Goal: Transaction & Acquisition: Purchase product/service

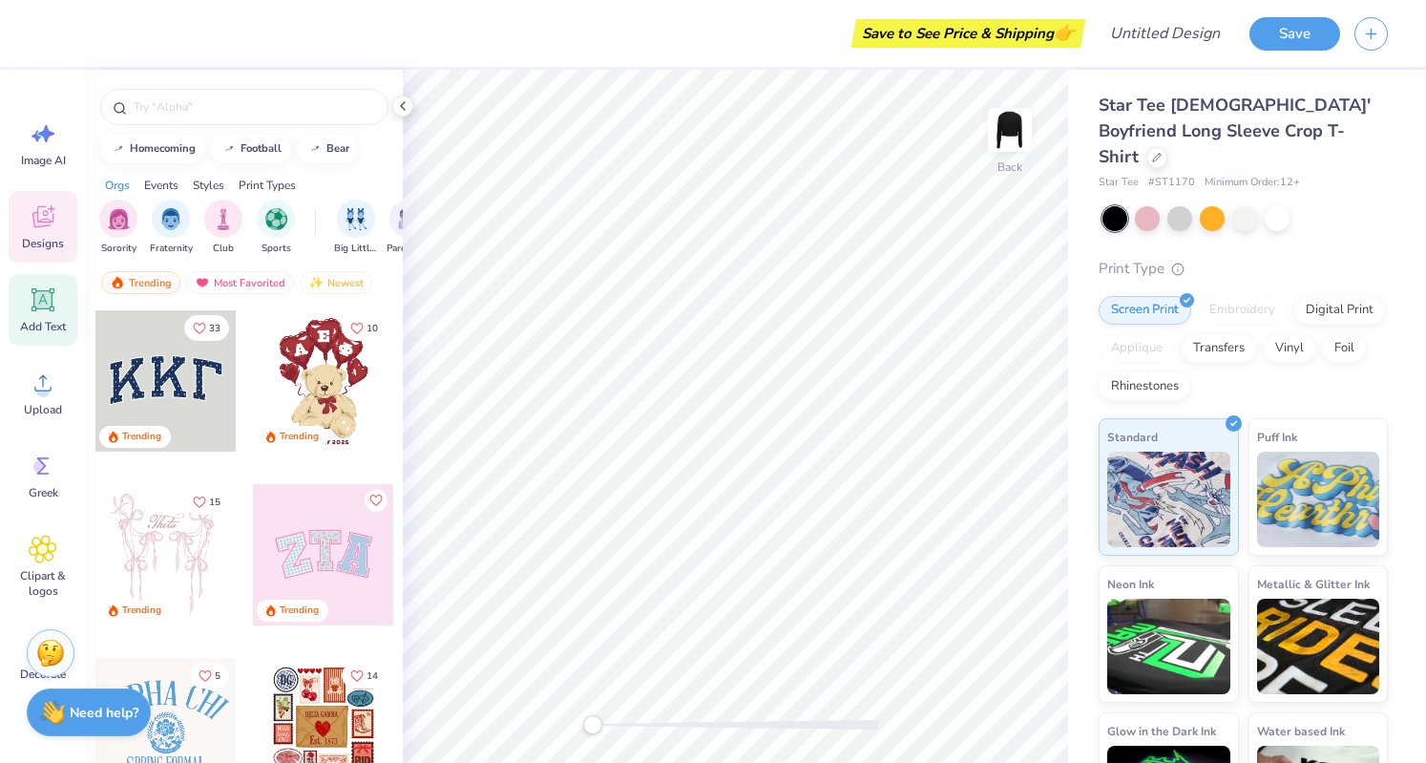
click at [40, 320] on span "Add Text" at bounding box center [43, 326] width 46 height 15
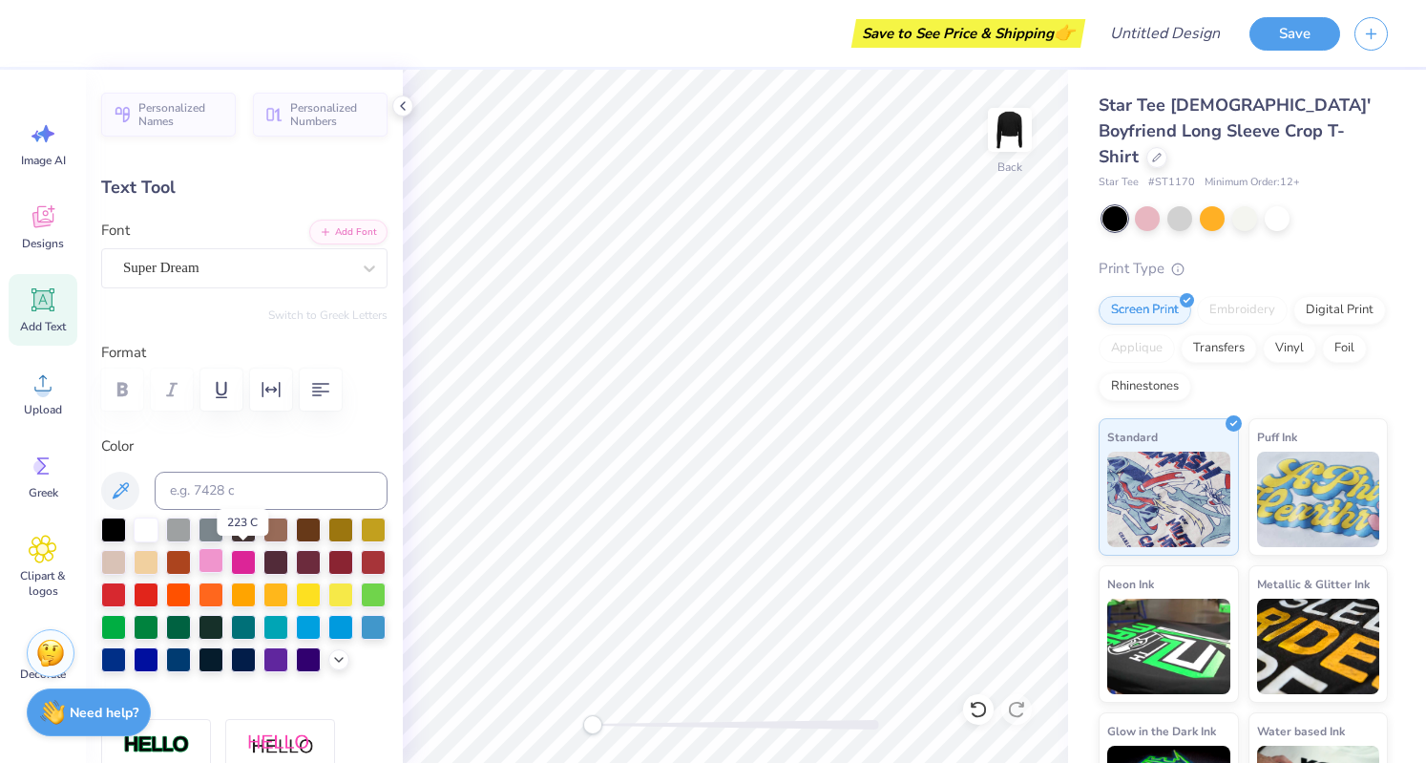
click at [223, 557] on div at bounding box center [211, 560] width 25 height 25
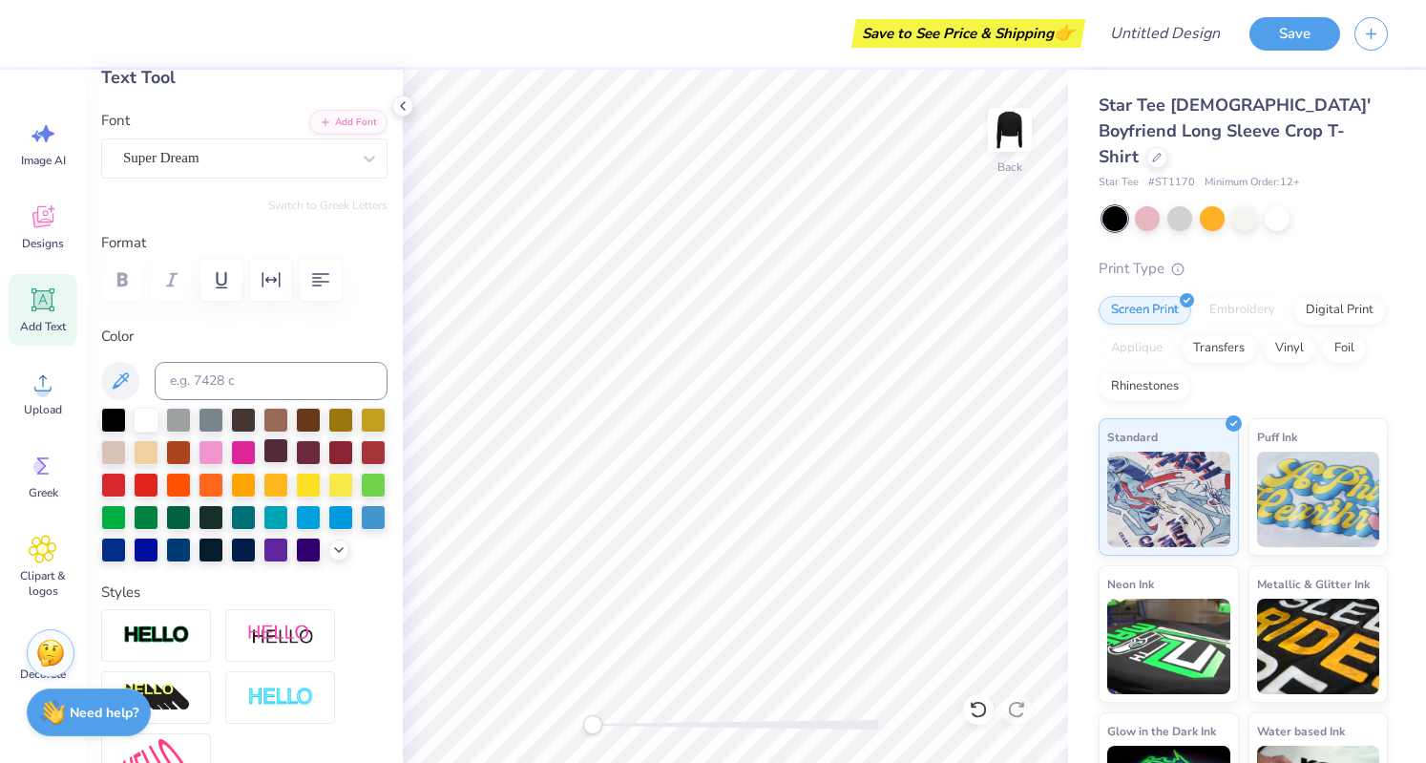
scroll to position [15, 2]
type textarea "T"
type textarea "Kappa Tau"
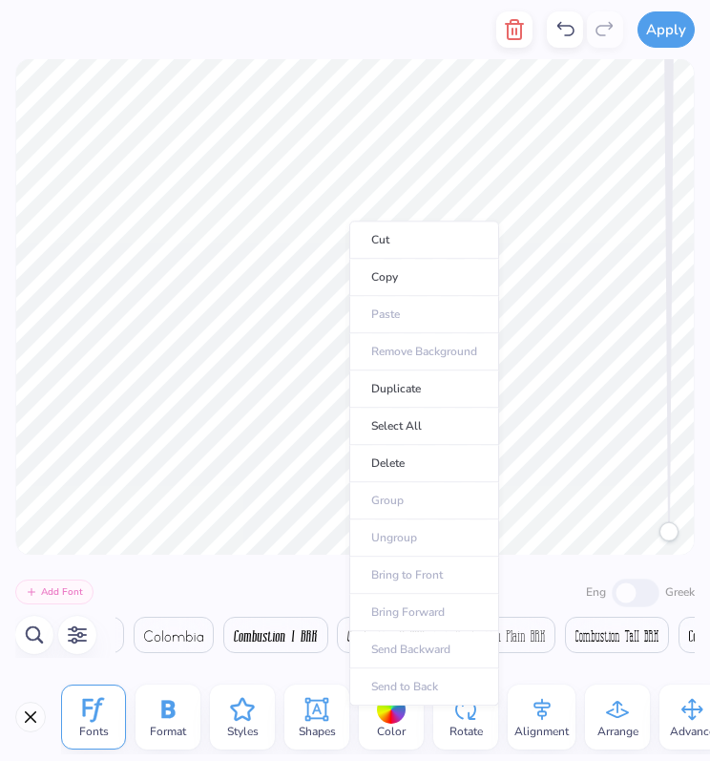
scroll to position [0, 9245]
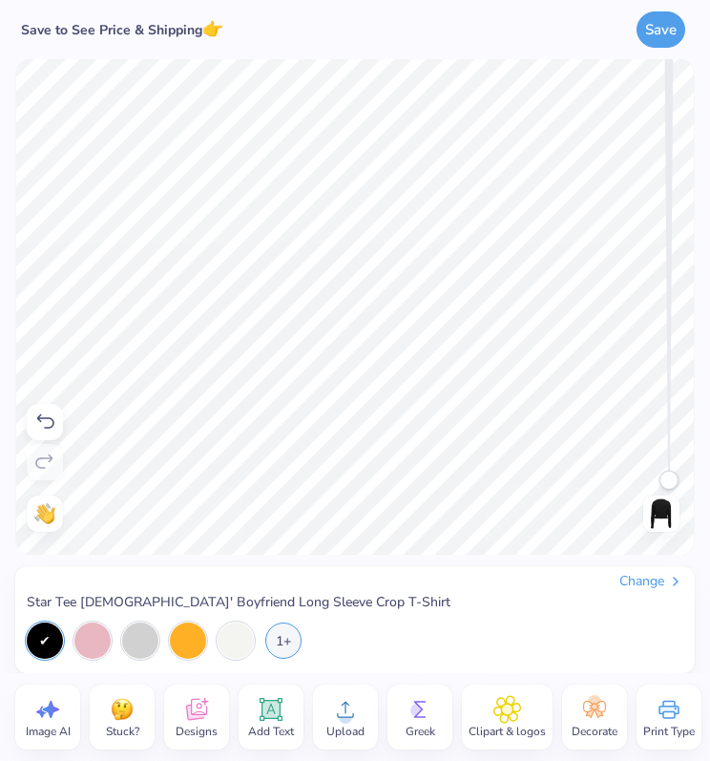
click at [498, 717] on icon at bounding box center [508, 709] width 28 height 29
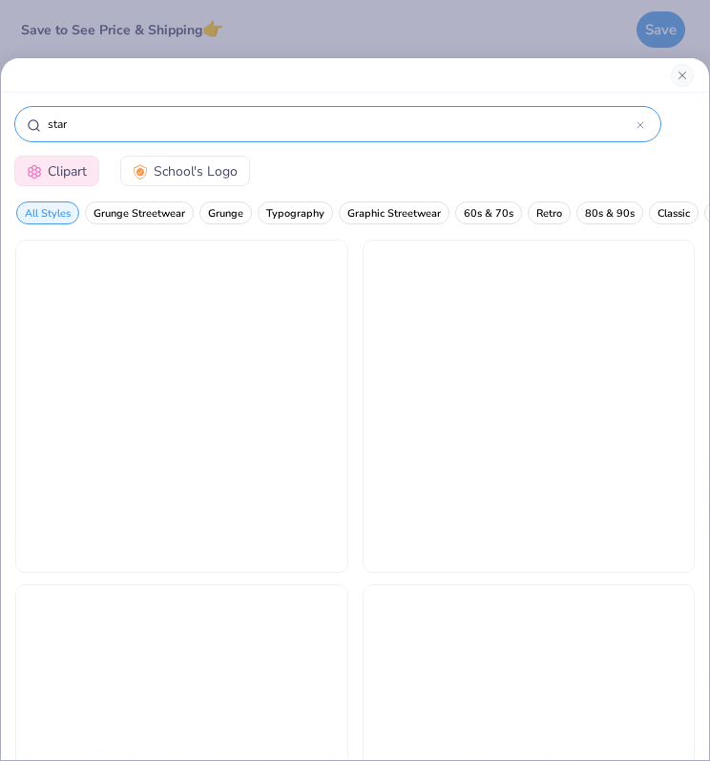
type input "star"
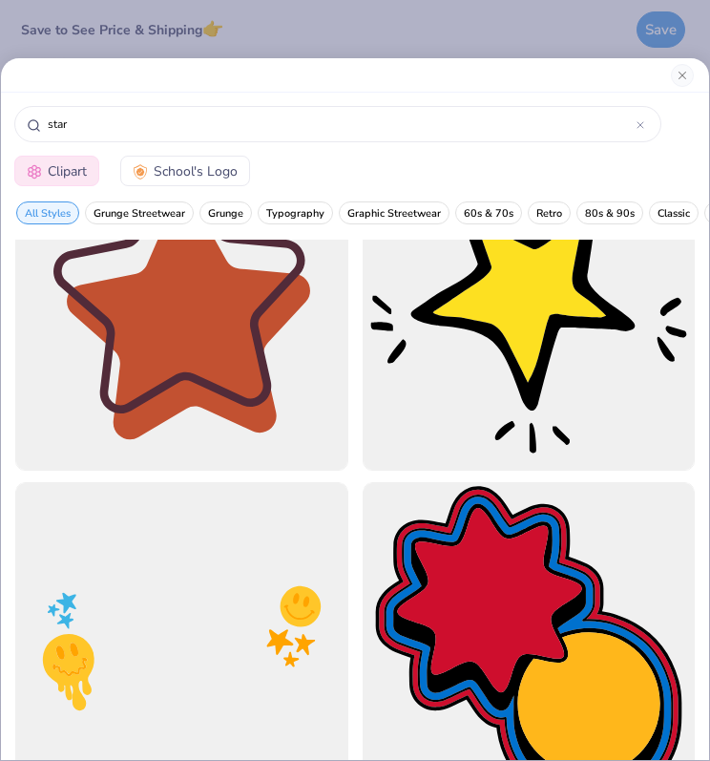
scroll to position [0, 0]
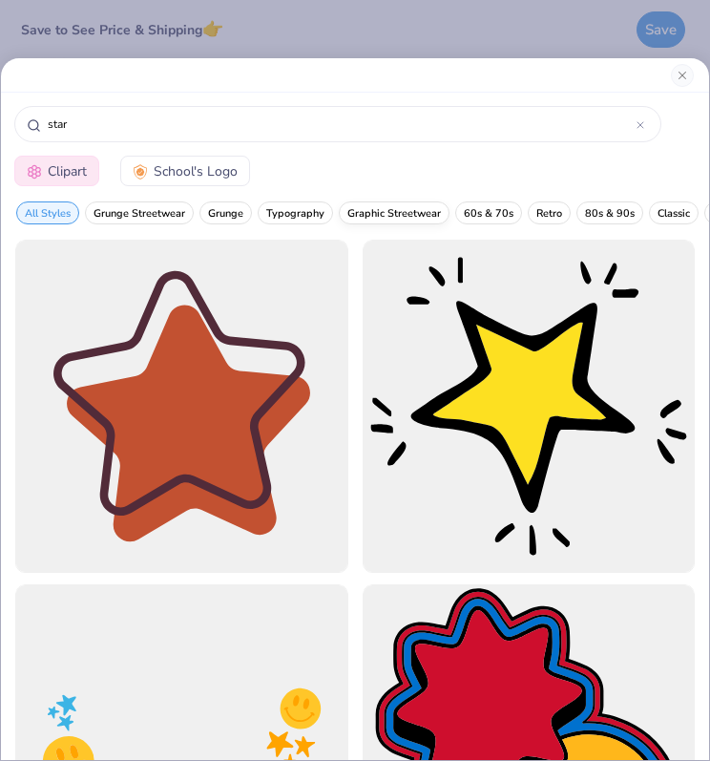
click at [416, 206] on span "Graphic Streetwear" at bounding box center [394, 213] width 94 height 14
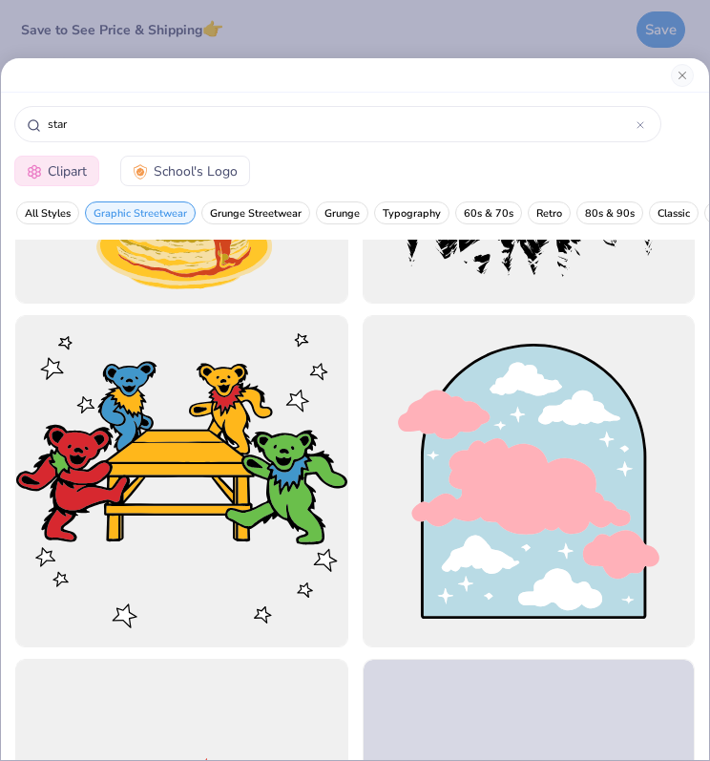
scroll to position [4400, 0]
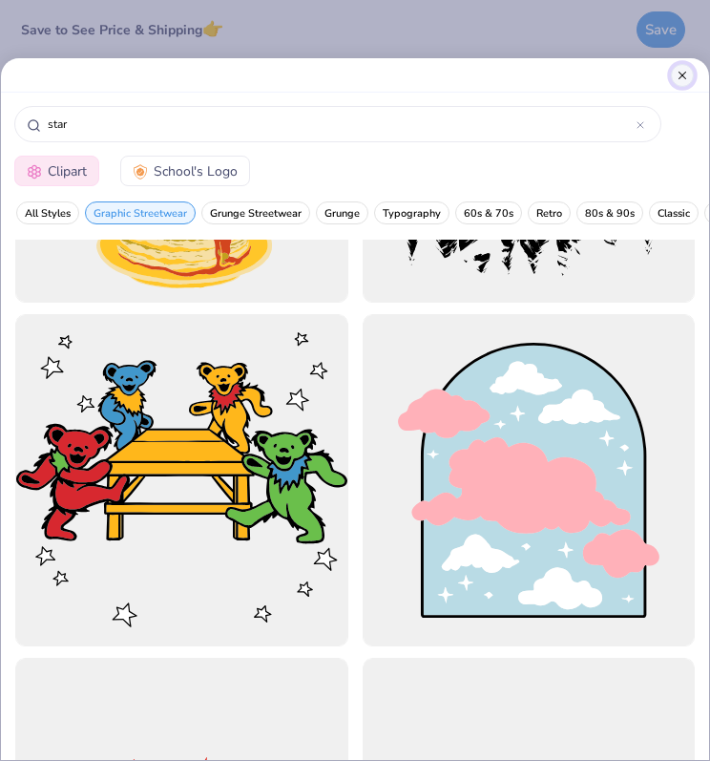
click at [678, 74] on button "Close" at bounding box center [682, 75] width 23 height 23
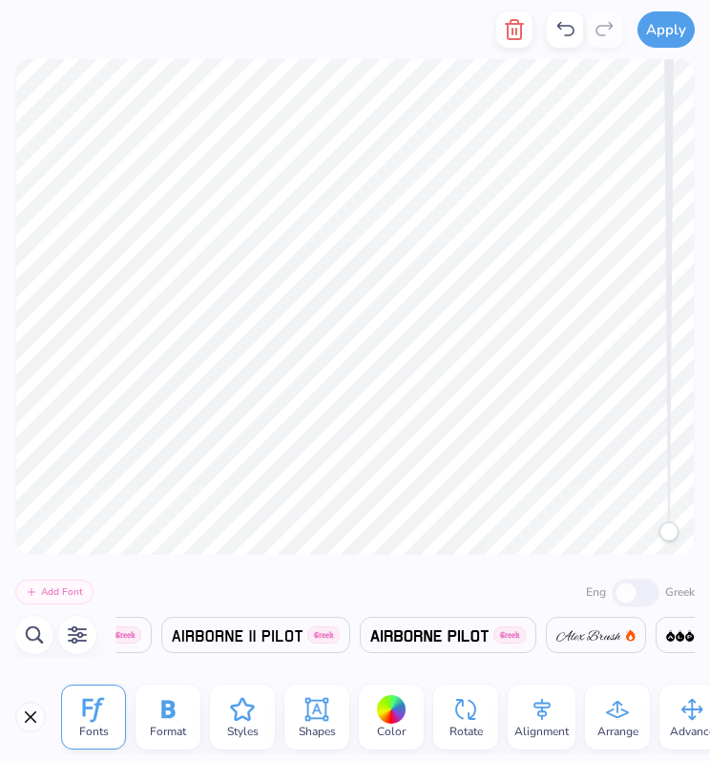
scroll to position [0, 1252]
click at [464, 645] on span at bounding box center [440, 634] width 118 height 23
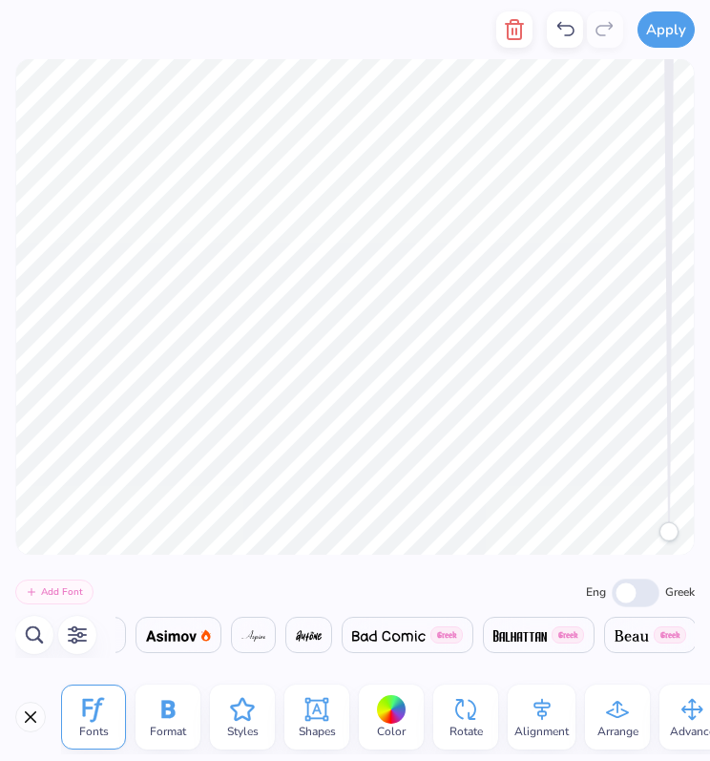
scroll to position [0, 2534]
click at [518, 633] on img at bounding box center [520, 635] width 53 height 11
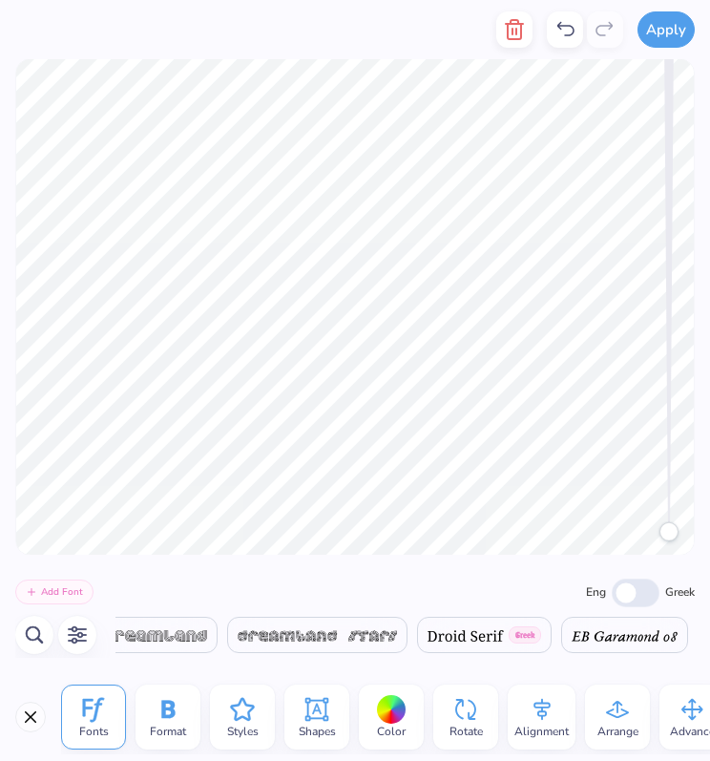
scroll to position [0, 11826]
click at [628, 598] on input "Eng" at bounding box center [636, 592] width 48 height 29
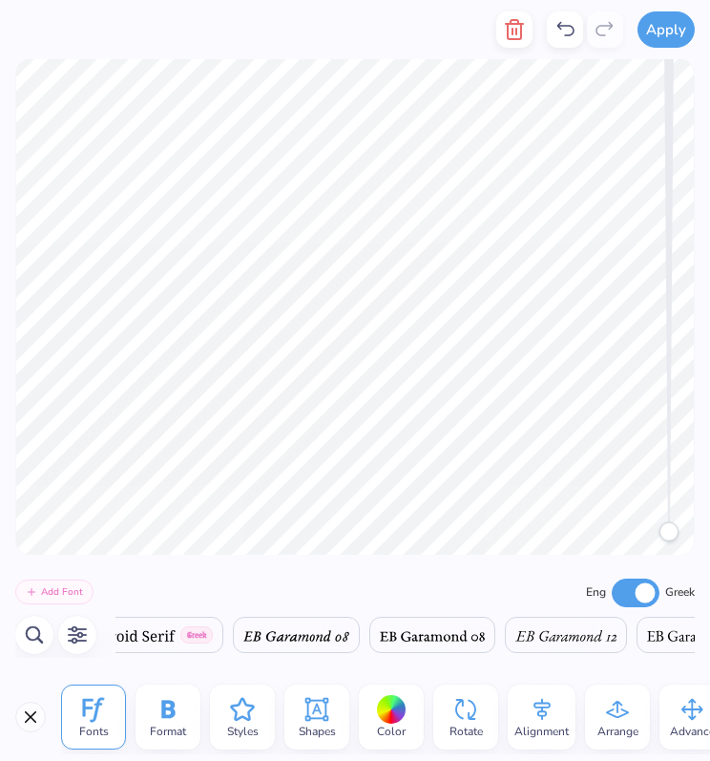
scroll to position [0, 12275]
click at [645, 596] on input "Eng" at bounding box center [636, 592] width 48 height 29
checkbox input "false"
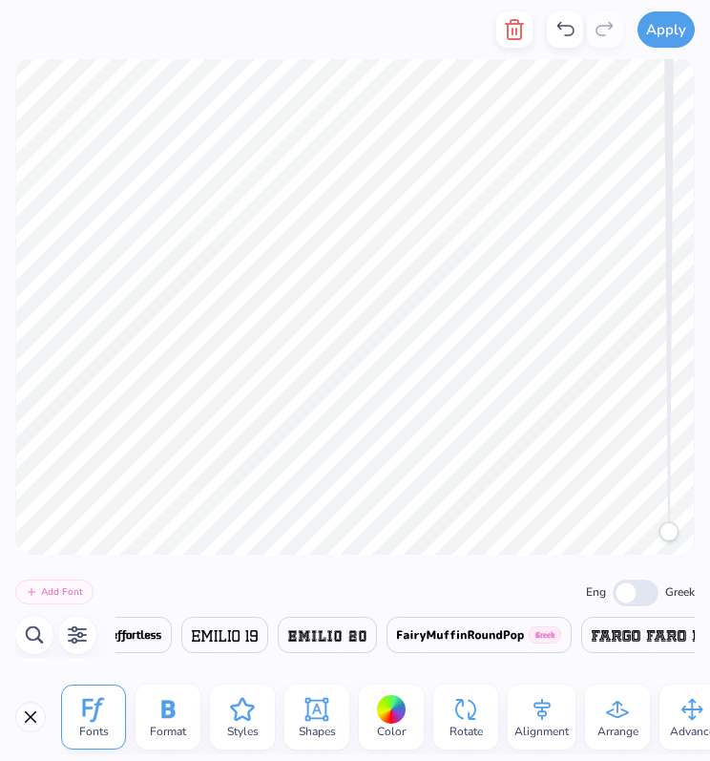
scroll to position [0, 14023]
click at [291, 638] on img at bounding box center [326, 635] width 78 height 11
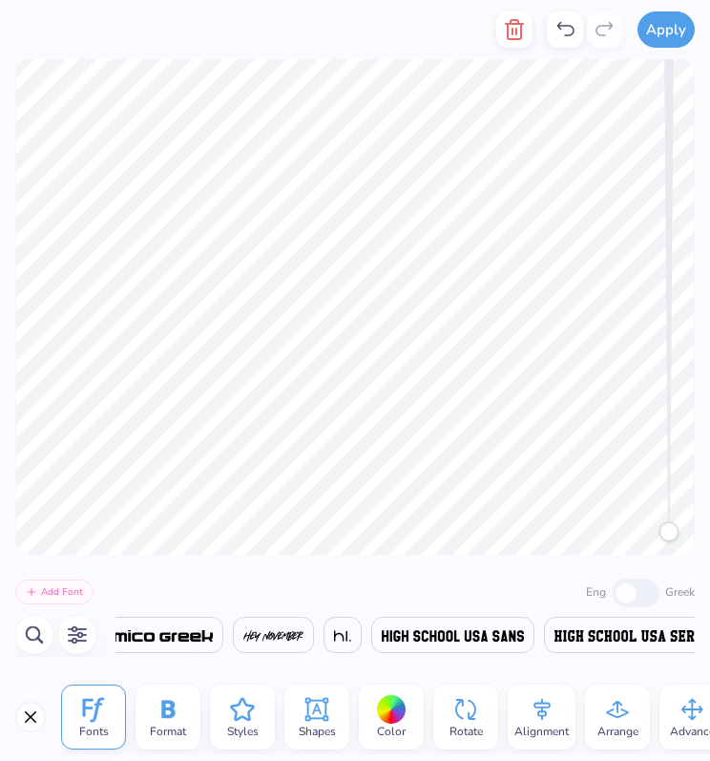
scroll to position [0, 16808]
click at [381, 639] on img at bounding box center [452, 635] width 142 height 11
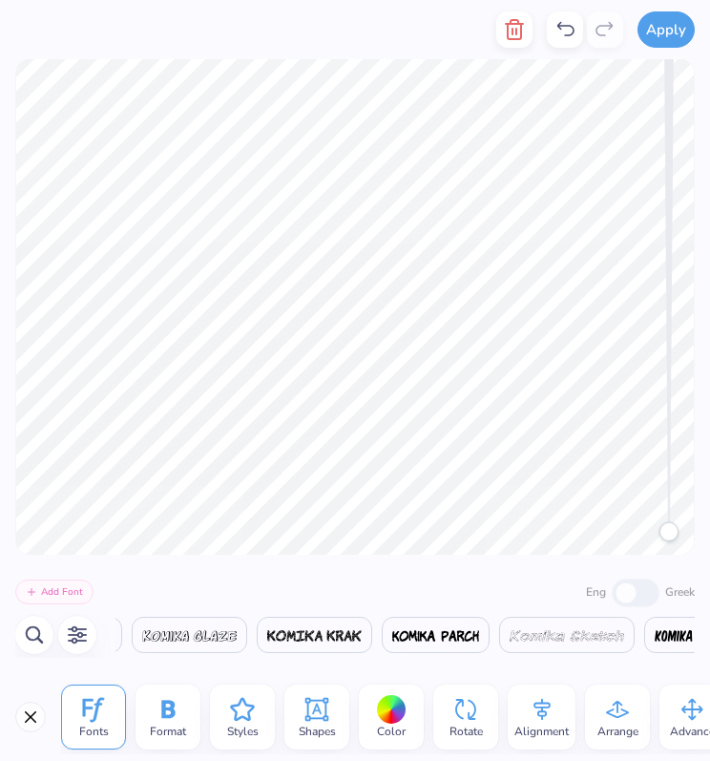
scroll to position [0, 20042]
click at [653, 634] on img at bounding box center [687, 635] width 68 height 11
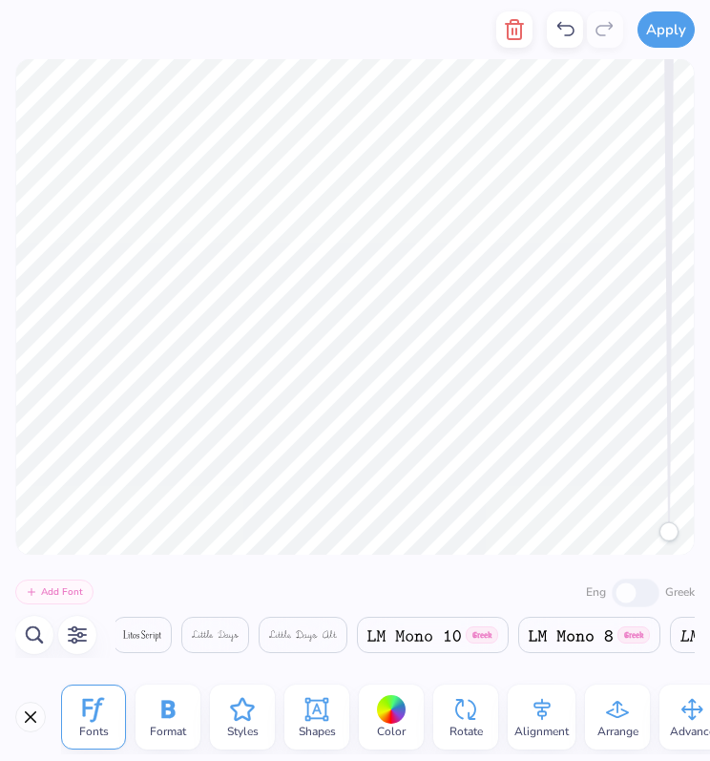
scroll to position [0, 23008]
click at [688, 641] on img at bounding box center [720, 635] width 65 height 11
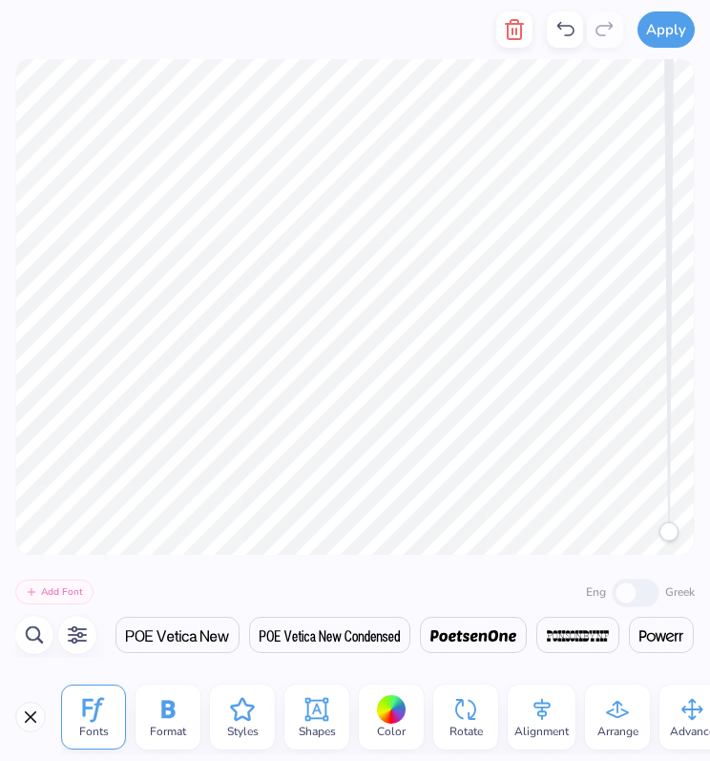
scroll to position [0, 29117]
click at [639, 637] on img at bounding box center [661, 635] width 44 height 11
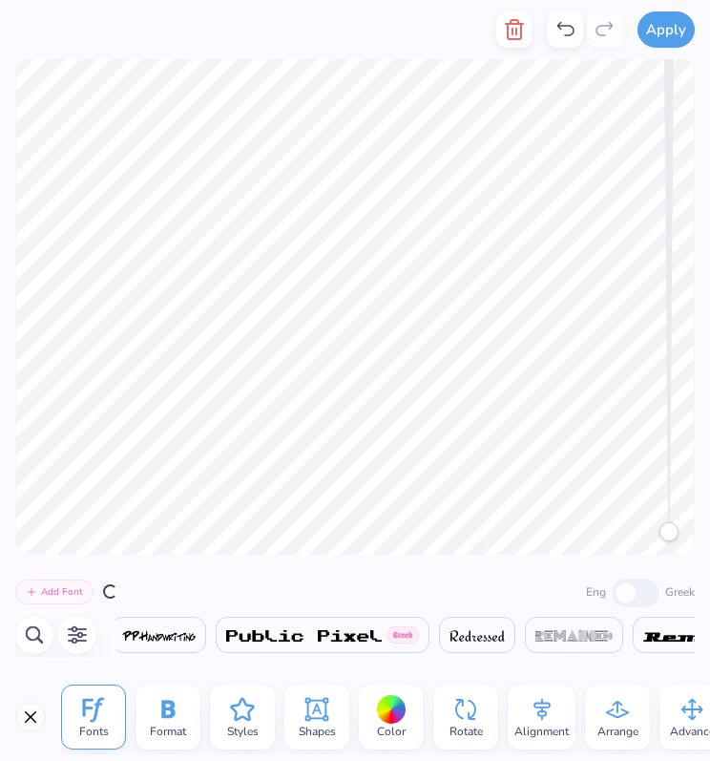
scroll to position [0, 29738]
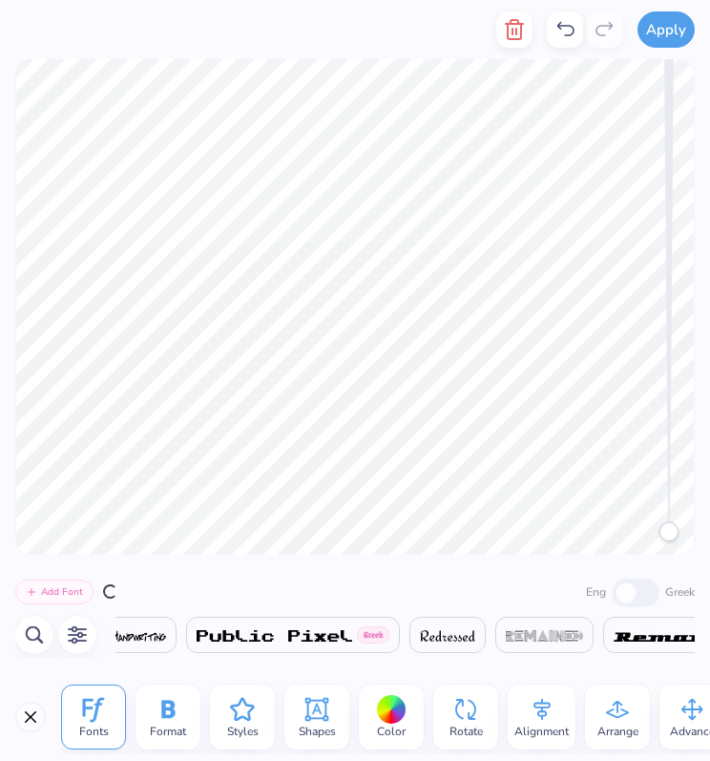
click at [614, 637] on img at bounding box center [682, 635] width 137 height 11
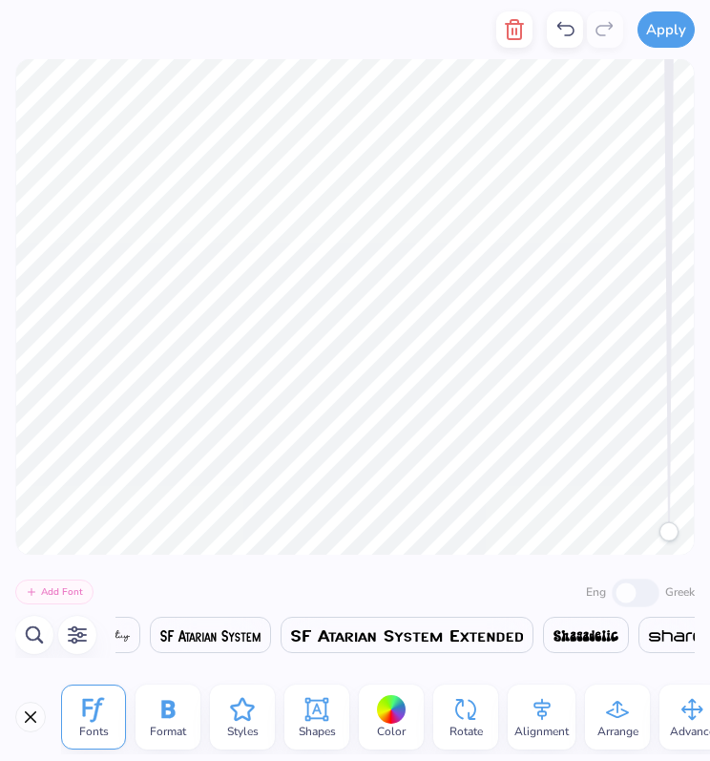
scroll to position [0, 32166]
click at [647, 637] on img at bounding box center [680, 635] width 66 height 11
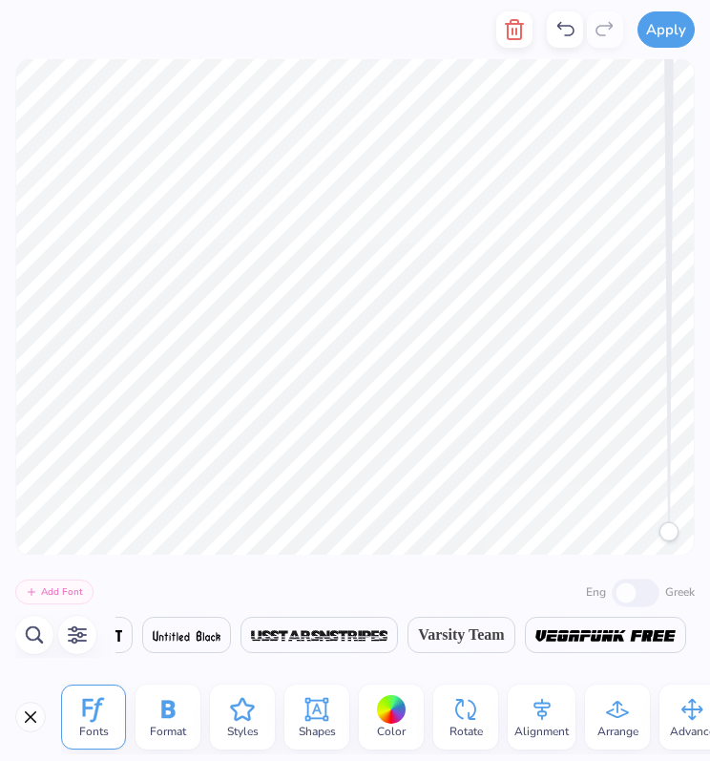
scroll to position [0, 36439]
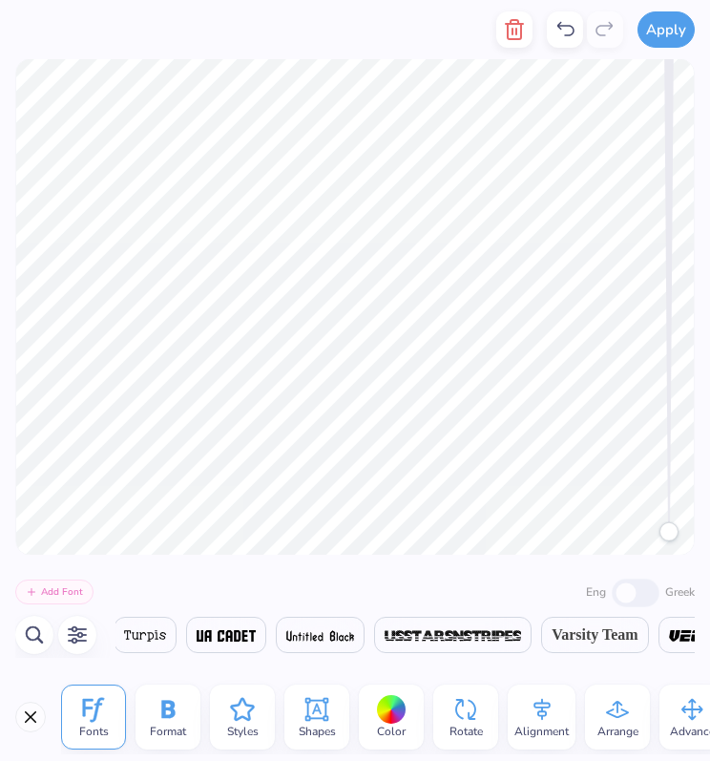
click at [552, 636] on span "Varsity Team" at bounding box center [595, 634] width 87 height 23
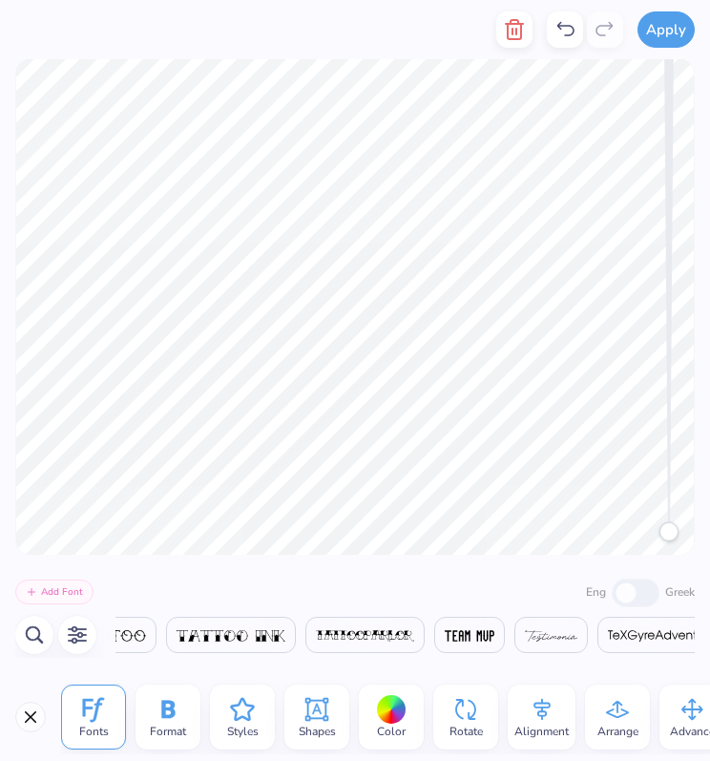
scroll to position [0, 34553]
click at [492, 637] on img at bounding box center [516, 635] width 49 height 11
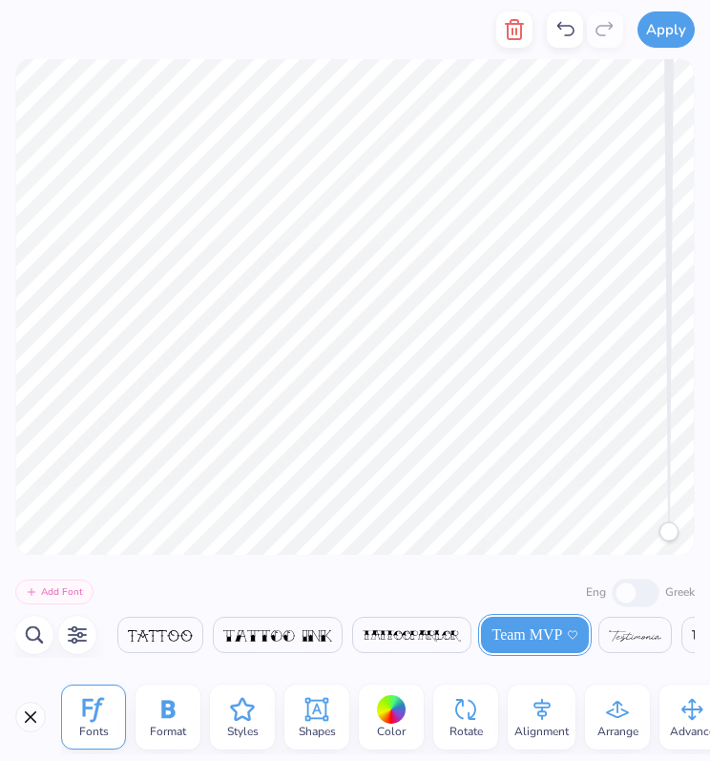
scroll to position [0, 34380]
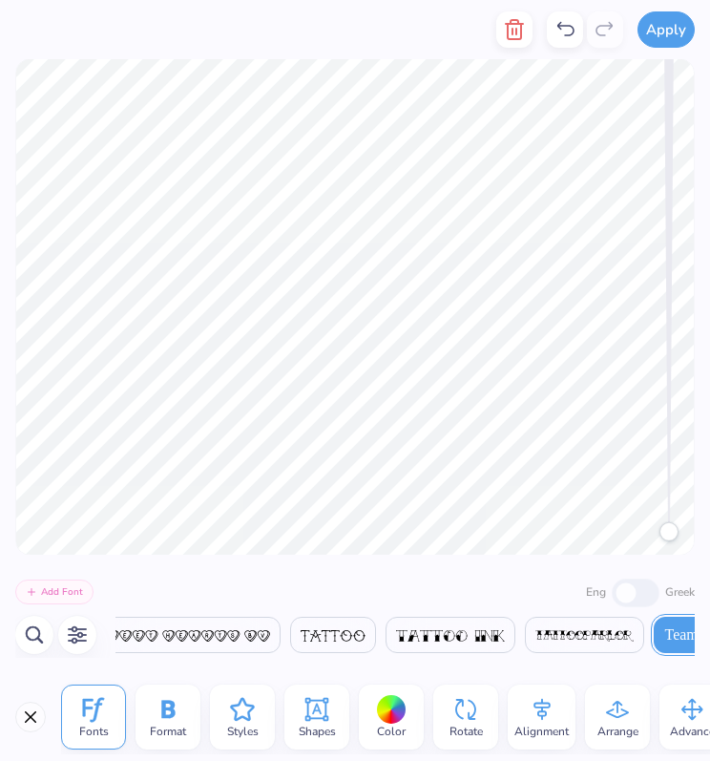
click at [75, 639] on icon "button" at bounding box center [77, 635] width 19 height 18
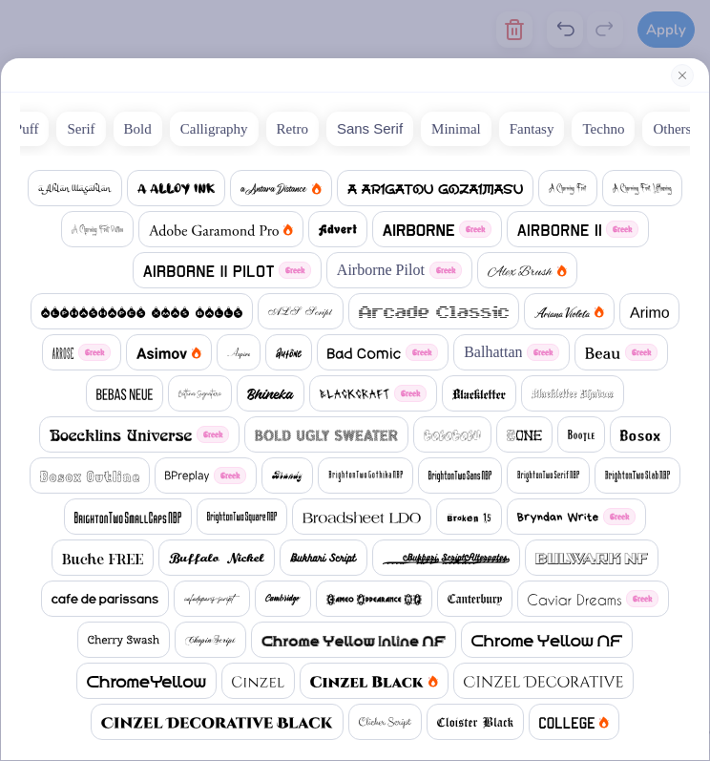
scroll to position [0, 0]
click at [329, 127] on button "Bold" at bounding box center [319, 129] width 49 height 34
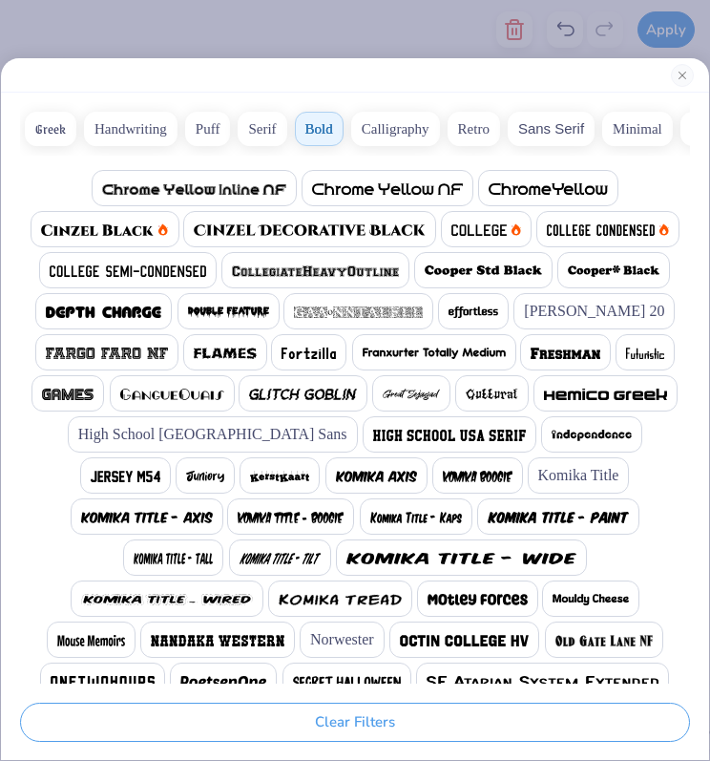
scroll to position [0, 9629]
click at [347, 559] on img at bounding box center [462, 558] width 230 height 11
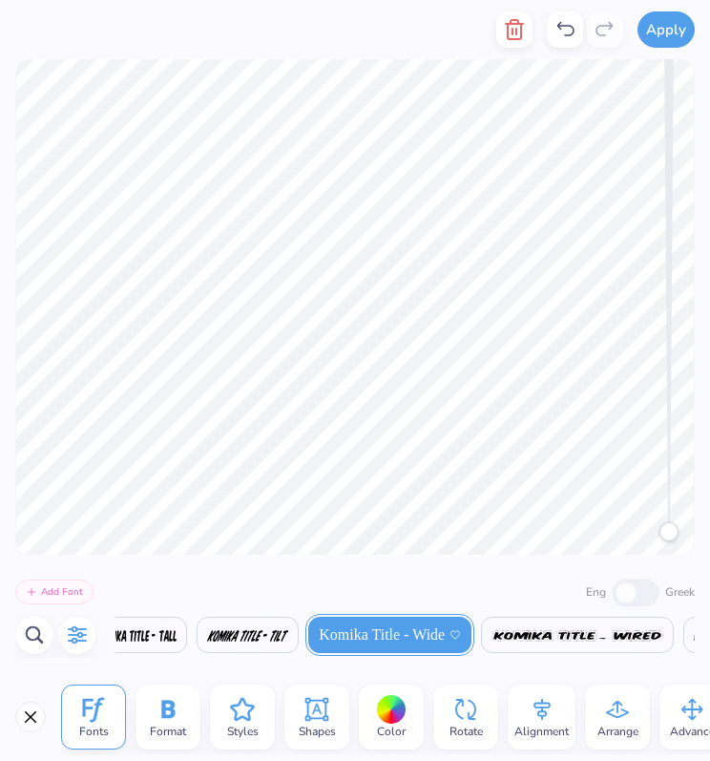
scroll to position [15, 2]
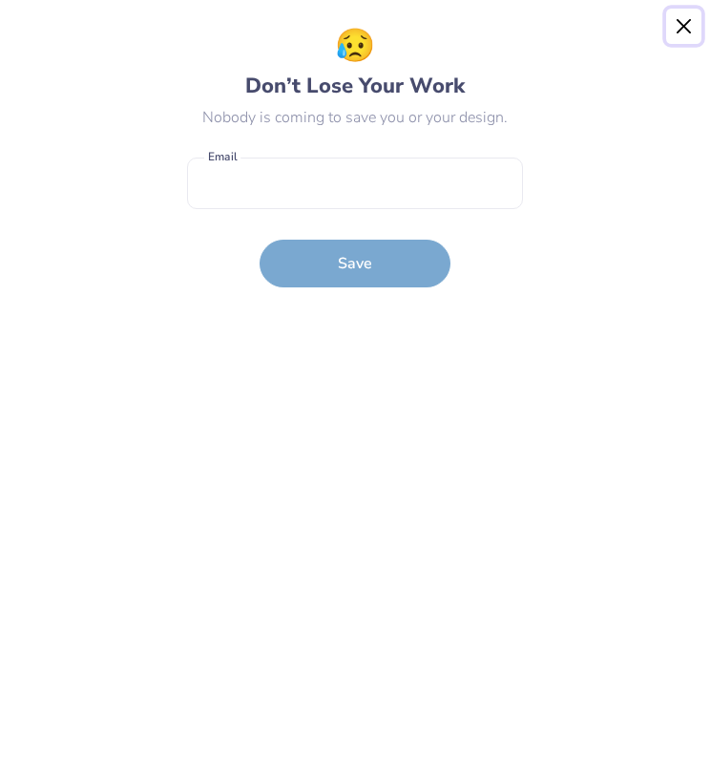
click at [686, 28] on button "Close" at bounding box center [684, 27] width 36 height 36
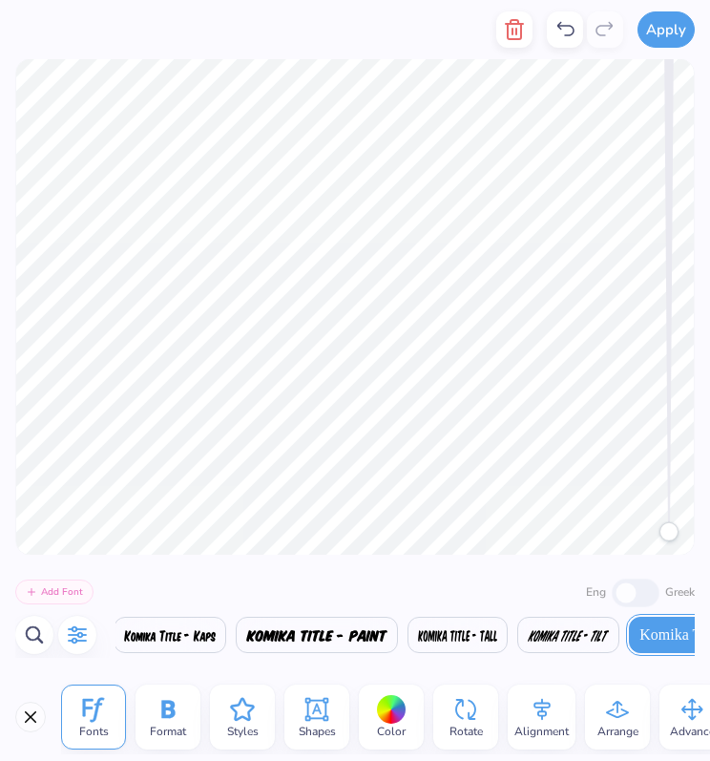
scroll to position [0, 5405]
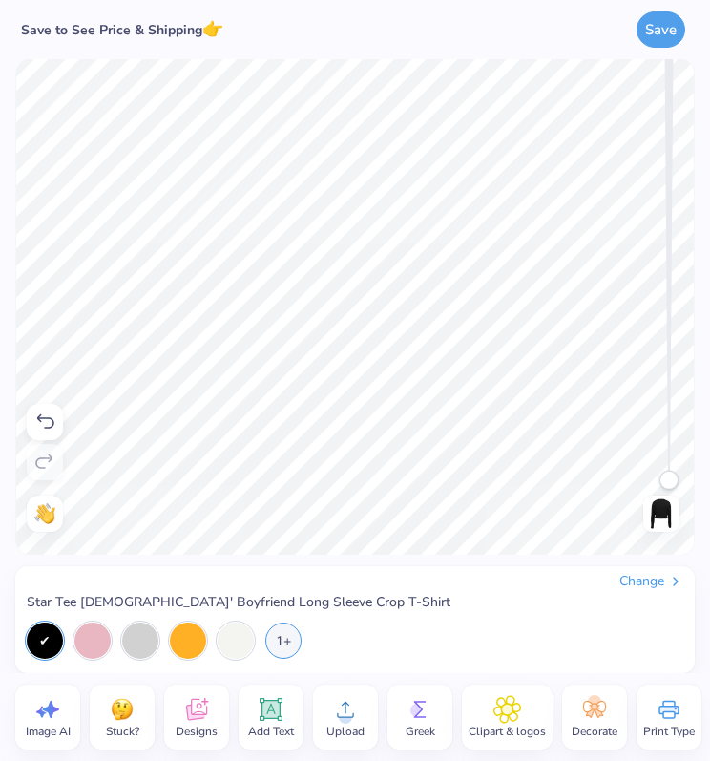
click at [201, 707] on icon at bounding box center [196, 710] width 21 height 22
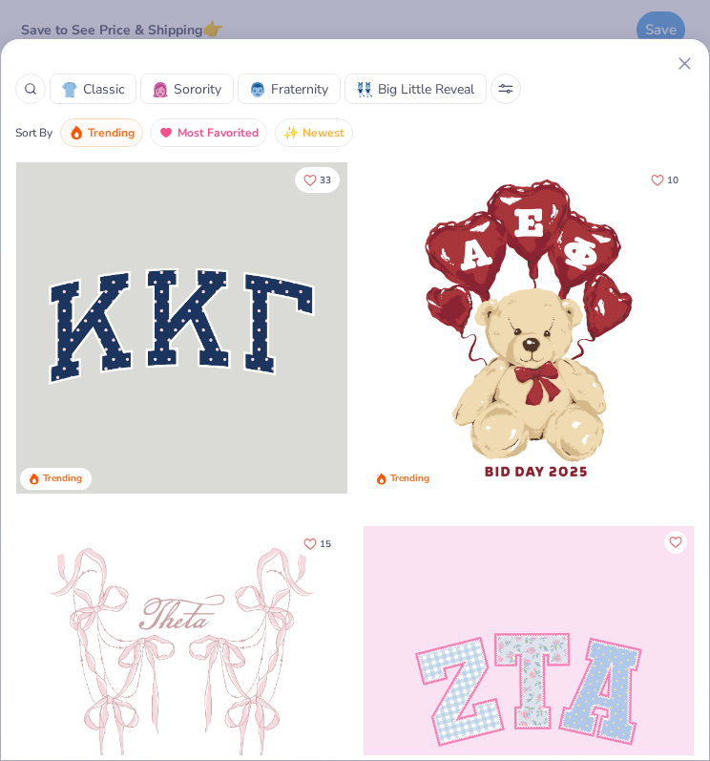
click at [38, 81] on div at bounding box center [30, 89] width 31 height 31
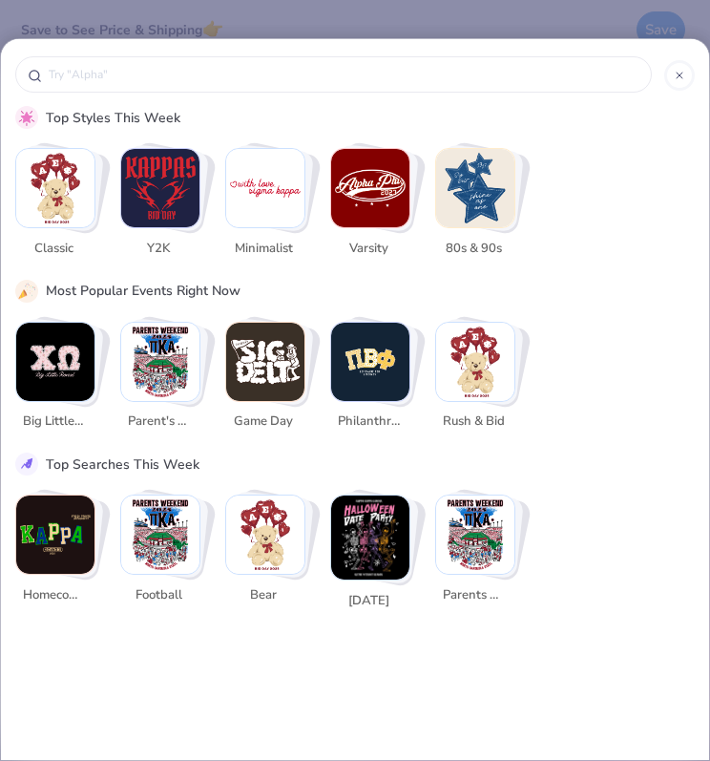
click at [629, 41] on div "Top Styles This Week Classic Y2K Minimalist Varsity 80s & 90s Most Popular Even…" at bounding box center [355, 399] width 710 height 723
click at [678, 71] on icon at bounding box center [679, 75] width 11 height 11
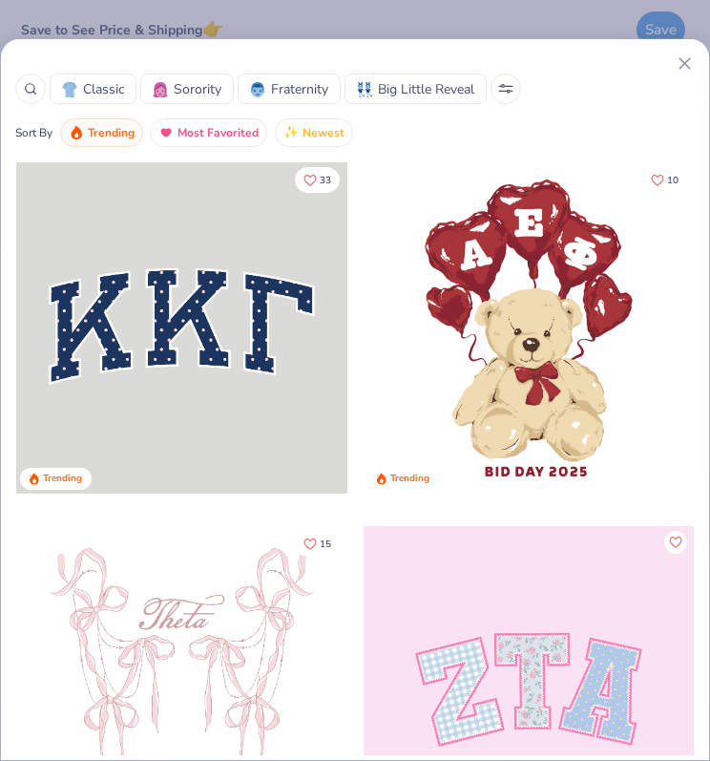
click at [682, 64] on icon at bounding box center [685, 63] width 20 height 20
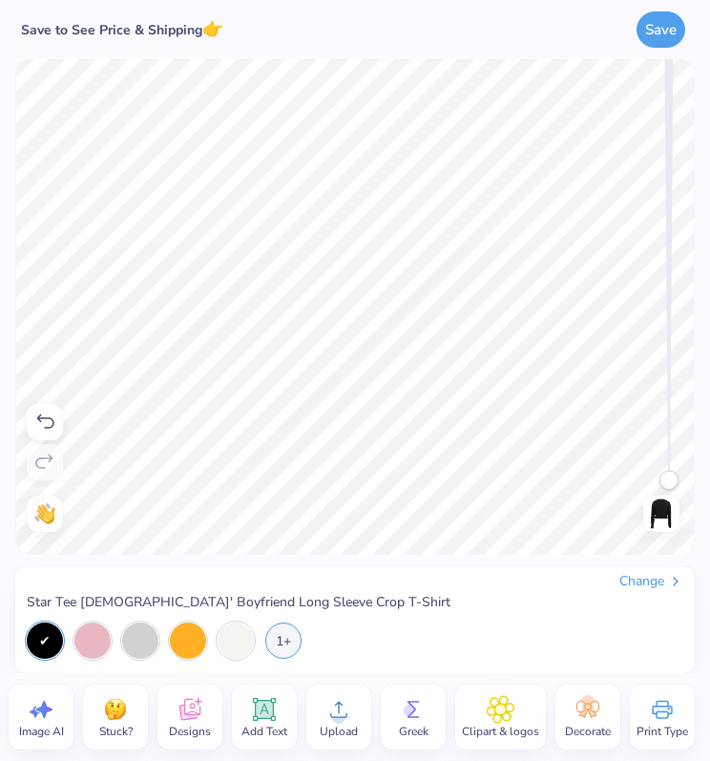
scroll to position [0, 0]
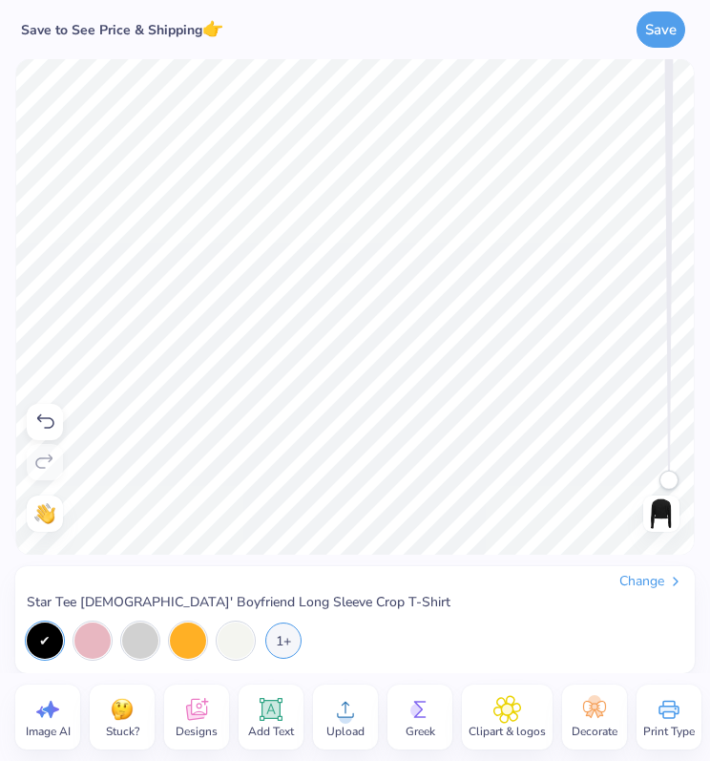
click at [200, 723] on icon at bounding box center [196, 709] width 29 height 29
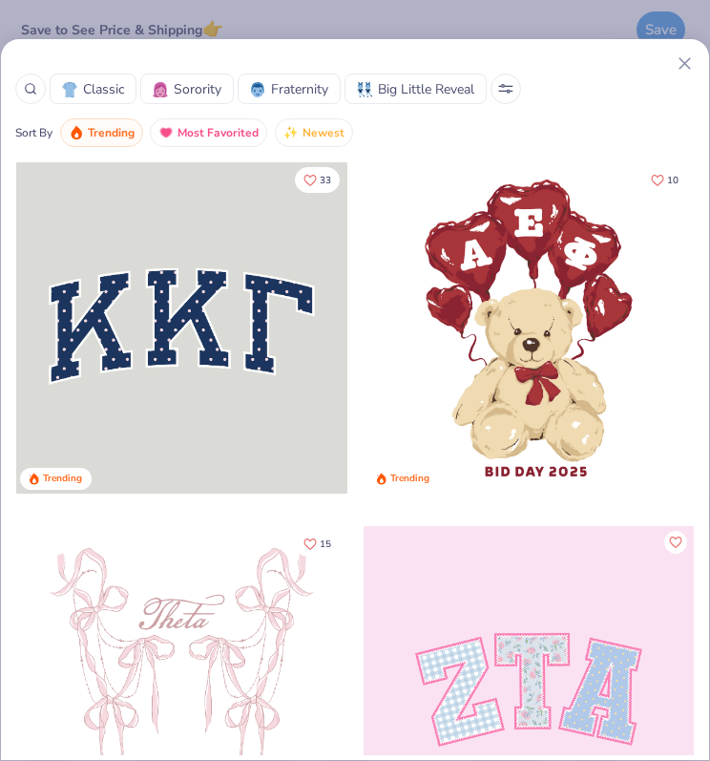
click at [31, 84] on circle at bounding box center [30, 88] width 9 height 9
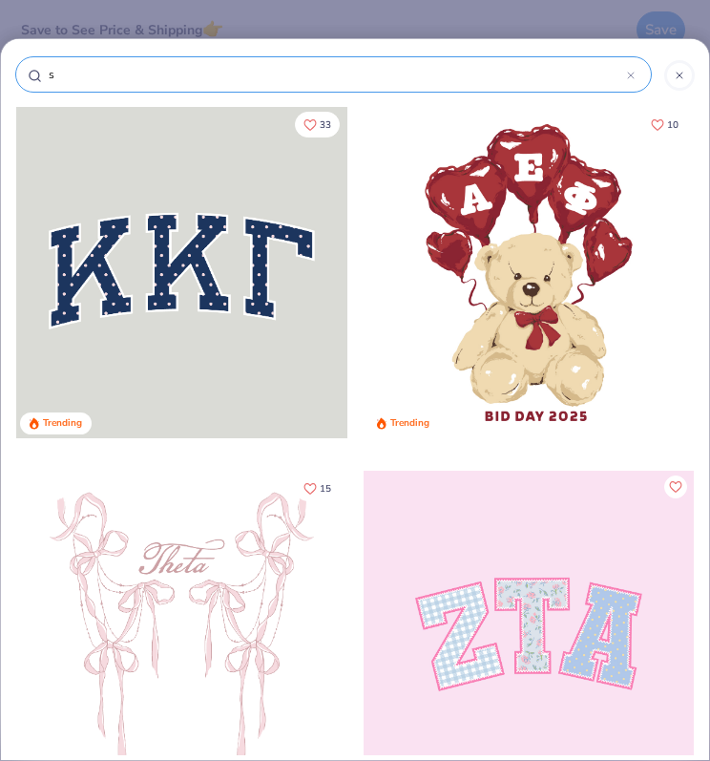
type input "st"
type input "sta"
type input "star"
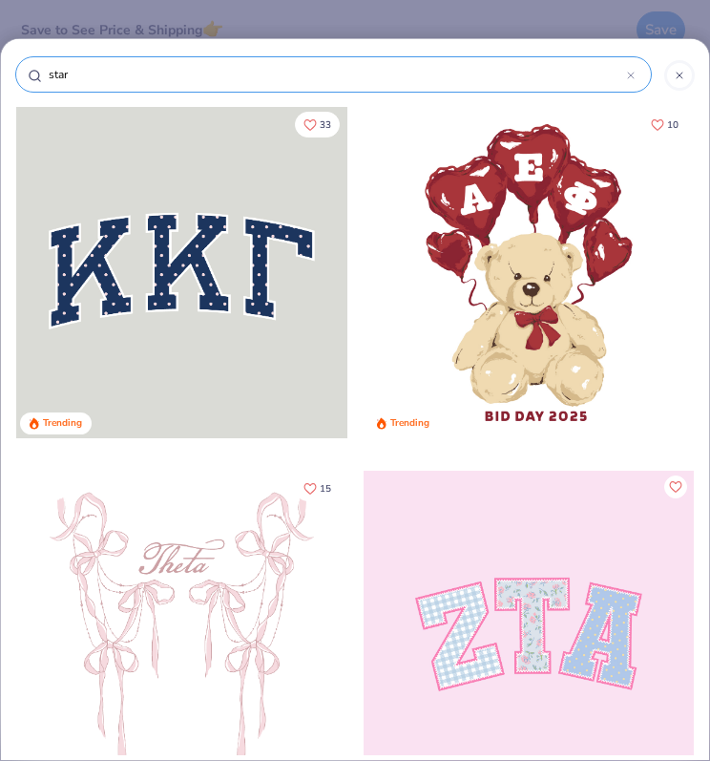
type input "star"
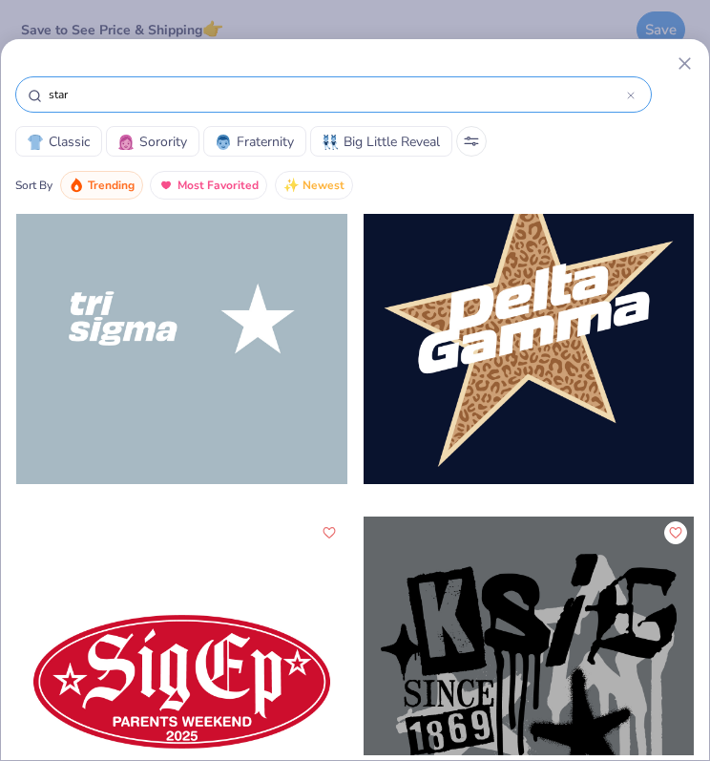
scroll to position [4411, 0]
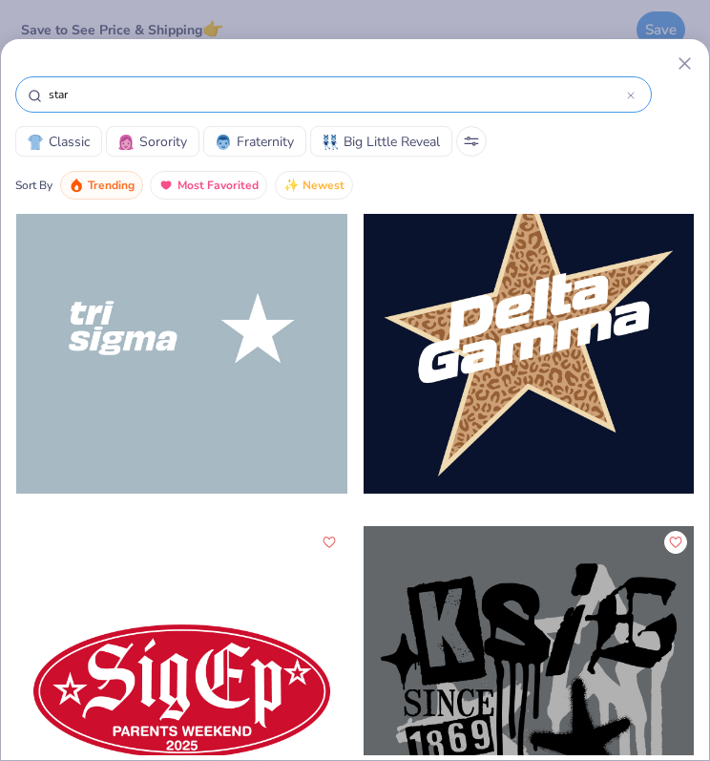
click at [212, 366] on div at bounding box center [181, 327] width 330 height 331
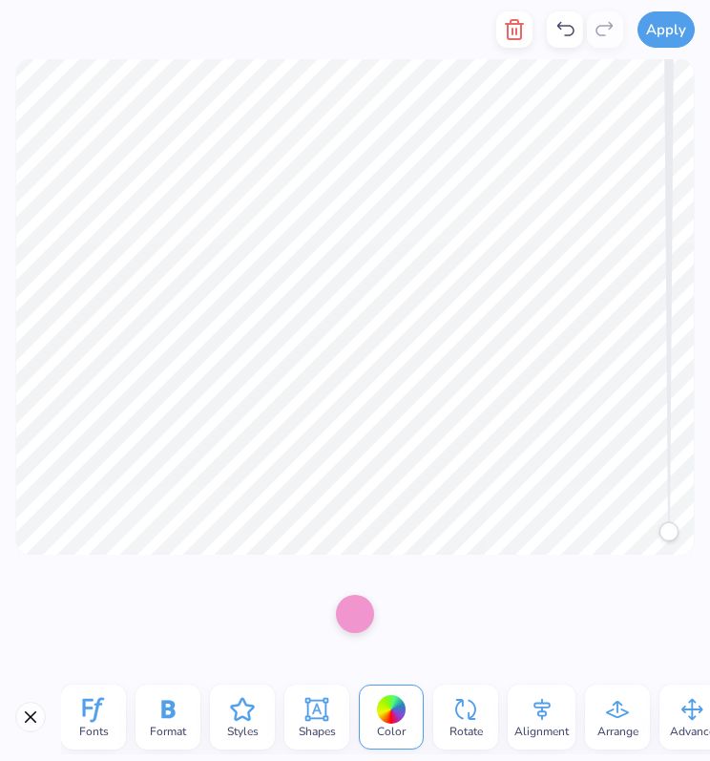
click at [515, 39] on icon "button" at bounding box center [514, 29] width 13 height 19
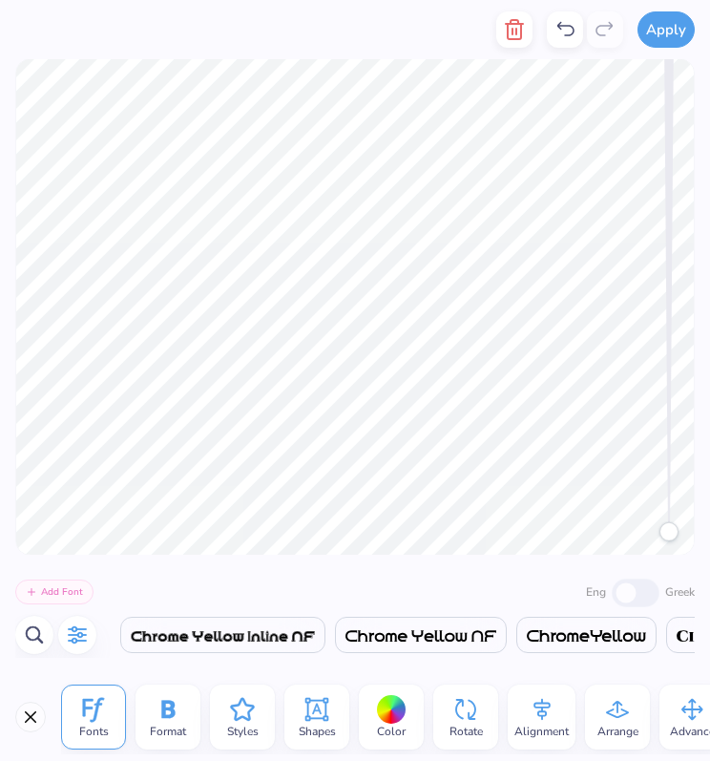
scroll to position [15, 2]
type textarea "Kappa"
type textarea "Tau"
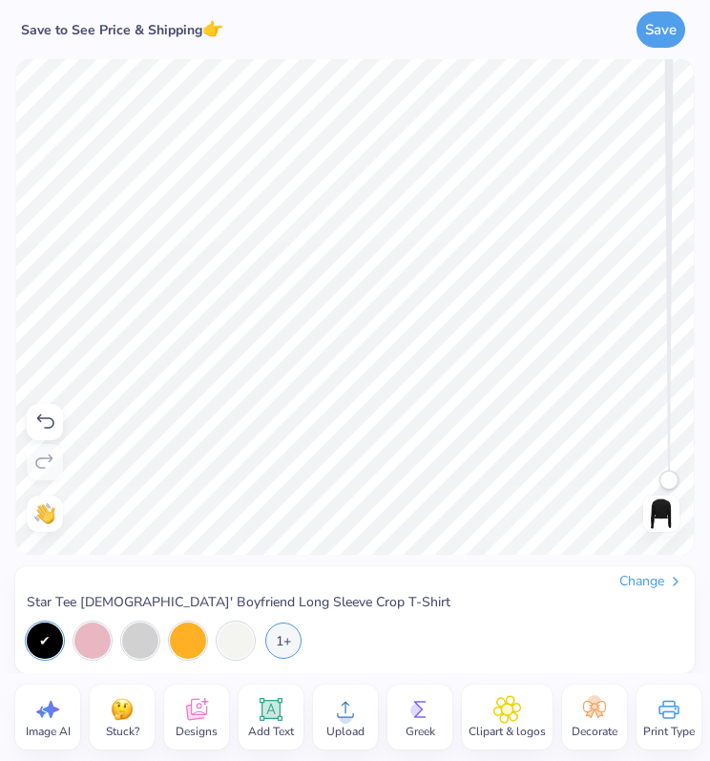
click at [197, 723] on icon at bounding box center [196, 709] width 29 height 29
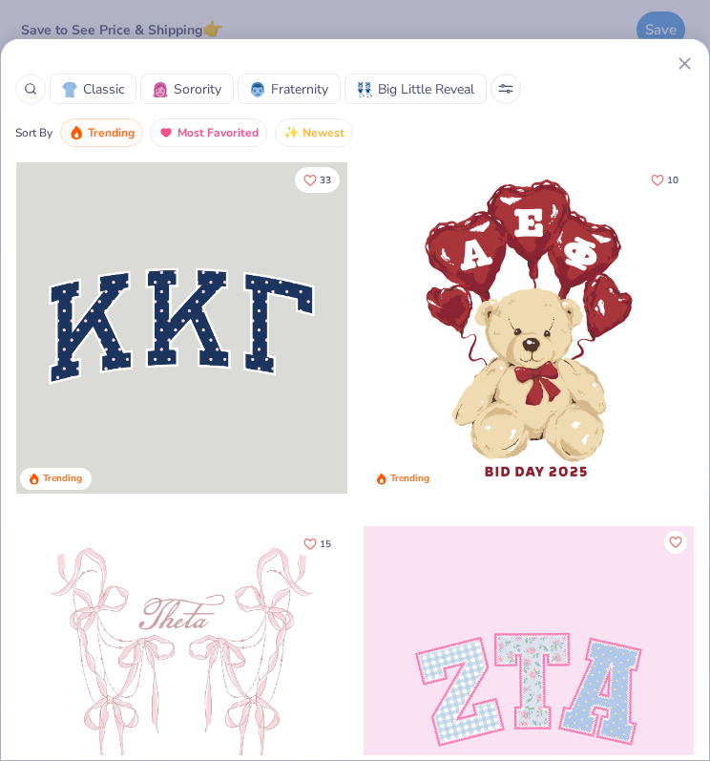
click at [32, 86] on icon at bounding box center [30, 88] width 13 height 13
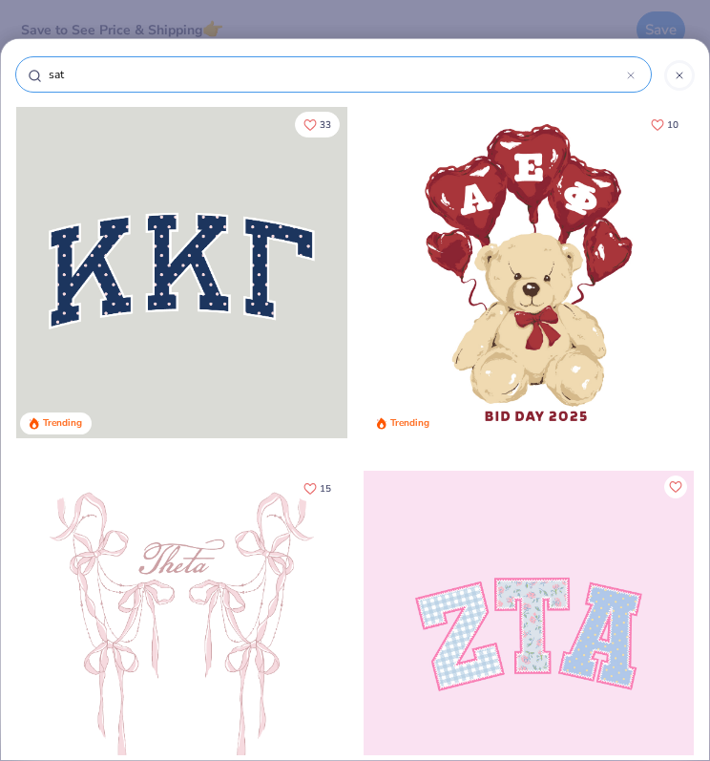
type input "sa"
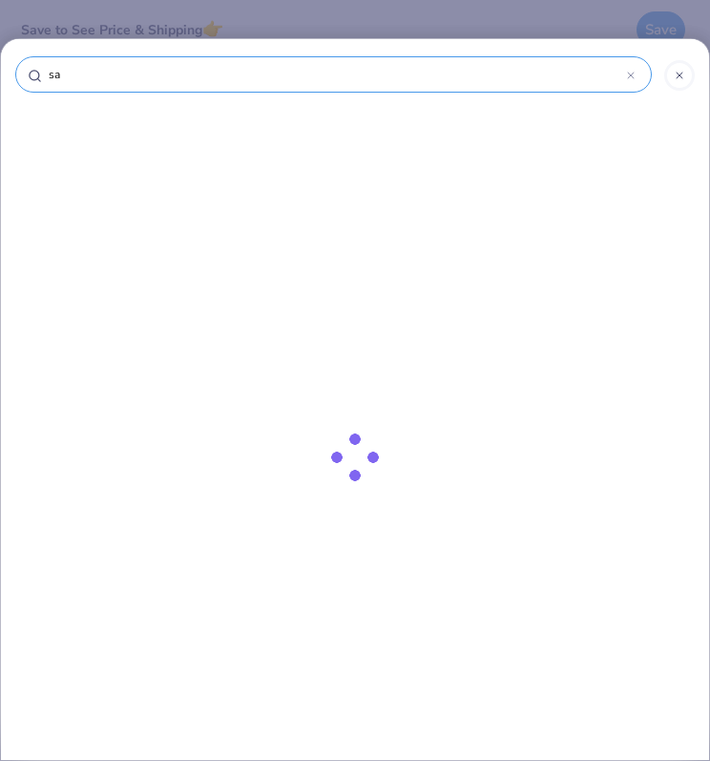
type input "s"
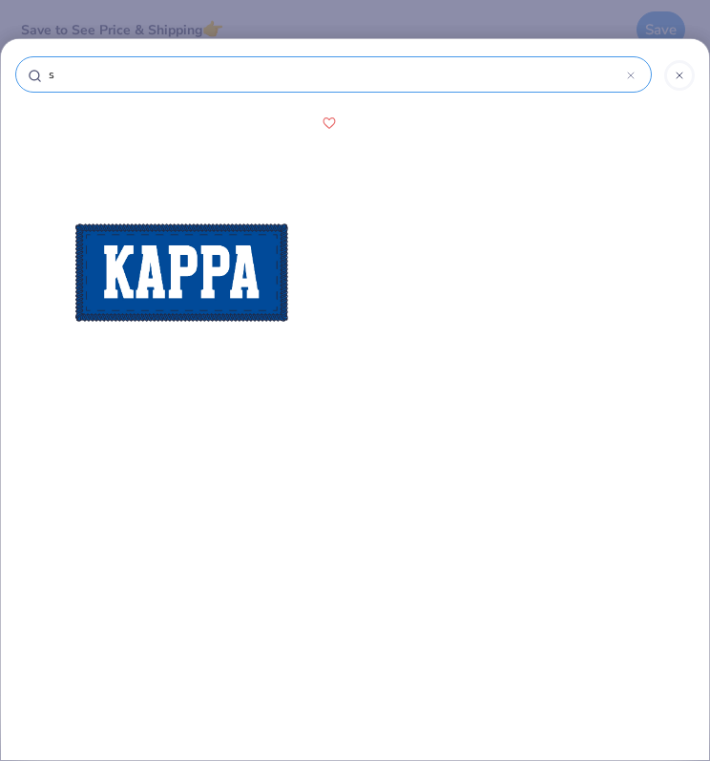
type input "st"
type input "star"
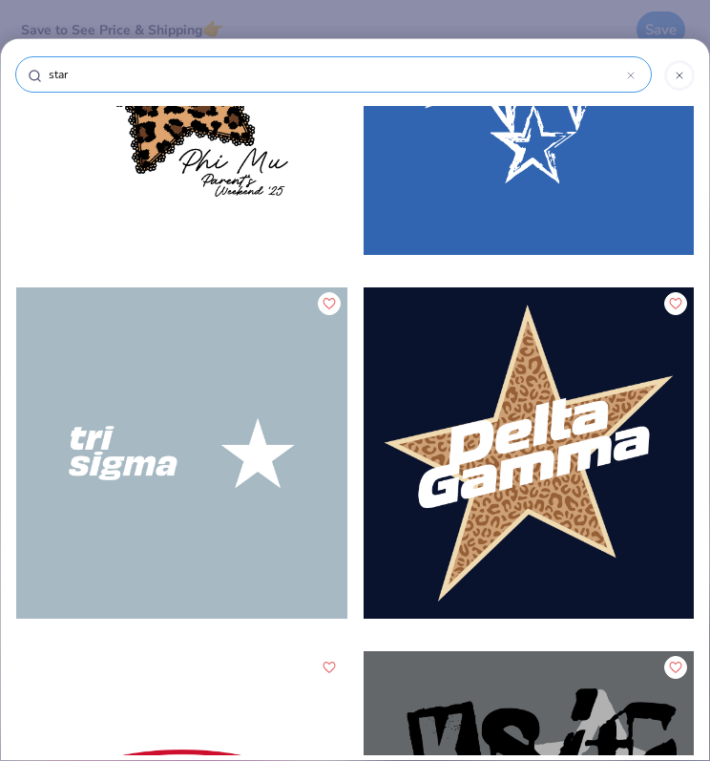
scroll to position [4180, 0]
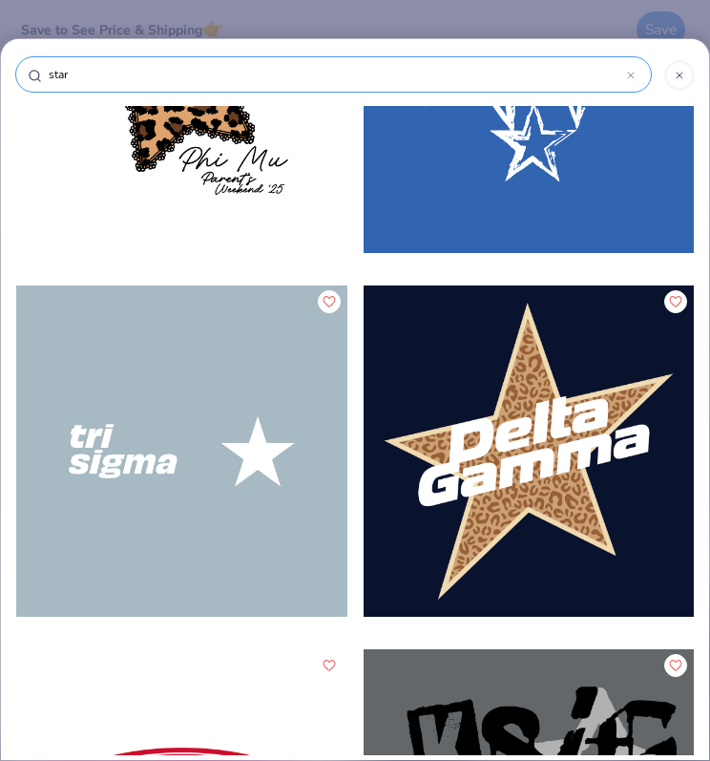
type input "star"
click at [250, 450] on div at bounding box center [181, 450] width 330 height 331
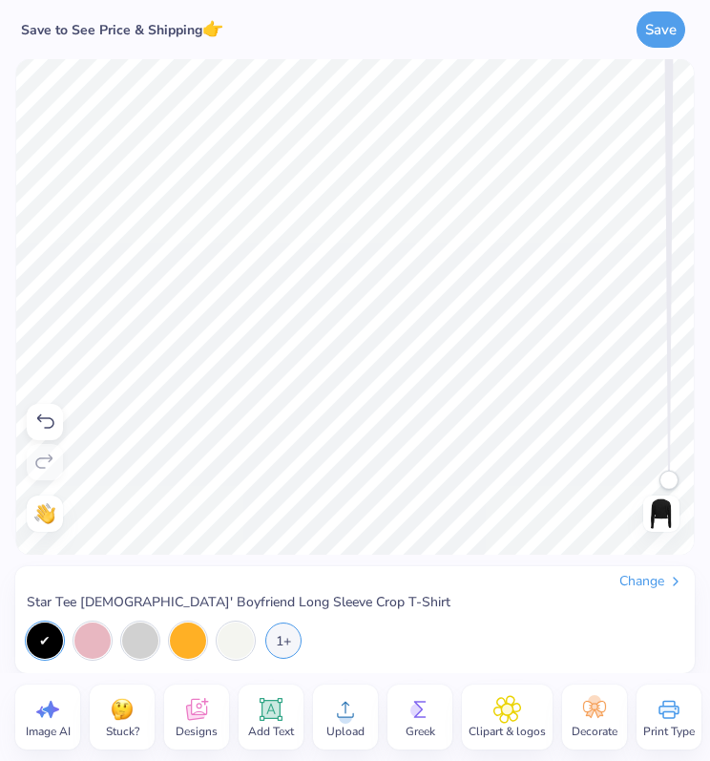
click at [195, 721] on icon at bounding box center [196, 709] width 29 height 29
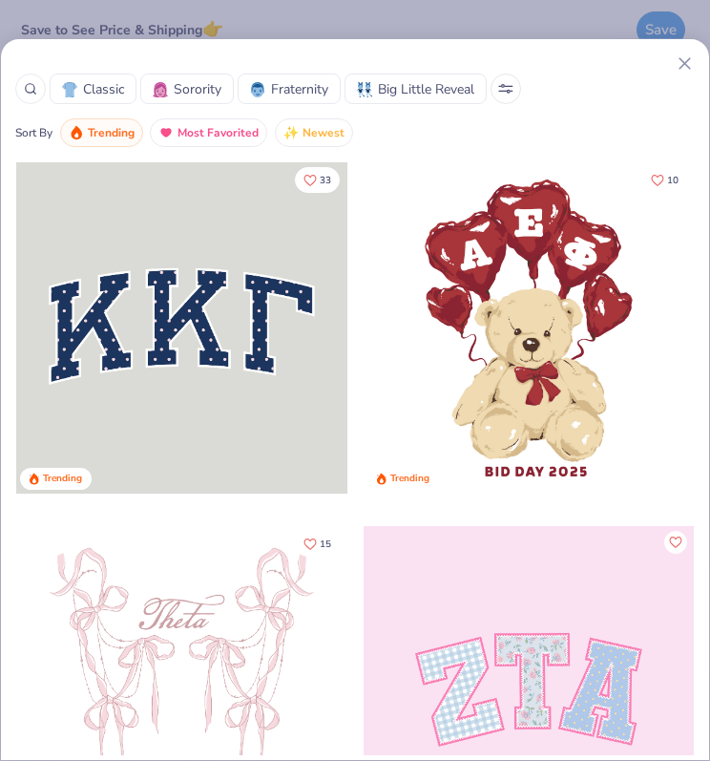
click at [544, 43] on div "Classic Sorority Fraternity Big Little Reveal Sort By Trending Most Favorited N…" at bounding box center [355, 399] width 710 height 723
click at [689, 61] on icon at bounding box center [685, 63] width 20 height 20
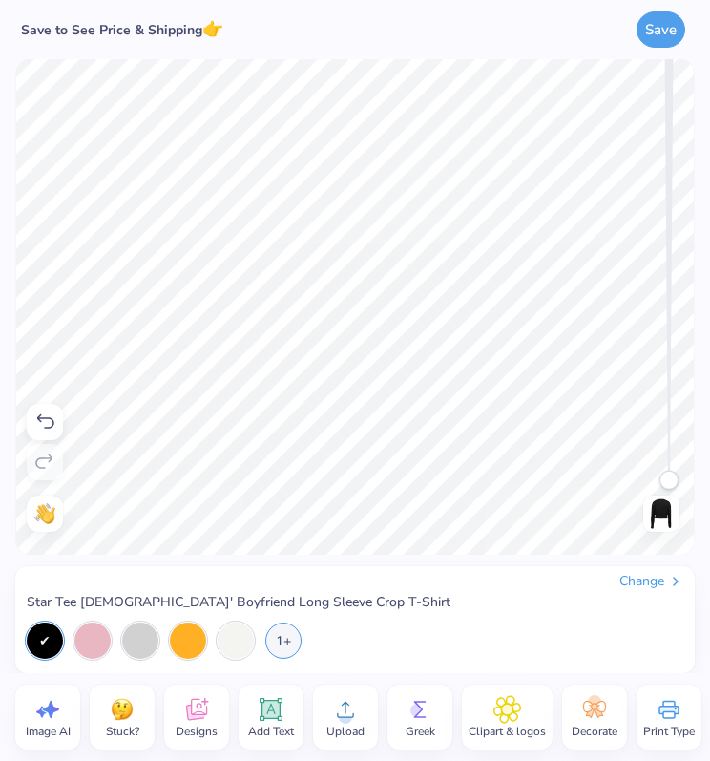
click at [521, 725] on span "Clipart & logos" at bounding box center [507, 731] width 77 height 15
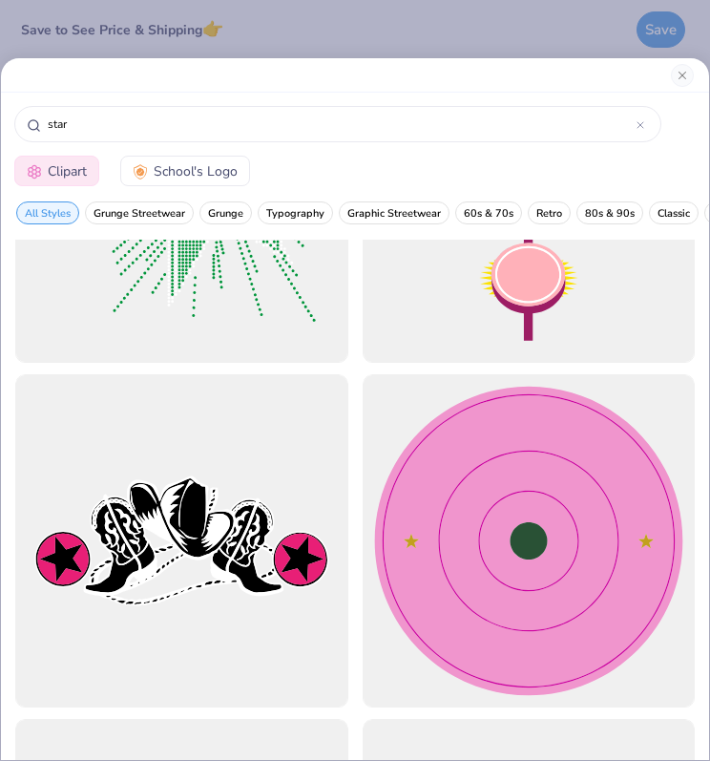
scroll to position [14130, 0]
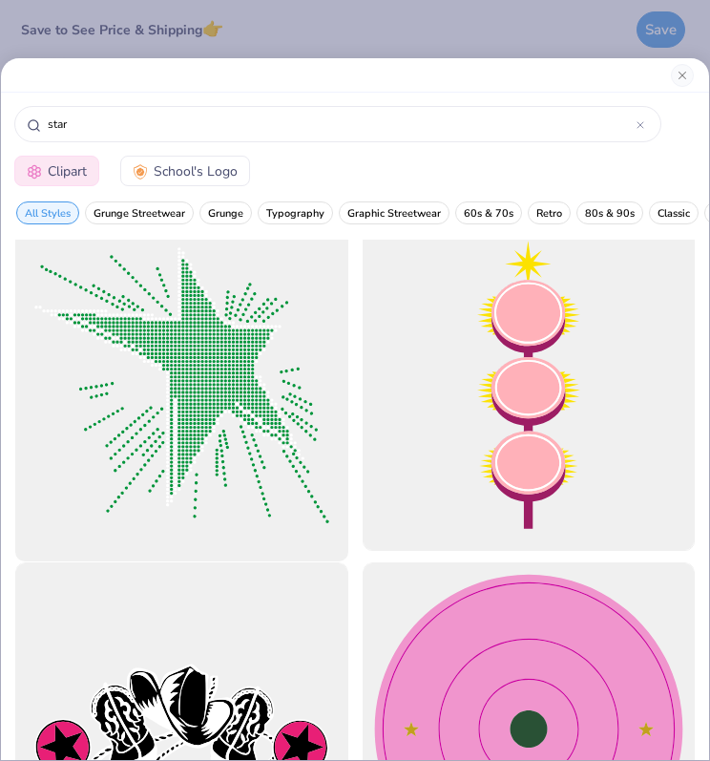
click at [202, 464] on div at bounding box center [182, 384] width 366 height 366
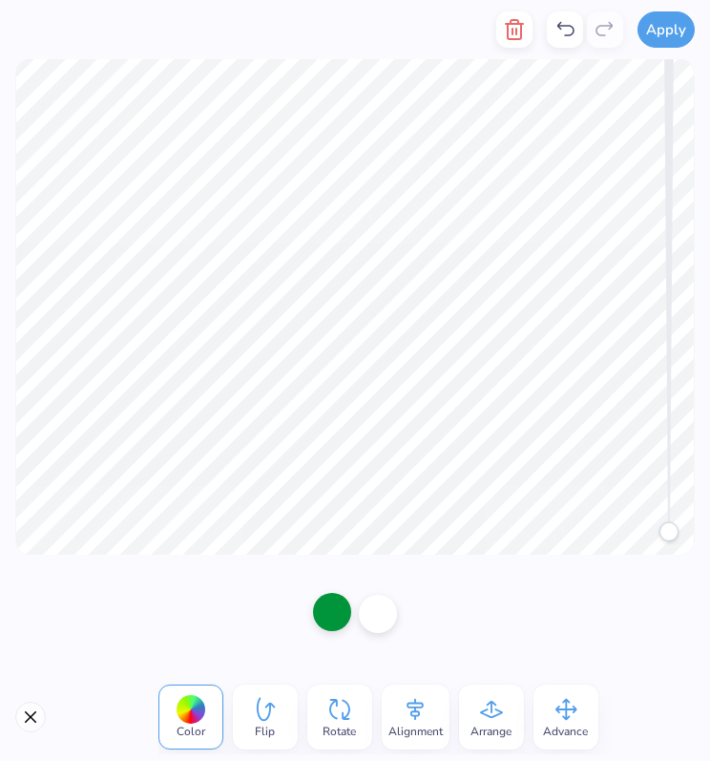
click at [332, 618] on div at bounding box center [332, 612] width 38 height 38
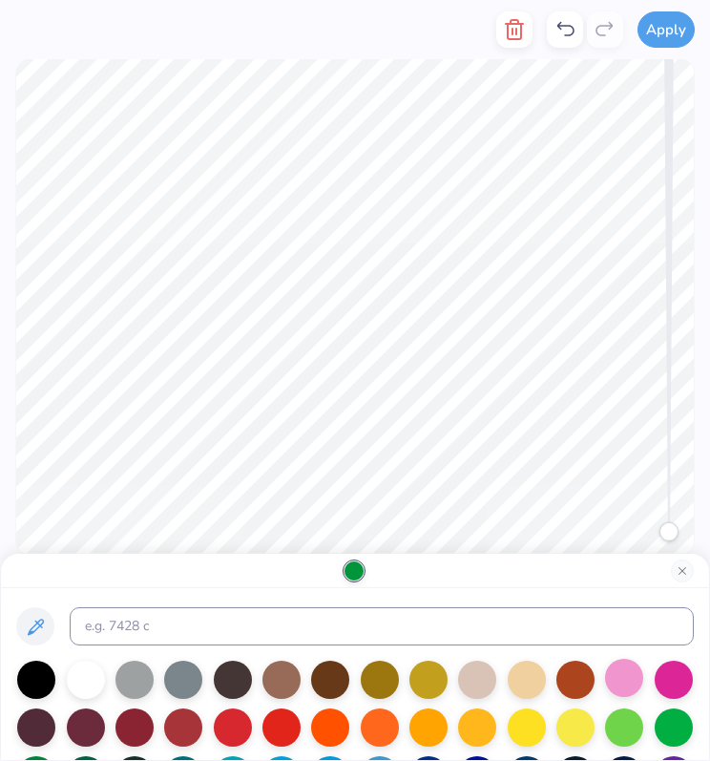
click at [622, 674] on div at bounding box center [624, 678] width 38 height 38
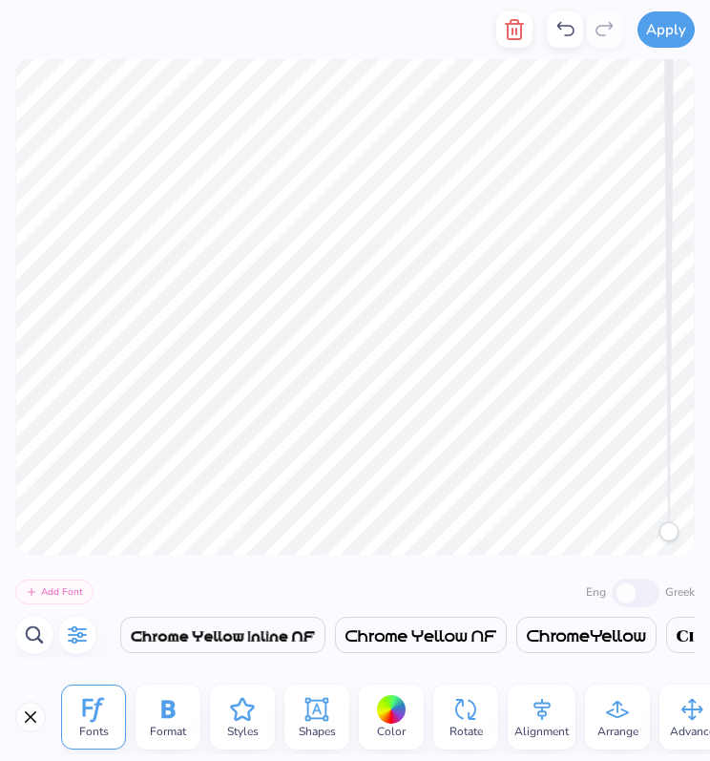
click at [392, 725] on span "Color" at bounding box center [391, 731] width 29 height 15
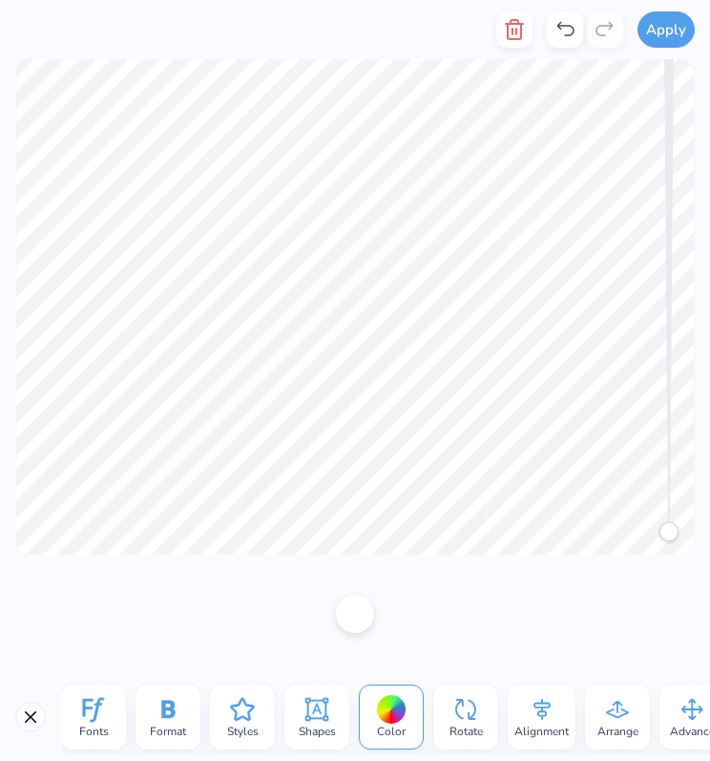
click at [390, 710] on div at bounding box center [392, 710] width 30 height 30
click at [353, 604] on div at bounding box center [355, 612] width 38 height 38
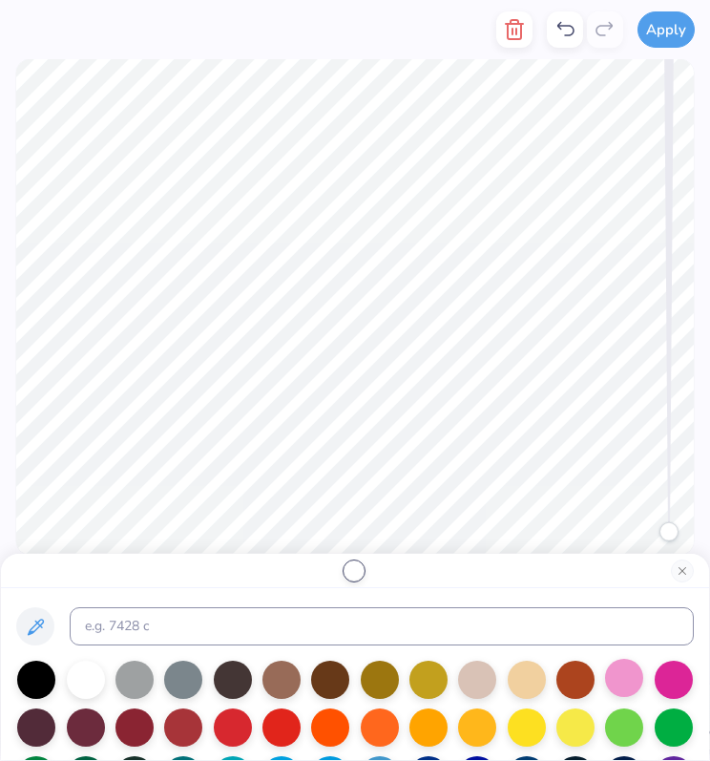
click at [611, 676] on div at bounding box center [624, 678] width 38 height 38
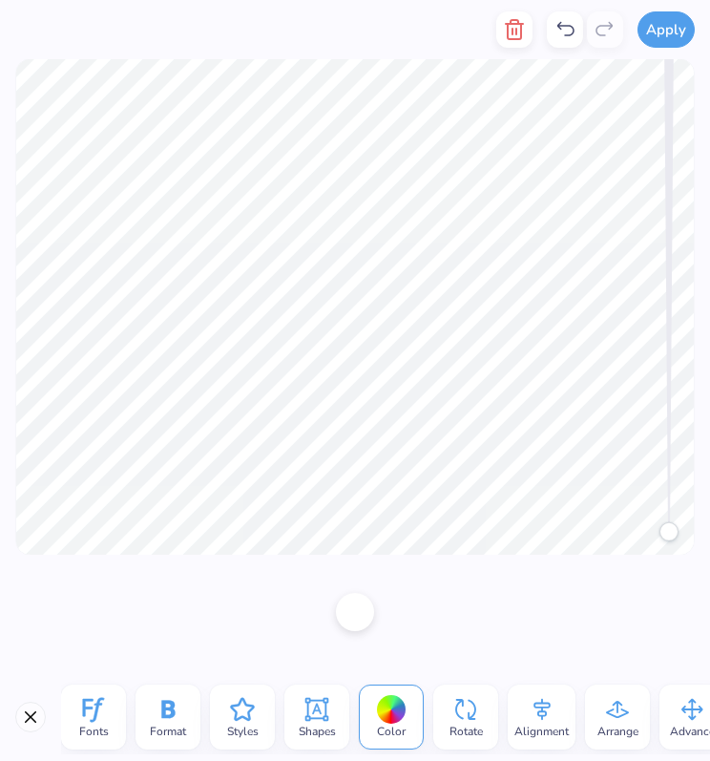
click at [359, 613] on div at bounding box center [355, 612] width 38 height 38
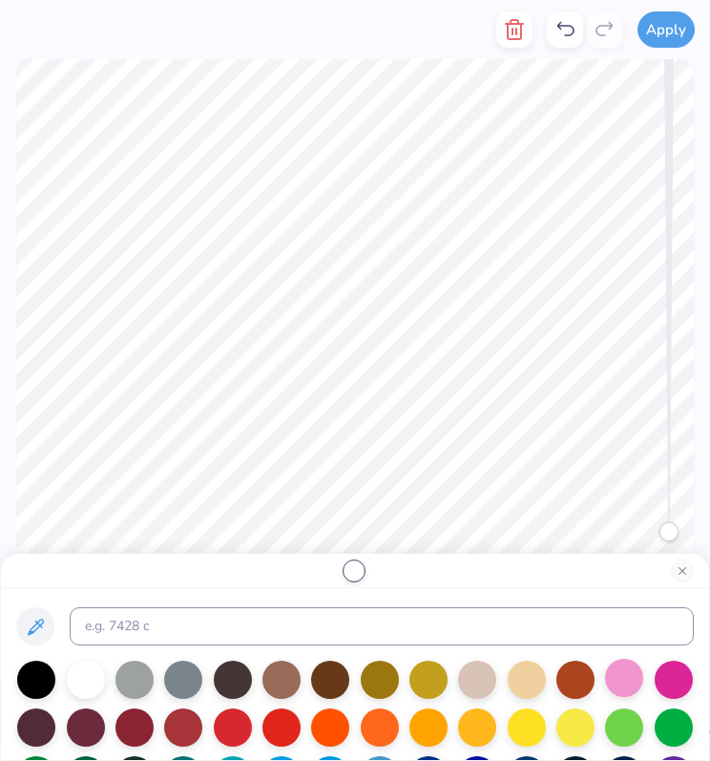
click at [626, 673] on div at bounding box center [624, 678] width 38 height 38
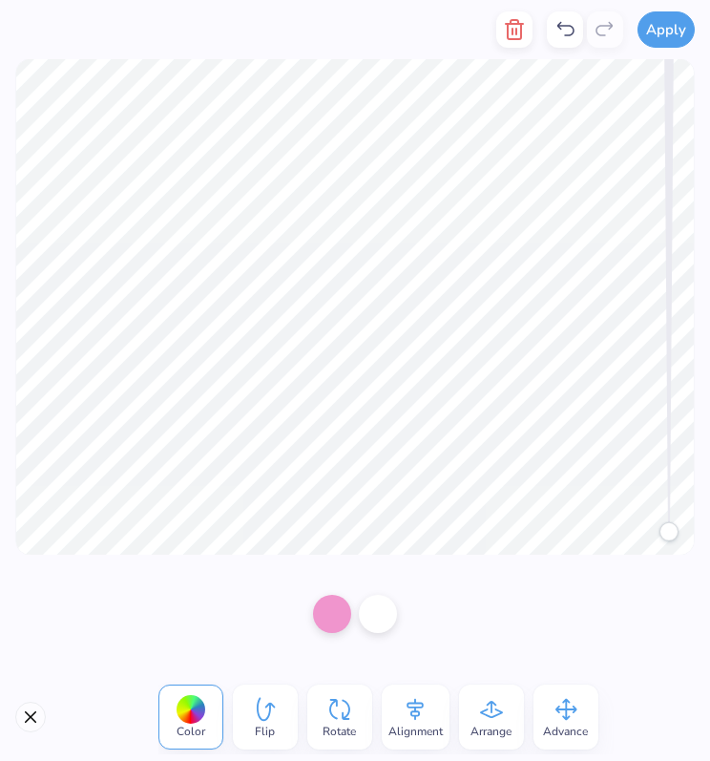
click at [423, 626] on div at bounding box center [355, 614] width 710 height 118
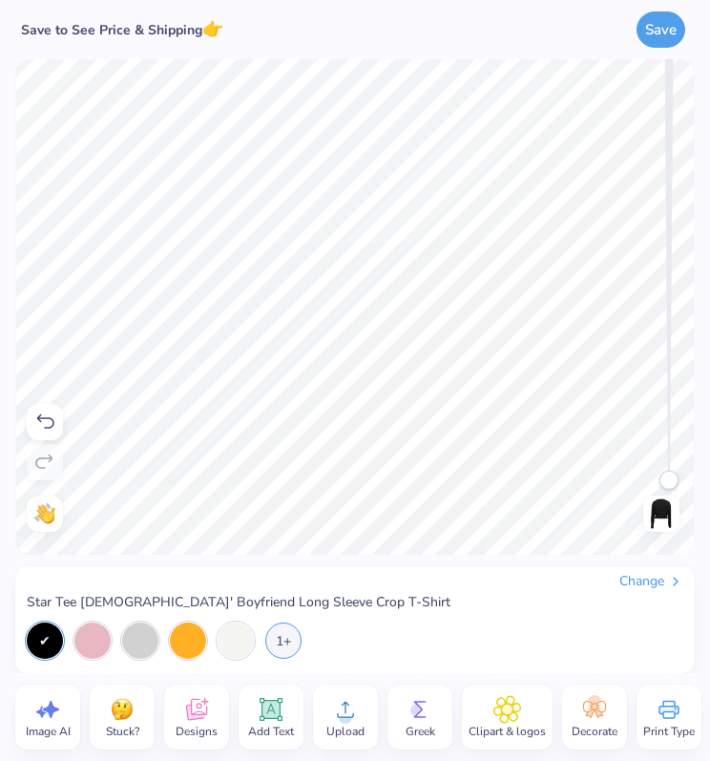
click at [515, 705] on icon at bounding box center [508, 709] width 28 height 29
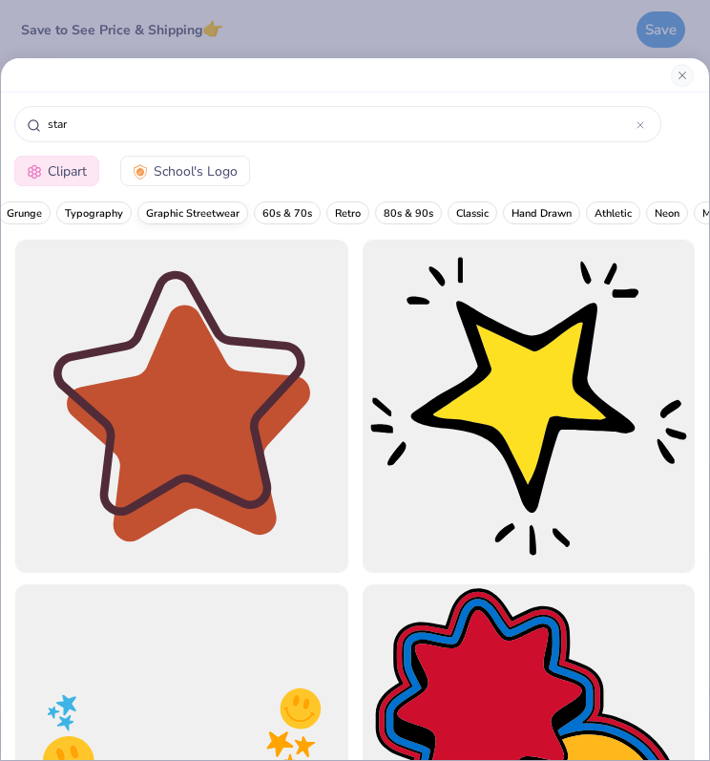
scroll to position [0, 388]
click at [544, 209] on span "Minimalist" at bounding box center [541, 213] width 50 height 14
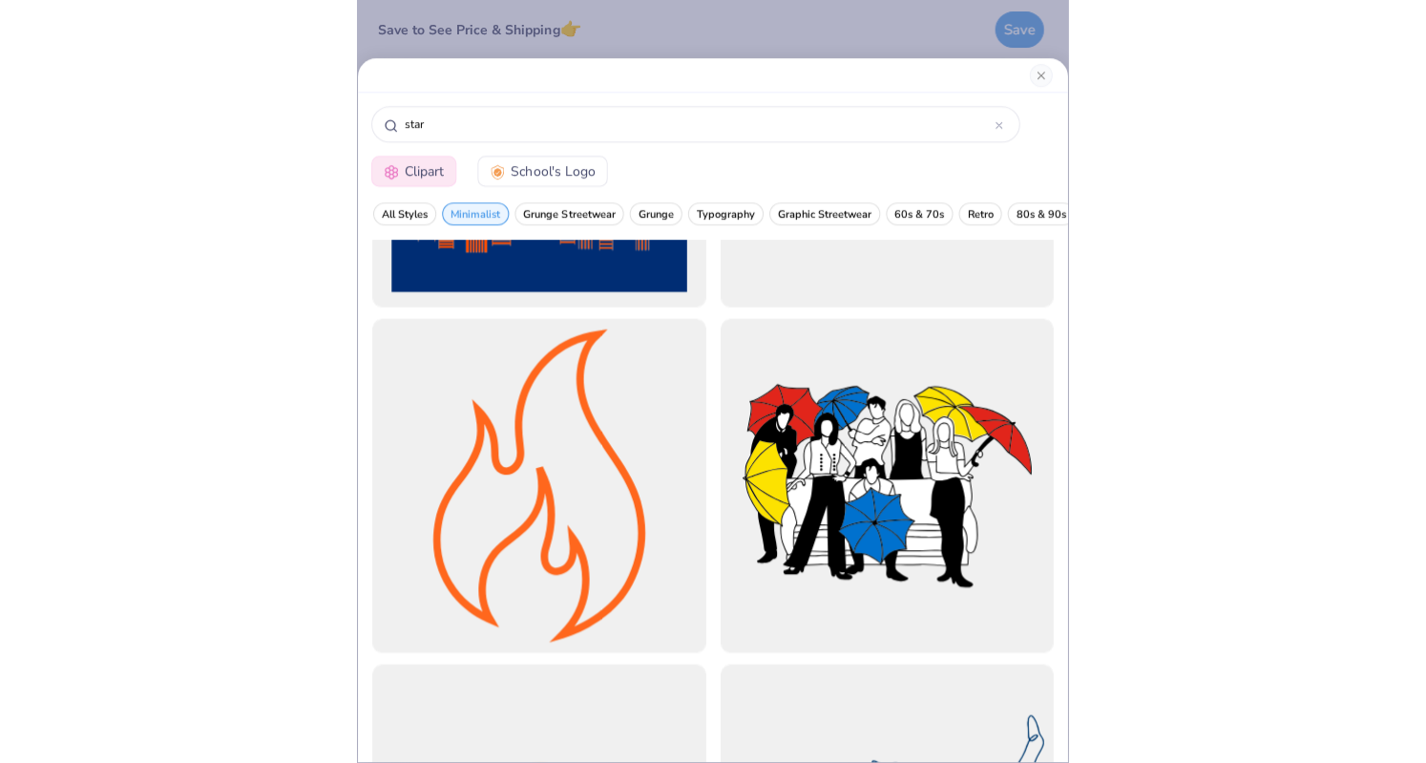
scroll to position [11897, 0]
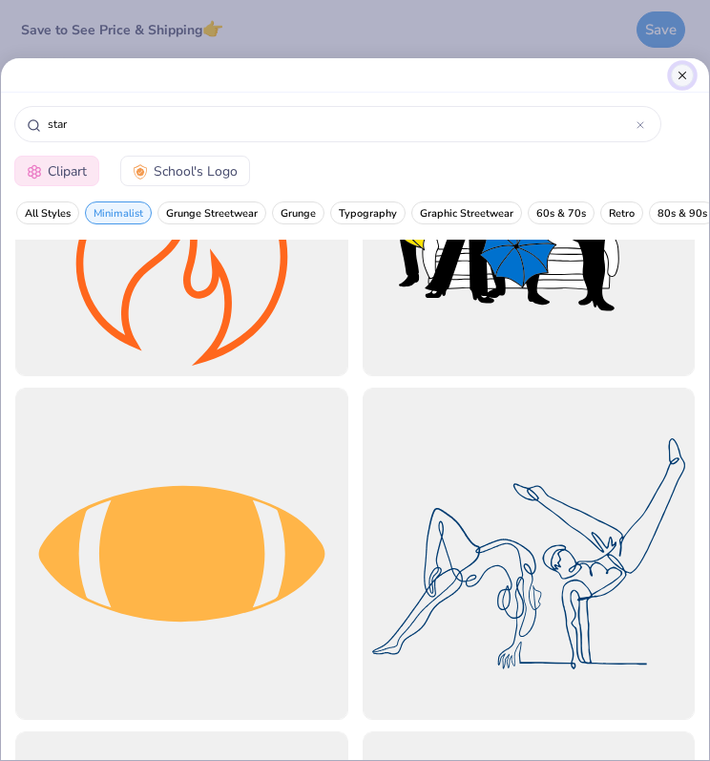
click at [686, 77] on button "Close" at bounding box center [682, 75] width 23 height 23
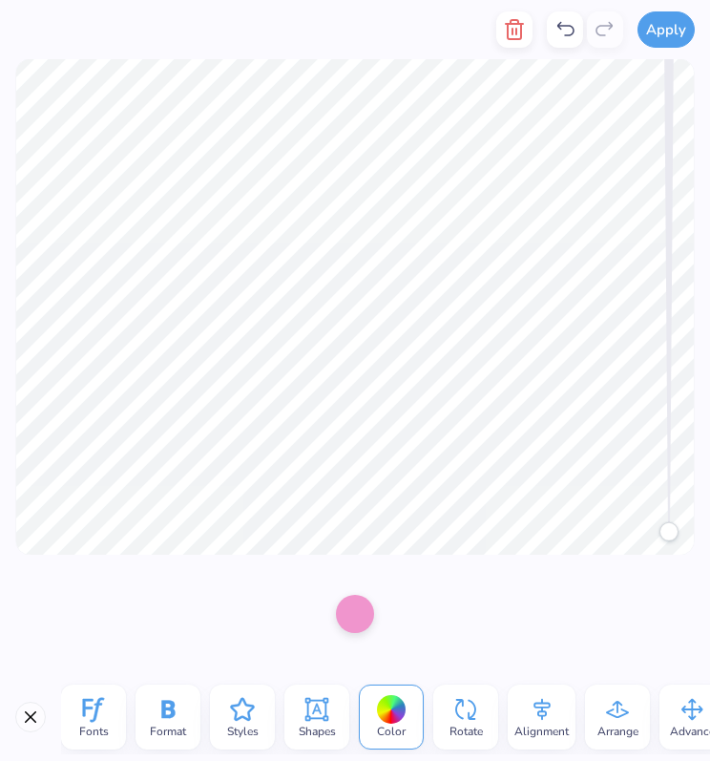
click at [267, 578] on div at bounding box center [355, 614] width 710 height 118
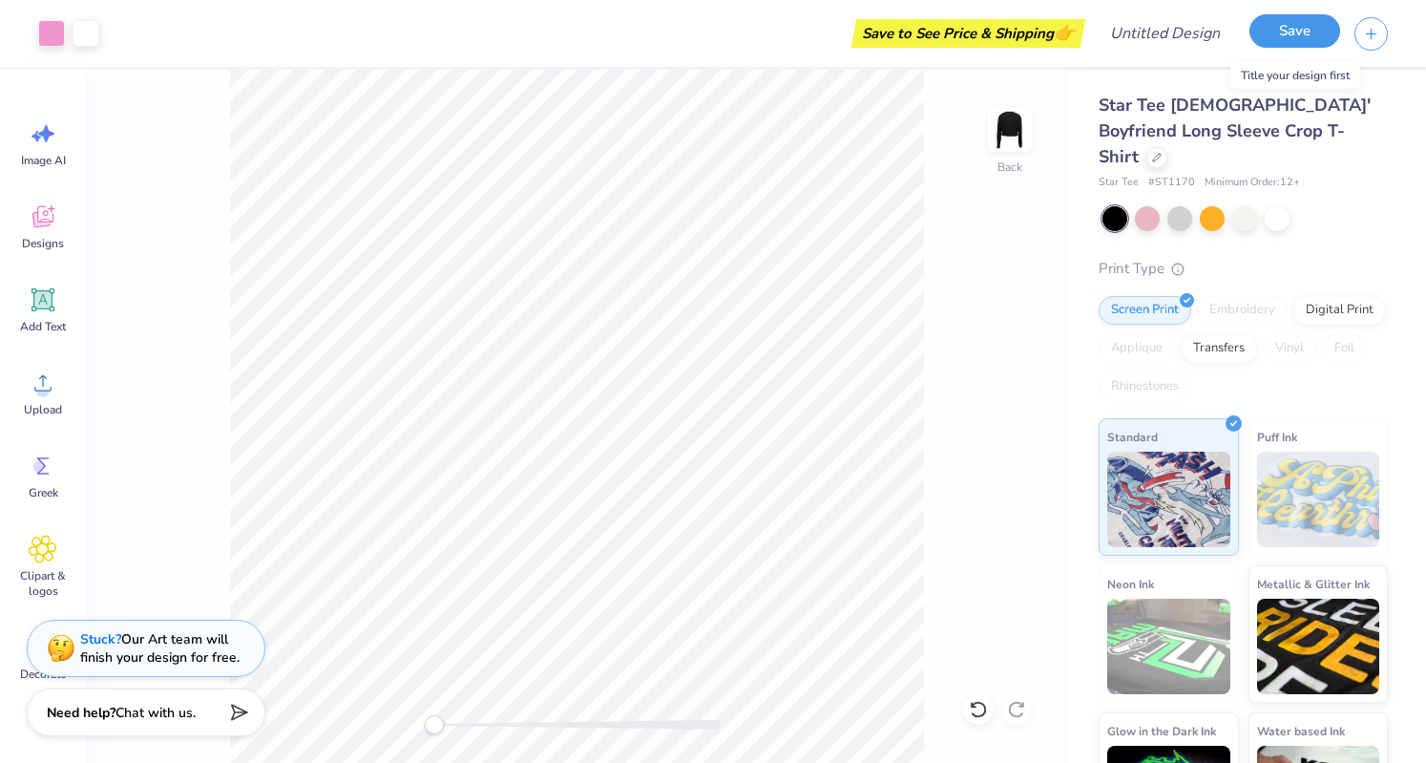
click at [1302, 32] on button "Save" at bounding box center [1295, 30] width 91 height 33
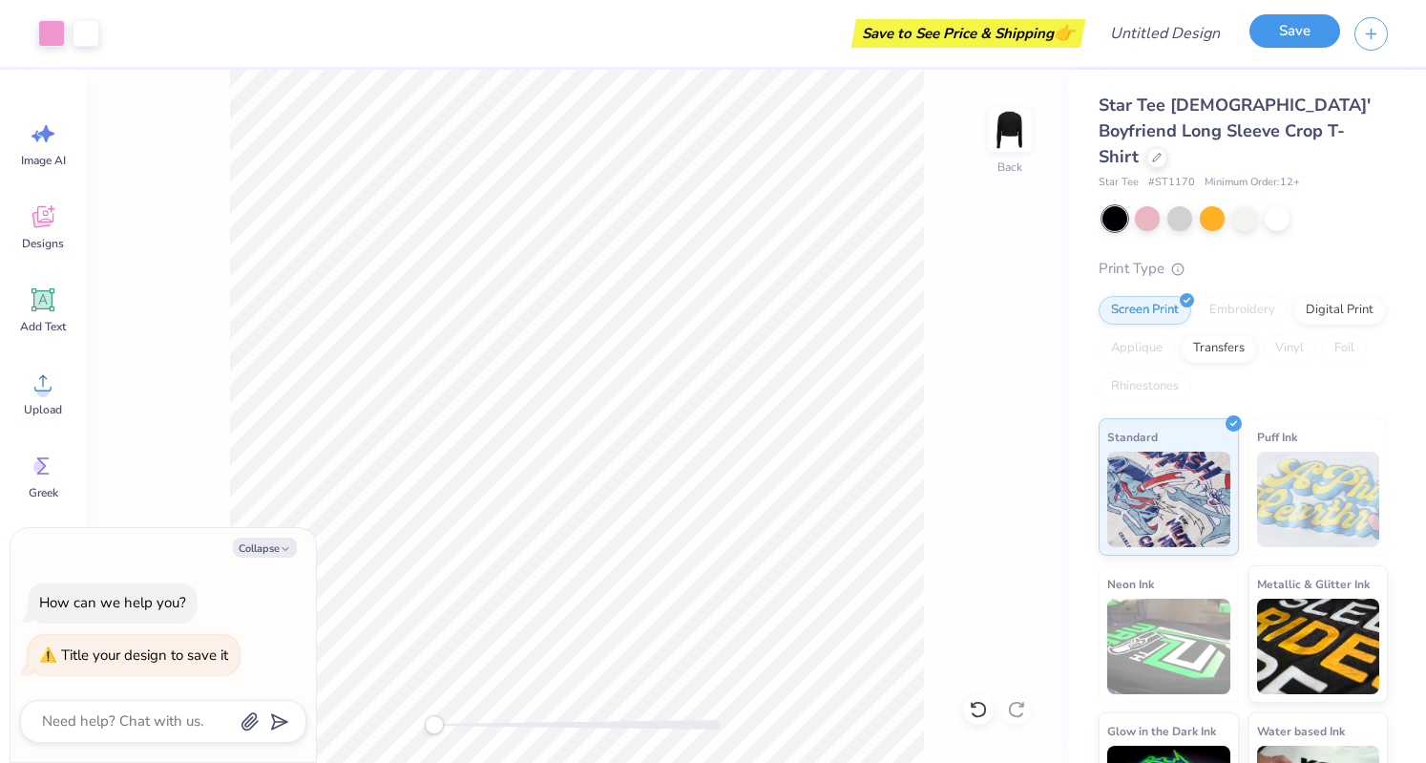
click at [1302, 32] on button "Save" at bounding box center [1295, 30] width 91 height 33
type textarea "x"
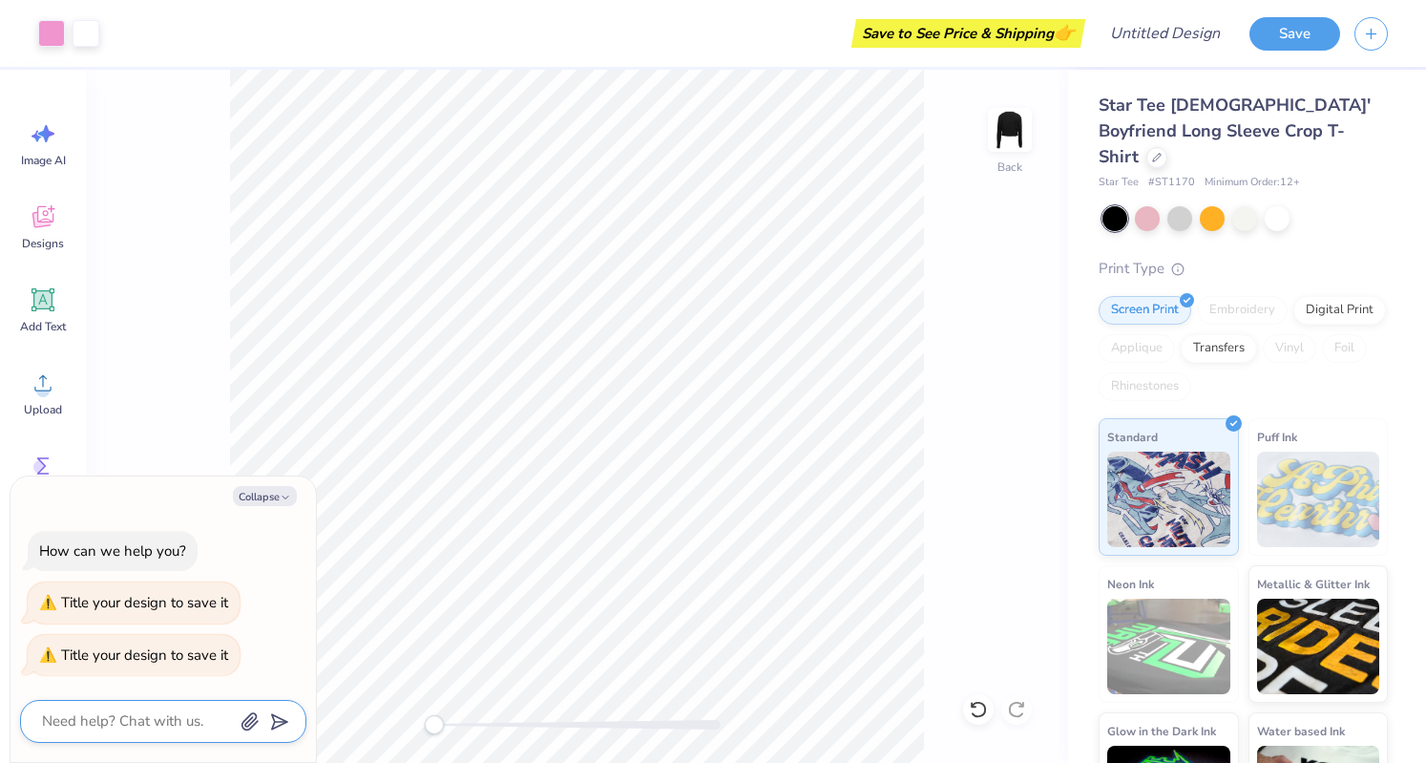
type textarea "K"
type textarea "x"
type textarea "Ka"
type textarea "x"
type textarea "Kap"
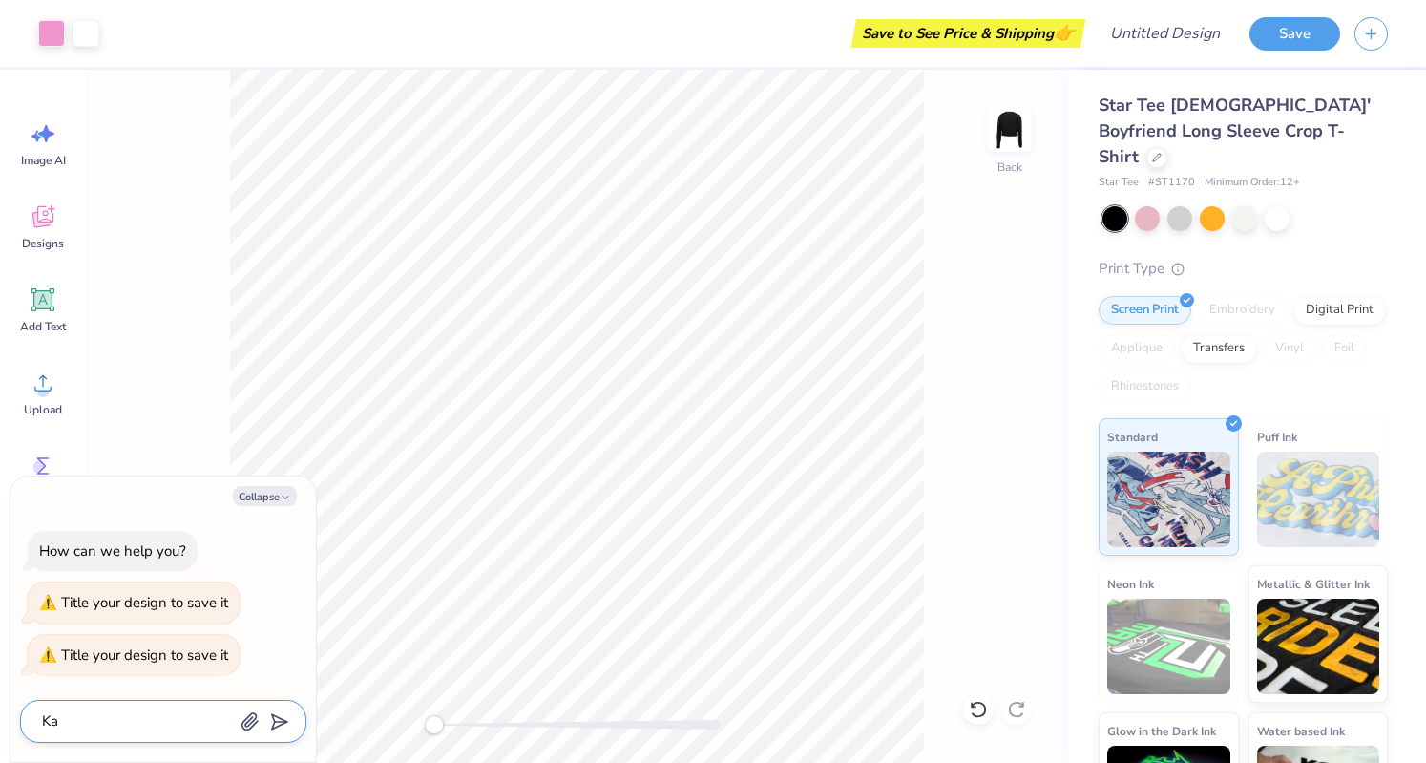
type textarea "x"
type textarea "[PERSON_NAME]"
type textarea "x"
type textarea "Kappa"
type textarea "x"
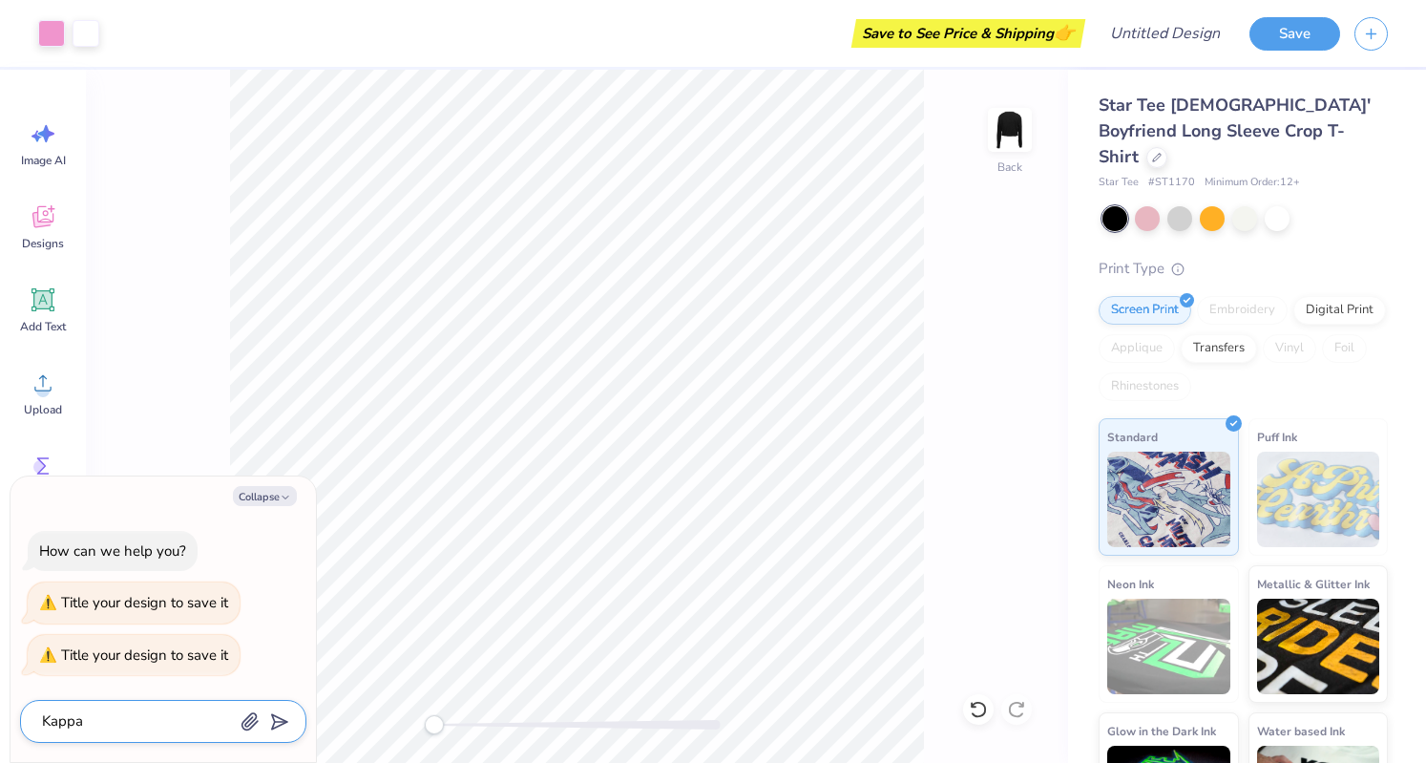
type textarea "Kappa"
type textarea "x"
type textarea "Kappa T"
type textarea "x"
type textarea "Kappa Ta"
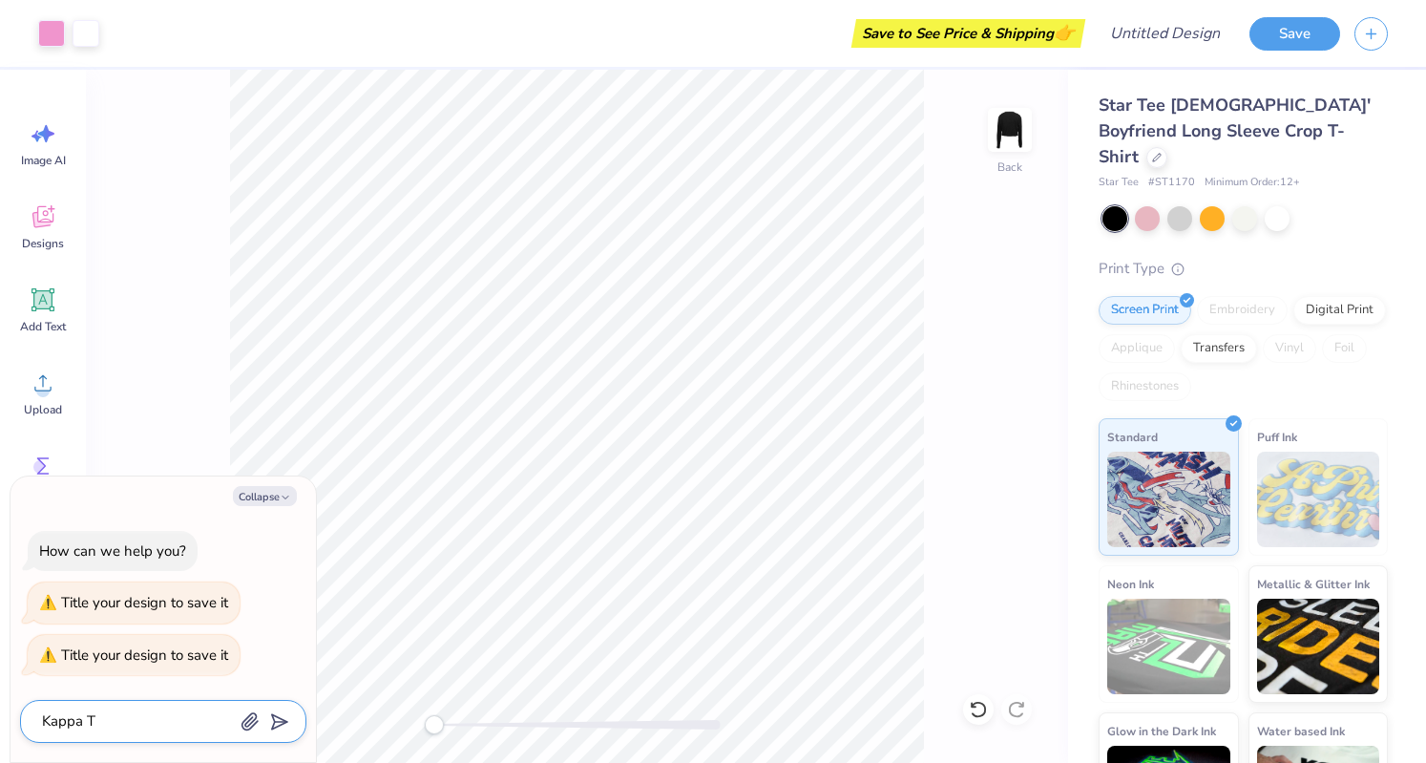
type textarea "x"
type textarea "Kappa Tau"
type textarea "x"
type textarea "Kappa Tau"
type textarea "x"
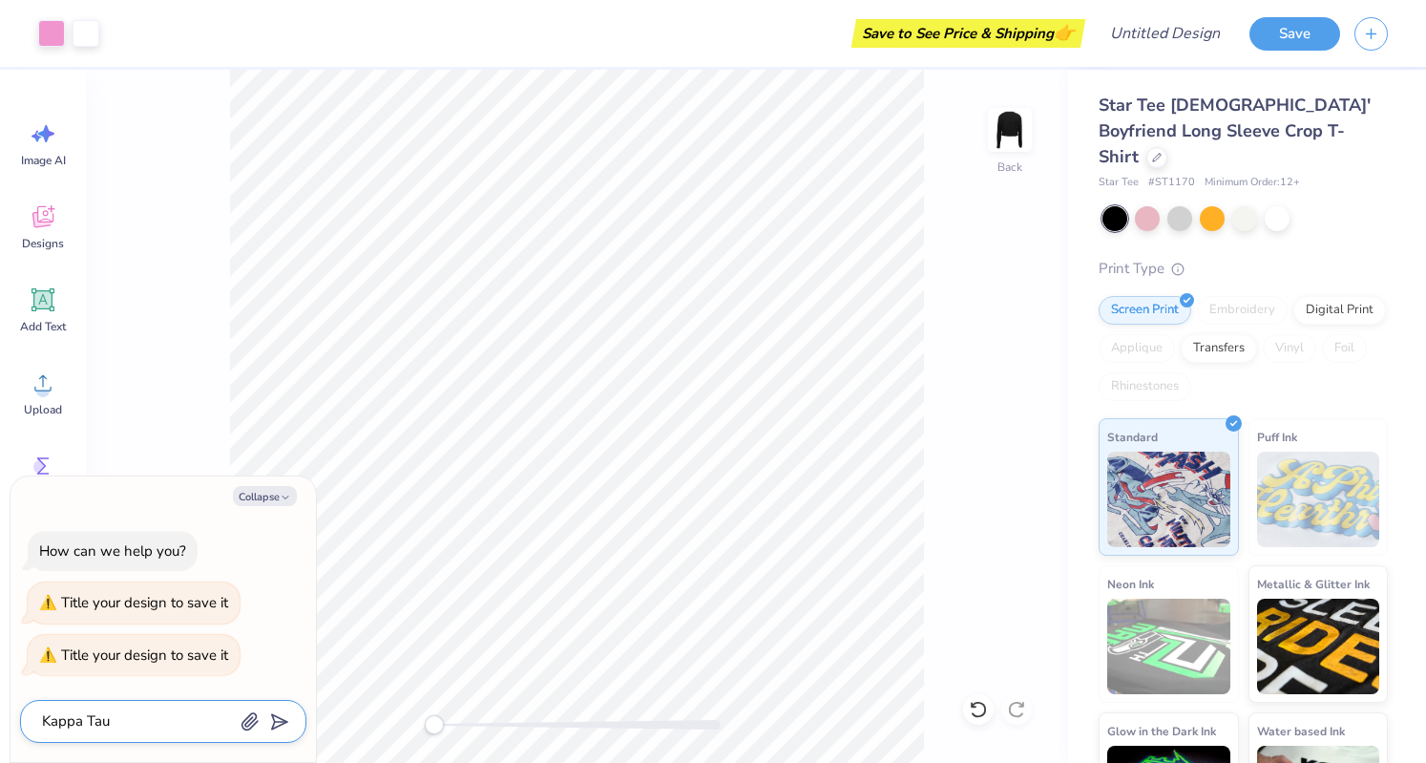
type textarea "Kappa Tau l"
type textarea "x"
type textarea "Kappa Tau lo"
type textarea "x"
type textarea "Kappa Tau lon"
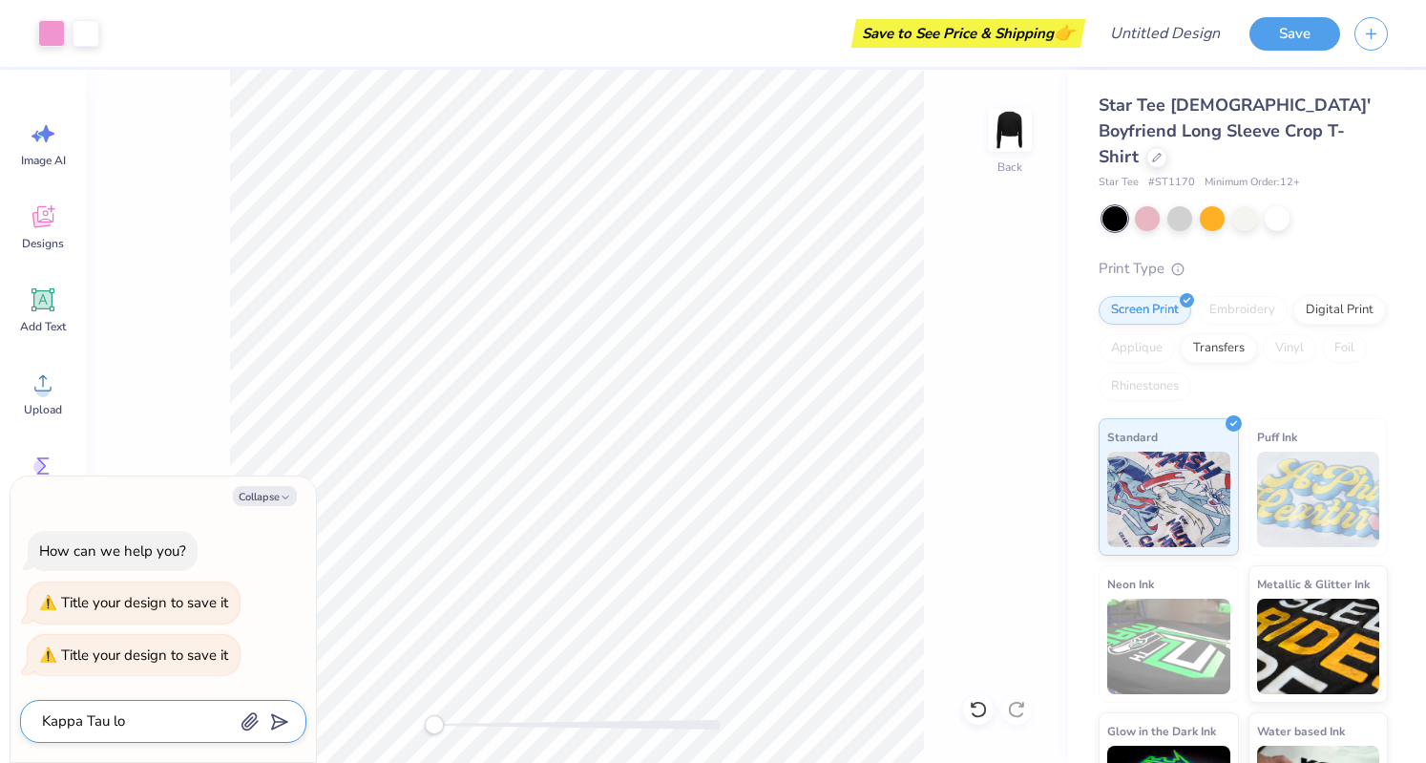
type textarea "x"
type textarea "Kappa Tau long"
type textarea "x"
type textarea "Kappa Tau long"
type textarea "x"
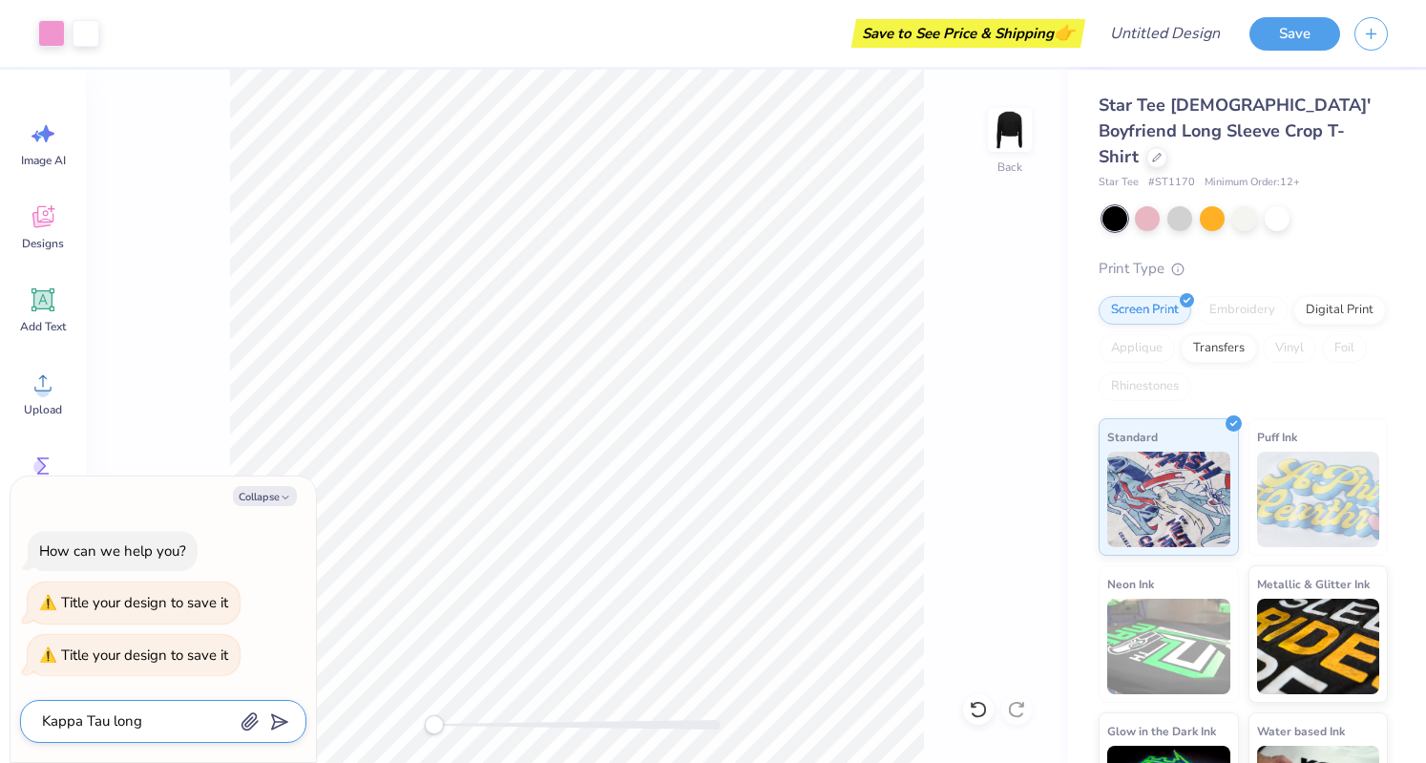
type textarea "Kappa Tau long s"
type textarea "x"
type textarea "Kappa Tau [PERSON_NAME]"
type textarea "x"
type textarea "Kappa Tau long sle"
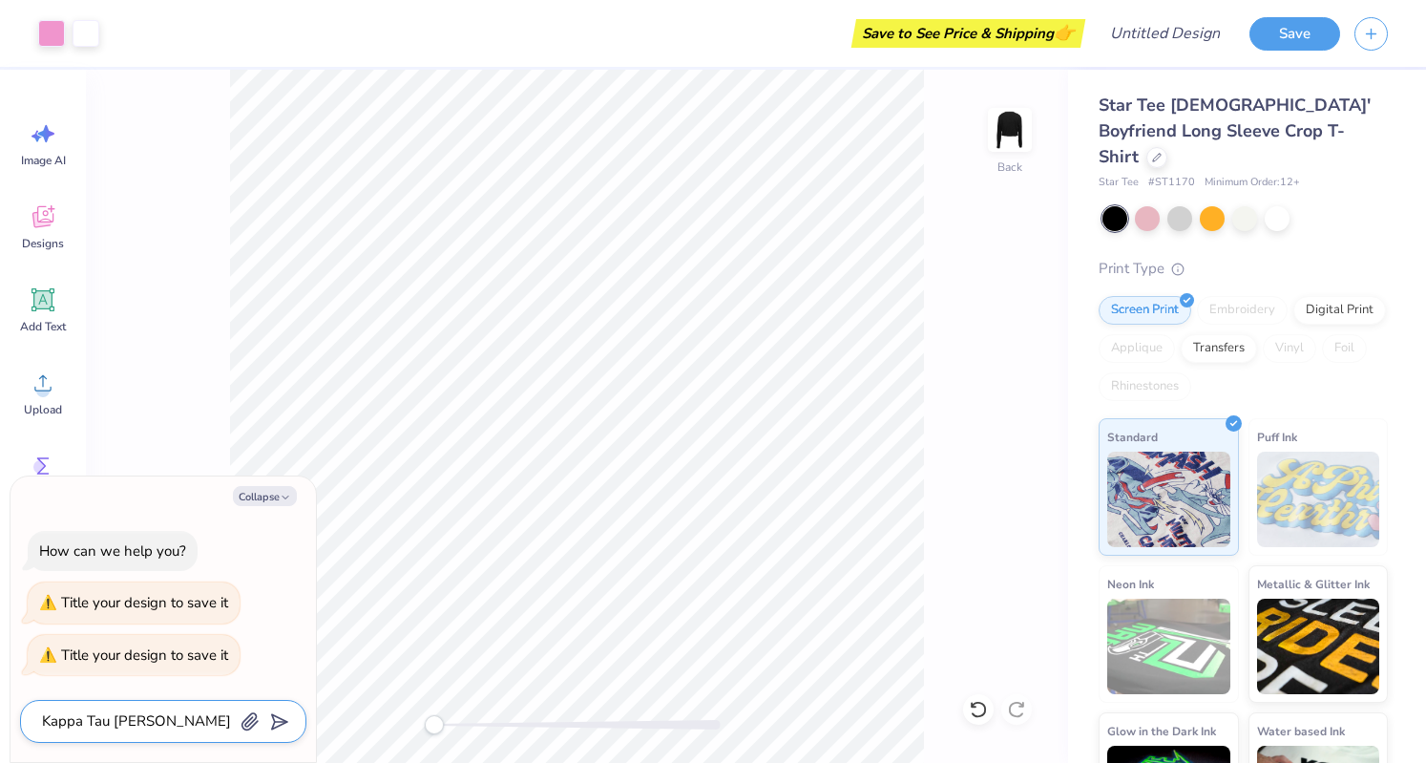
type textarea "x"
type textarea "Kappa Tau long slea"
type textarea "x"
type textarea "Kappa Tau long sleav"
type textarea "x"
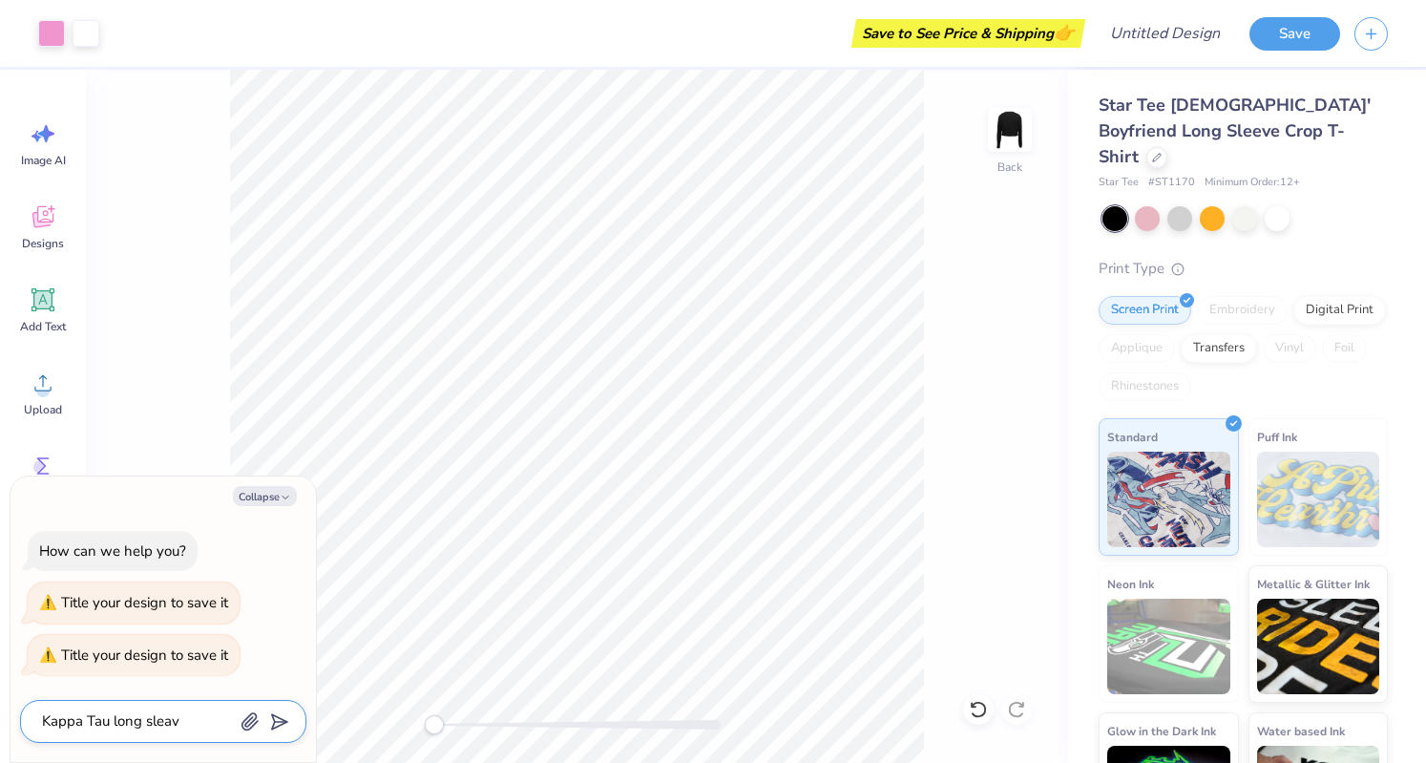
type textarea "Kappa Tau long sleave"
type textarea "x"
type textarea "Kappa Tau long sleave"
type textarea "x"
type textarea "Kappa Tau long sleave"
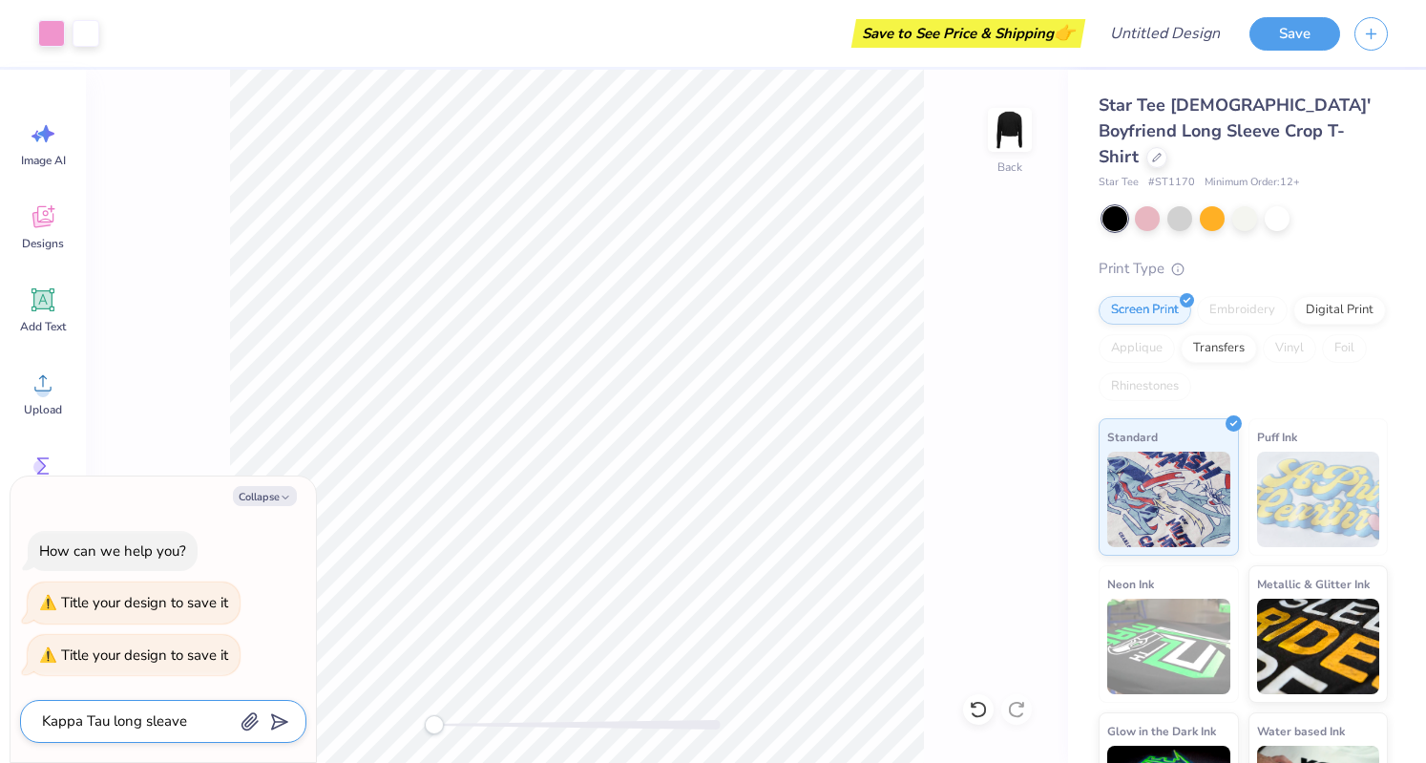
type textarea "x"
type textarea "Kappa Tau long sleav"
type textarea "x"
type textarea "Kappa Tau long slea"
type textarea "x"
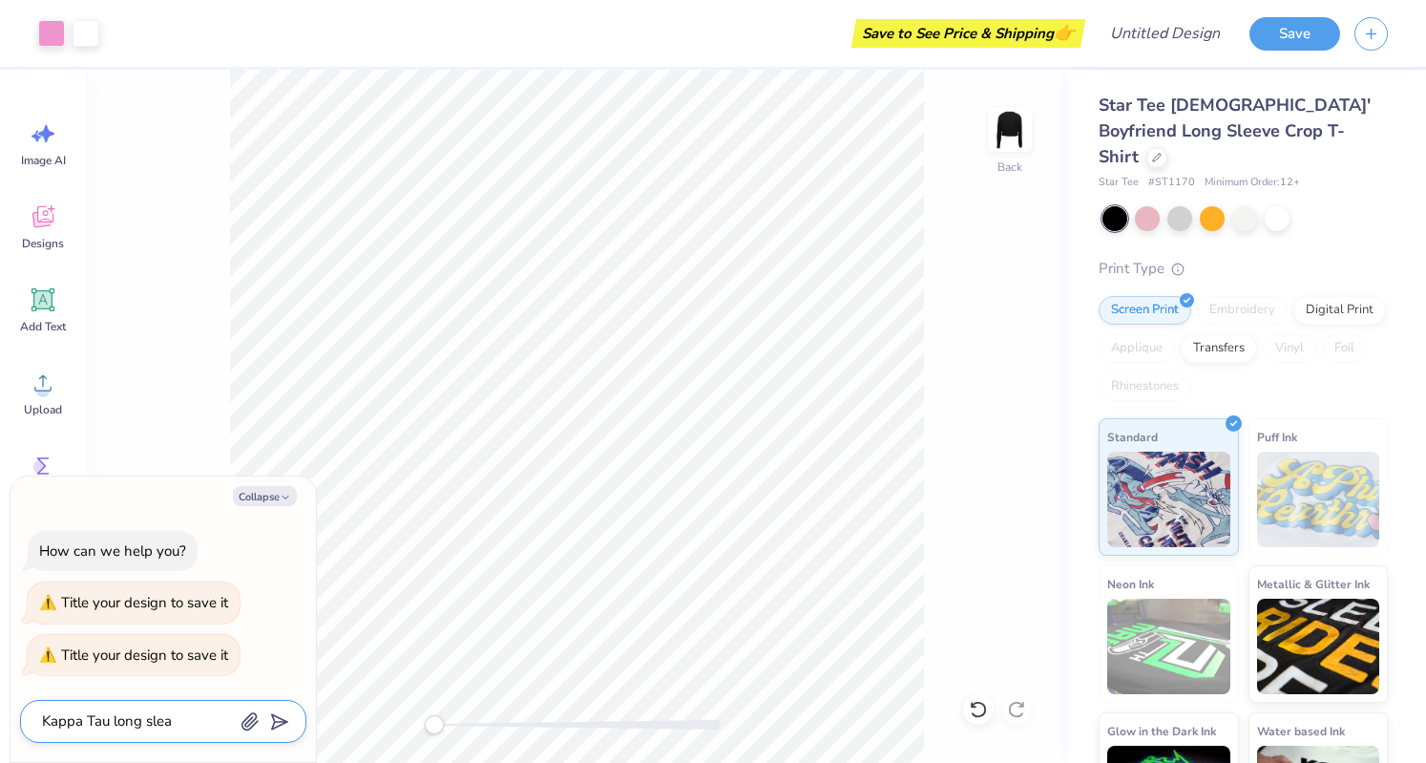
type textarea "Kappa Tau long sle"
type textarea "x"
type textarea "Kappa Tau [PERSON_NAME]"
type textarea "x"
type textarea "Kappa Tau long s"
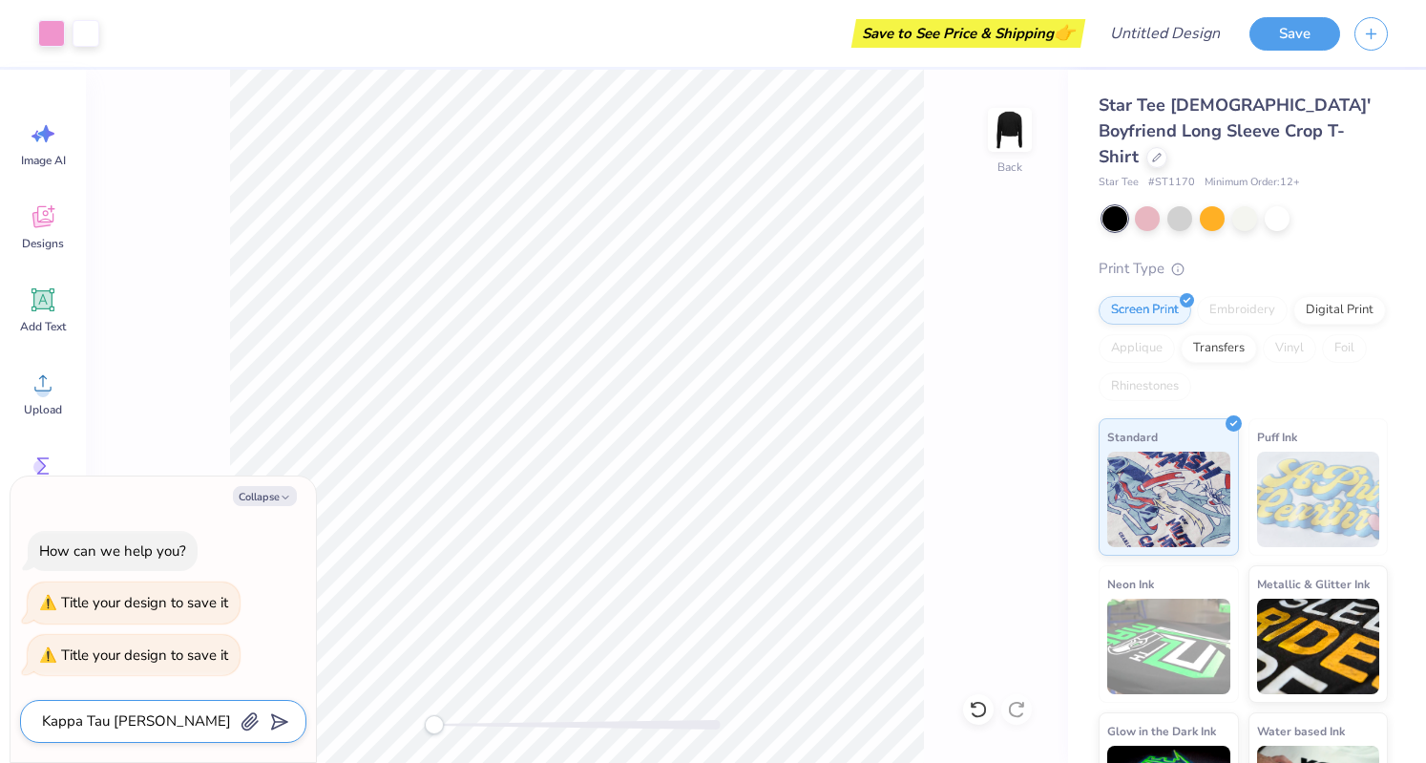
type textarea "x"
type textarea "Kappa Tau long"
type textarea "x"
type textarea "Kappa Tau long"
type textarea "x"
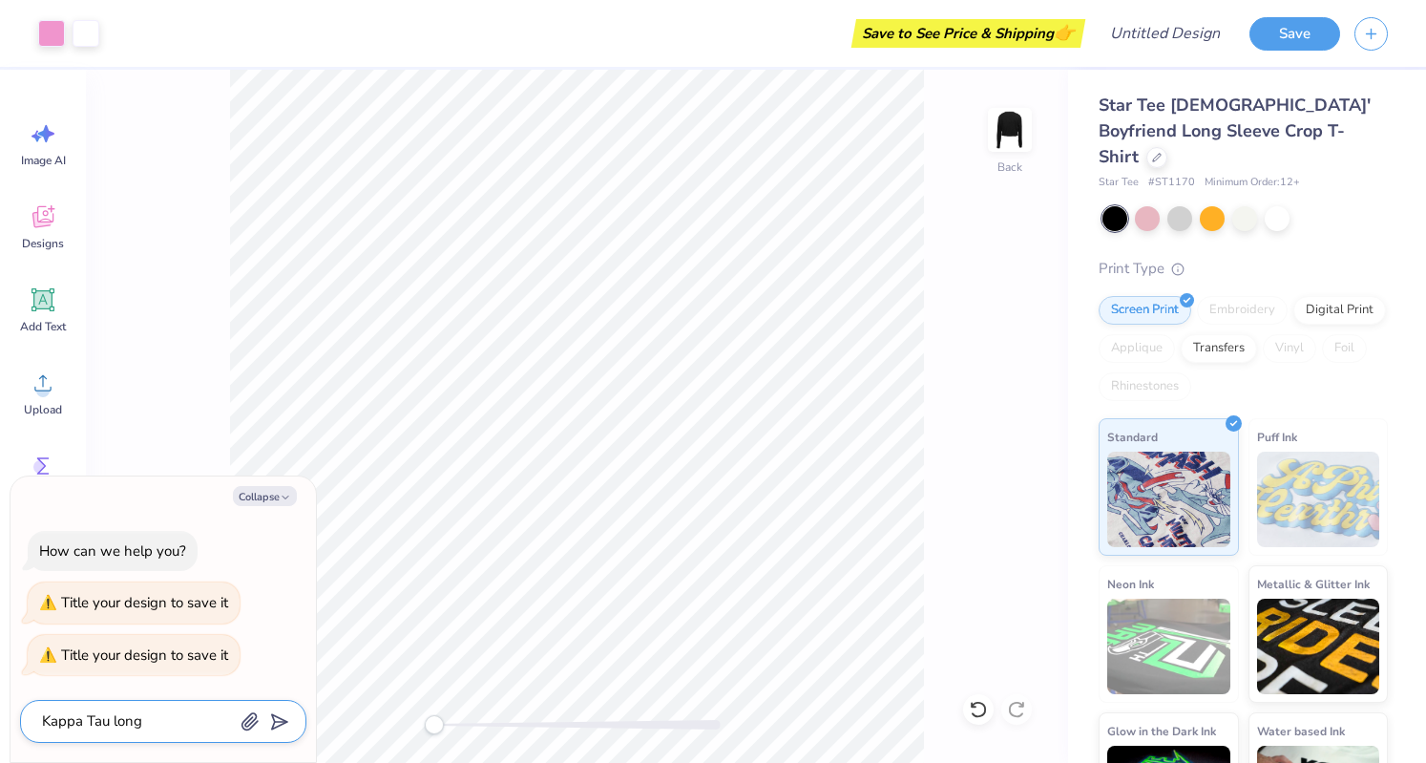
type textarea "Kappa Tau lon"
type textarea "x"
type textarea "Kappa Tau lo"
type textarea "x"
type textarea "Kappa Tau l"
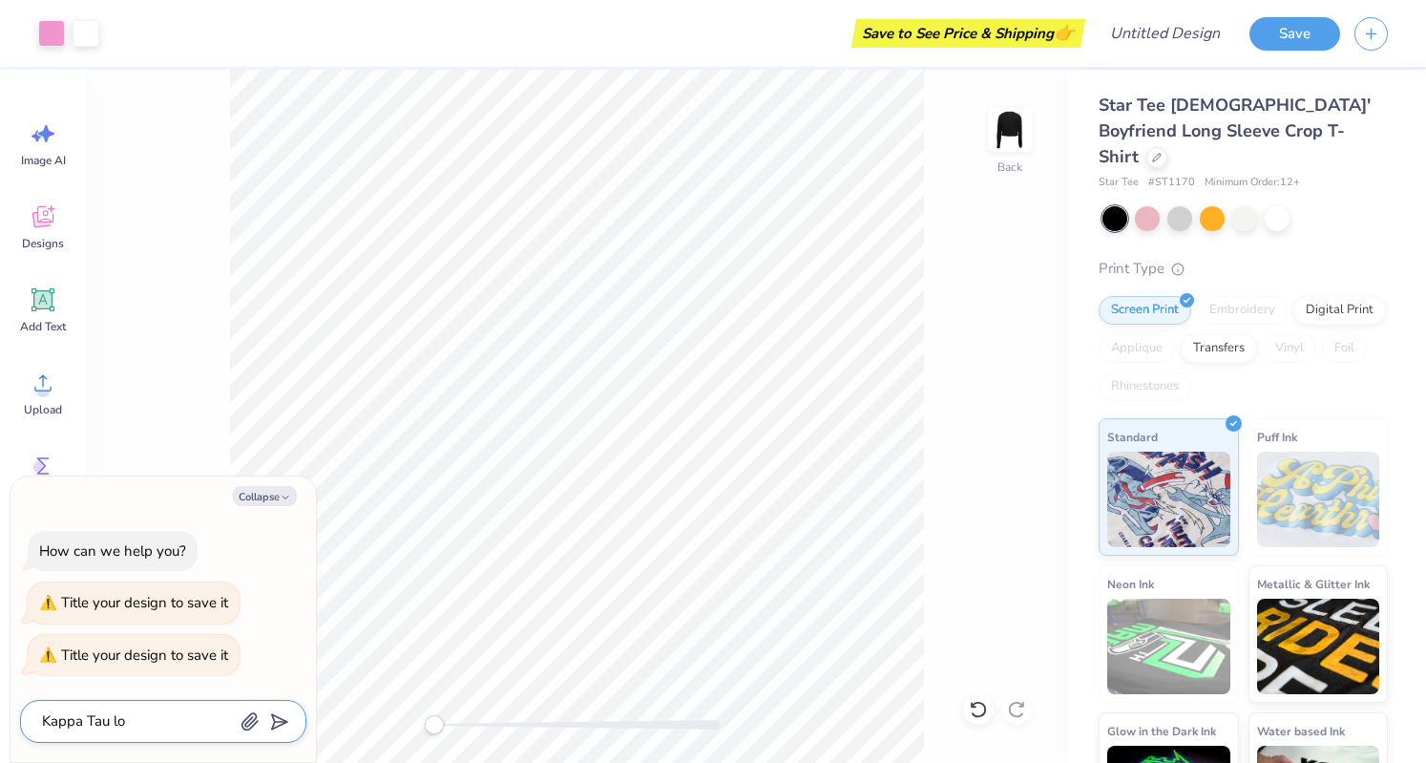
type textarea "x"
type textarea "Kappa Tau"
type textarea "x"
type textarea "Kappa Tau"
type textarea "x"
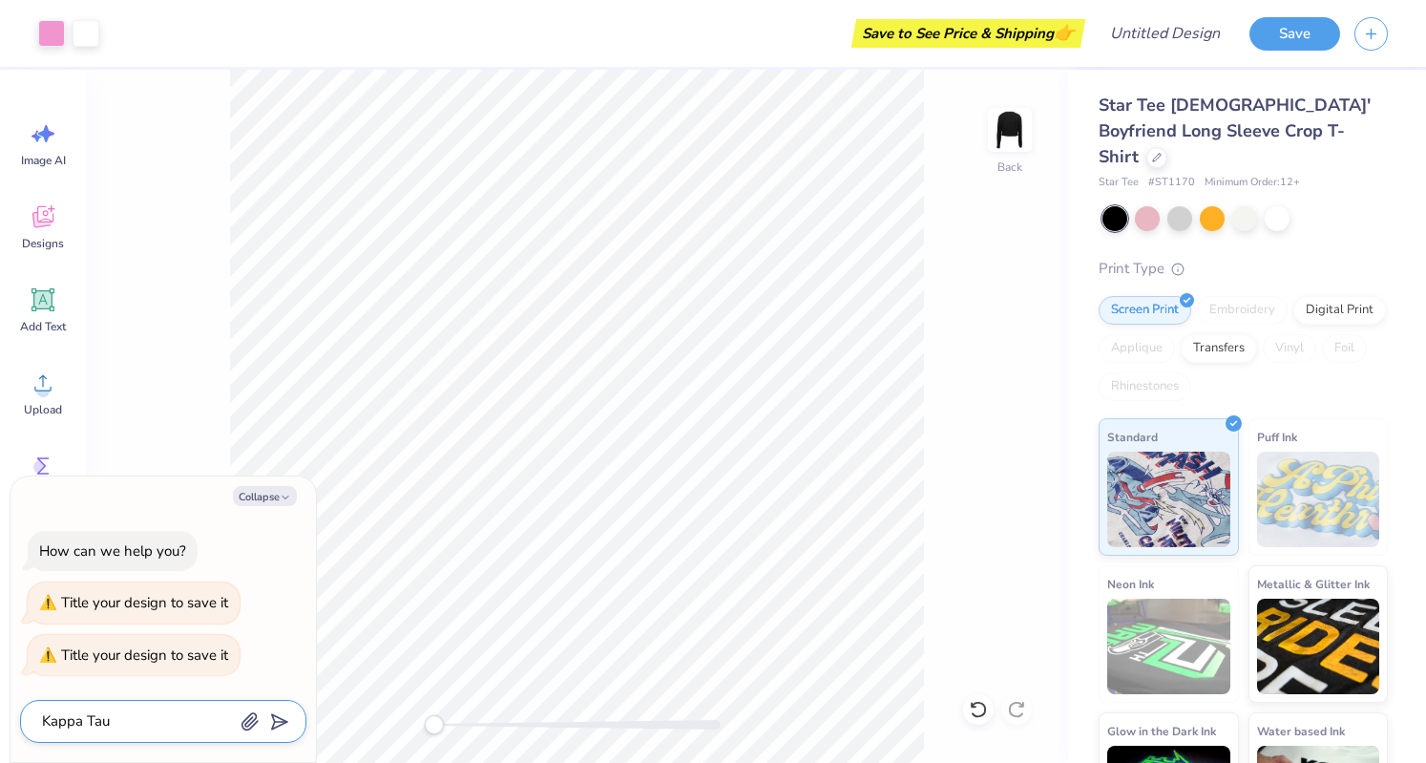
type textarea "Kappa Ta"
type textarea "x"
type textarea "Kappa T"
type textarea "x"
type textarea "Kappa"
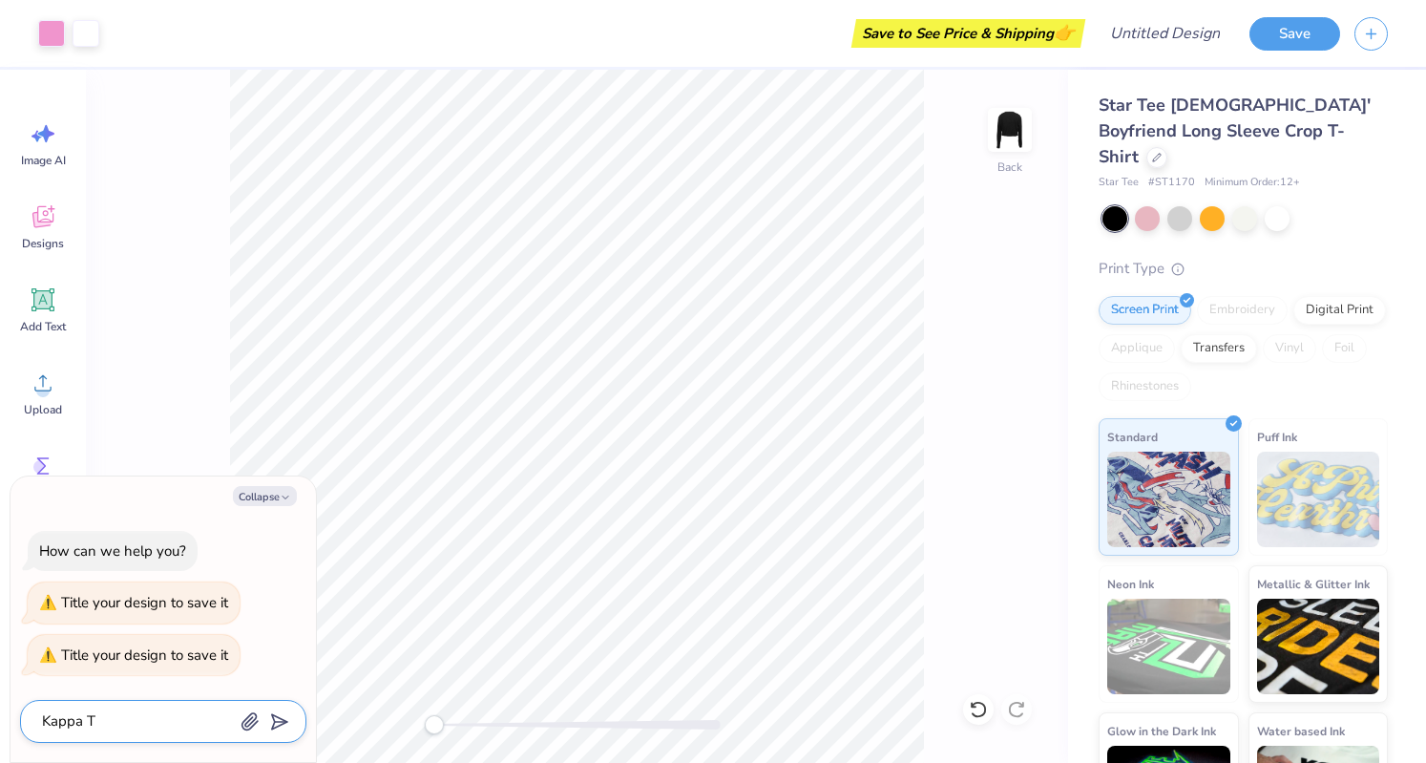
type textarea "x"
type textarea "Kappa"
type textarea "x"
type textarea "[PERSON_NAME]"
type textarea "x"
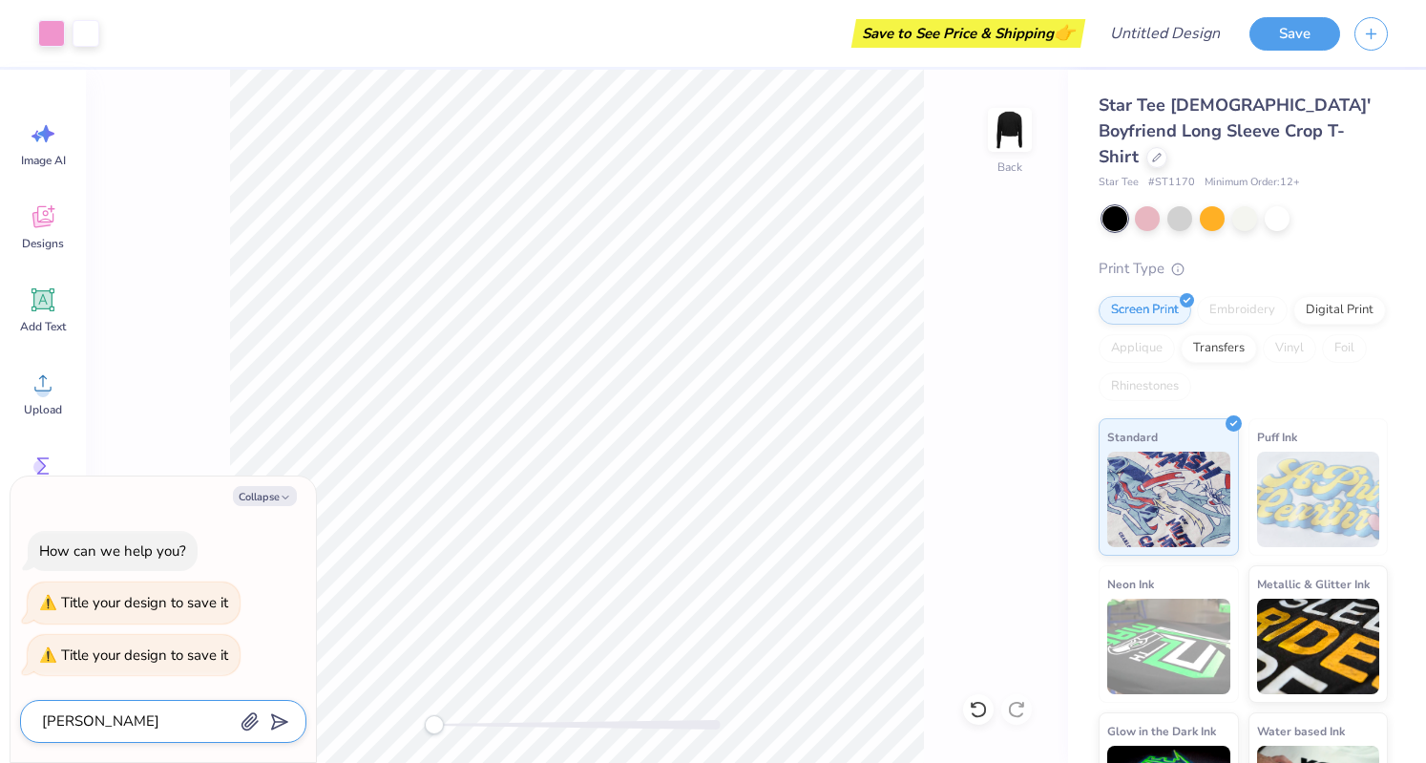
type textarea "Kap"
type textarea "x"
type textarea "Ka"
type textarea "x"
type textarea "K"
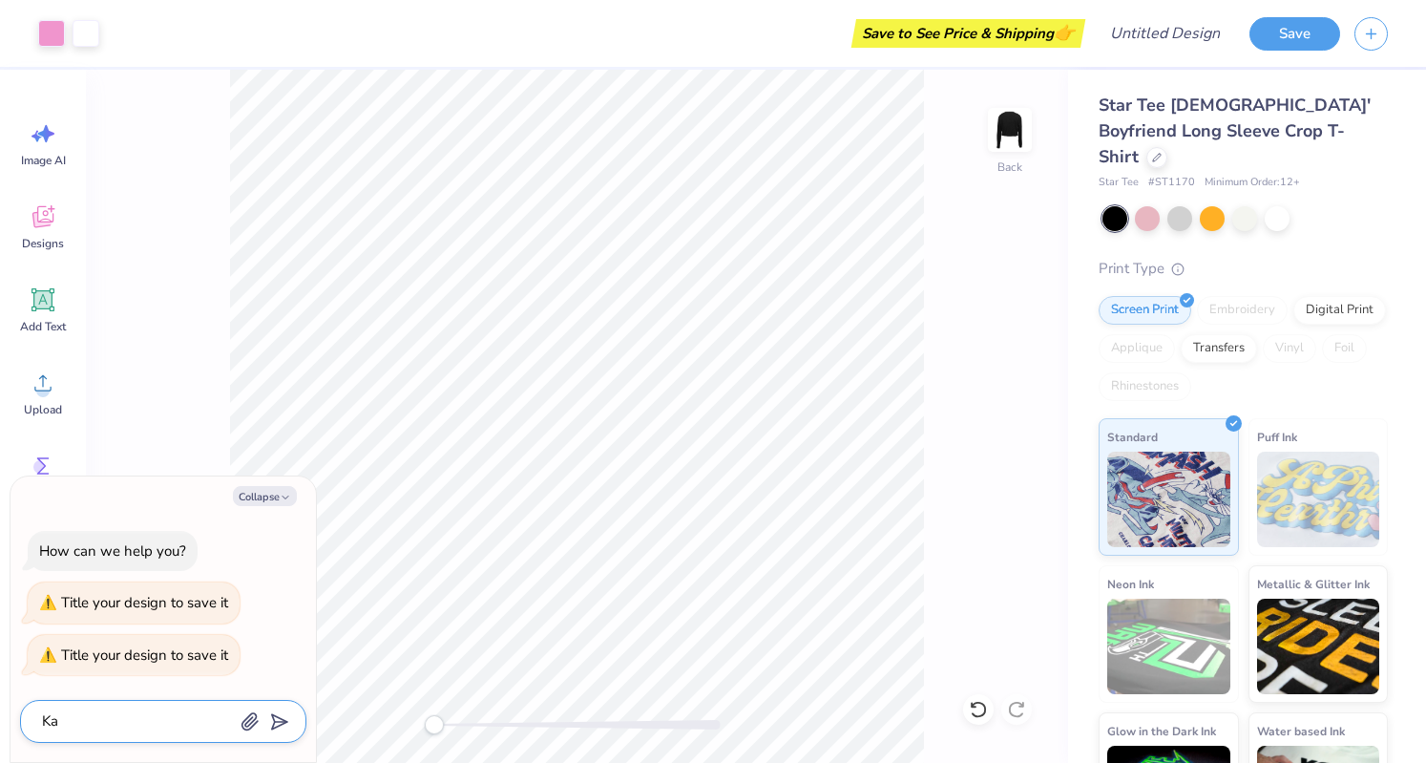
type textarea "x"
type textarea "K"
type textarea "x"
type textarea "KT"
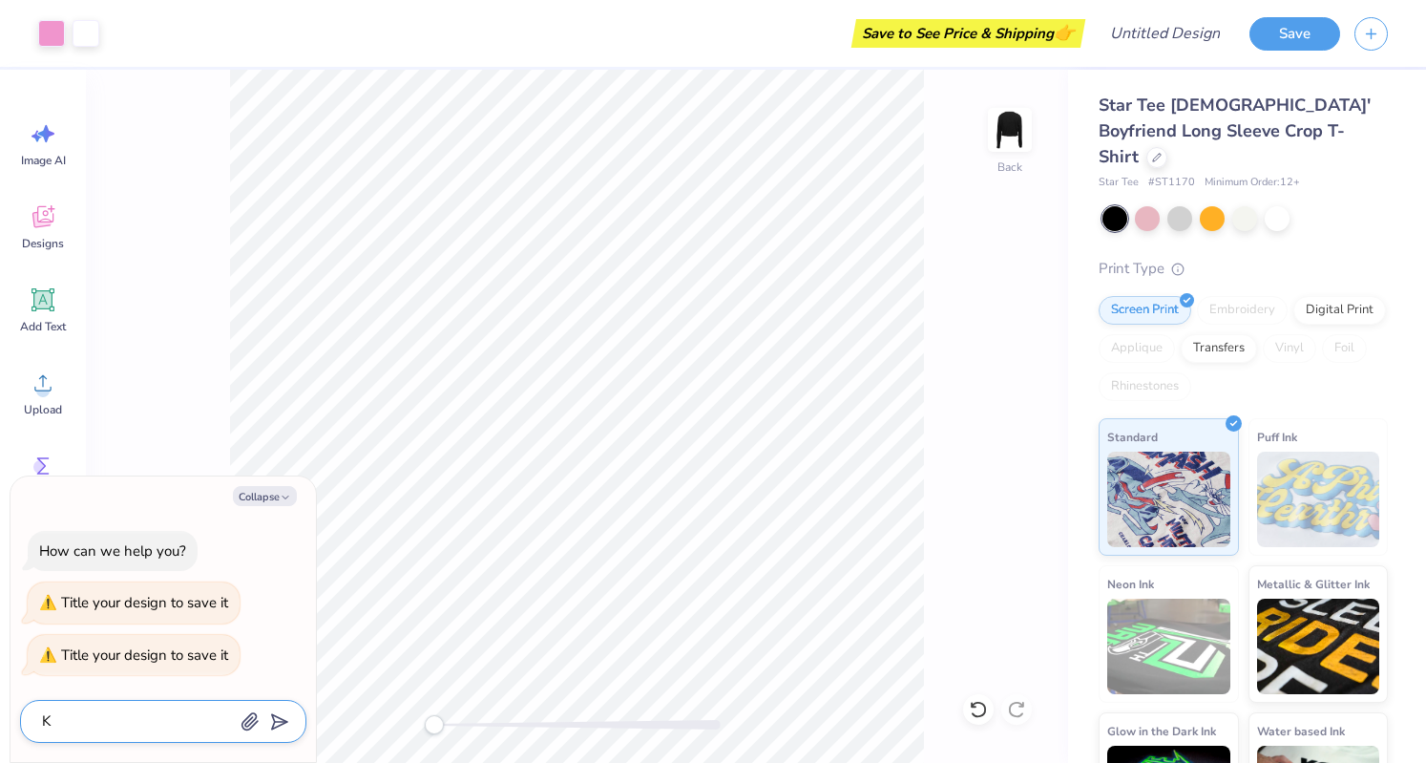
type textarea "x"
type textarea "KT"
type textarea "x"
type textarea "KT L"
type textarea "x"
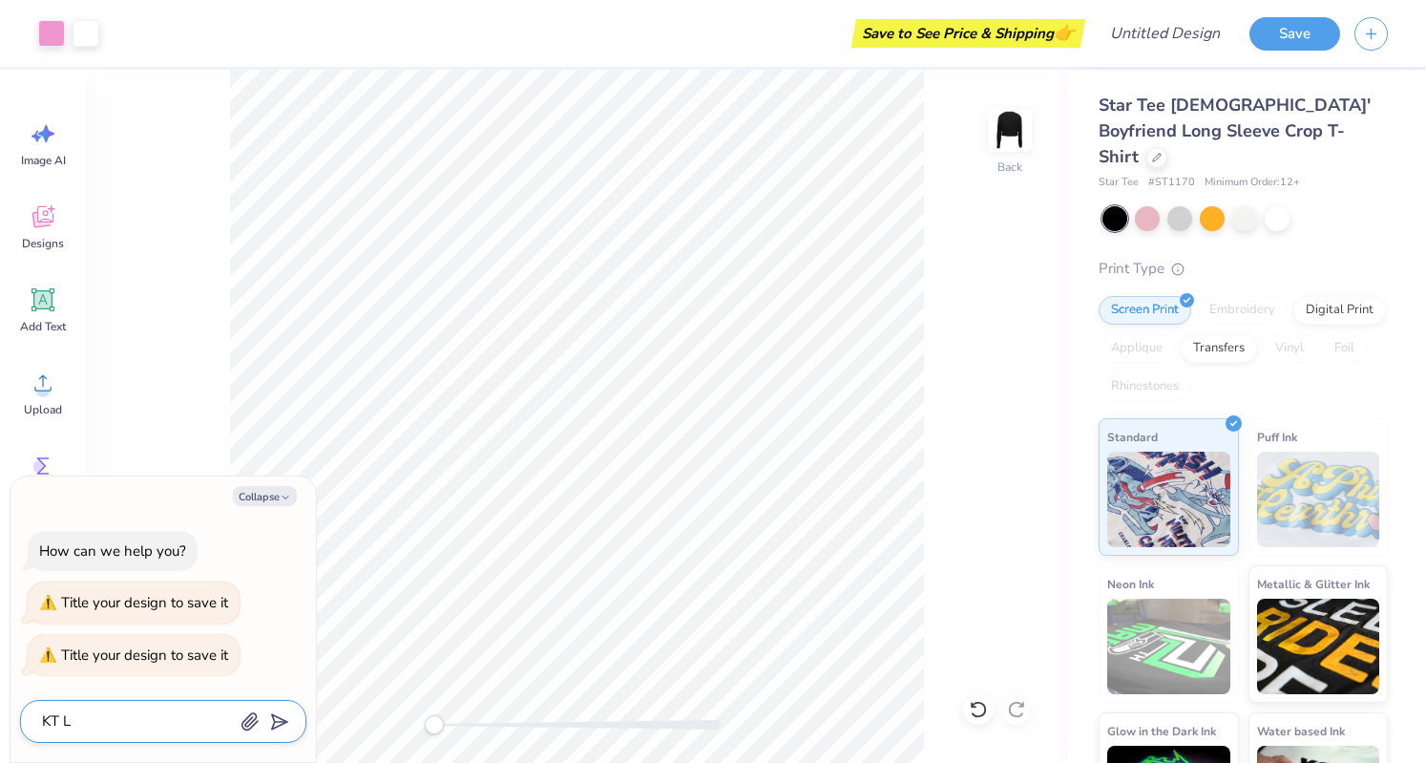
type textarea "KT Lo"
type textarea "x"
type textarea "KT Lon"
type textarea "x"
type textarea "[PERSON_NAME]"
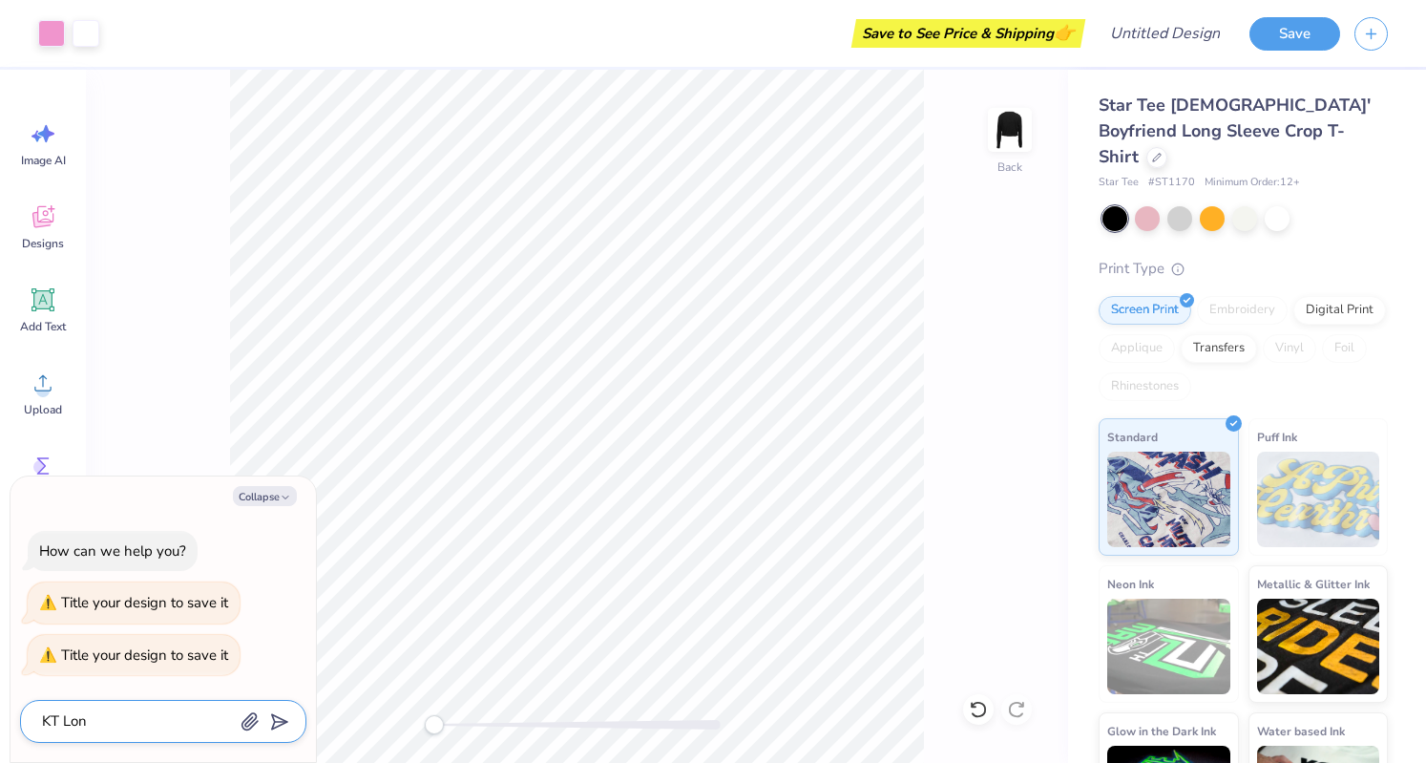
type textarea "x"
type textarea "[PERSON_NAME]"
type textarea "x"
type textarea "[PERSON_NAME] S"
type textarea "x"
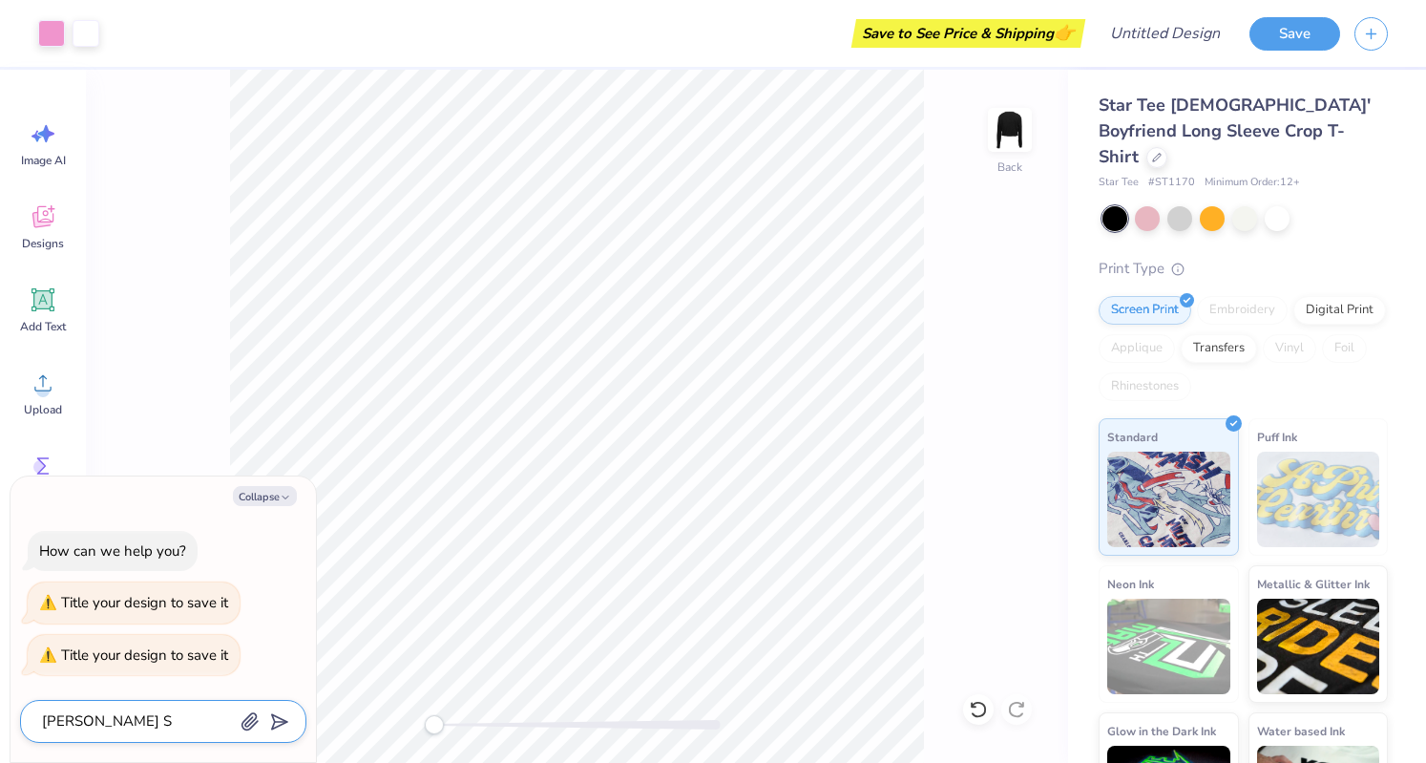
type textarea "[PERSON_NAME] Sl"
type textarea "x"
type textarea "[PERSON_NAME] Sle"
type textarea "x"
type textarea "[PERSON_NAME] [PERSON_NAME]"
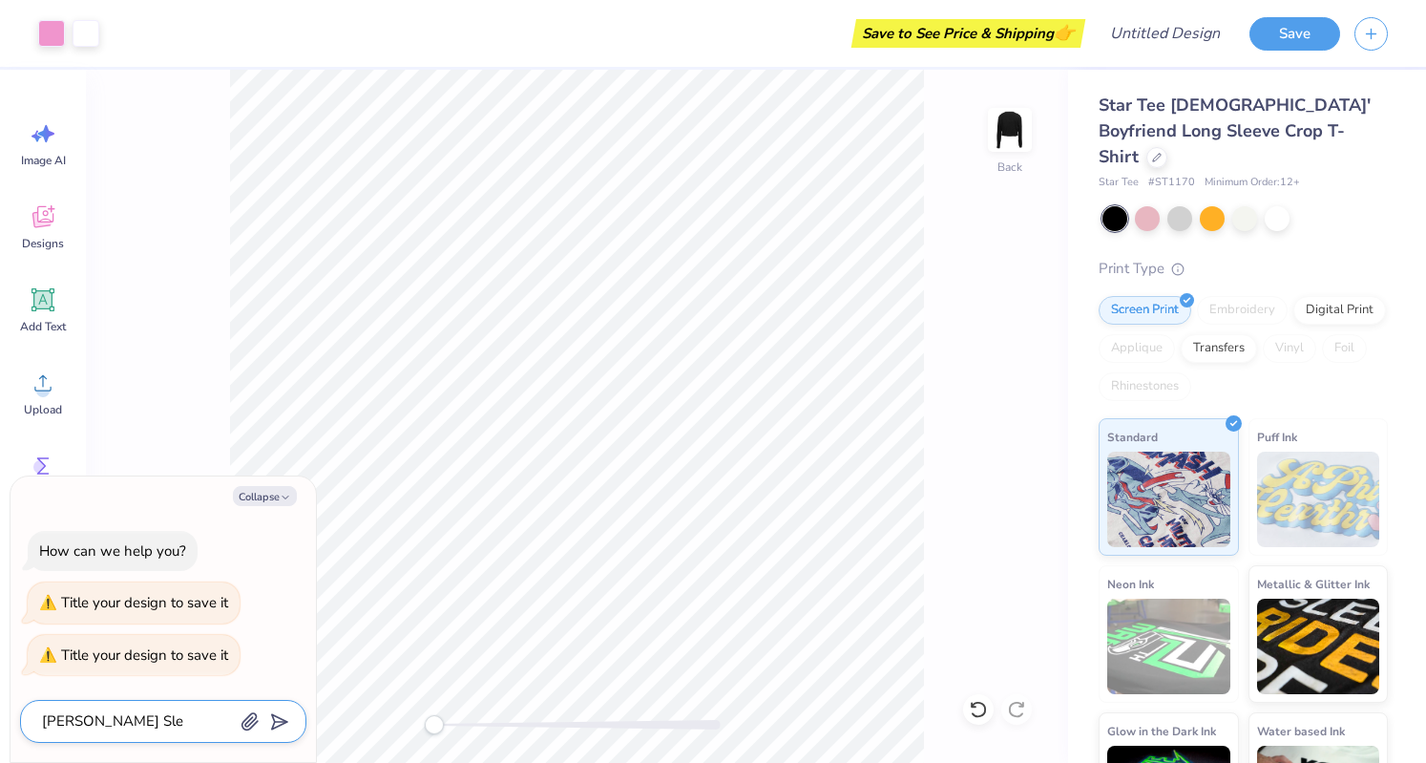
type textarea "x"
type textarea "[PERSON_NAME] Sleev"
type textarea "x"
type textarea "[PERSON_NAME] Sleeve"
type textarea "x"
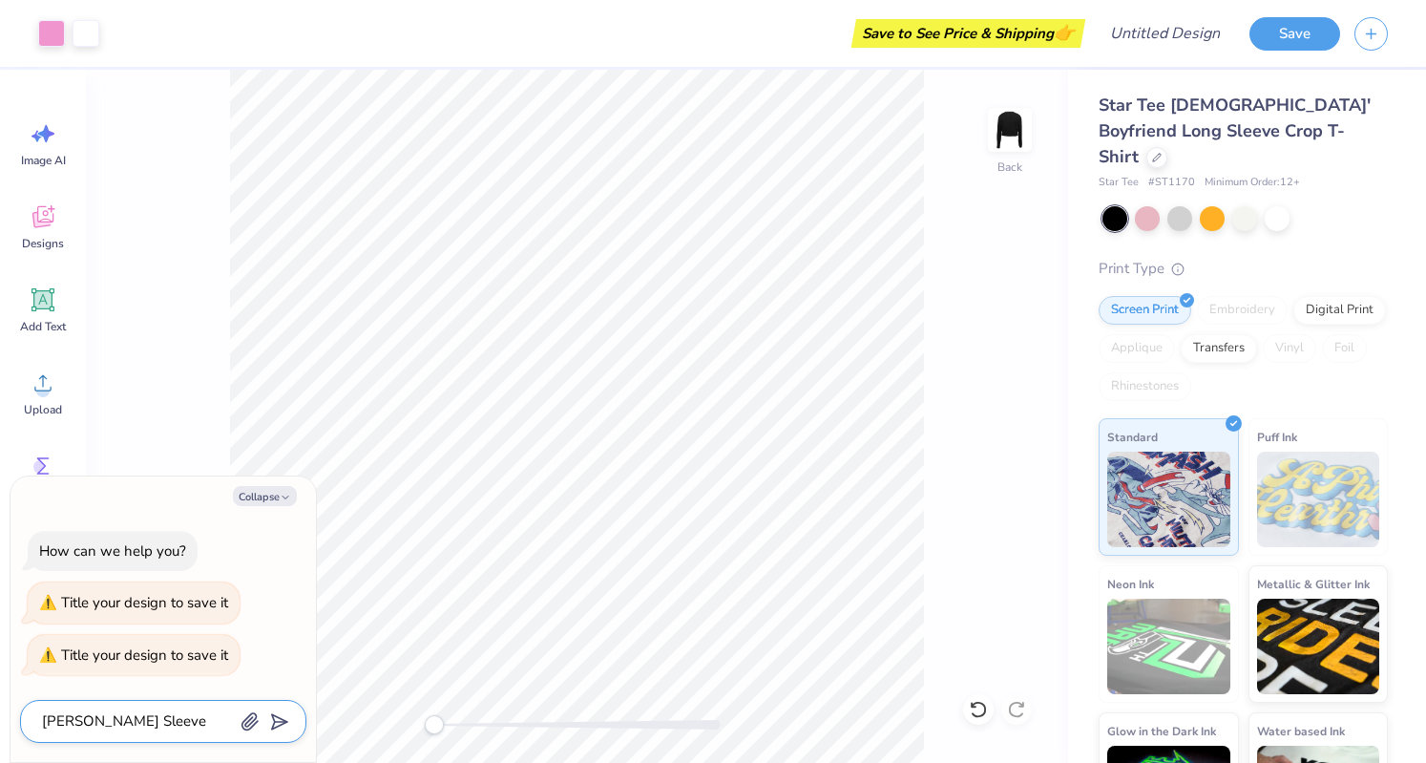
type textarea "[PERSON_NAME] Sleeve"
type textarea "x"
type textarea "[PERSON_NAME] Sleeve S"
type textarea "x"
type textarea "[PERSON_NAME] Sleeve St"
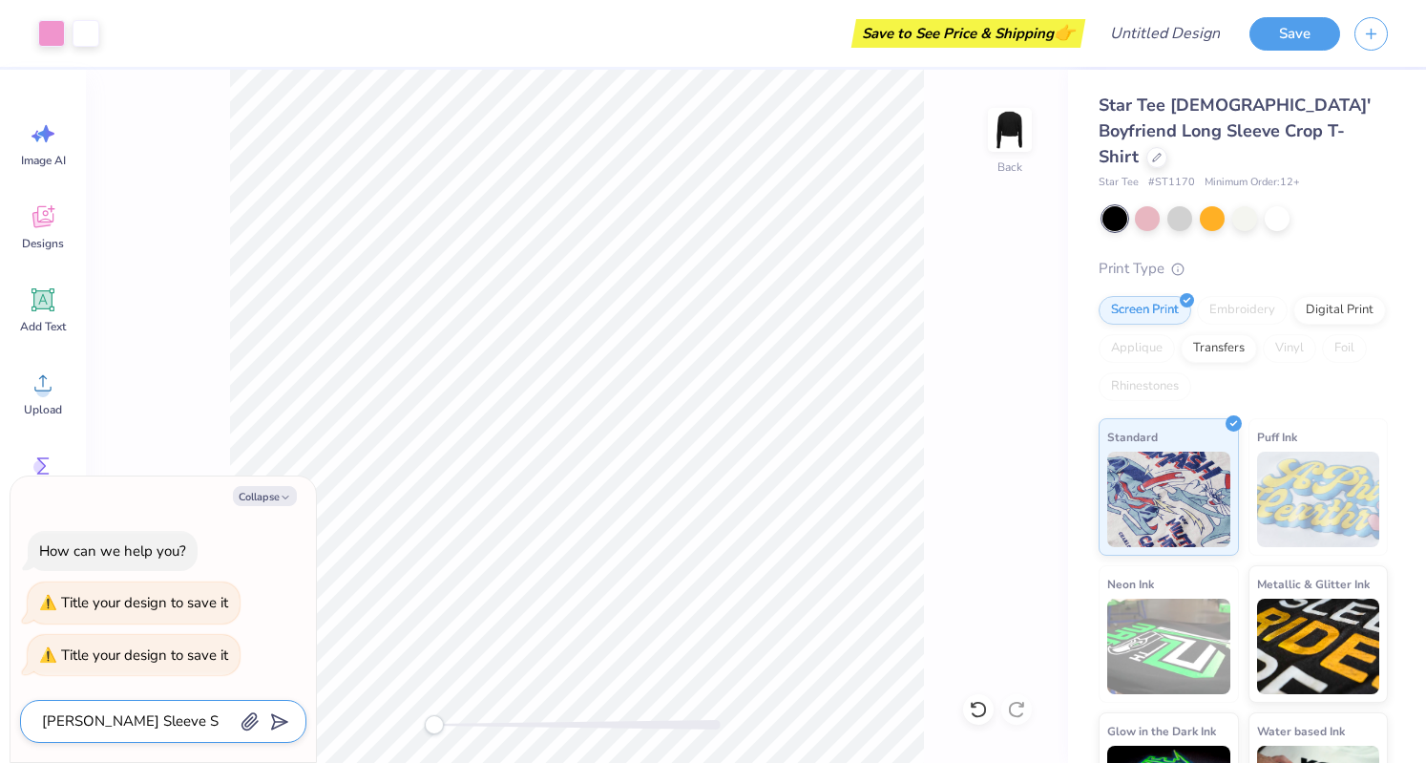
type textarea "x"
type textarea "[PERSON_NAME] Sleeve Sta"
type textarea "x"
type textarea "[PERSON_NAME] Sleeve Star"
type textarea "x"
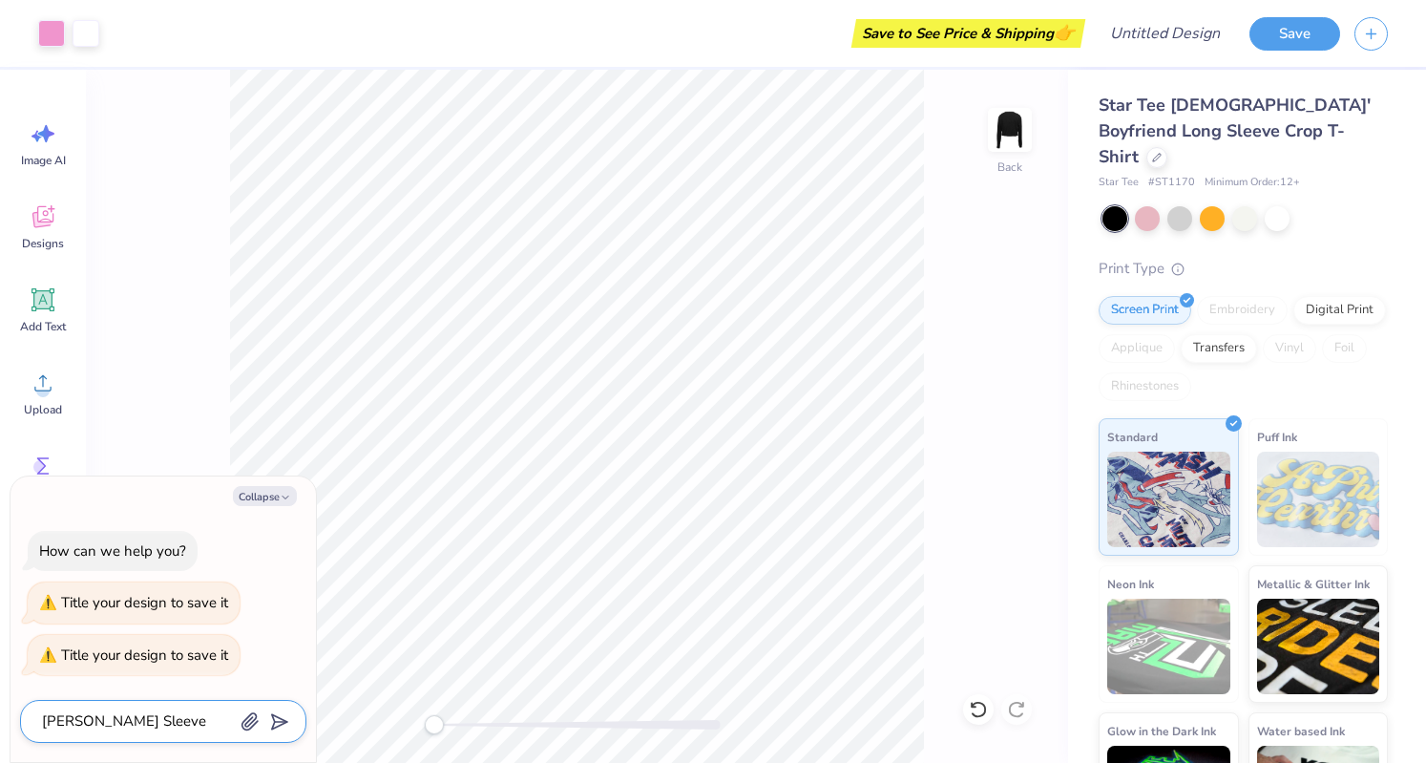
type textarea "[PERSON_NAME] Sleeve Star"
type input "[PERSON_NAME] Sleeve Star"
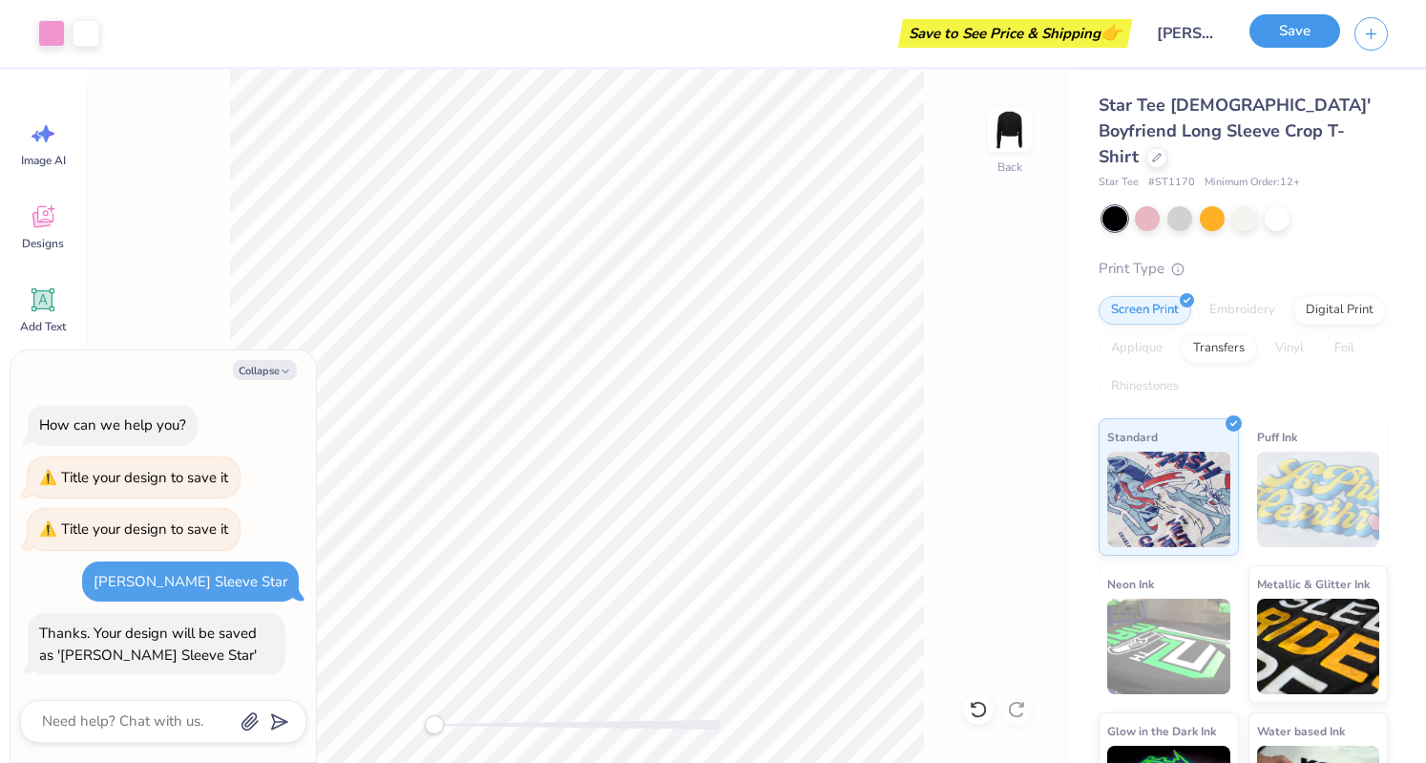
click at [1280, 34] on button "Save" at bounding box center [1295, 30] width 91 height 33
type textarea "x"
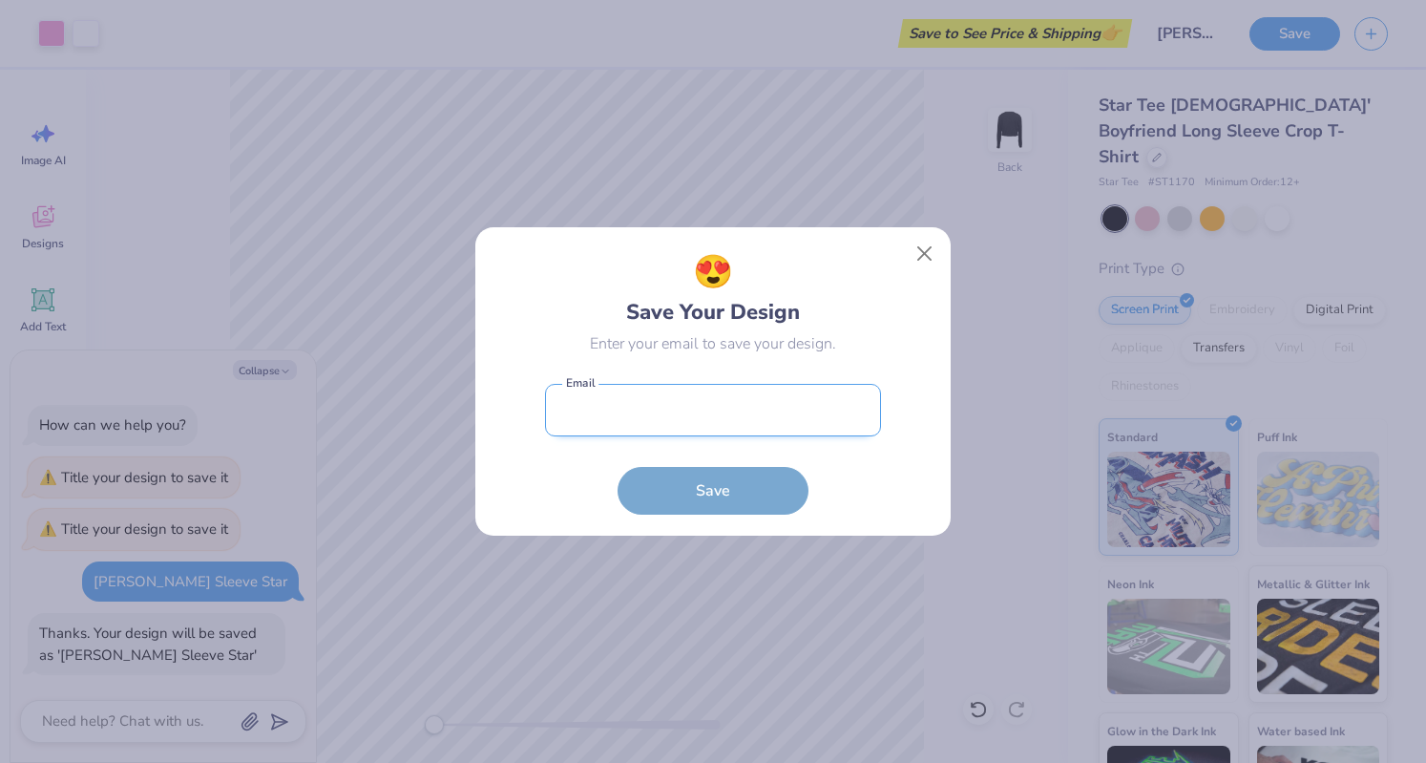
click at [658, 422] on input "email" at bounding box center [713, 410] width 336 height 53
type input "[EMAIL_ADDRESS][DOMAIN_NAME]"
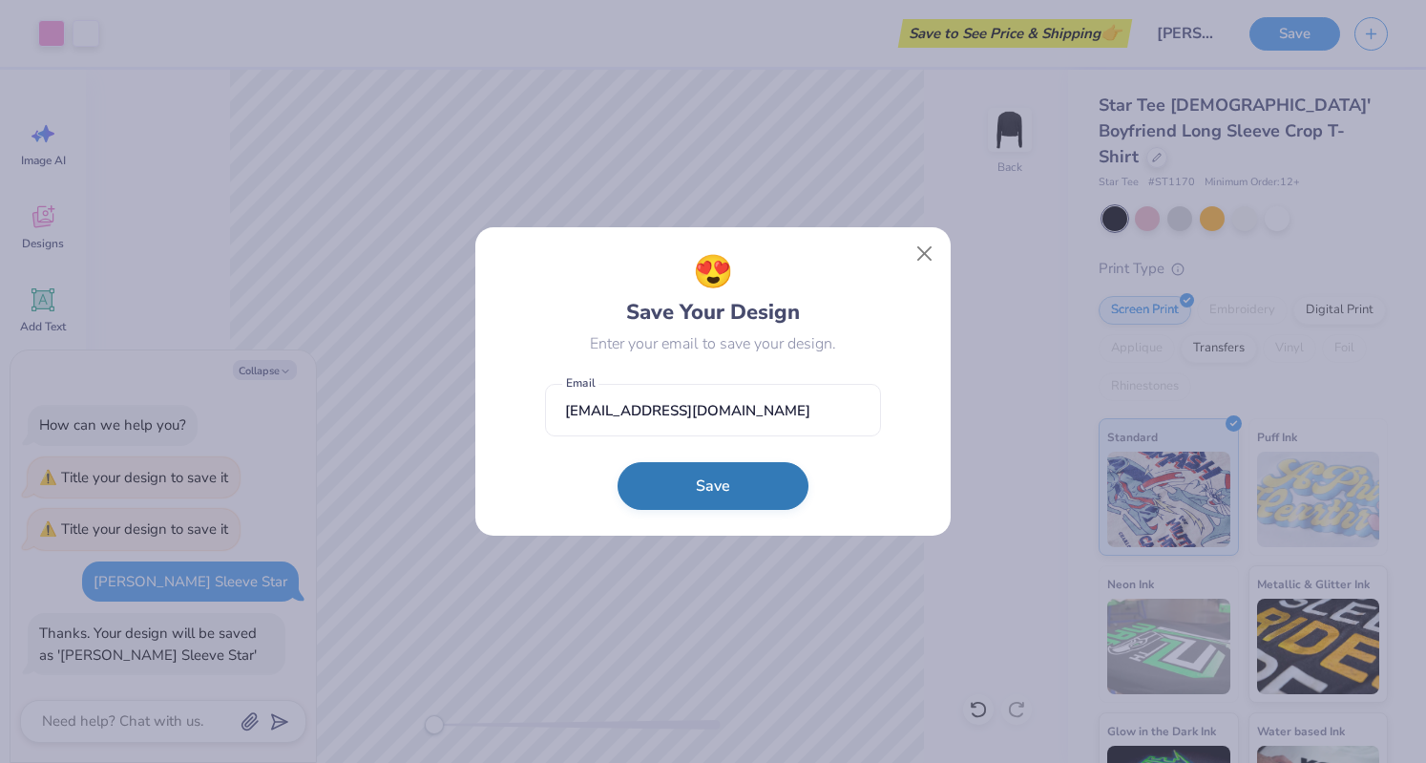
click at [716, 482] on button "Save" at bounding box center [713, 486] width 191 height 48
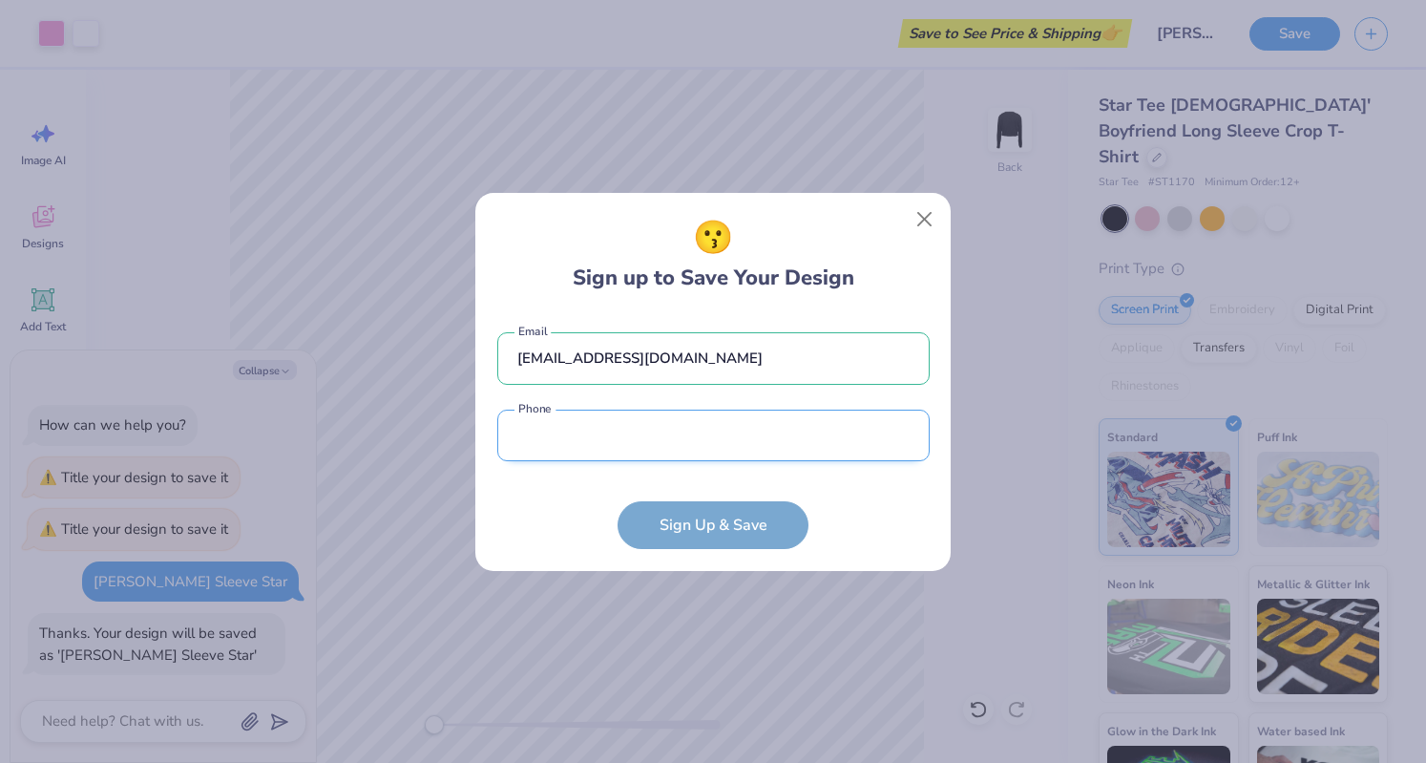
click at [706, 459] on input "tel" at bounding box center [713, 436] width 432 height 53
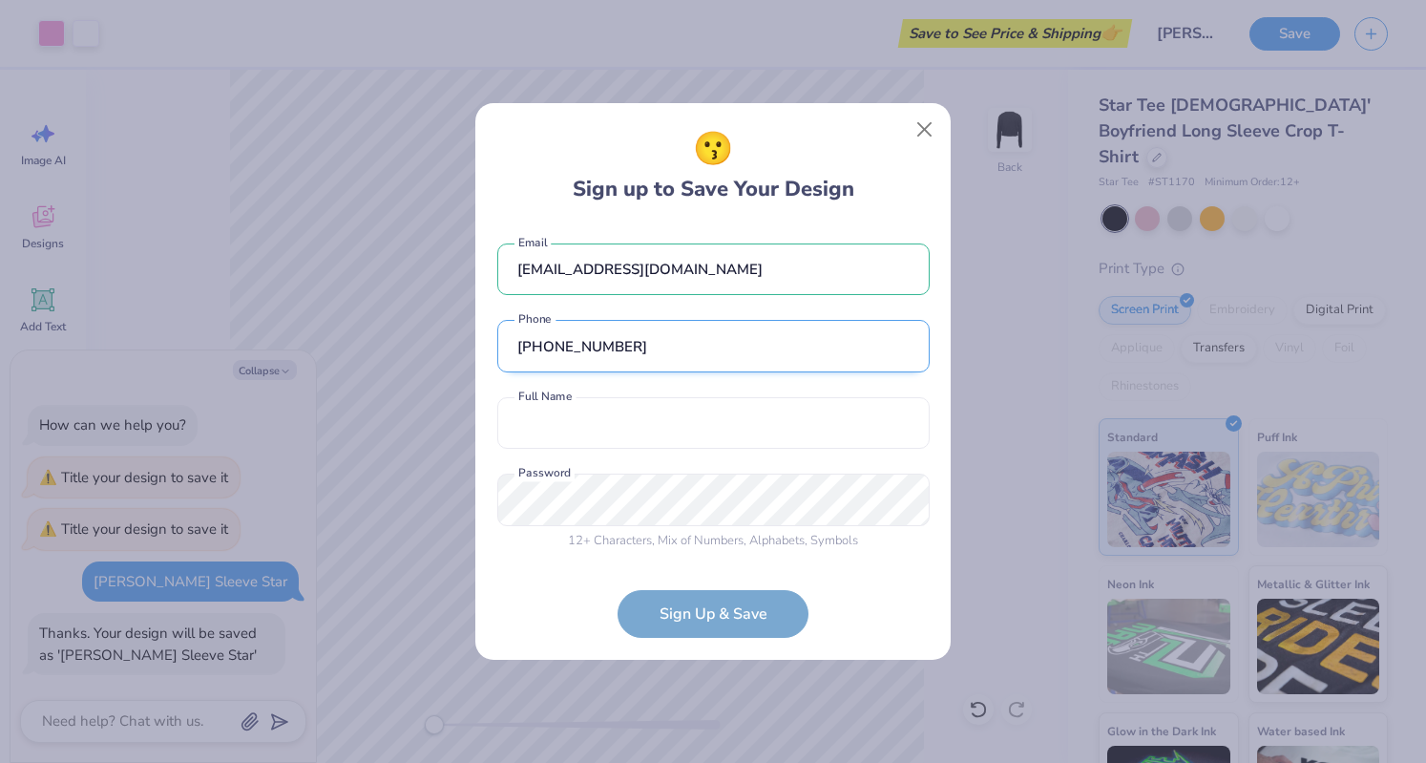
type input "[PHONE_NUMBER]"
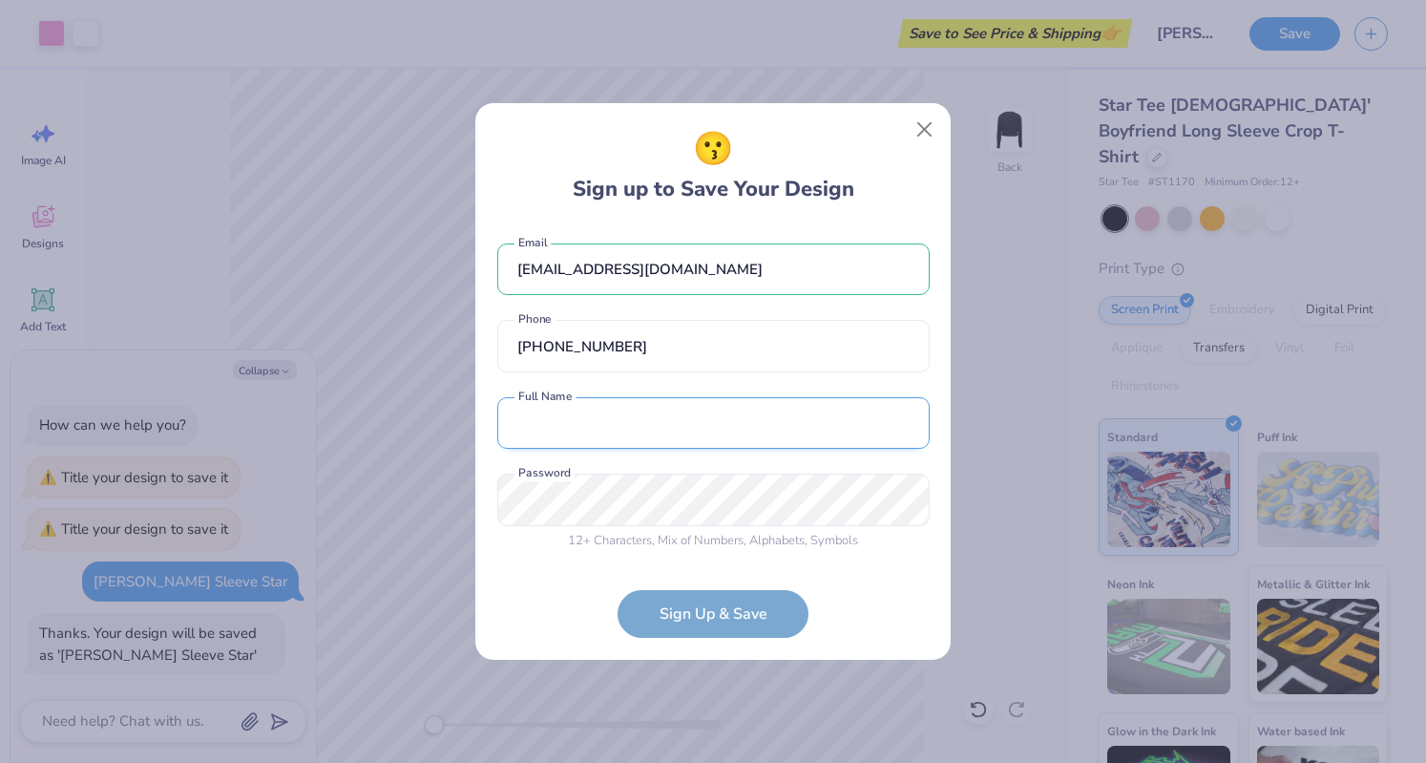
click at [691, 447] on input "text" at bounding box center [713, 423] width 432 height 53
type input "[PERSON_NAME]"
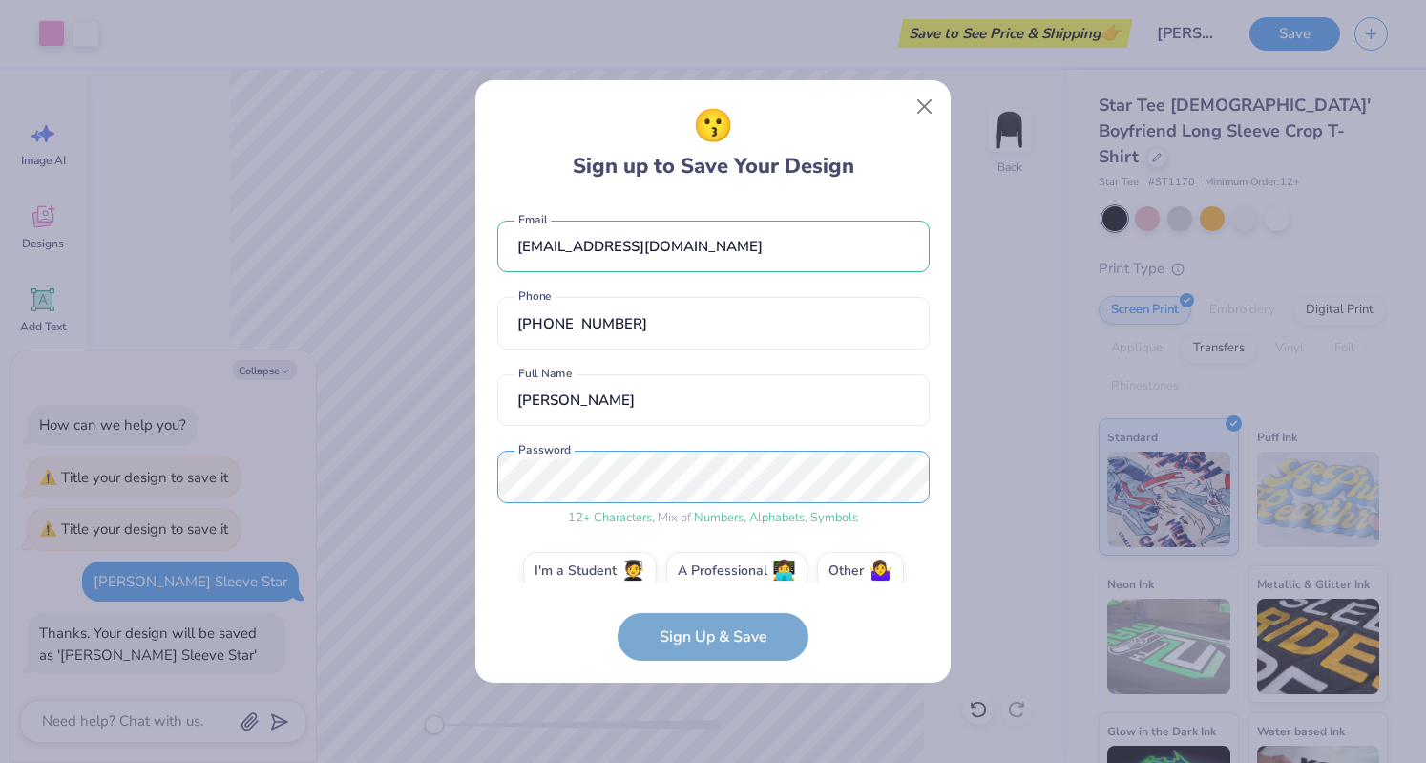
scroll to position [26, 0]
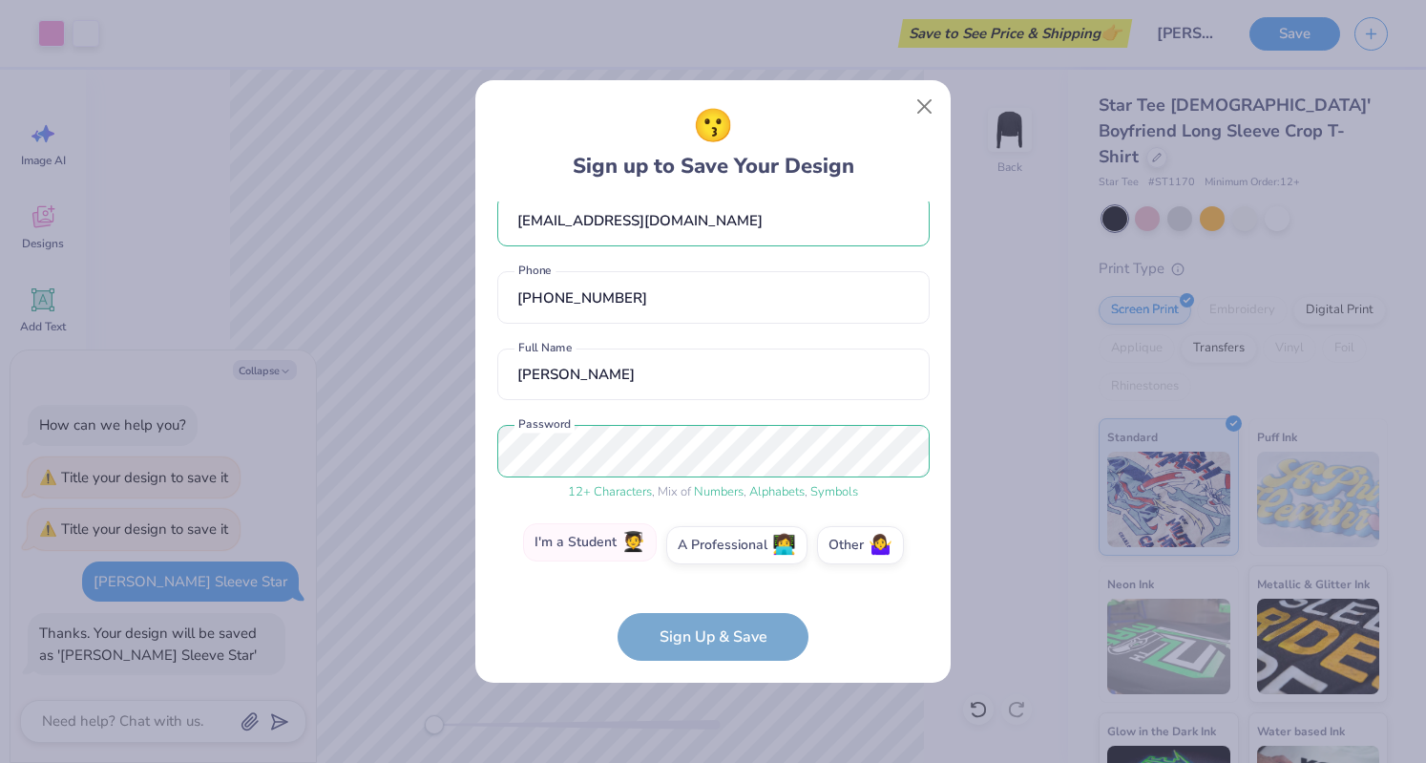
click at [603, 545] on label "I'm a Student 🧑‍🎓" at bounding box center [590, 542] width 134 height 38
click at [707, 570] on input "I'm a Student 🧑‍🎓" at bounding box center [713, 576] width 12 height 12
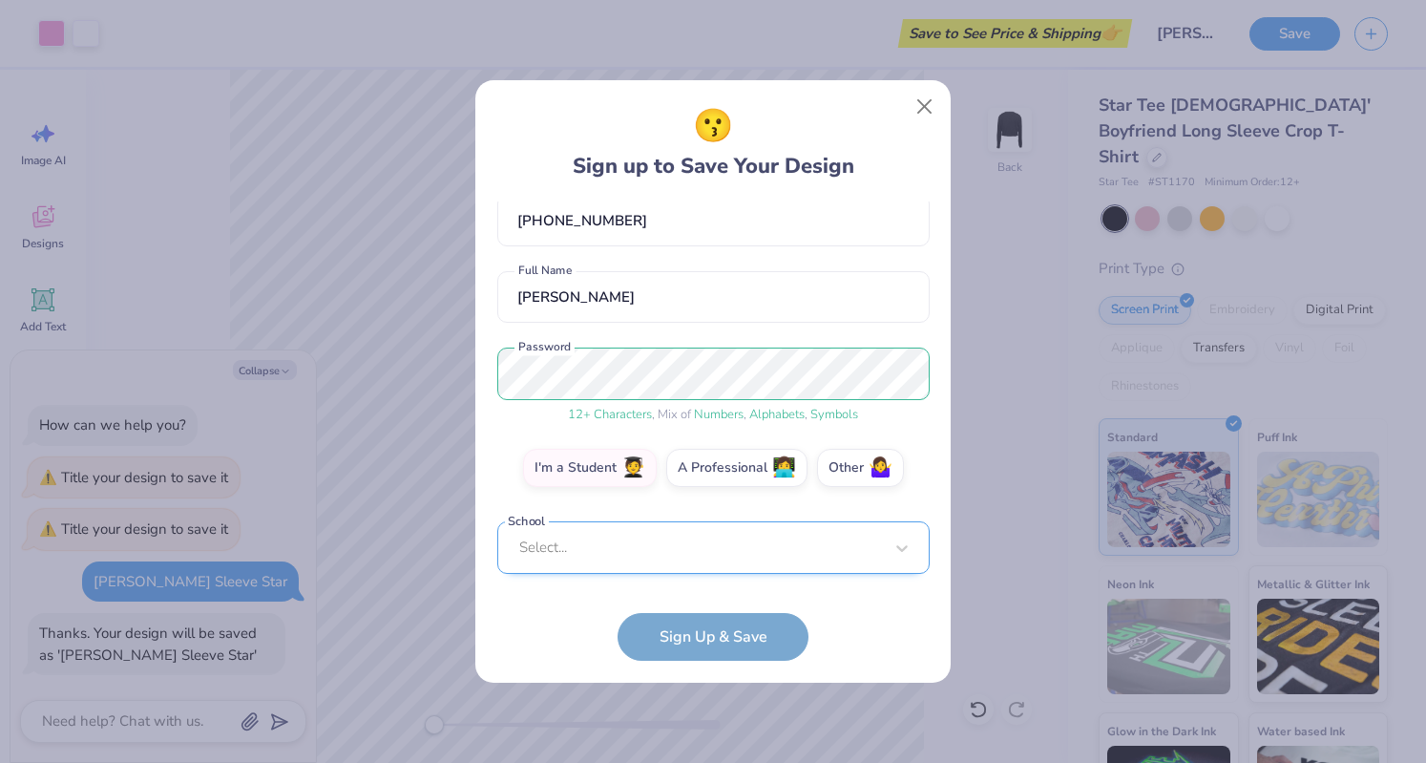
scroll to position [94, 0]
click at [703, 566] on div "Select..." at bounding box center [713, 547] width 432 height 53
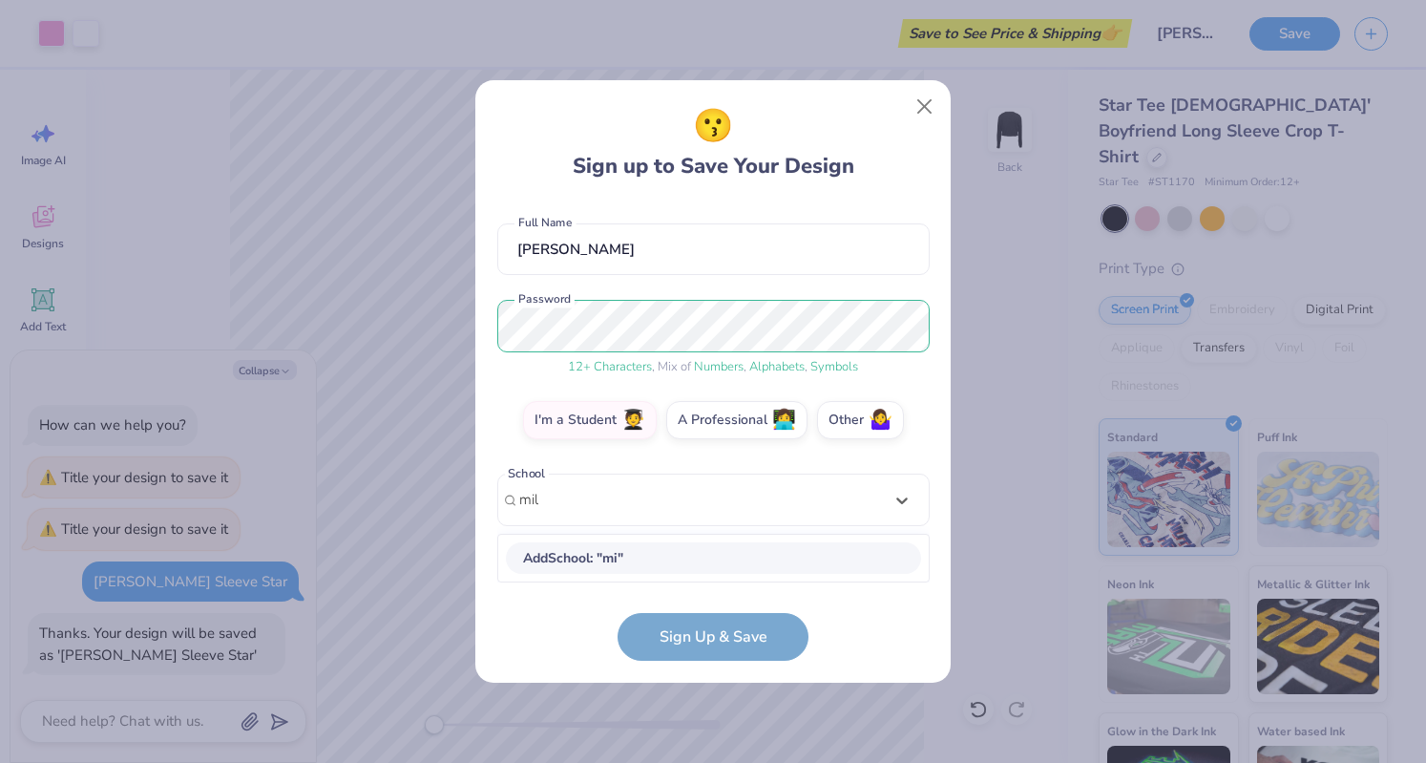
scroll to position [149, 0]
type input "[GEOGRAPHIC_DATA]"
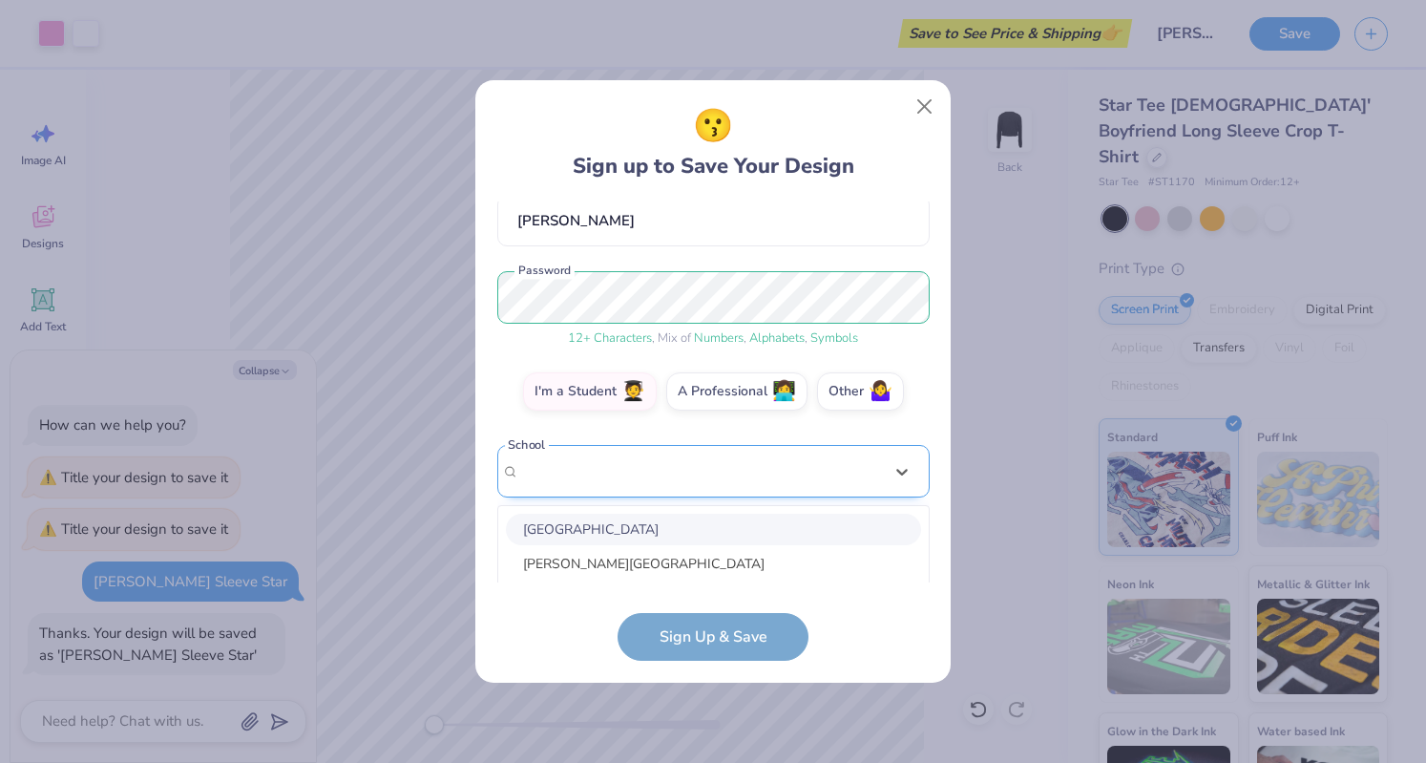
scroll to position [389, 0]
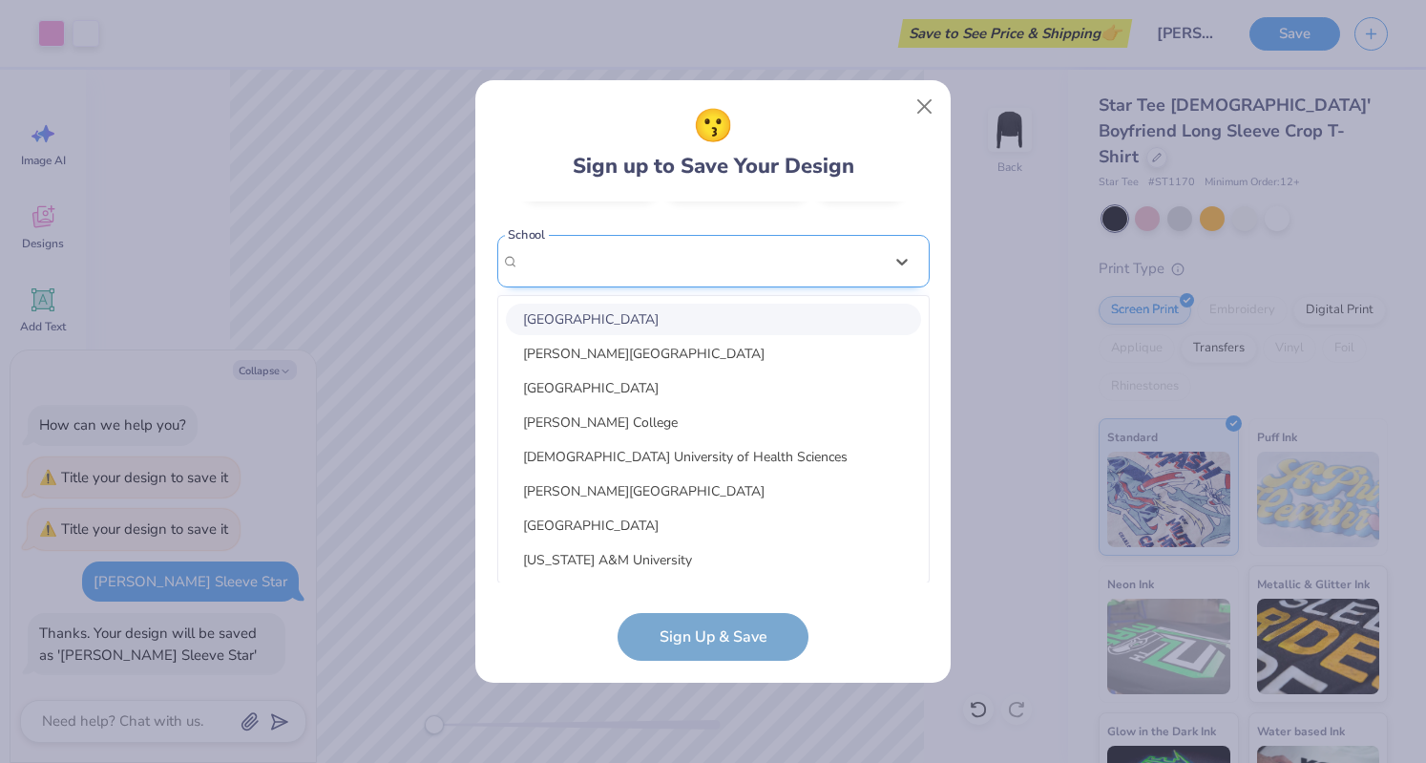
click at [704, 474] on div "option focused, 1 of 30. 30 results available. Use Up and Down to choose option…" at bounding box center [713, 409] width 432 height 348
type input "U"
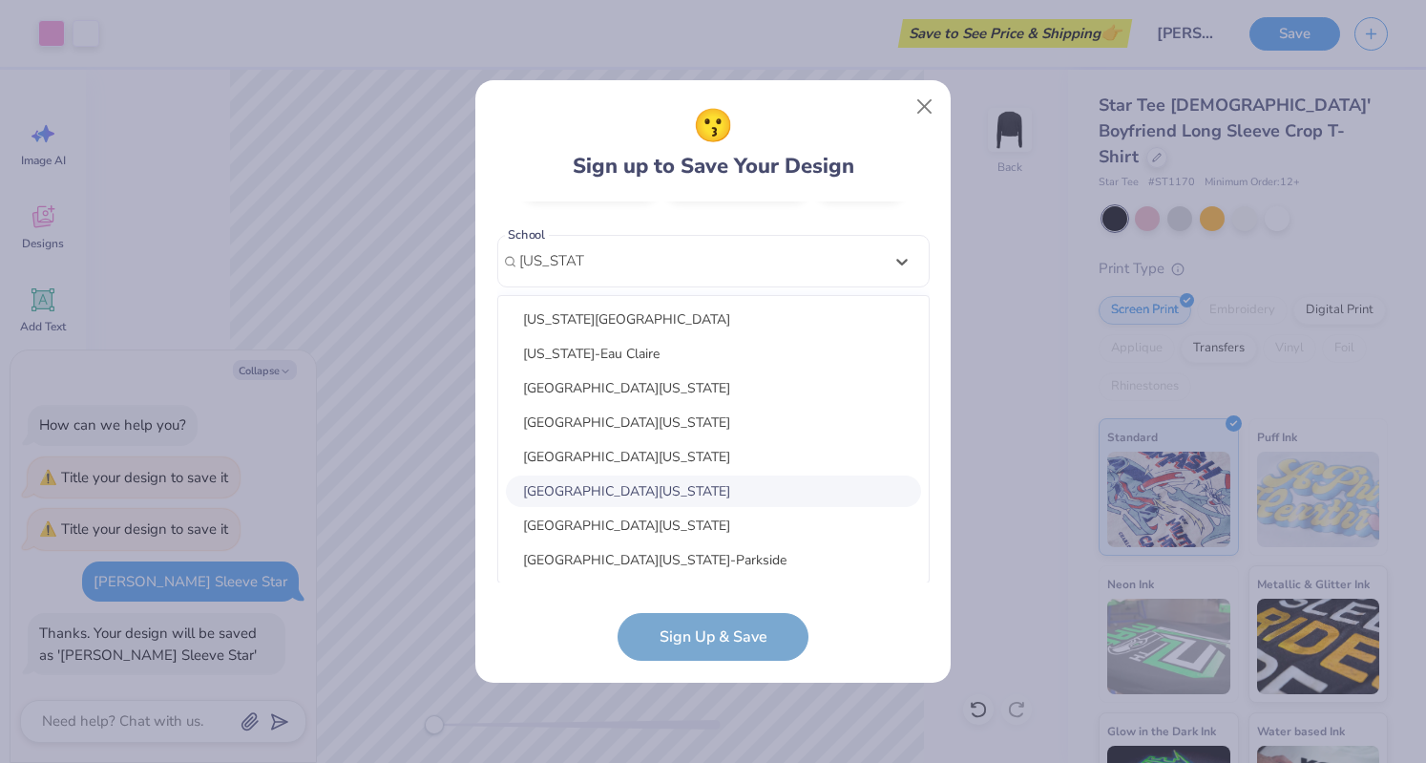
click at [694, 490] on div "[GEOGRAPHIC_DATA][US_STATE]" at bounding box center [713, 491] width 415 height 32
type input "[US_STATE]"
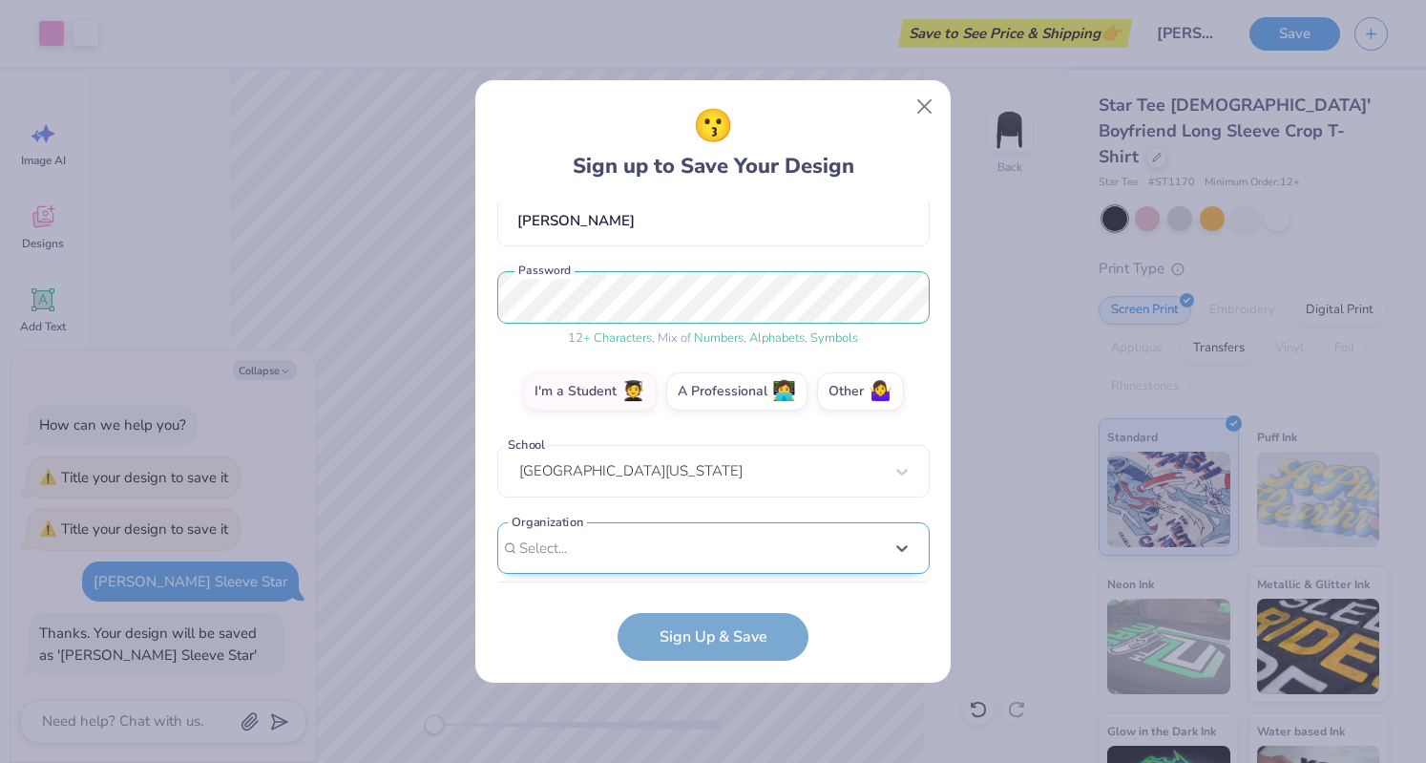
scroll to position [466, 0]
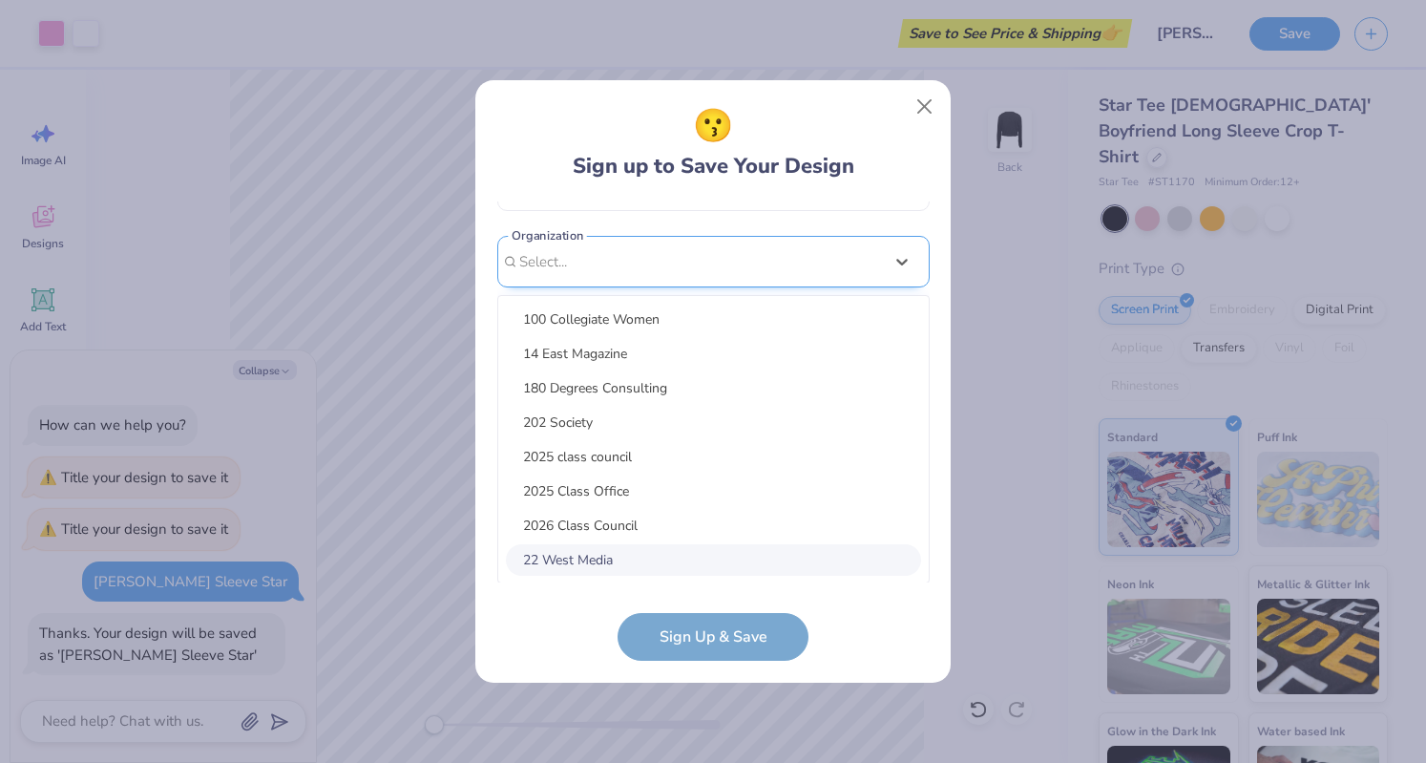
click at [662, 549] on div "option focused, 8 of 15. 15 results available. Use Up and Down to choose option…" at bounding box center [713, 410] width 432 height 348
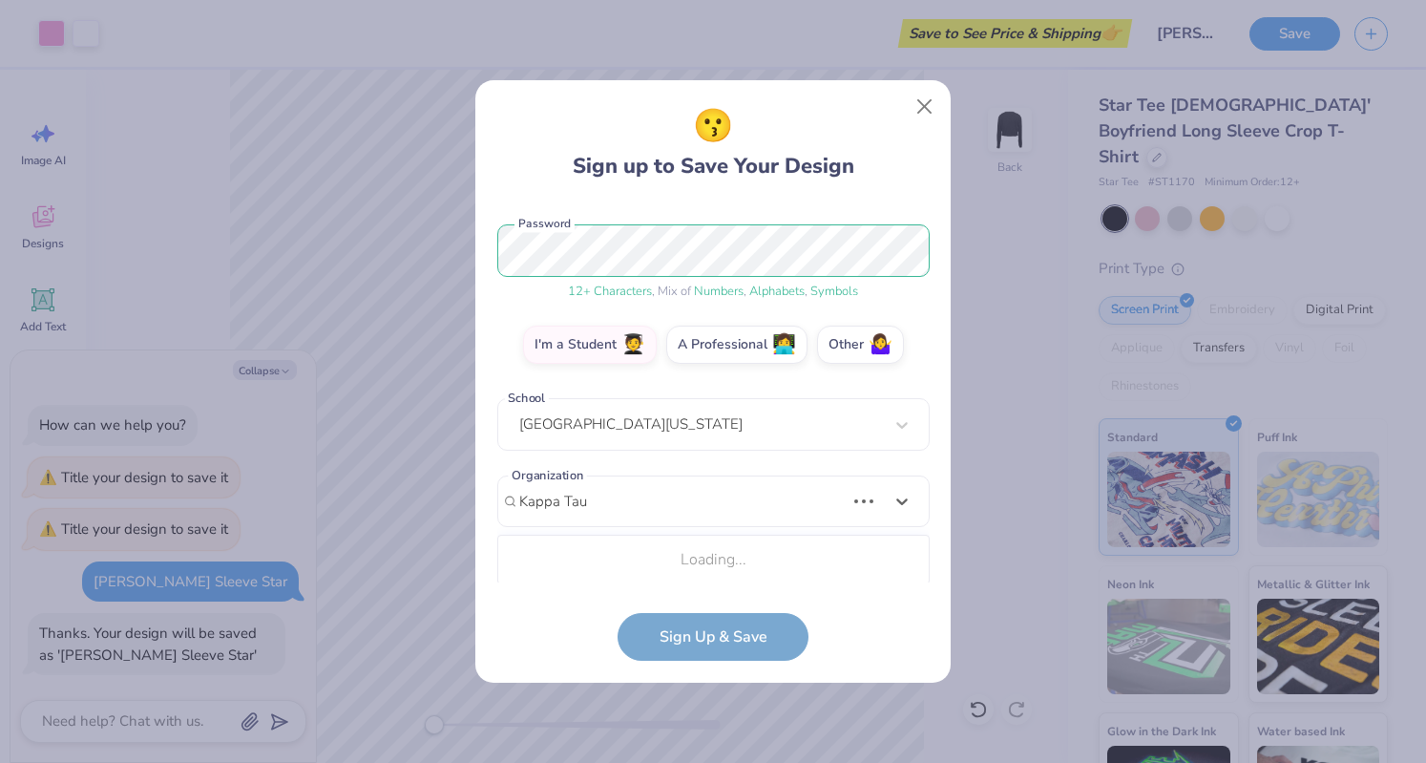
type input "Kappa Tau"
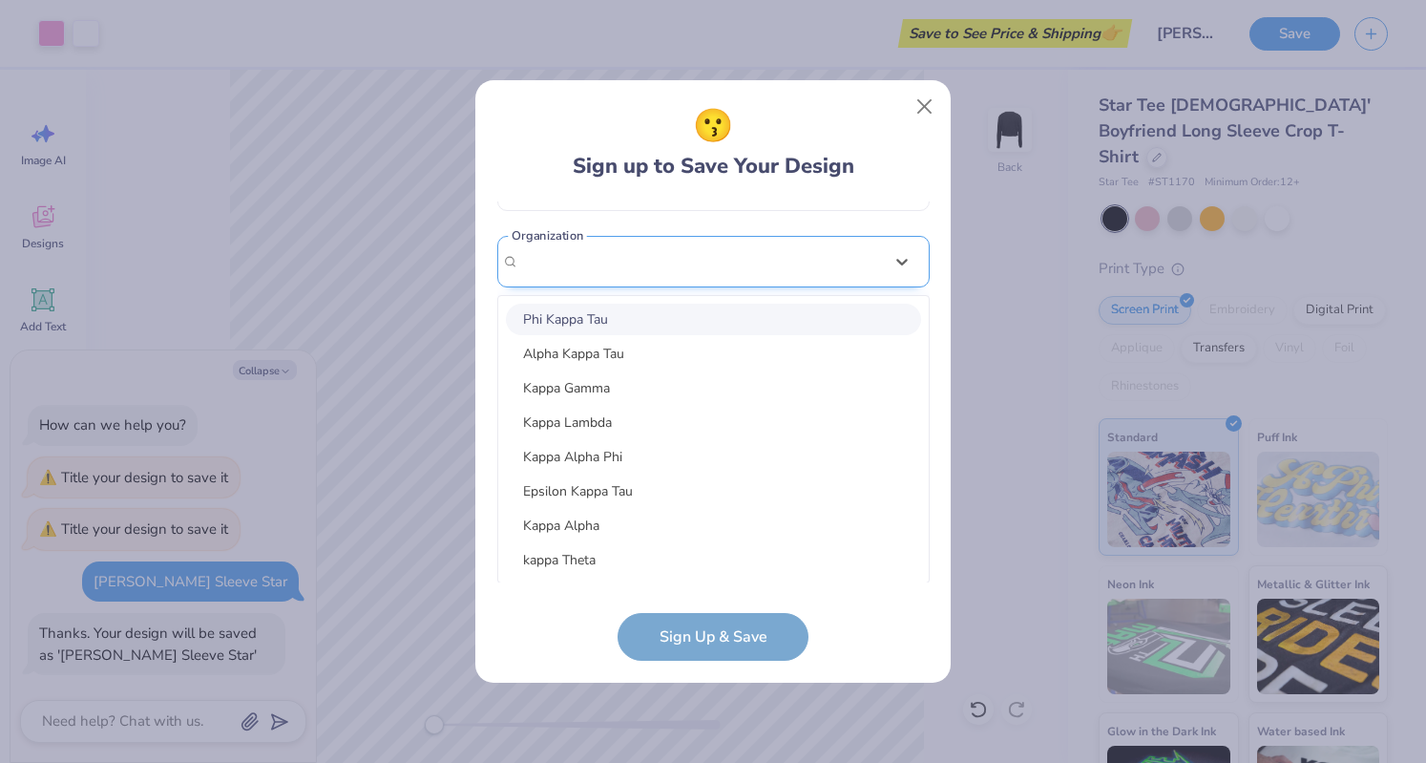
scroll to position [179, 0]
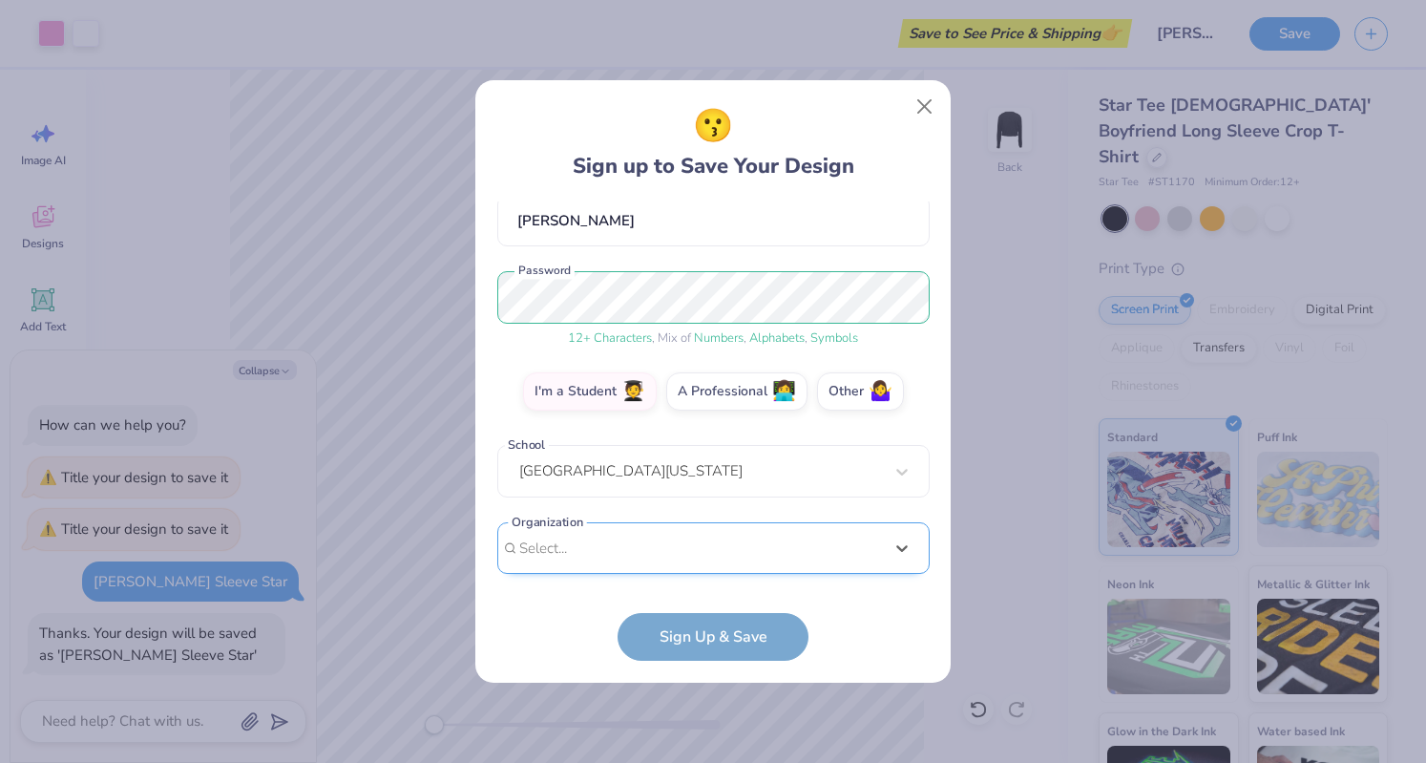
click at [652, 251] on div "[EMAIL_ADDRESS][DOMAIN_NAME] Email [PHONE_NUMBER] Phone [PERSON_NAME] Full Name…" at bounding box center [713, 392] width 432 height 382
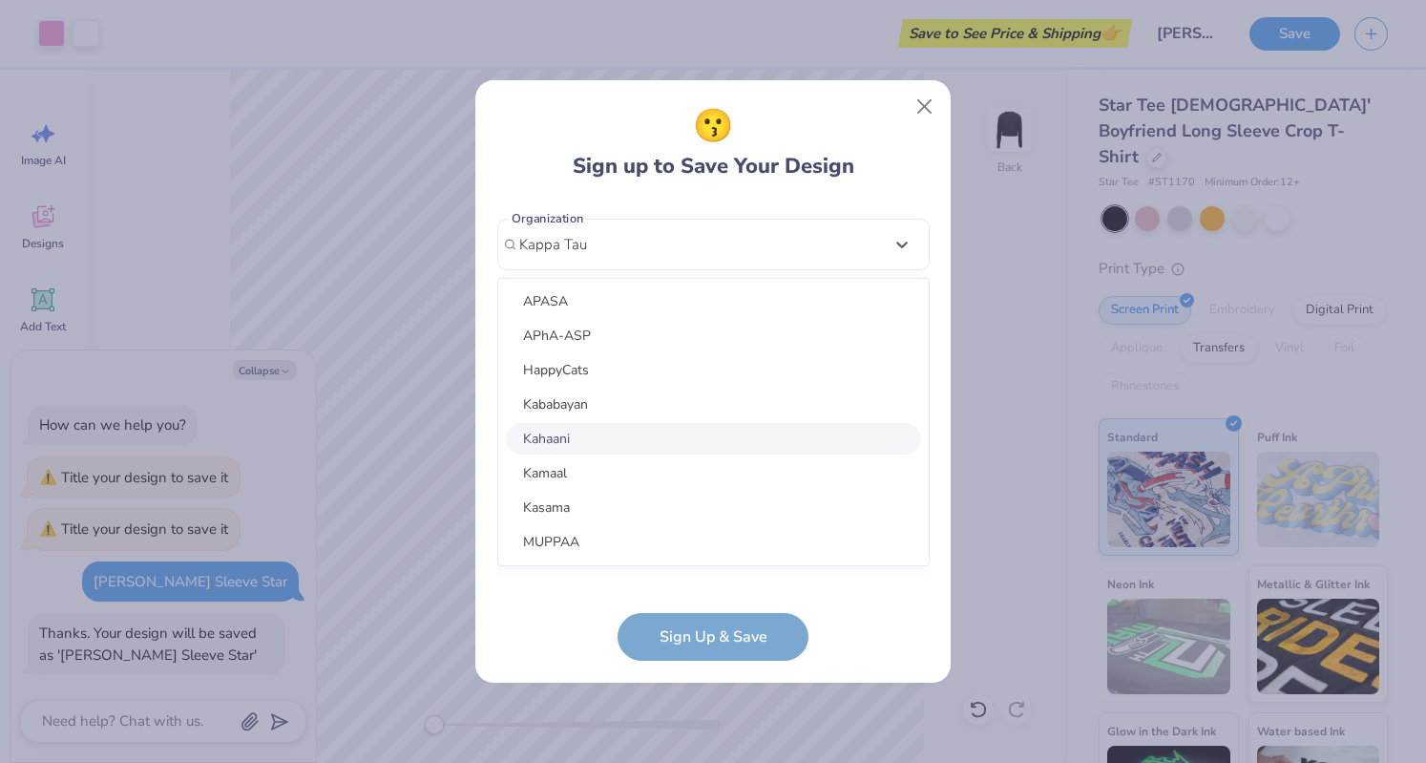
scroll to position [0, 0]
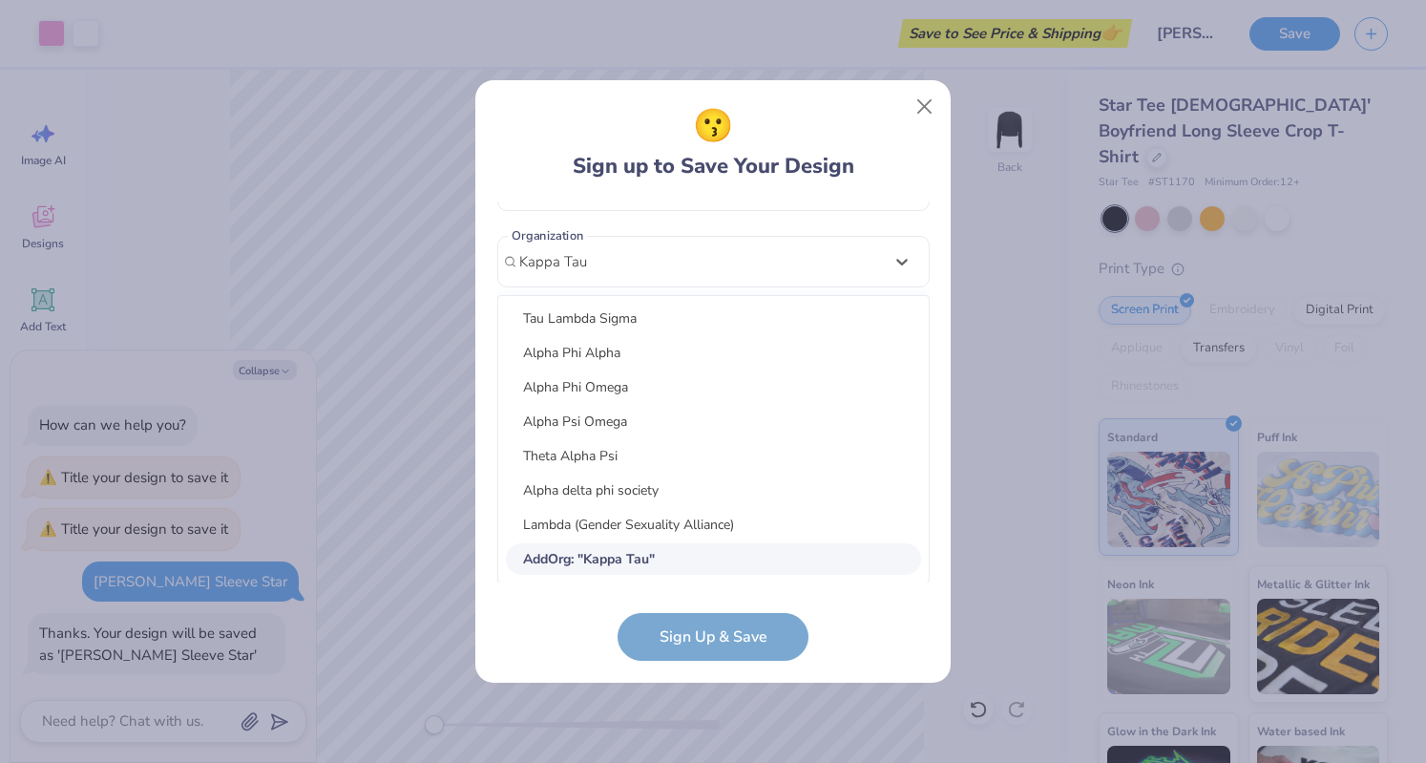
click at [634, 561] on span "Add Org : " Kappa Tau "" at bounding box center [589, 559] width 132 height 18
type input "Kappa Tau"
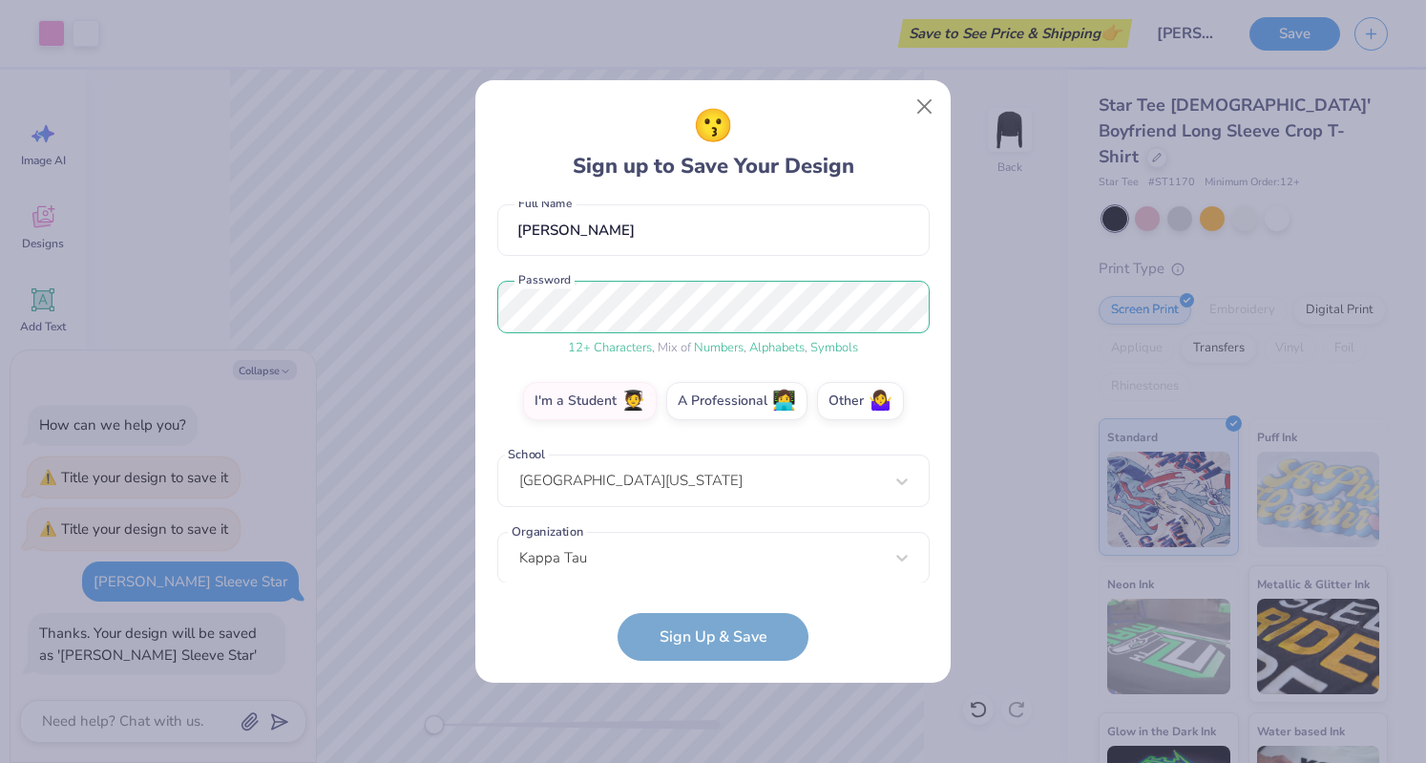
click at [742, 633] on form "[EMAIL_ADDRESS][DOMAIN_NAME] Email [PHONE_NUMBER] Phone [PERSON_NAME] Full Name…" at bounding box center [713, 431] width 432 height 460
click at [693, 635] on form "[EMAIL_ADDRESS][DOMAIN_NAME] Email [PHONE_NUMBER] Phone [PERSON_NAME] Full Name…" at bounding box center [713, 431] width 432 height 460
click at [537, 358] on div "[EMAIL_ADDRESS][DOMAIN_NAME] Email [PHONE_NUMBER] Phone [PERSON_NAME] Full Name…" at bounding box center [713, 392] width 432 height 382
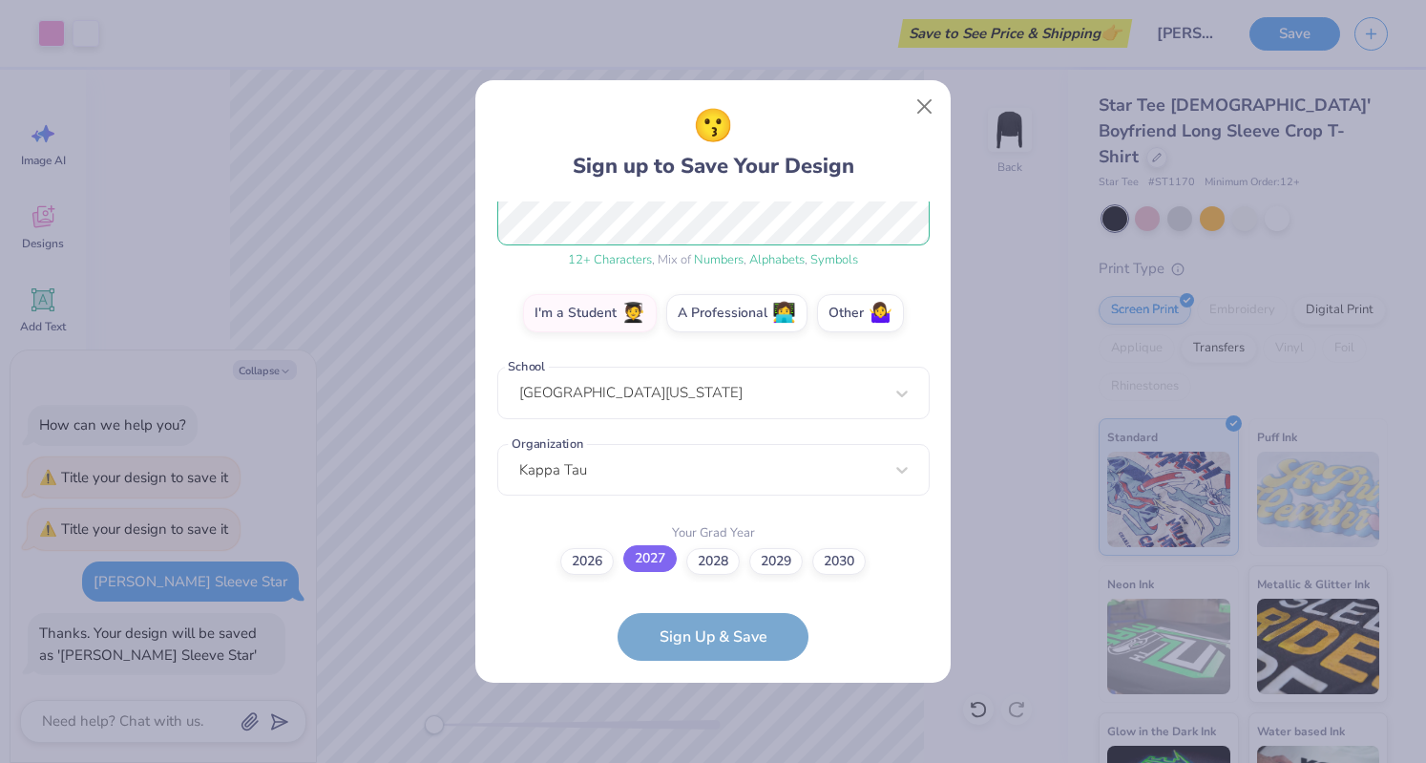
click at [643, 564] on label "2027" at bounding box center [649, 558] width 53 height 27
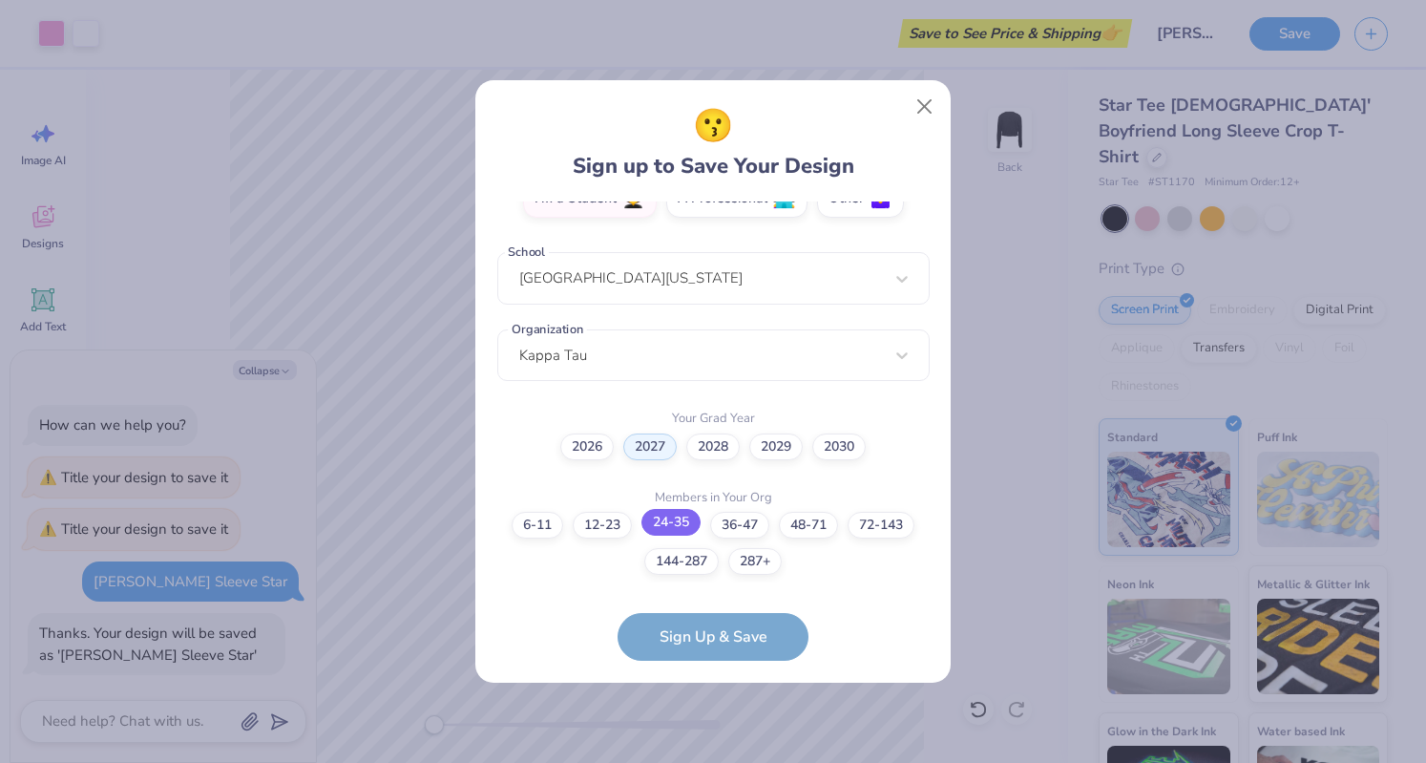
click at [662, 526] on label "24-35" at bounding box center [670, 522] width 59 height 27
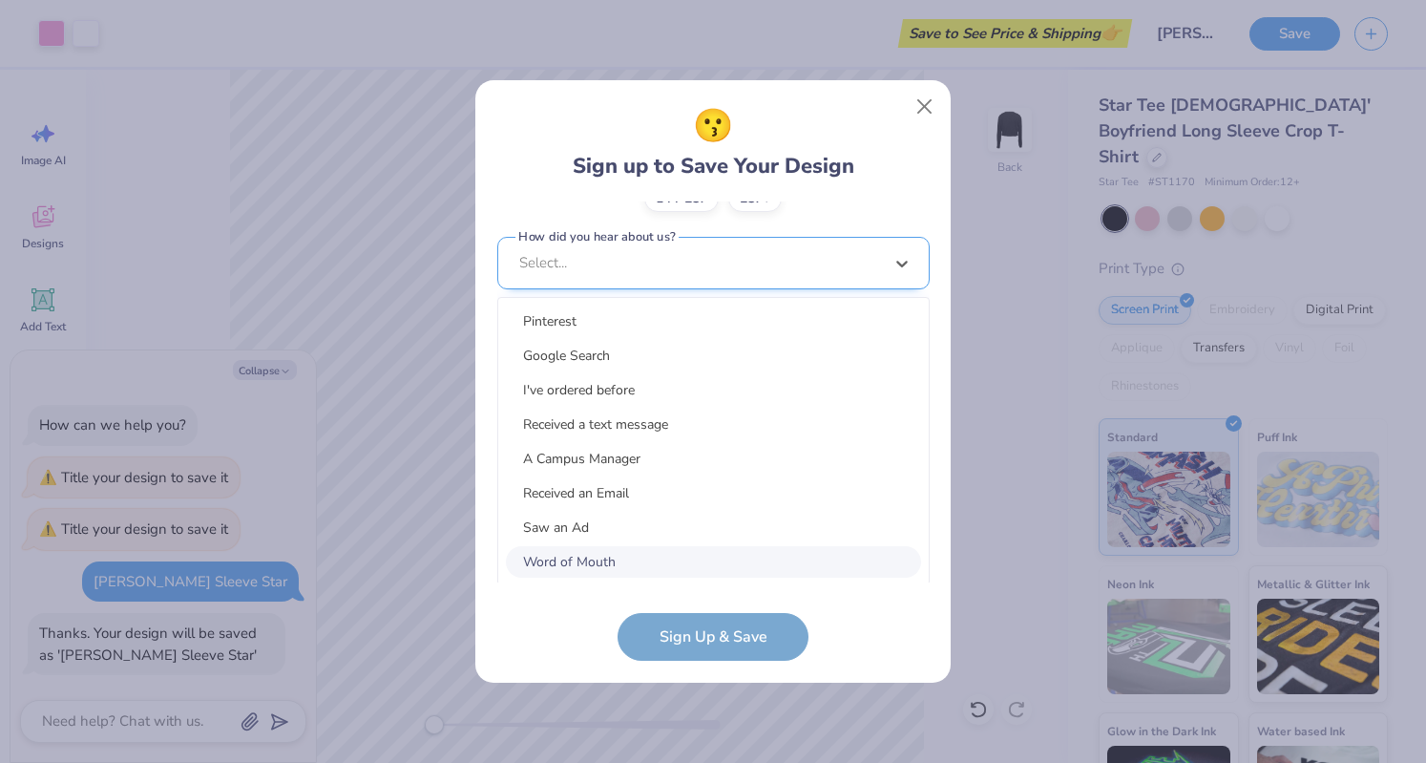
click at [691, 545] on div "option Word of Mouth focused, 8 of 15. 15 results available. Use Up and Down to…" at bounding box center [713, 411] width 432 height 348
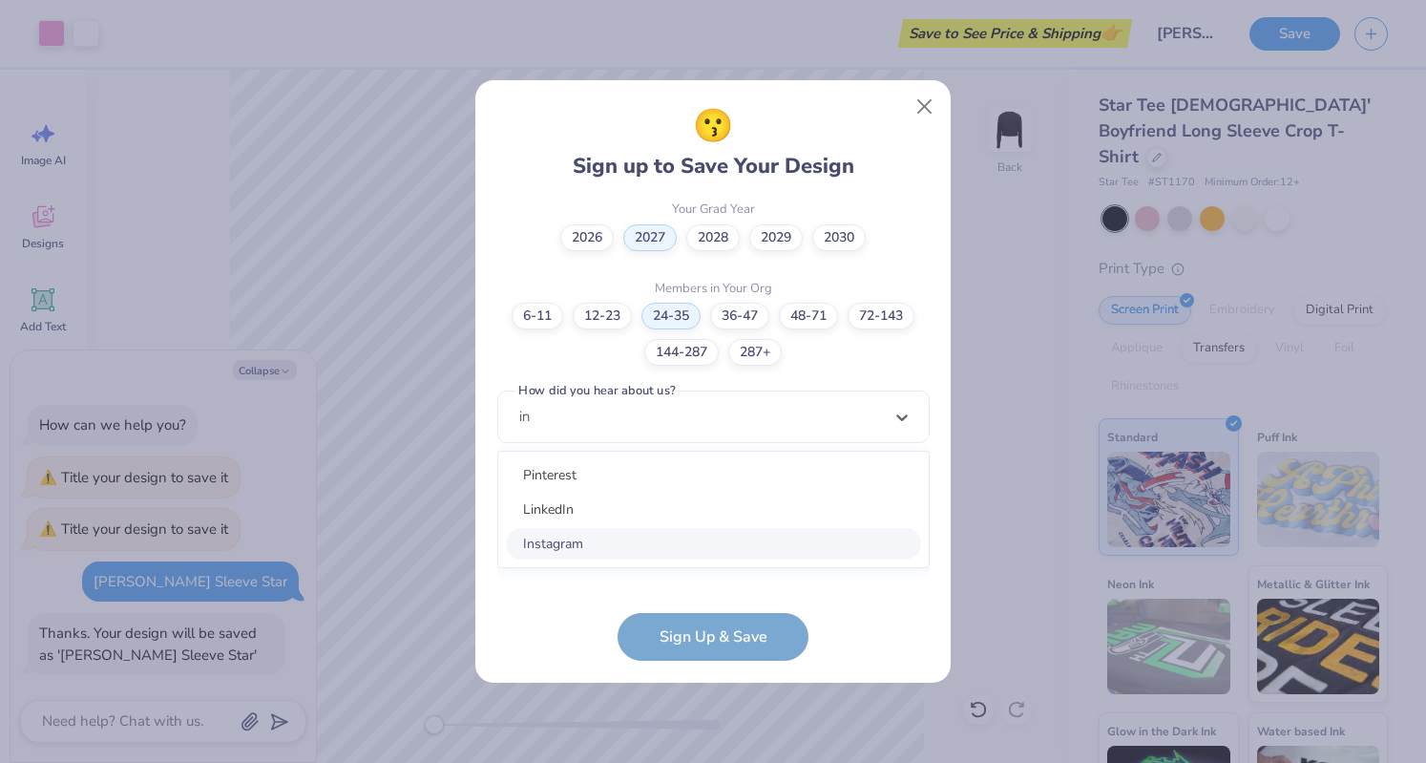
click at [617, 539] on div "Instagram" at bounding box center [713, 544] width 415 height 32
type input "in"
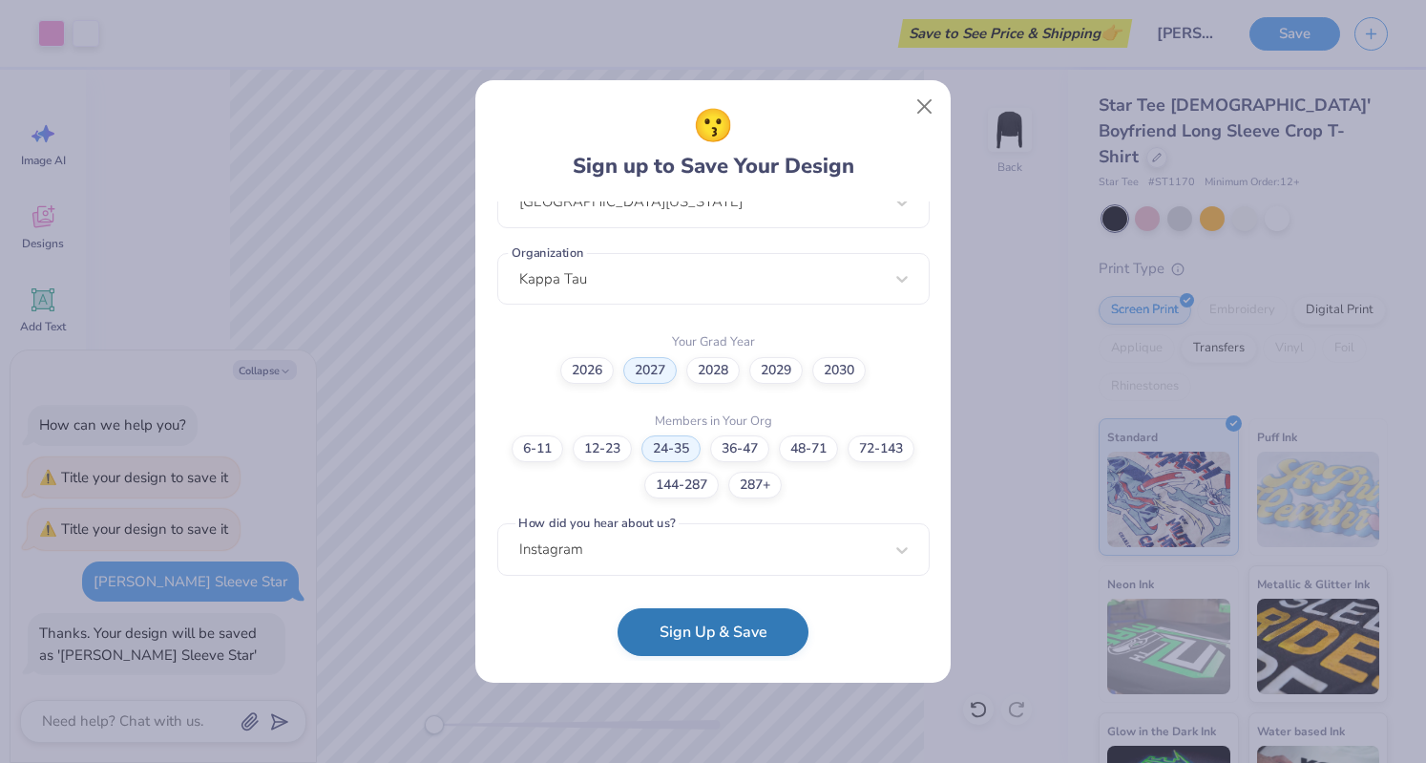
click at [698, 633] on button "Sign Up & Save" at bounding box center [713, 632] width 191 height 48
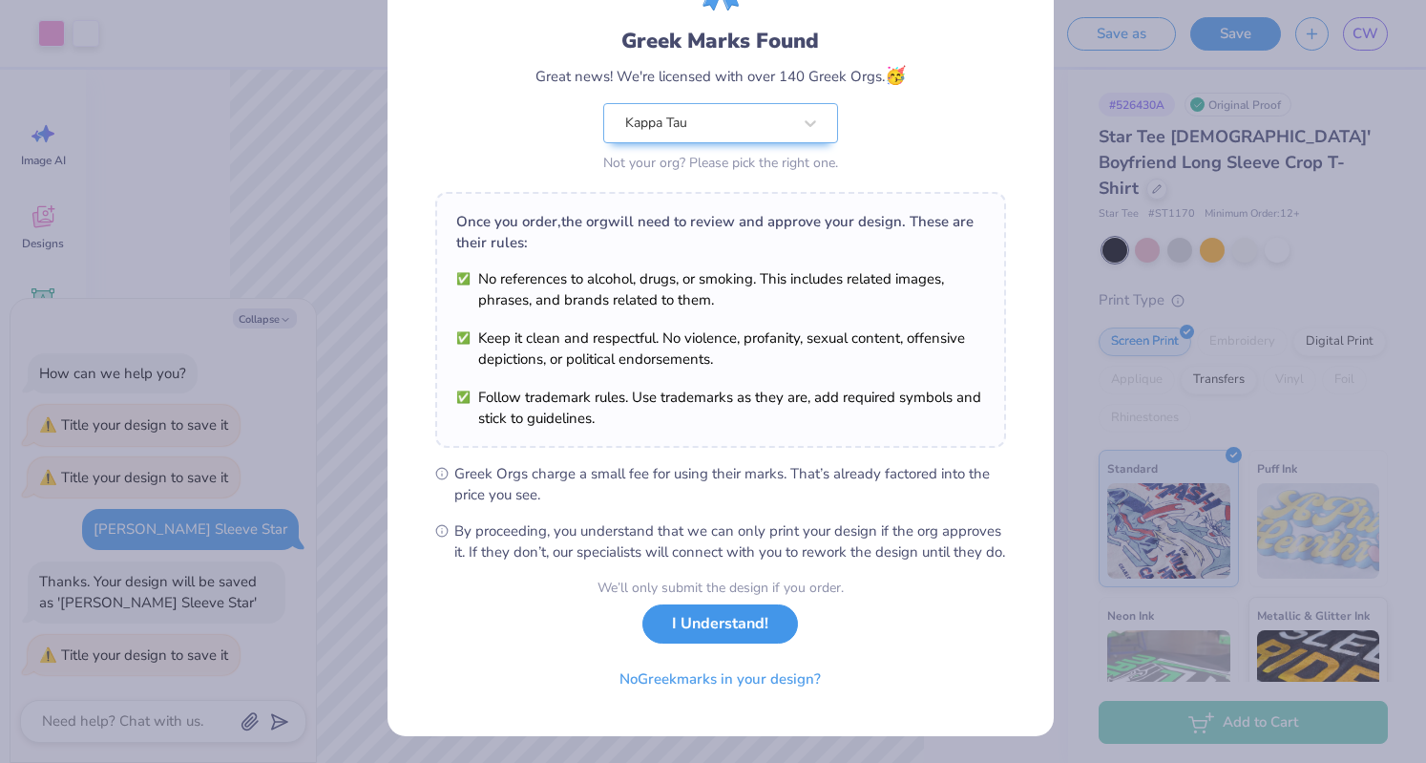
click at [729, 620] on button "I Understand!" at bounding box center [720, 623] width 156 height 39
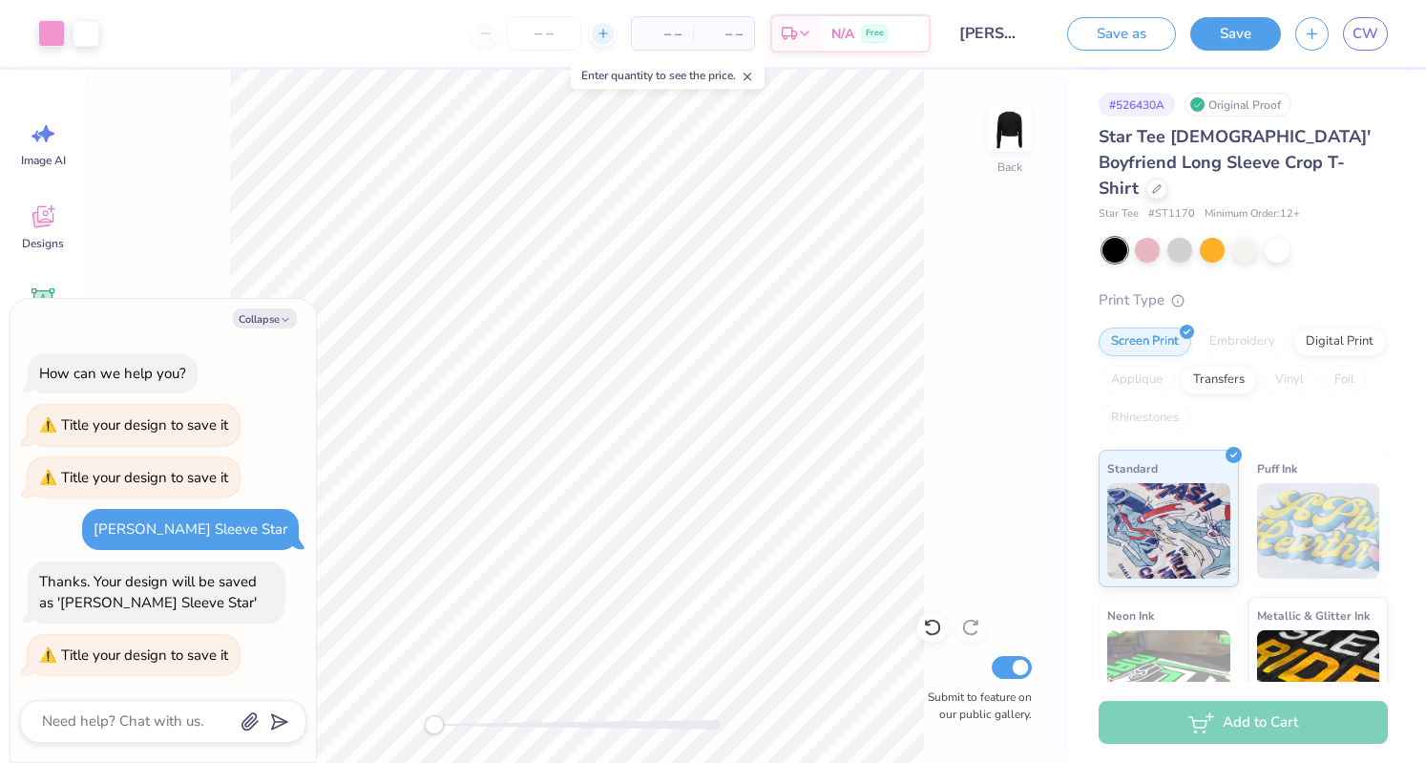
type textarea "x"
click at [607, 32] on icon at bounding box center [603, 33] width 13 height 13
type input "13"
type textarea "x"
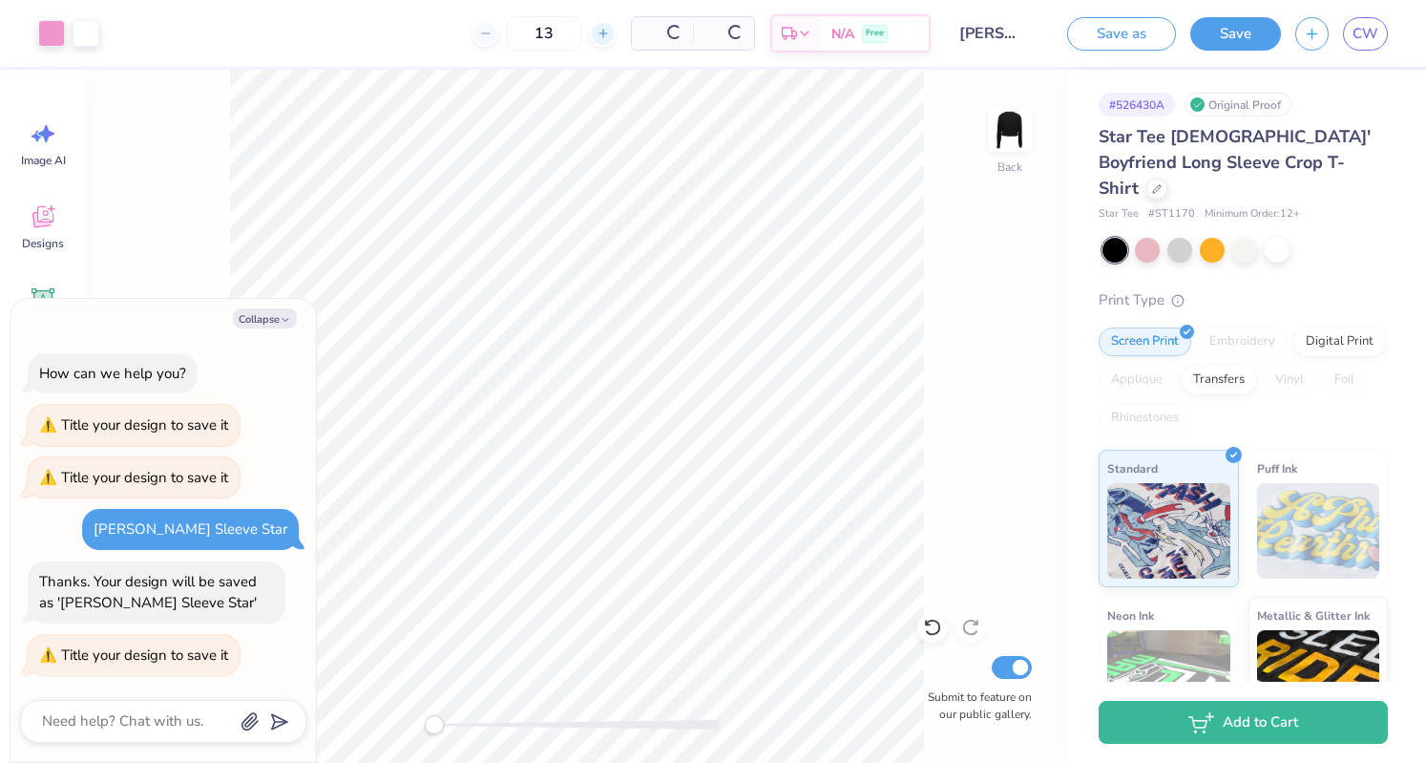
click at [607, 32] on icon at bounding box center [603, 33] width 13 height 13
type input "14"
type textarea "x"
click at [483, 34] on icon at bounding box center [485, 33] width 13 height 13
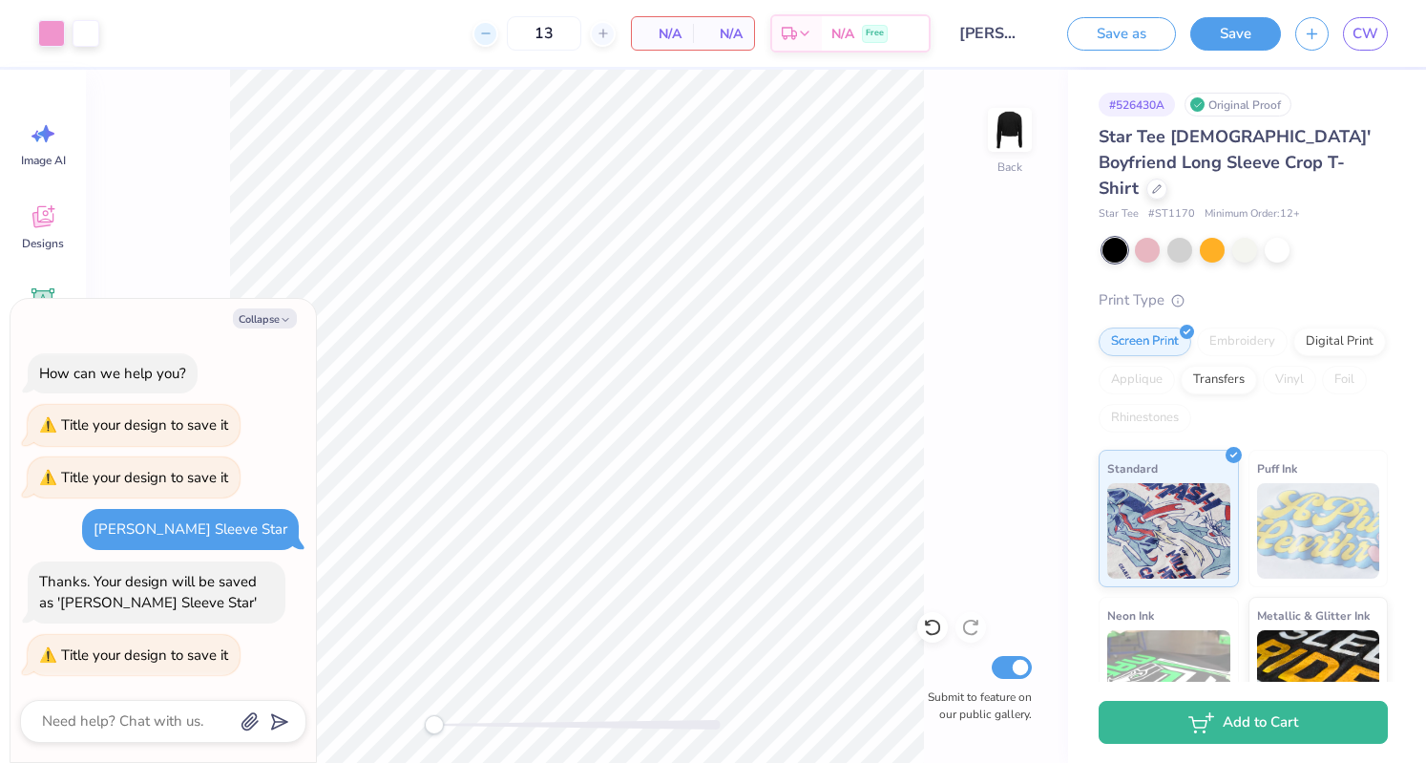
type input "12"
click at [483, 34] on div "12" at bounding box center [544, 33] width 143 height 34
type textarea "x"
click at [477, 35] on div "12" at bounding box center [544, 33] width 143 height 34
click at [602, 32] on icon at bounding box center [603, 33] width 13 height 13
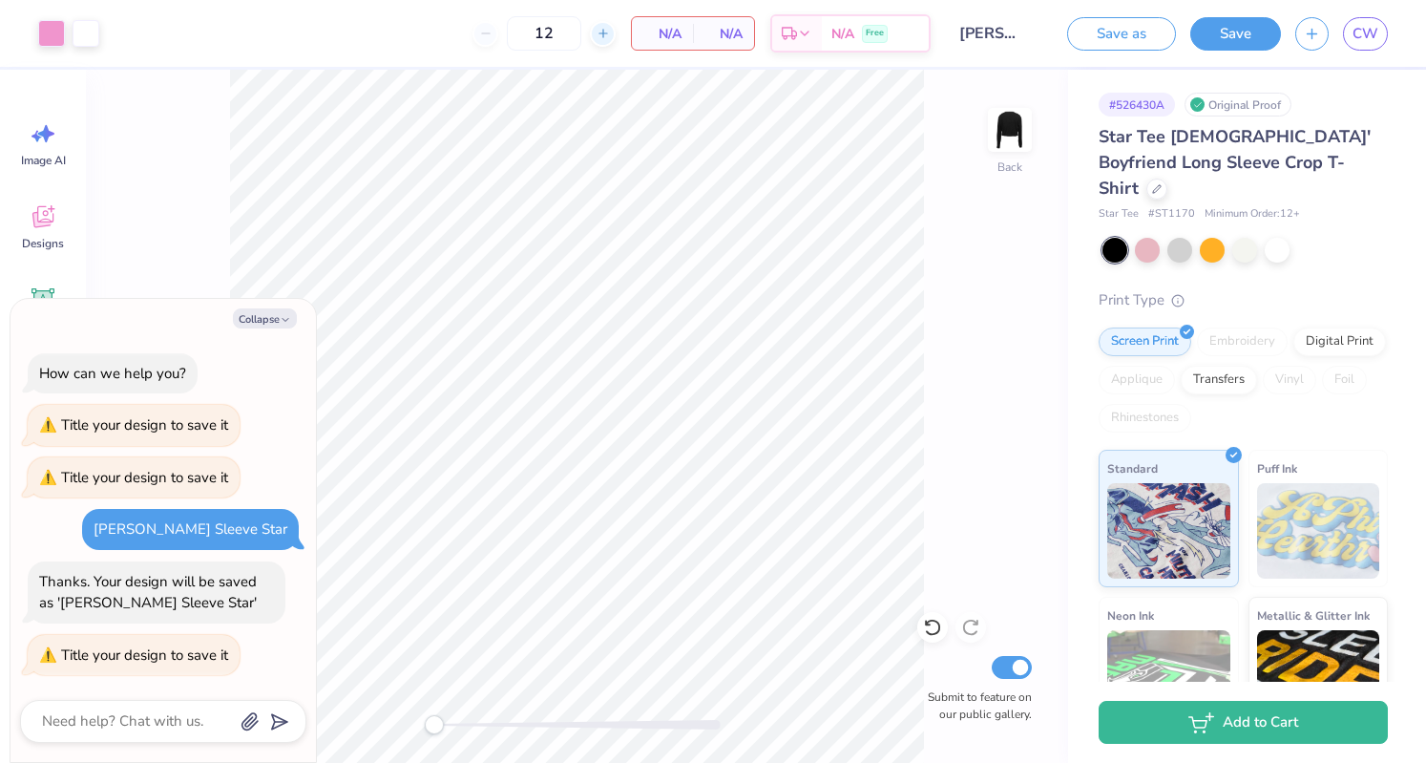
type input "13"
type textarea "x"
click at [602, 32] on icon at bounding box center [603, 33] width 13 height 13
type input "14"
click at [602, 32] on icon at bounding box center [603, 33] width 13 height 13
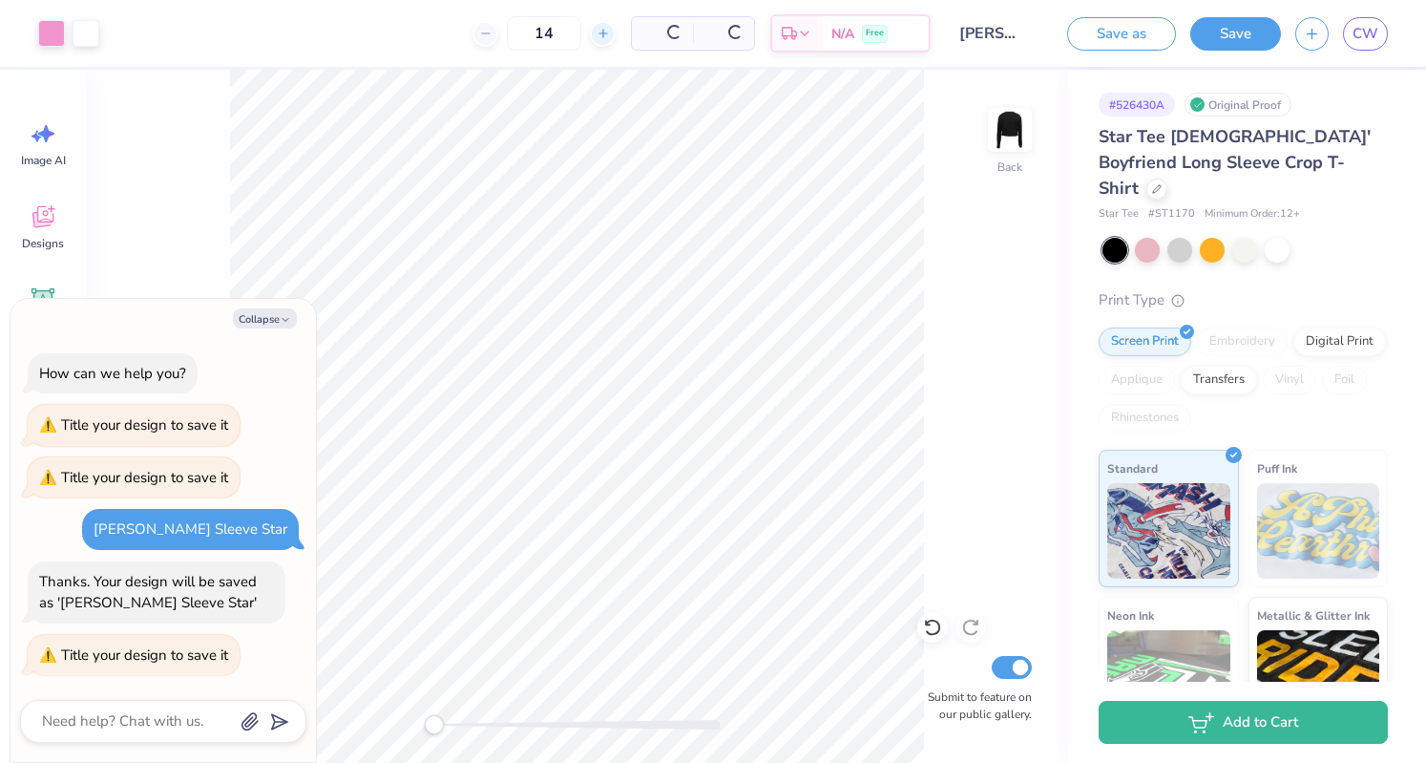
type textarea "x"
click at [602, 32] on icon at bounding box center [603, 33] width 13 height 13
type input "16"
click at [602, 32] on icon at bounding box center [603, 33] width 13 height 13
type textarea "x"
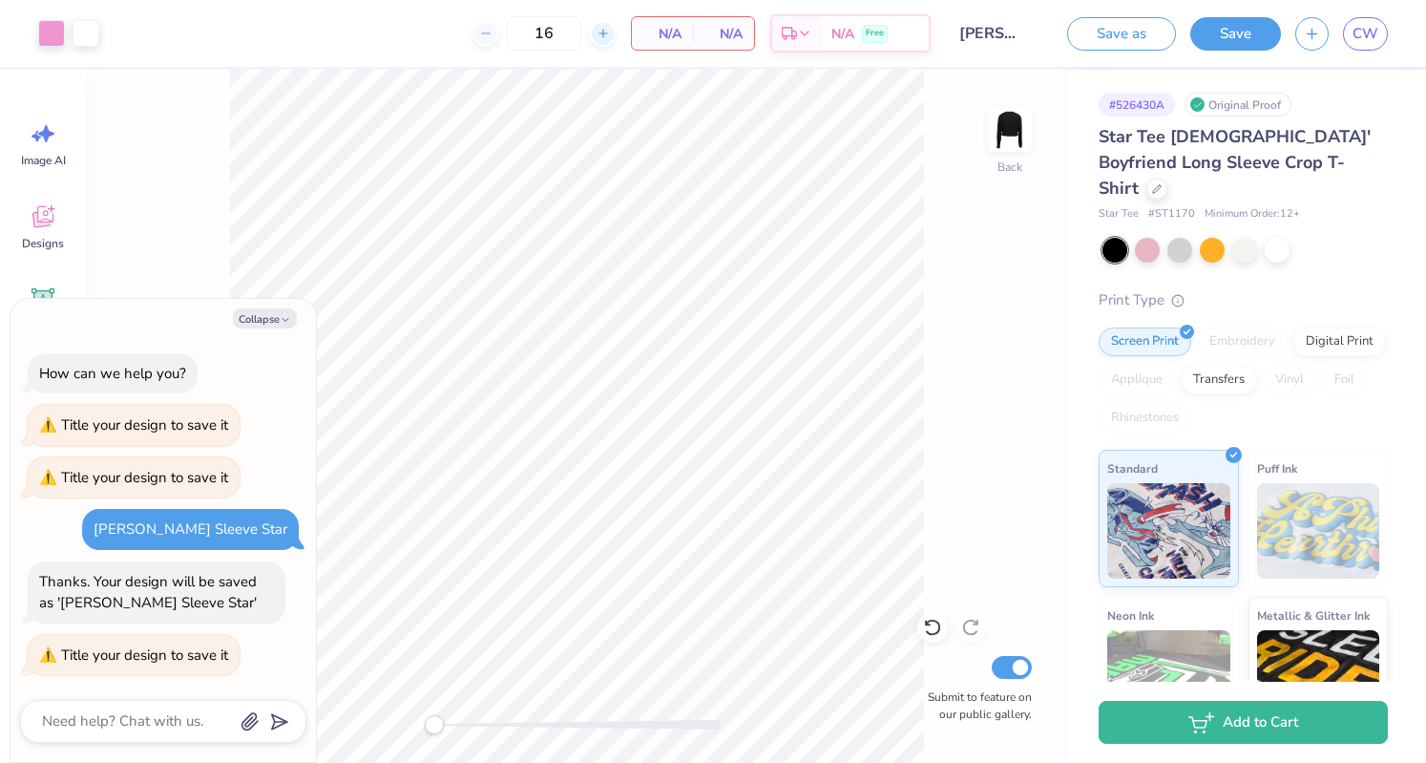
type input "17"
type textarea "x"
click at [602, 32] on icon at bounding box center [603, 33] width 13 height 13
type input "18"
click at [602, 32] on icon at bounding box center [603, 33] width 13 height 13
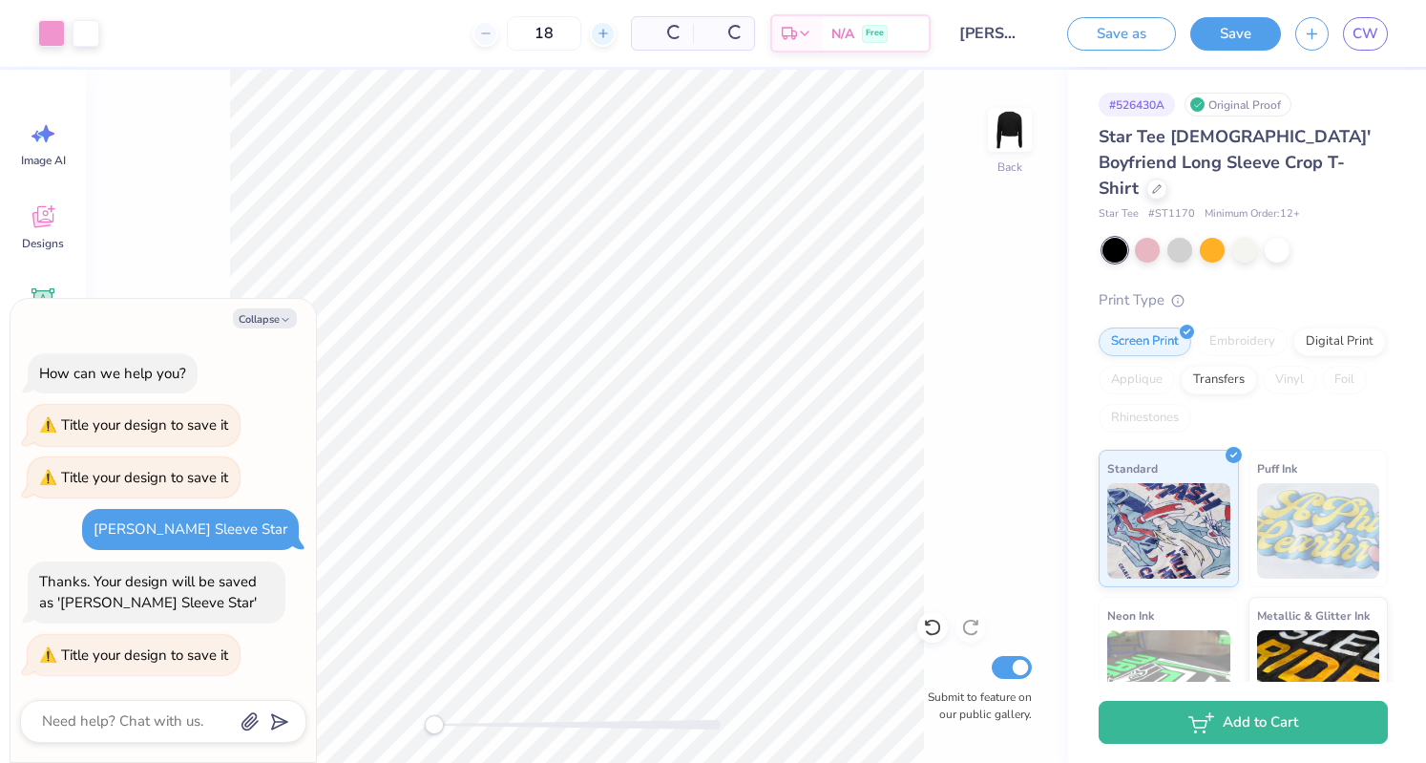
type textarea "x"
type input "19"
click at [602, 32] on icon at bounding box center [603, 33] width 13 height 13
type textarea "x"
type input "20"
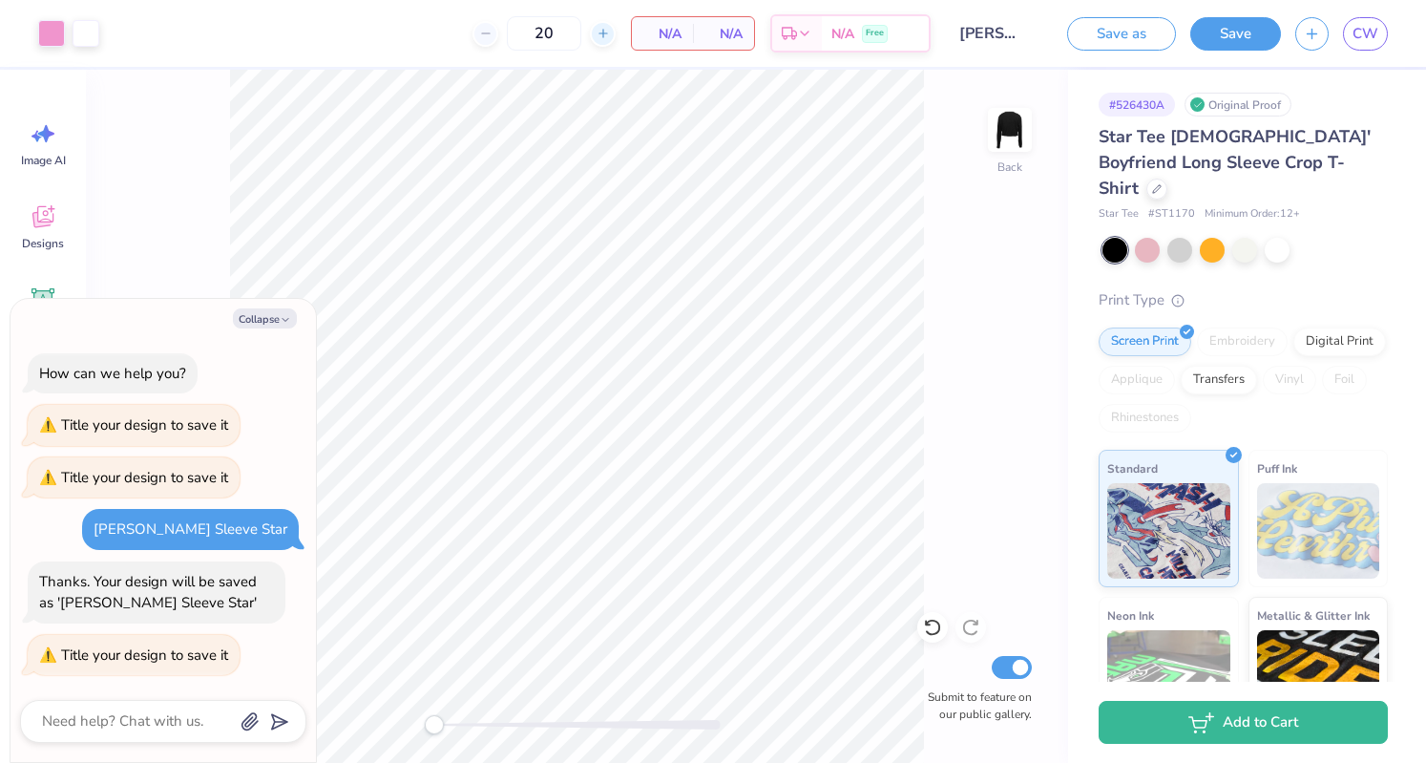
click at [602, 32] on icon at bounding box center [603, 33] width 13 height 13
type textarea "x"
type input "21"
click at [602, 32] on icon at bounding box center [603, 33] width 13 height 13
type textarea "x"
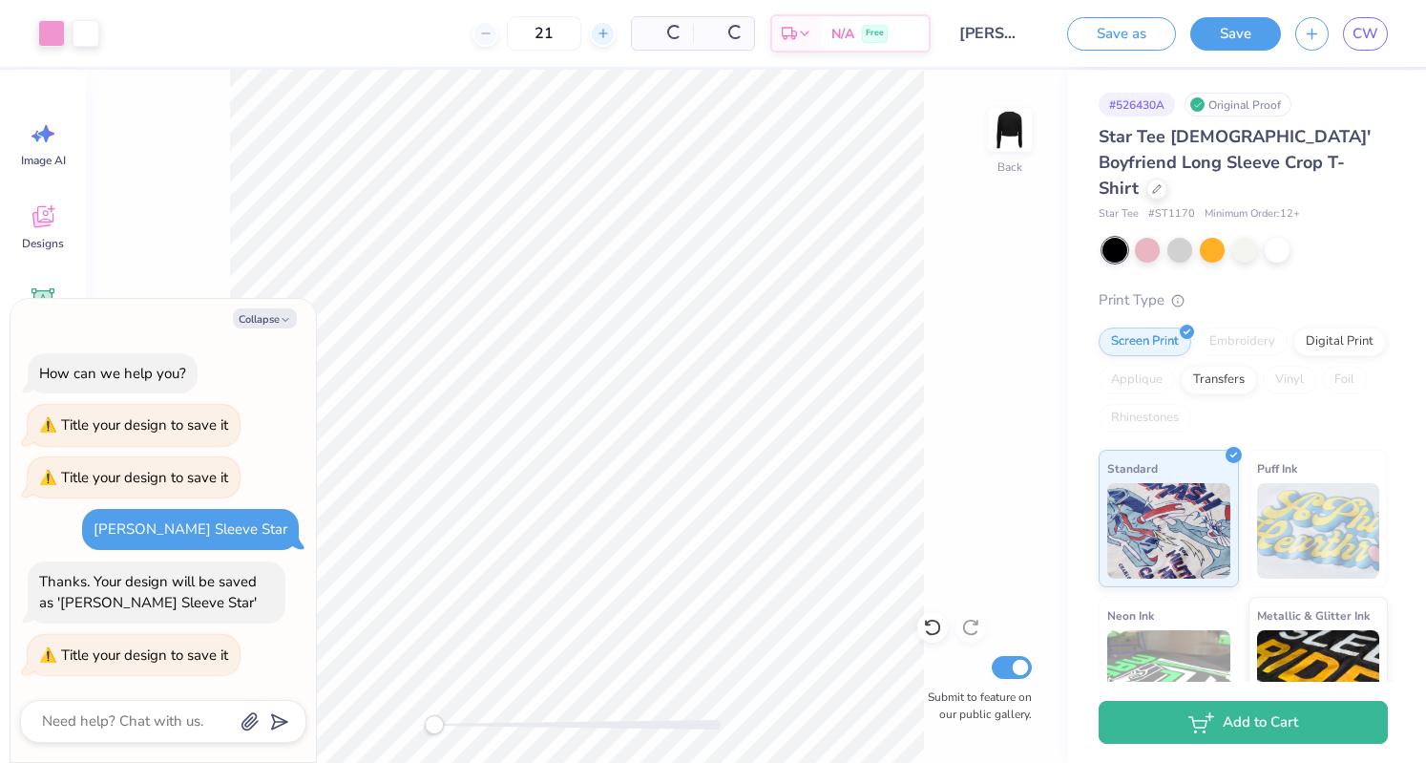
type input "22"
click at [602, 32] on icon at bounding box center [603, 33] width 13 height 13
type textarea "x"
type input "23"
click at [602, 32] on icon at bounding box center [603, 33] width 13 height 13
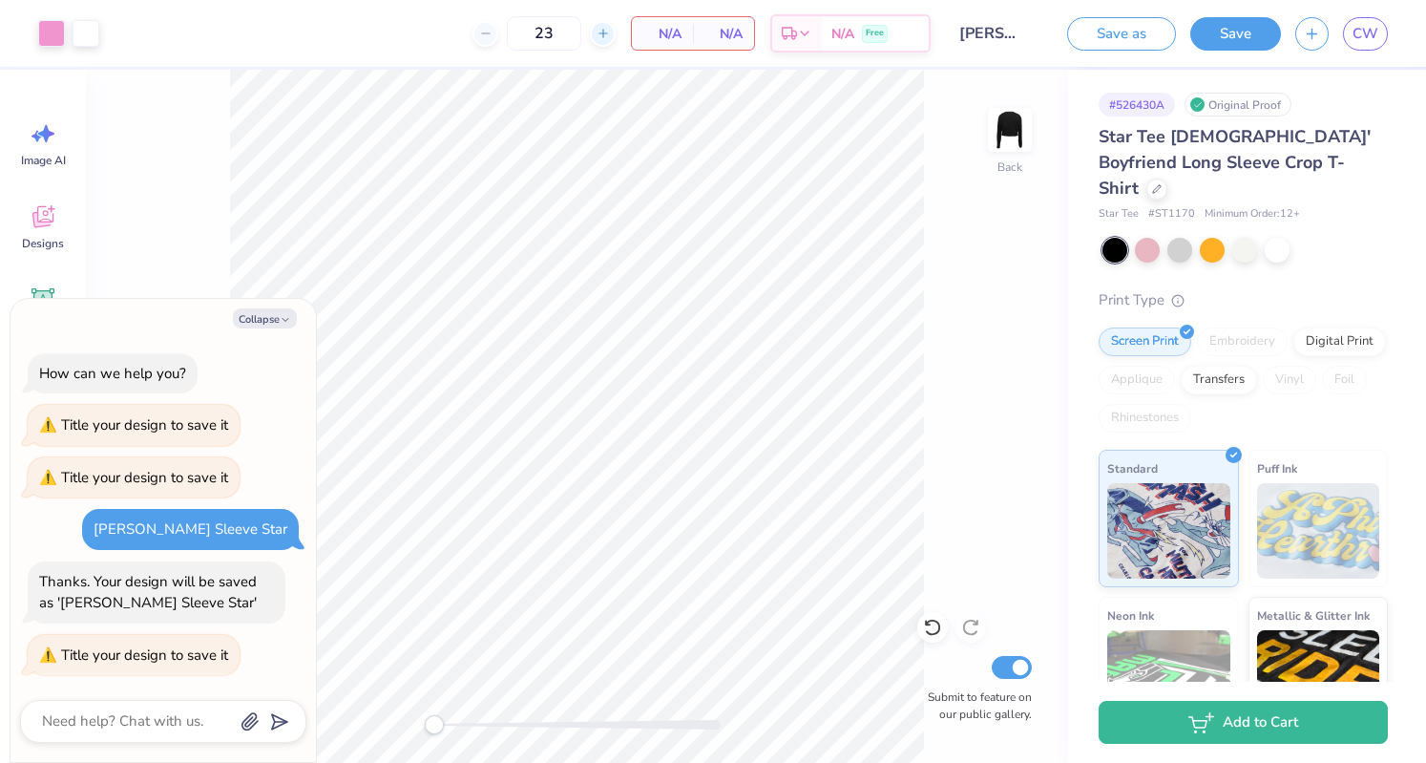
type textarea "x"
type input "24"
type textarea "x"
click at [602, 32] on icon at bounding box center [603, 33] width 13 height 13
type input "25"
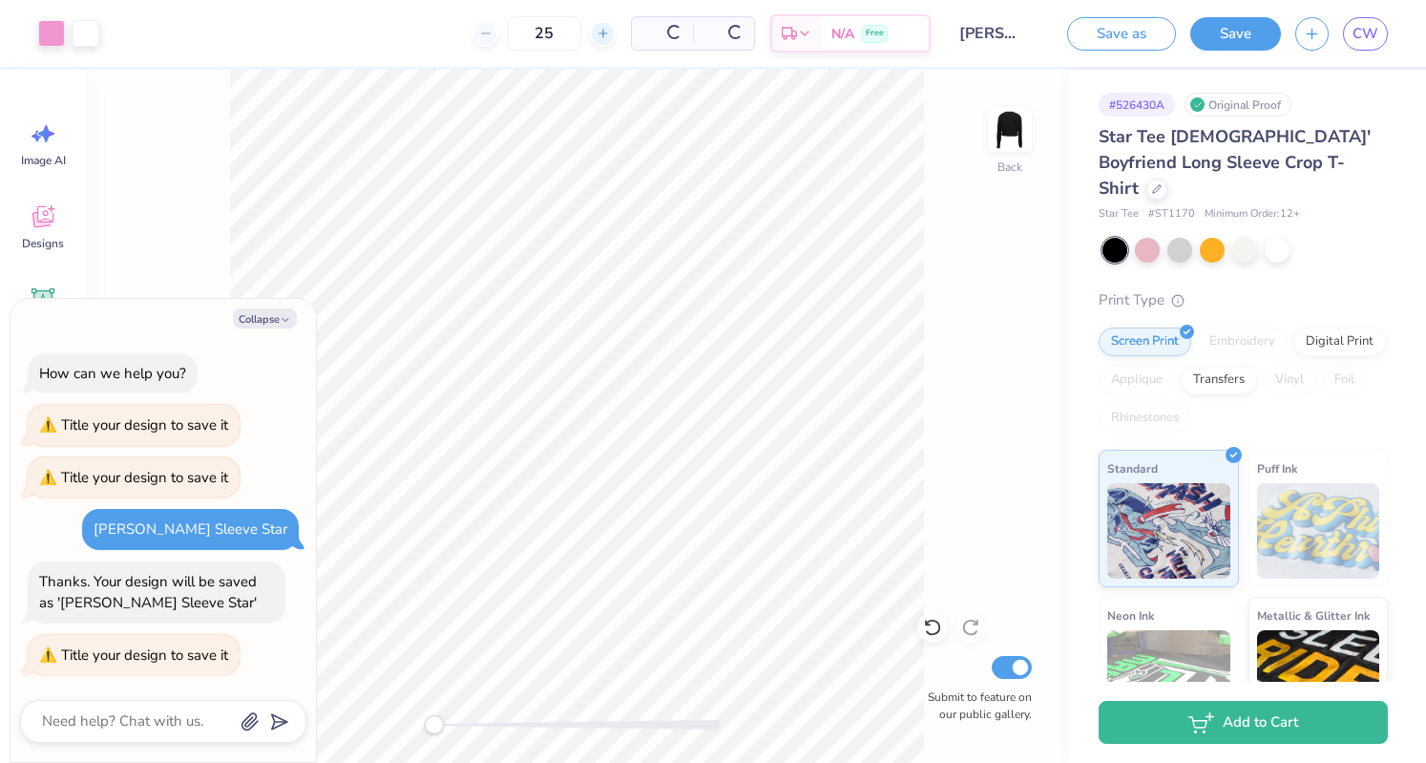
type textarea "x"
click at [602, 32] on icon at bounding box center [603, 33] width 13 height 13
type input "26"
type textarea "x"
click at [602, 32] on icon at bounding box center [603, 33] width 13 height 13
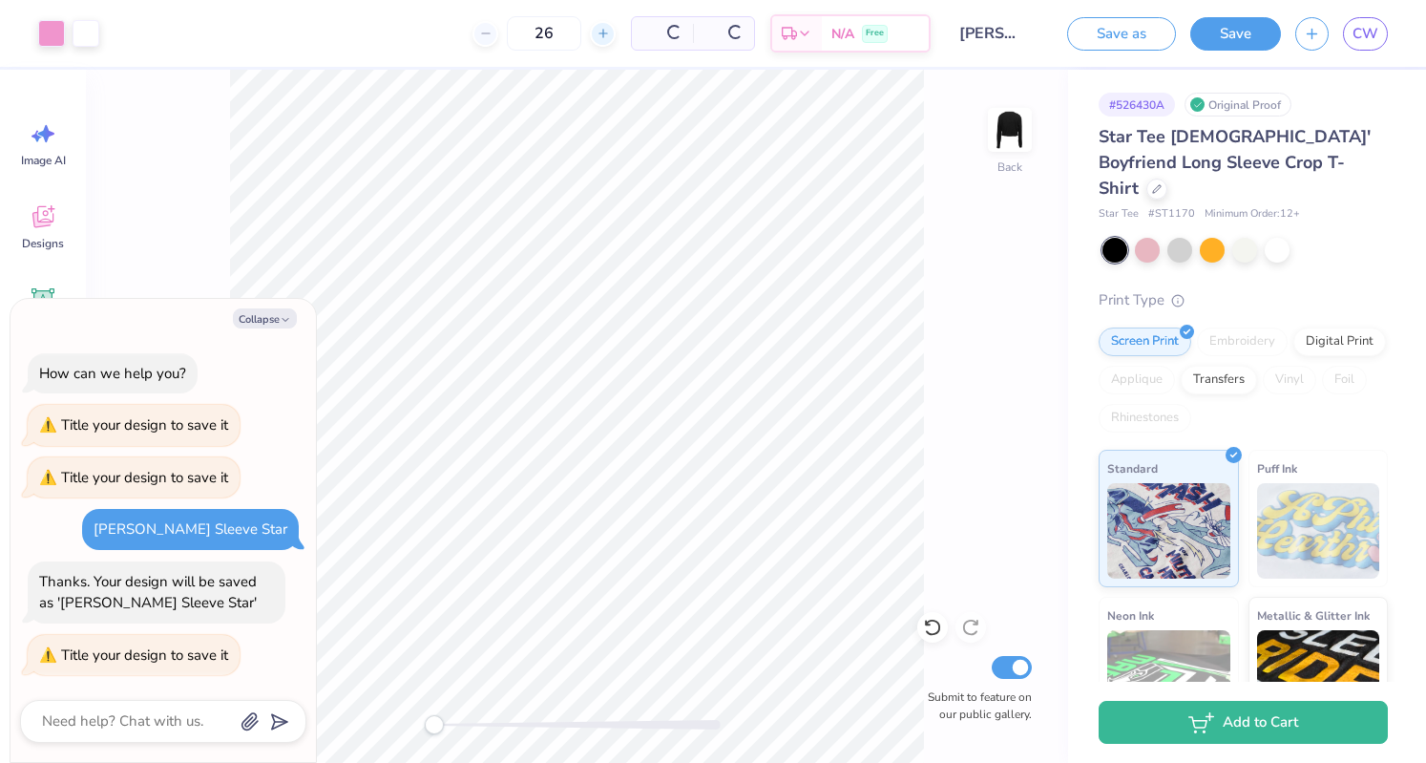
type input "27"
type textarea "x"
click at [602, 32] on icon at bounding box center [603, 33] width 13 height 13
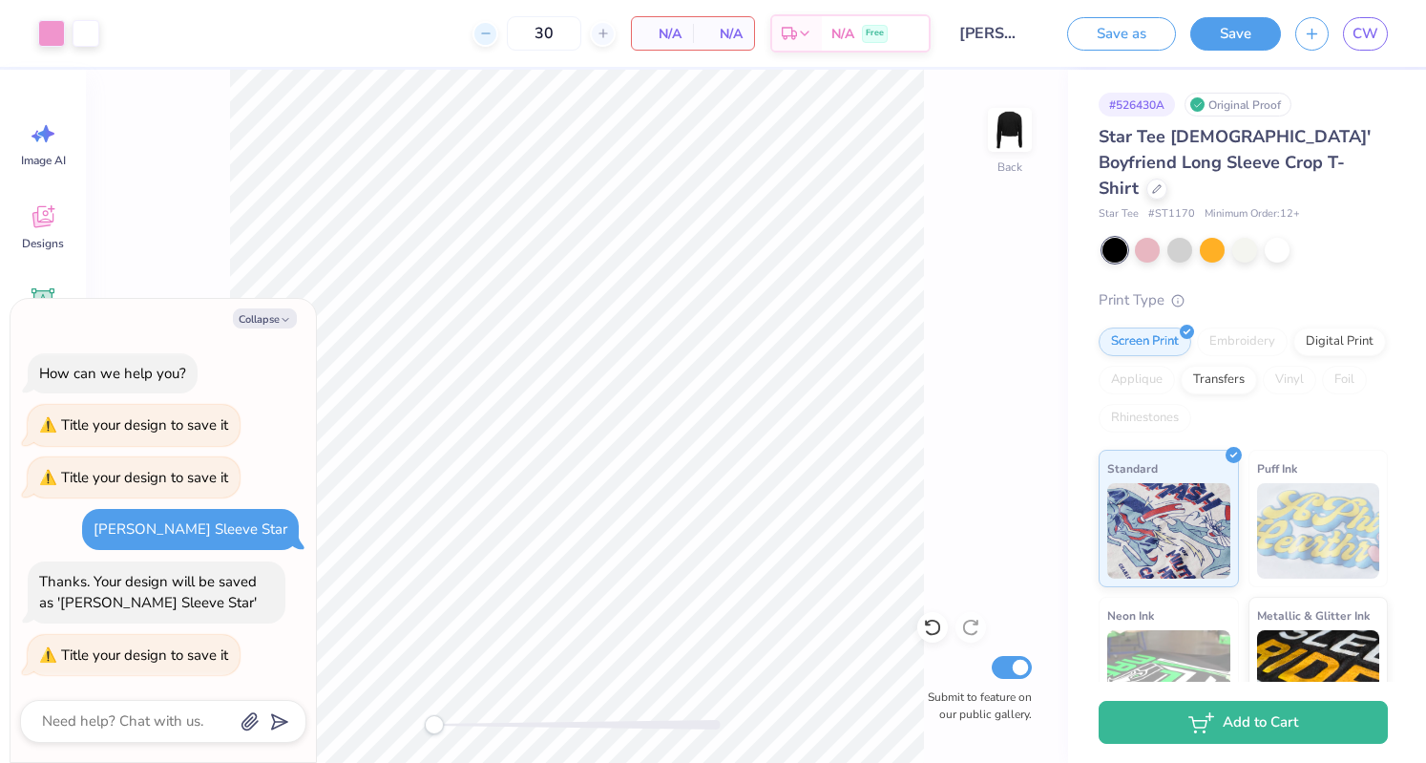
click at [489, 32] on icon at bounding box center [485, 33] width 13 height 13
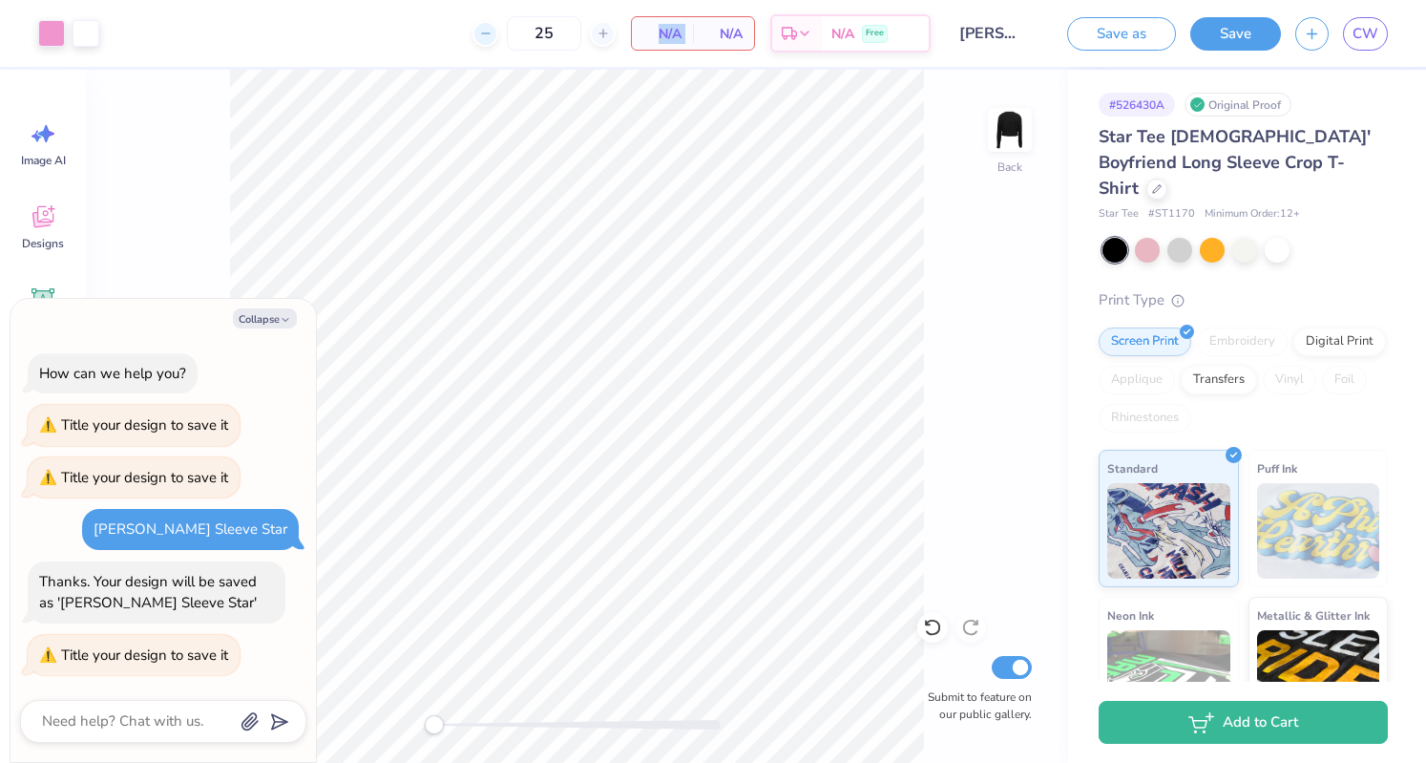
click at [489, 32] on icon at bounding box center [485, 33] width 13 height 13
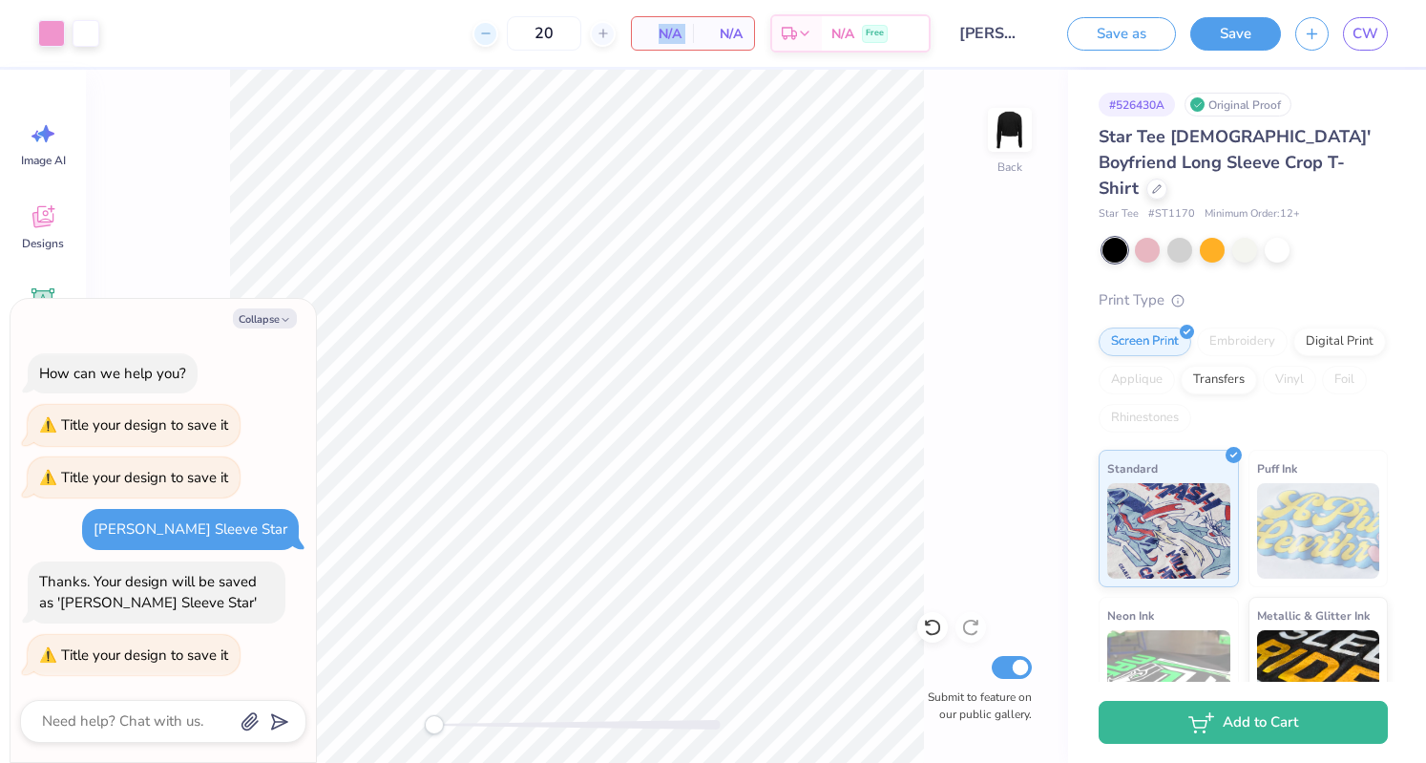
click at [489, 32] on icon at bounding box center [485, 33] width 13 height 13
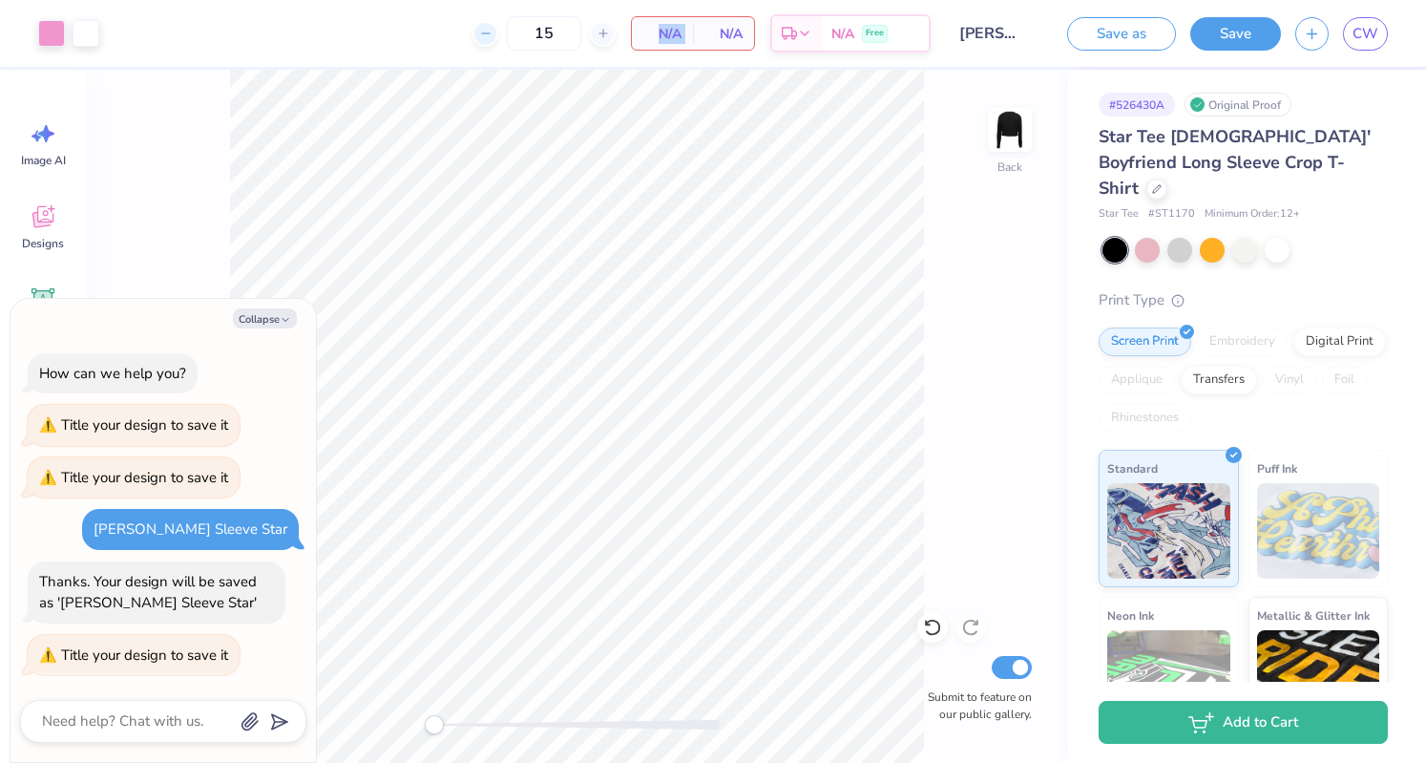
click at [489, 32] on icon at bounding box center [485, 33] width 13 height 13
click at [489, 32] on div "12" at bounding box center [544, 33] width 143 height 34
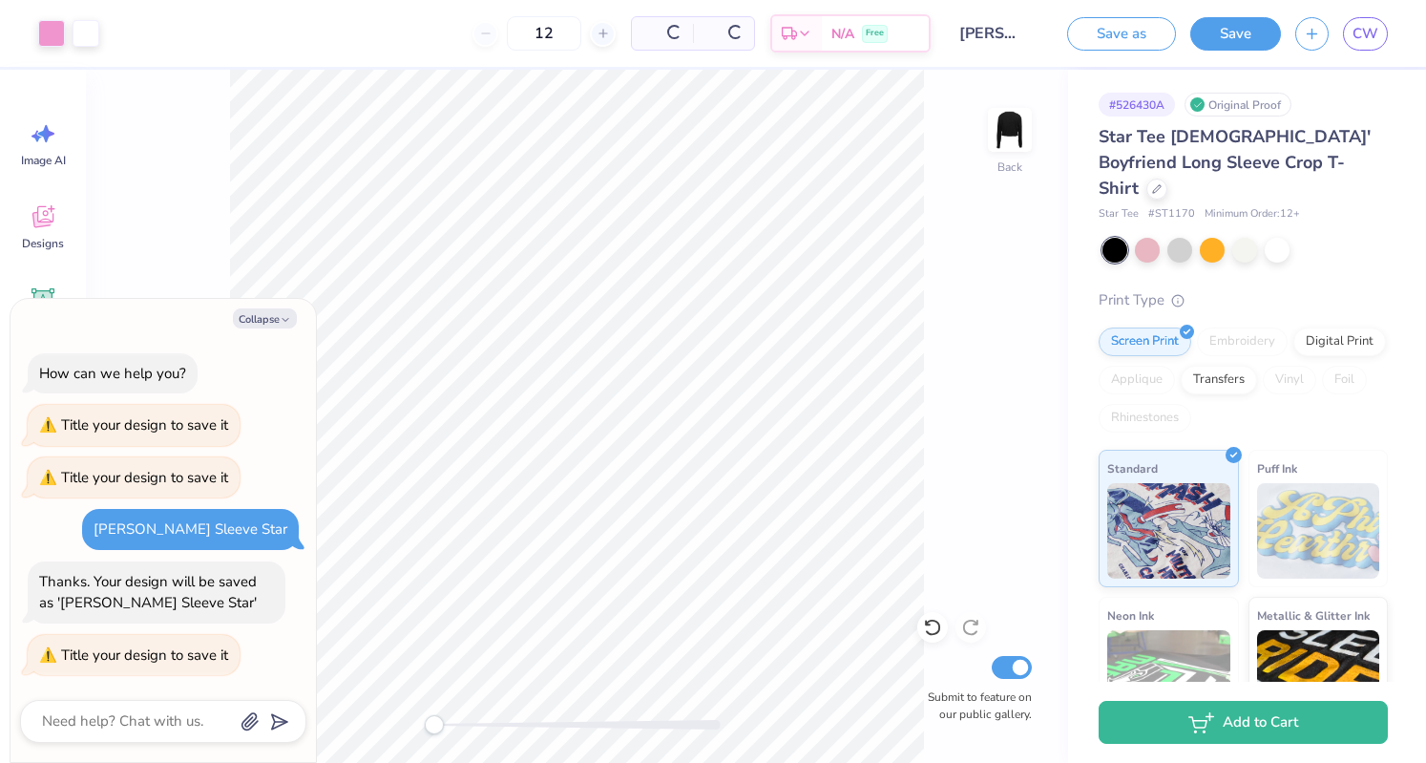
drag, startPoint x: 489, startPoint y: 32, endPoint x: 431, endPoint y: 26, distance: 58.6
click at [431, 26] on div "12 Per Item Total Est. Delivery N/A Free" at bounding box center [522, 33] width 817 height 67
click at [431, 26] on div "12 N/A Per Item N/A Total Est. Delivery N/A Free" at bounding box center [522, 33] width 817 height 67
click at [143, 707] on div at bounding box center [163, 721] width 286 height 43
click at [143, 723] on textarea at bounding box center [137, 721] width 194 height 26
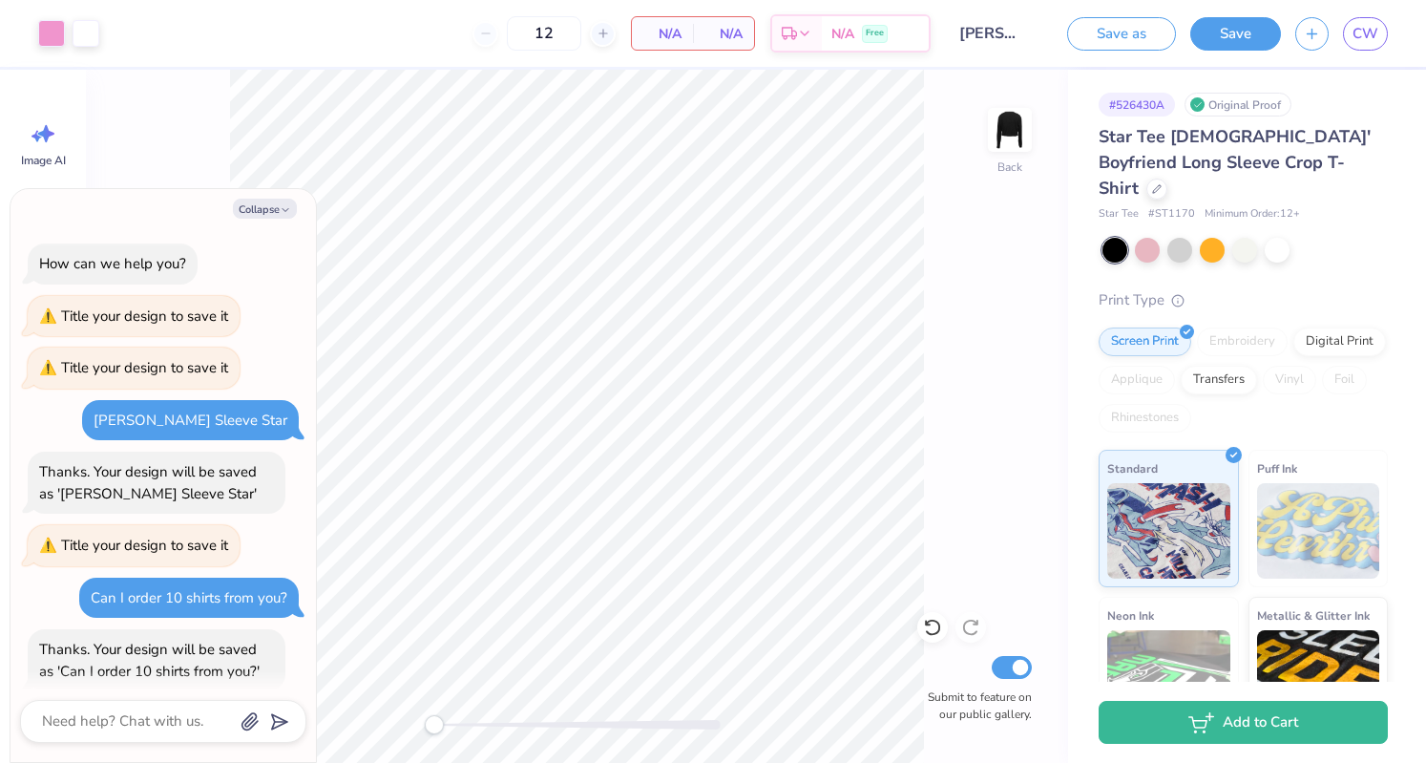
scroll to position [15, 0]
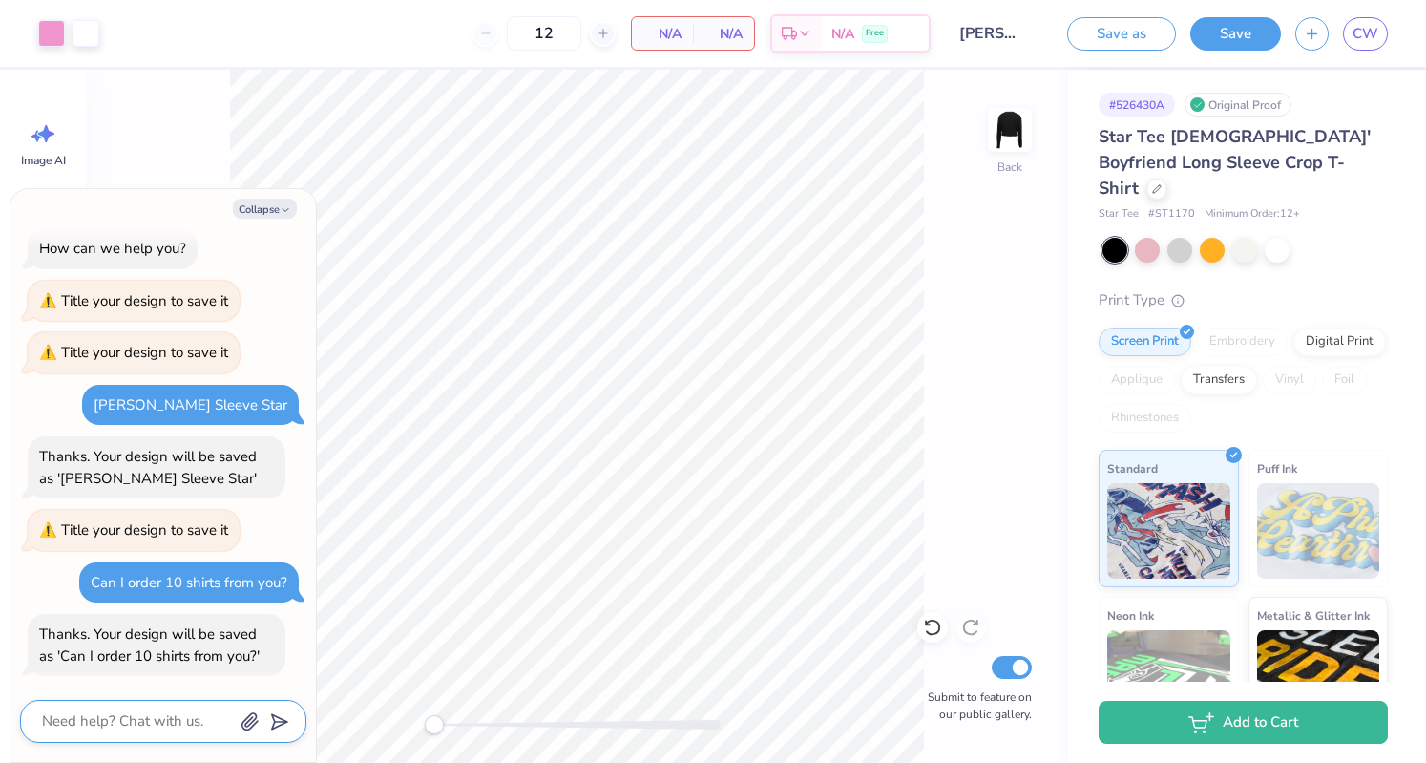
click at [143, 723] on textarea at bounding box center [137, 721] width 194 height 26
drag, startPoint x: 283, startPoint y: 407, endPoint x: 157, endPoint y: 405, distance: 126.0
click at [157, 405] on div "[PERSON_NAME] Sleeve Star" at bounding box center [191, 404] width 194 height 19
click at [294, 388] on div "[PERSON_NAME] Sleeve Star" at bounding box center [190, 405] width 217 height 41
drag, startPoint x: 284, startPoint y: 404, endPoint x: 137, endPoint y: 408, distance: 148.0
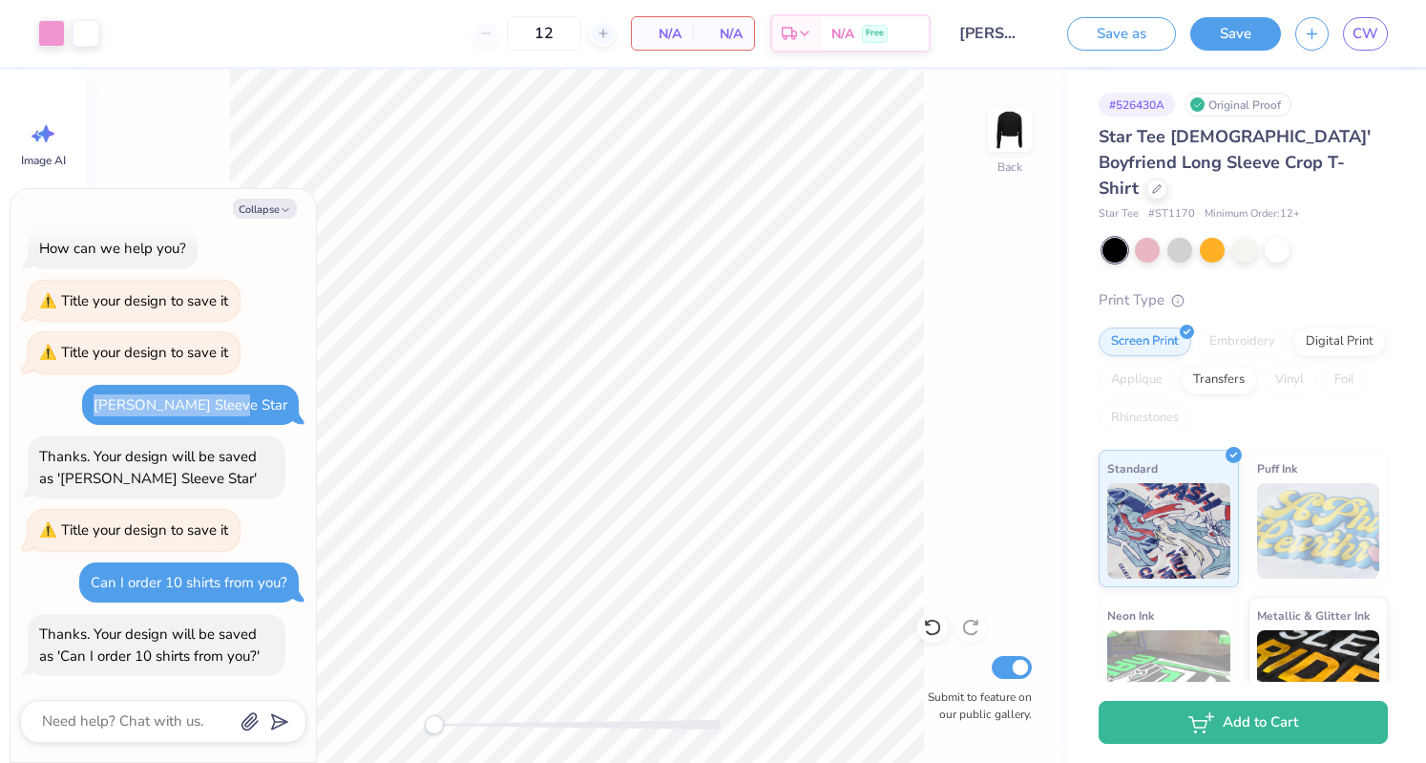
click at [137, 408] on div "How can we help you? Title your design to save it Title your design to save it …" at bounding box center [163, 452] width 286 height 478
copy div "[PERSON_NAME] Sleeve Star"
click at [143, 729] on textarea at bounding box center [137, 721] width 194 height 26
paste textarea "[PERSON_NAME] Sleeve Star"
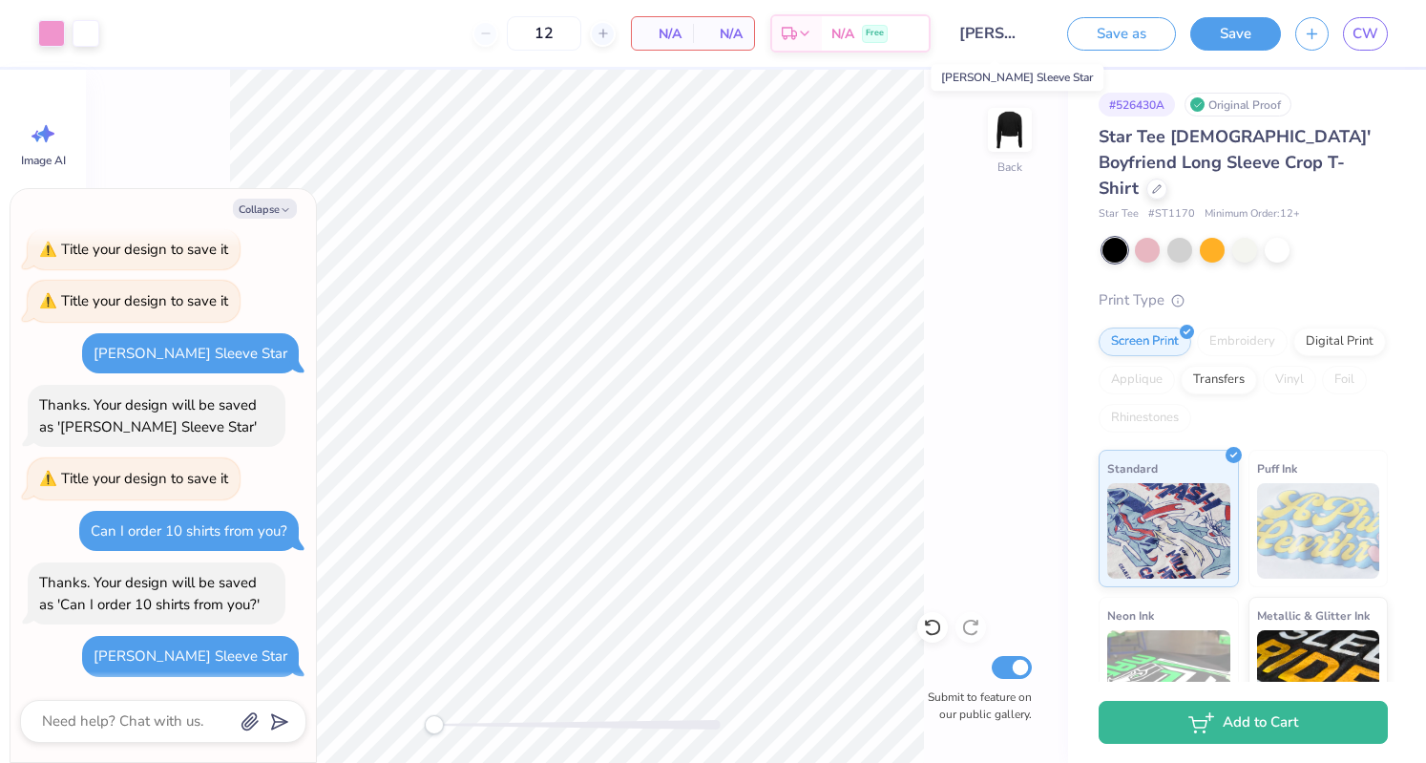
click at [1023, 40] on input "[PERSON_NAME] Sleeve Star" at bounding box center [992, 33] width 94 height 38
click at [1252, 289] on div "Print Type" at bounding box center [1243, 300] width 289 height 22
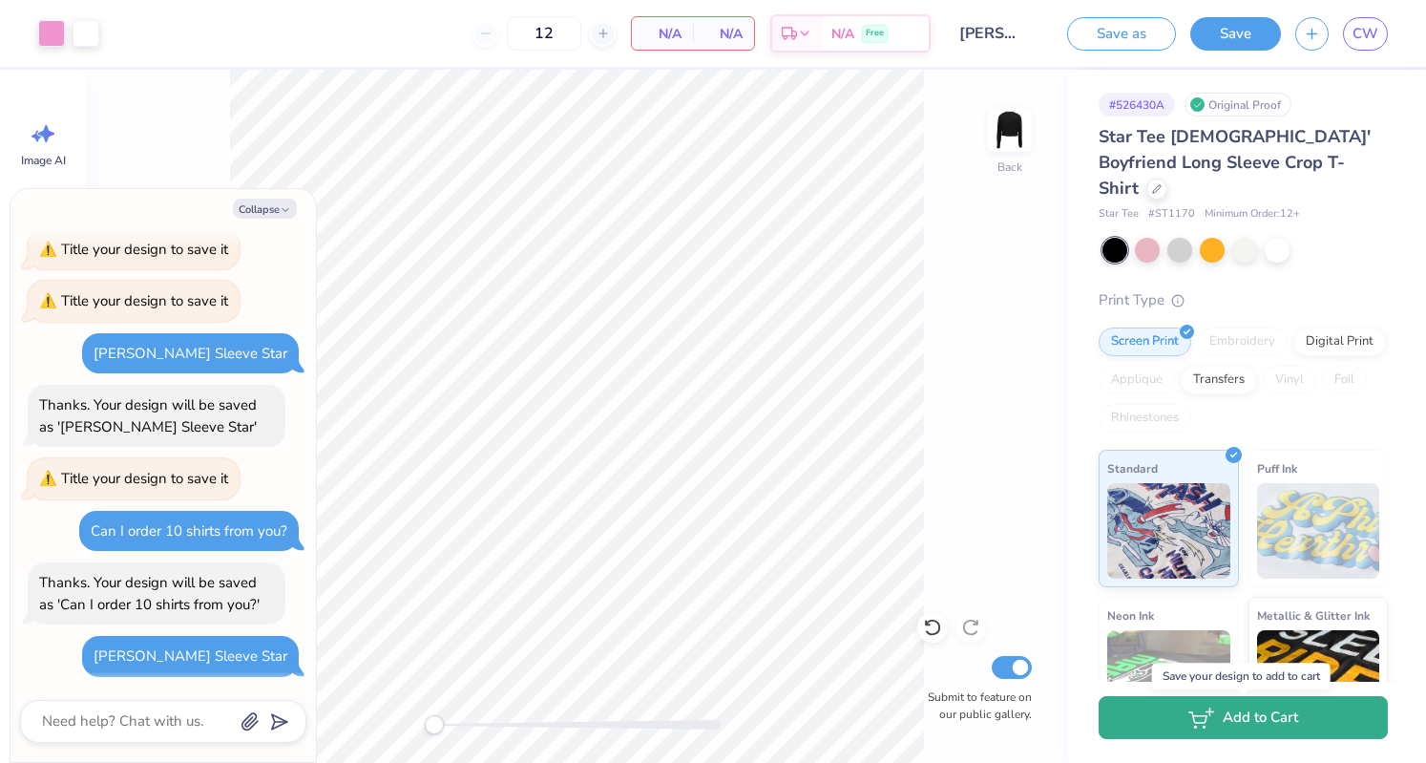
click at [1224, 719] on button "Add to Cart" at bounding box center [1243, 717] width 289 height 43
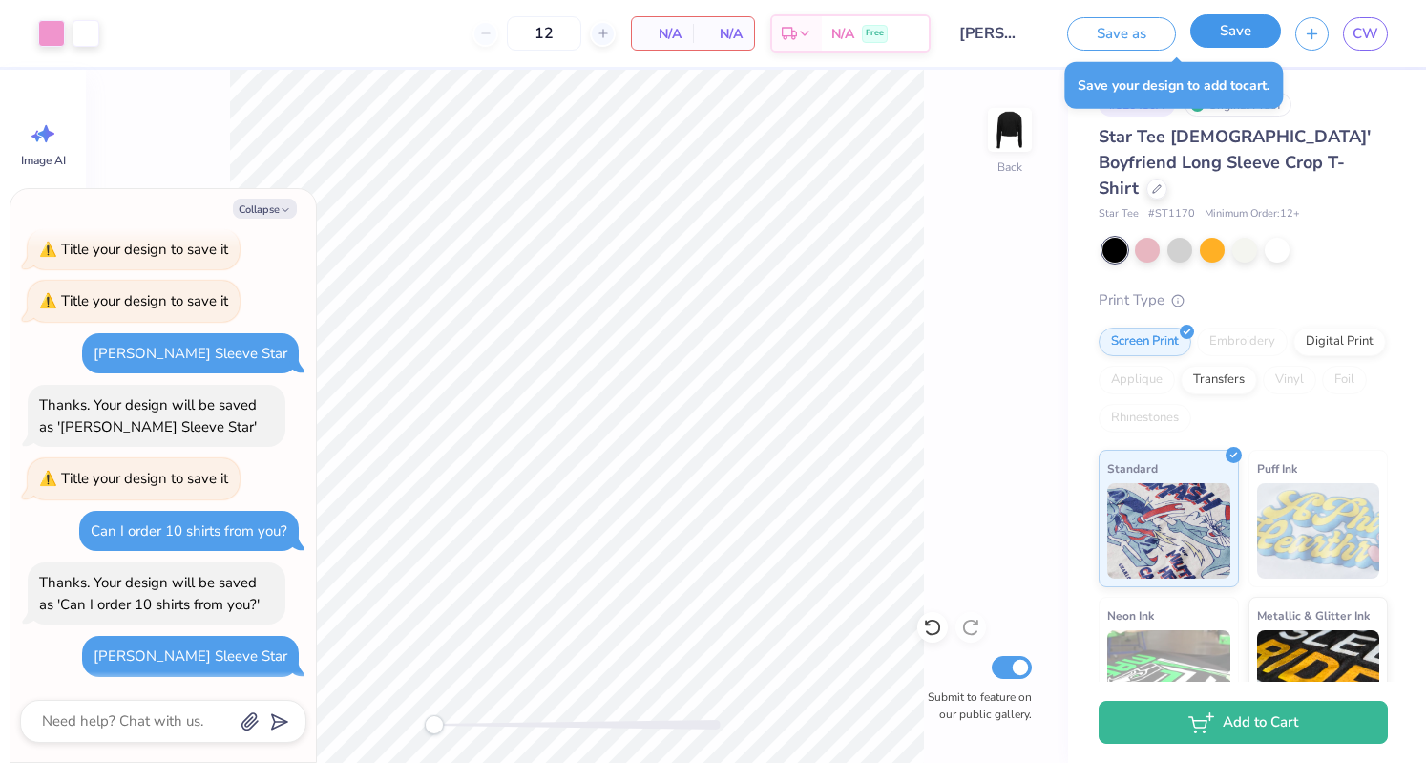
click at [1262, 25] on button "Save" at bounding box center [1235, 30] width 91 height 33
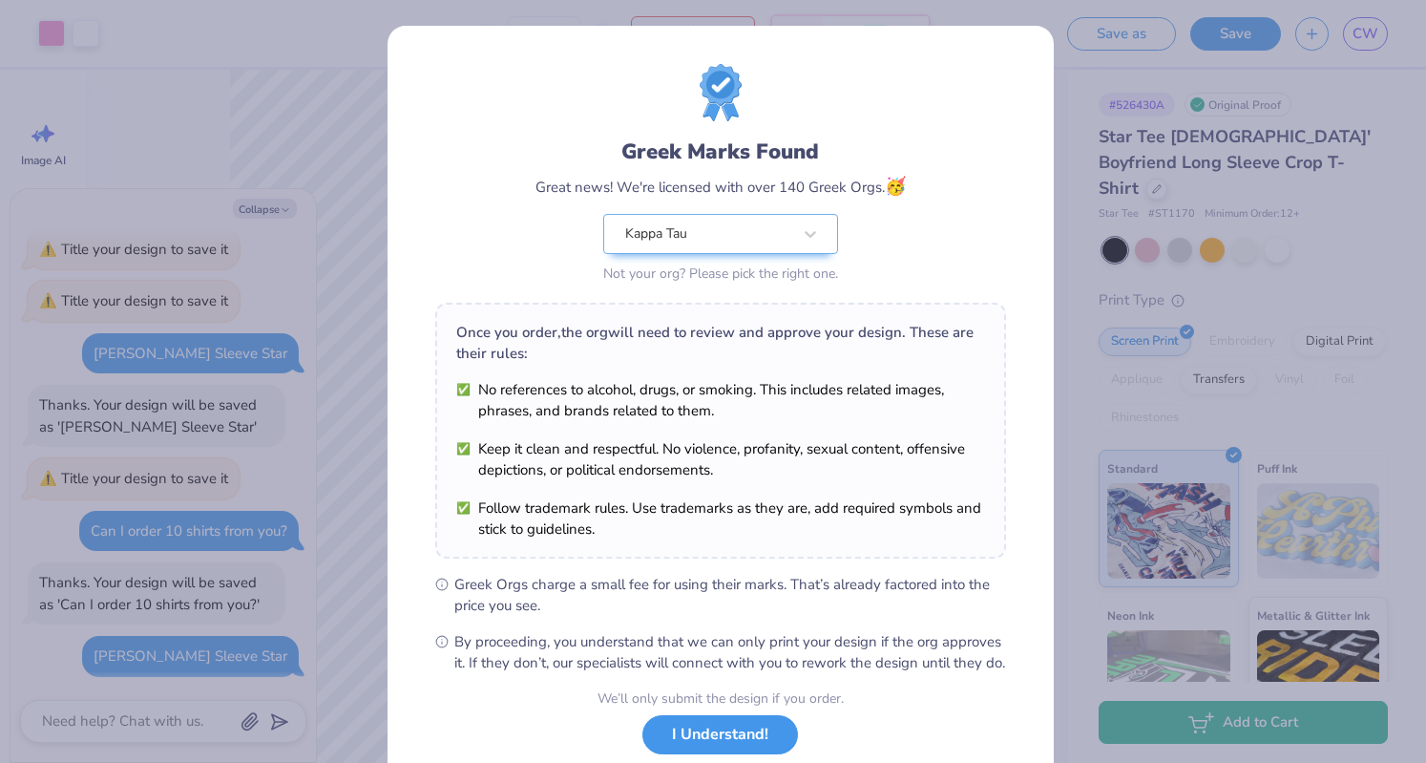
click at [730, 746] on button "I Understand!" at bounding box center [720, 734] width 156 height 39
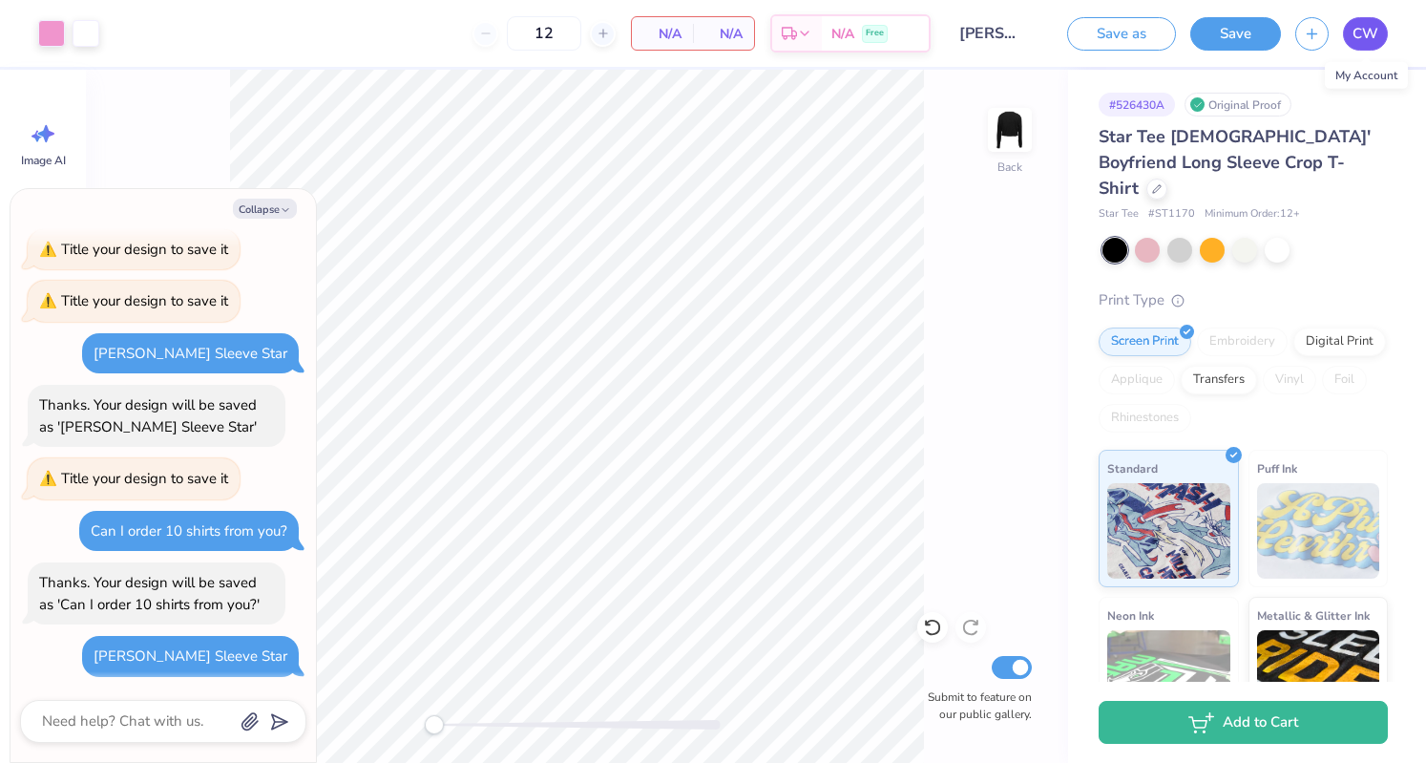
click at [1363, 28] on span "CW" at bounding box center [1366, 34] width 26 height 22
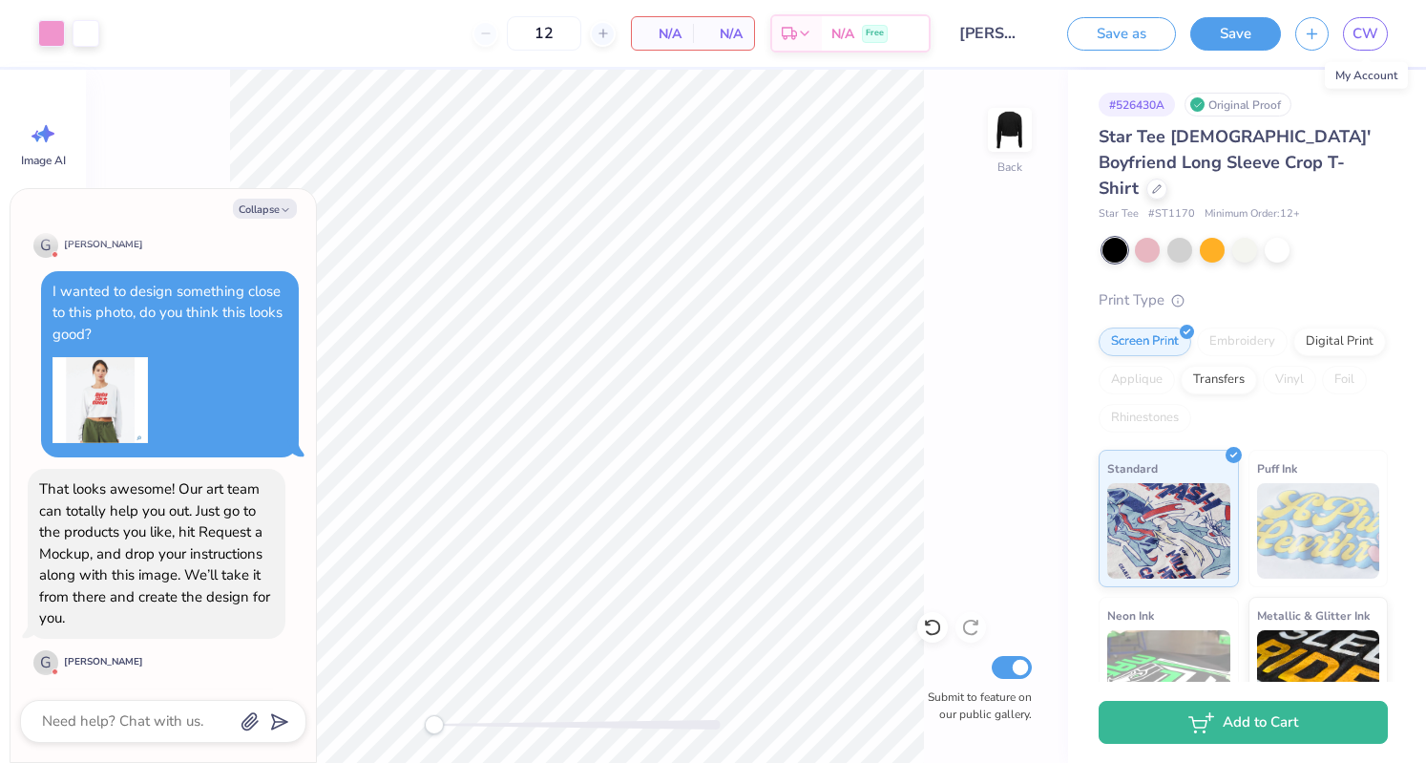
scroll to position [708, 0]
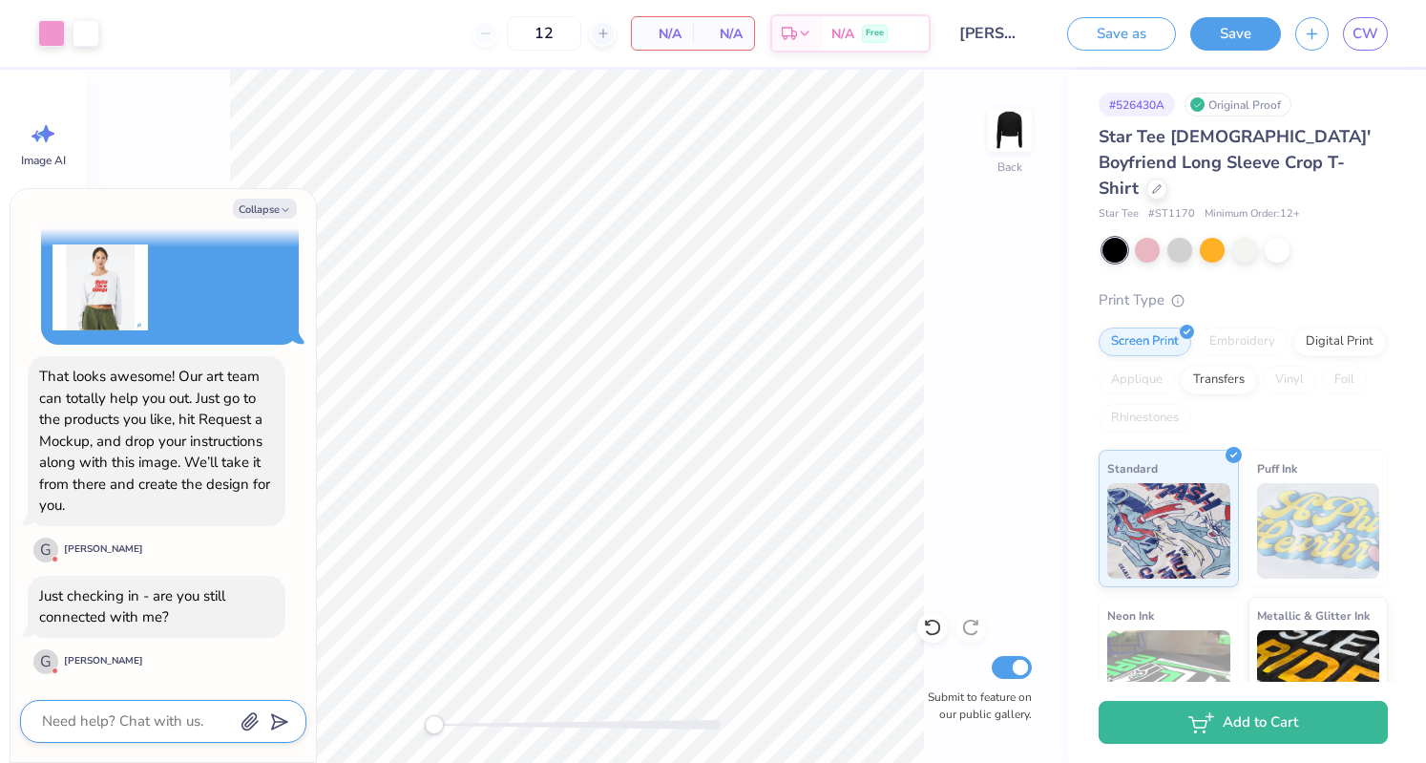
click at [122, 718] on textarea at bounding box center [137, 721] width 194 height 26
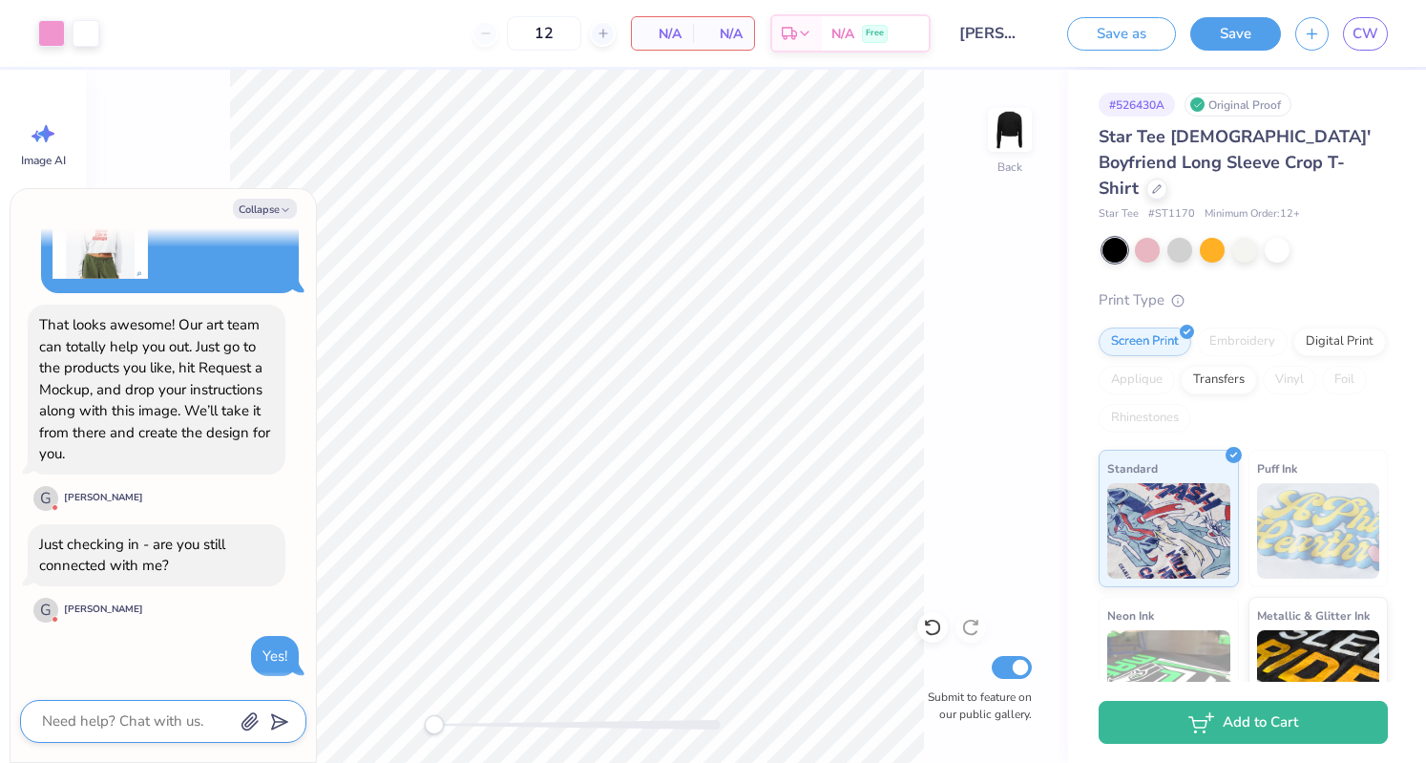
click at [122, 718] on textarea at bounding box center [137, 721] width 194 height 26
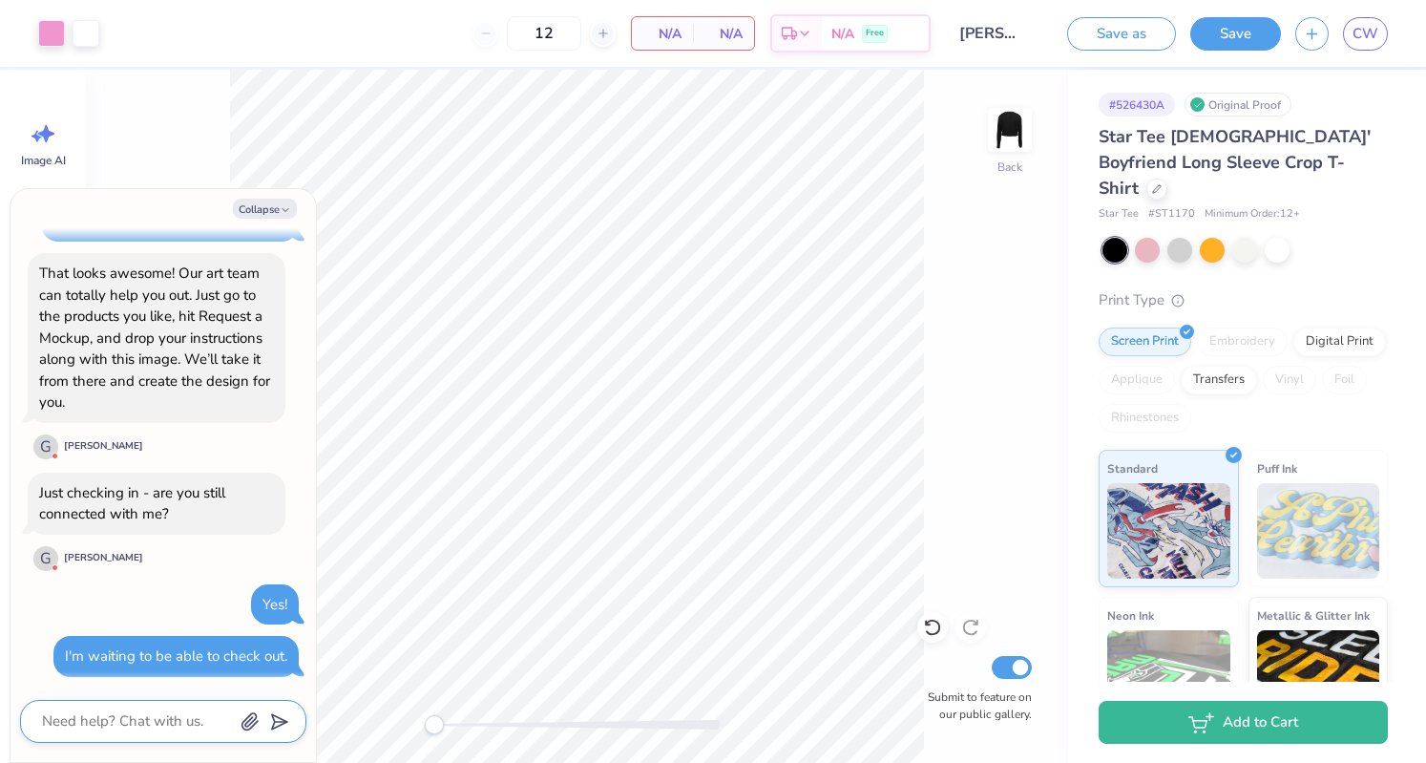
click at [144, 728] on textarea at bounding box center [137, 721] width 194 height 26
click at [1376, 27] on span "CW" at bounding box center [1366, 34] width 26 height 22
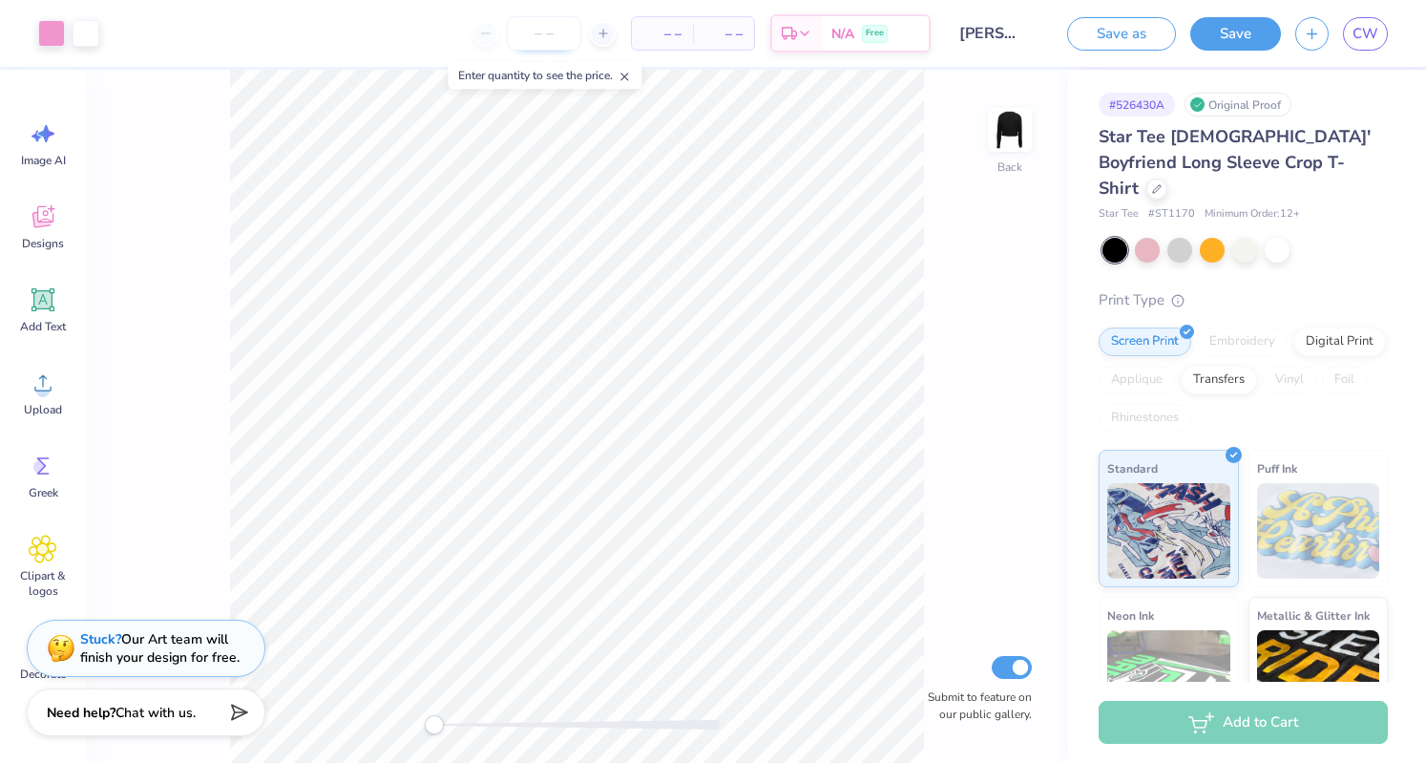
click at [557, 35] on input "number" at bounding box center [544, 33] width 74 height 34
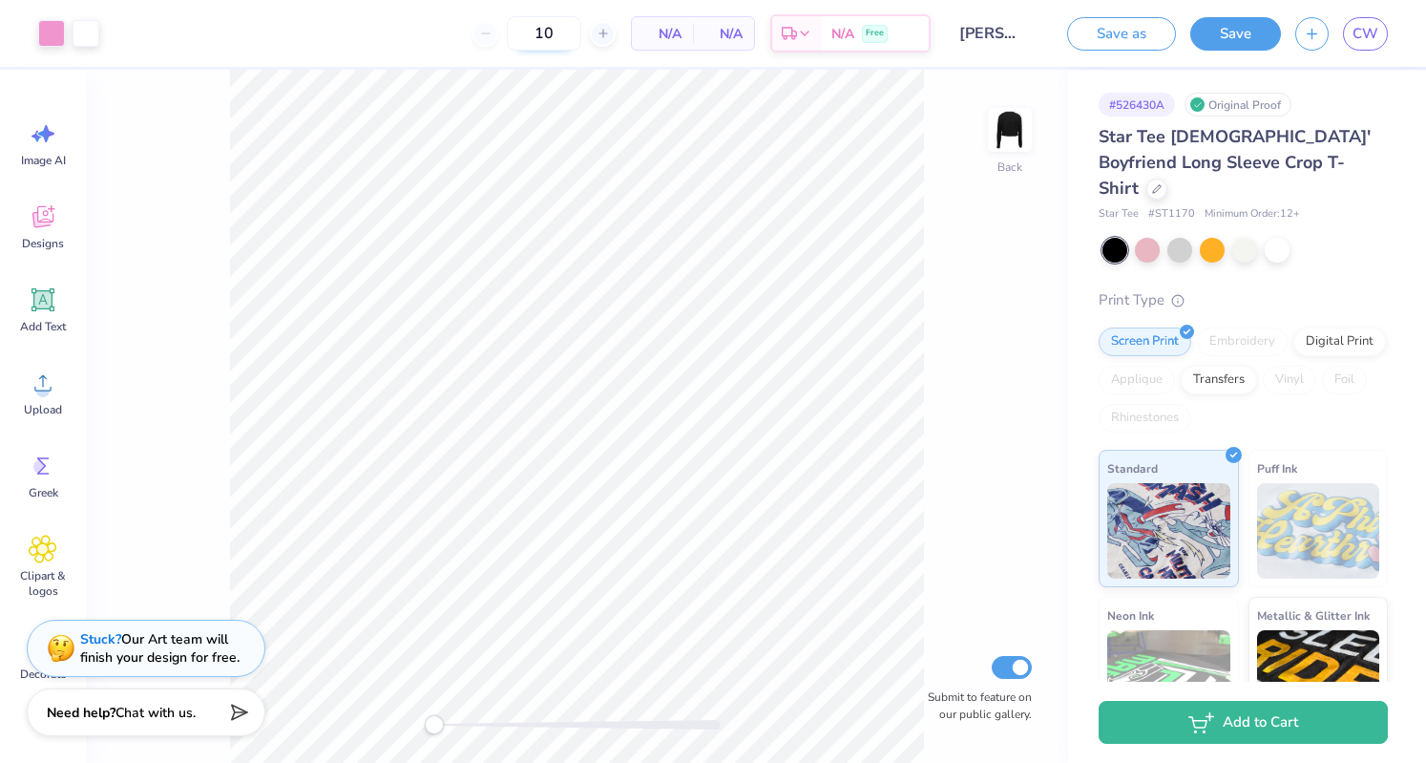
type input "12"
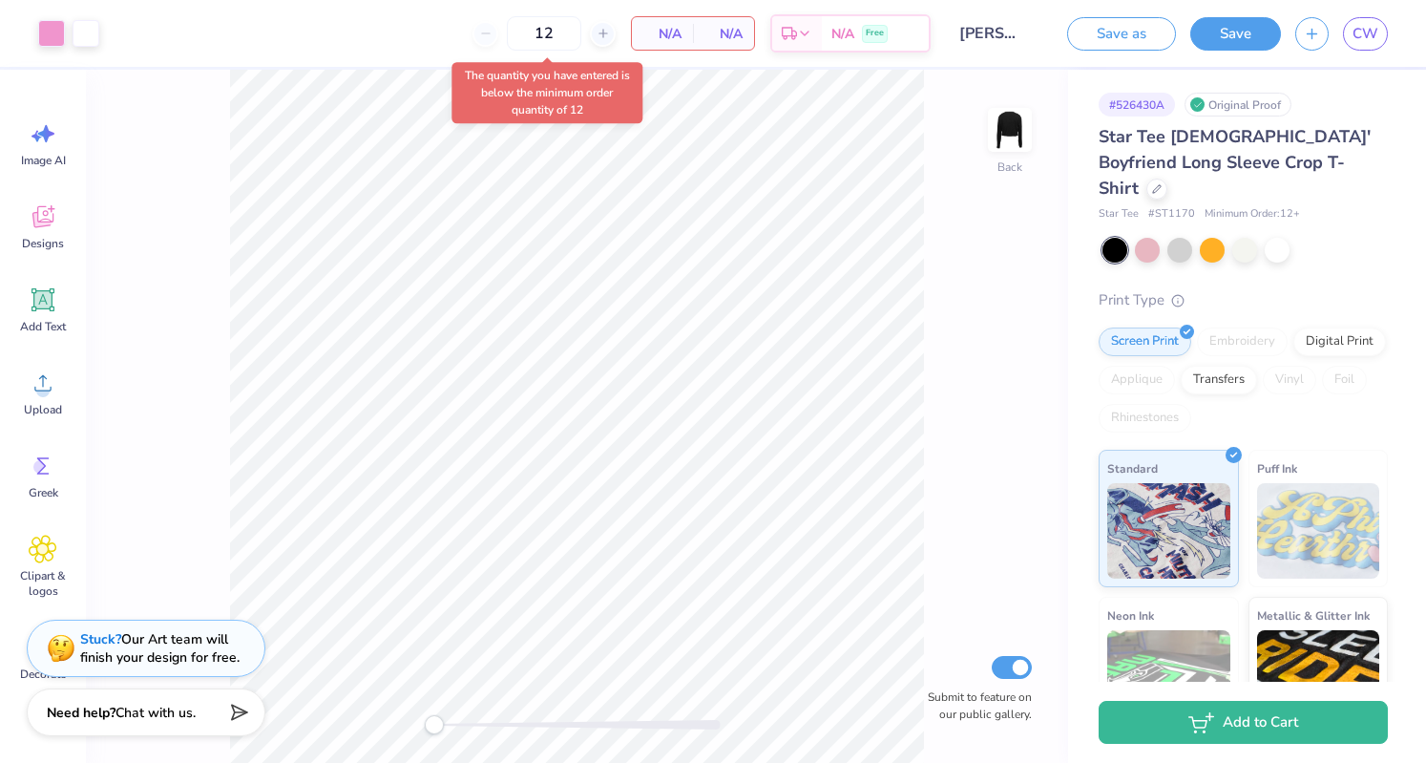
click at [414, 28] on div "12 N/A Per Item N/A Total Est. Delivery N/A Free" at bounding box center [522, 33] width 817 height 67
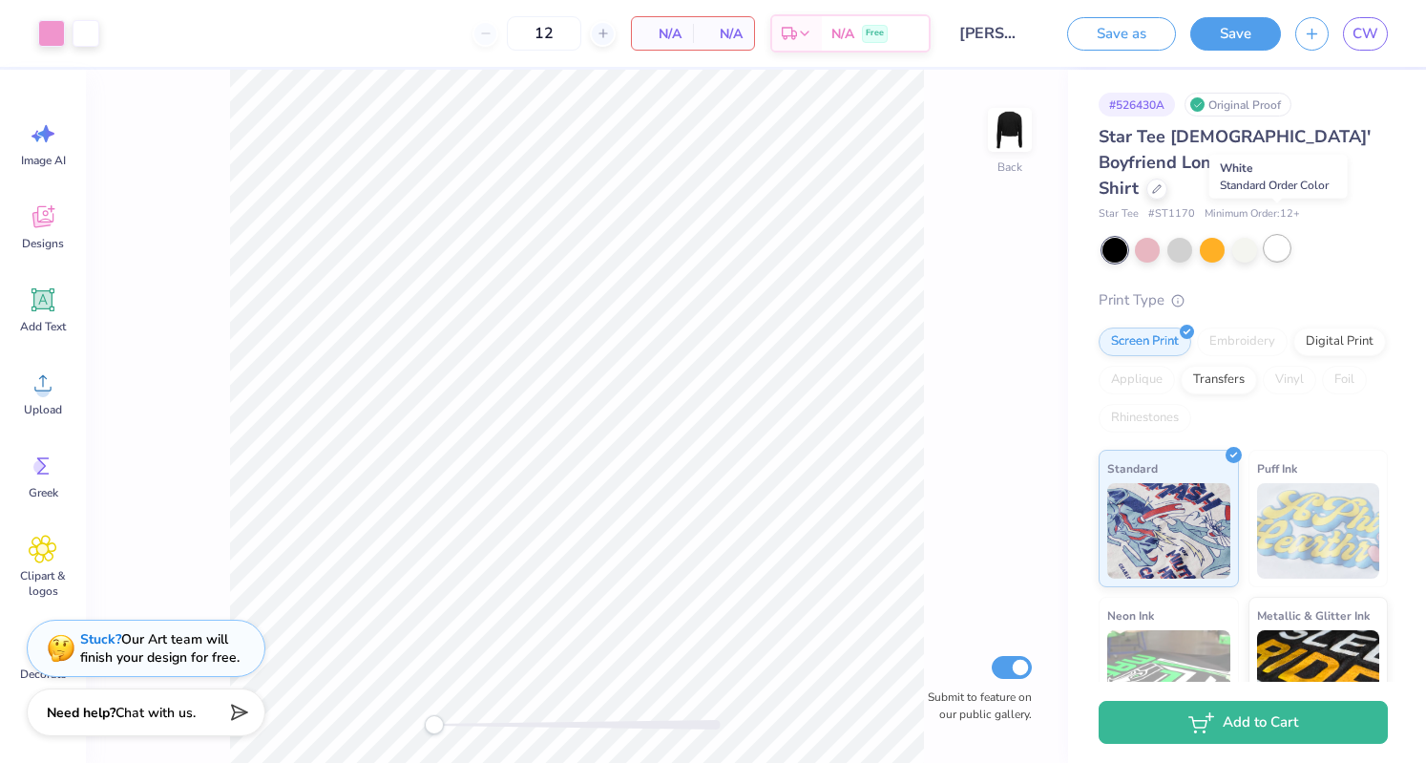
click at [1277, 236] on div at bounding box center [1277, 248] width 25 height 25
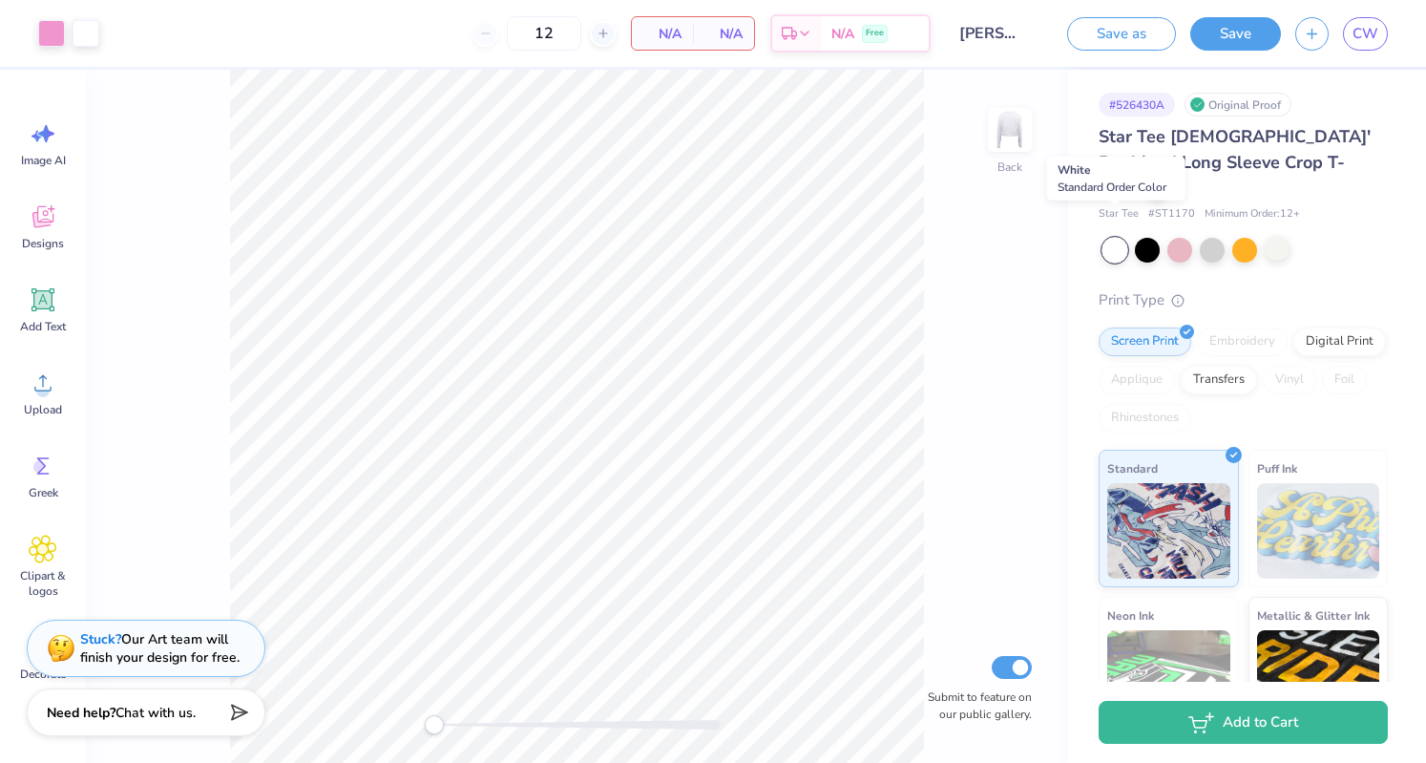
click at [1105, 238] on div at bounding box center [1115, 250] width 25 height 25
click at [1186, 236] on div at bounding box center [1179, 248] width 25 height 25
click at [1219, 236] on div at bounding box center [1212, 248] width 25 height 25
click at [1236, 236] on div at bounding box center [1244, 248] width 25 height 25
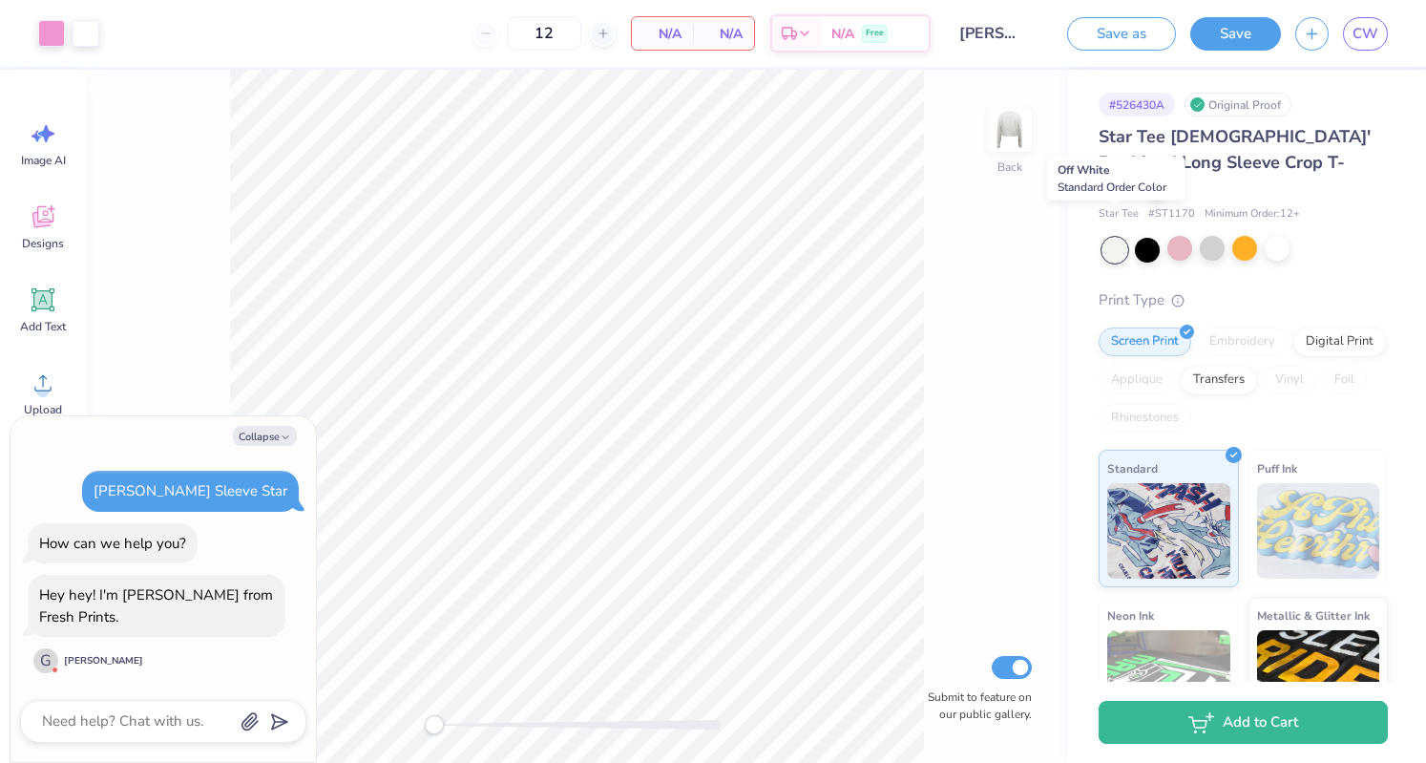
click at [1121, 238] on div at bounding box center [1115, 250] width 25 height 25
click at [1147, 236] on div at bounding box center [1147, 248] width 25 height 25
type textarea "x"
click at [147, 725] on textarea at bounding box center [137, 721] width 194 height 26
type textarea "H"
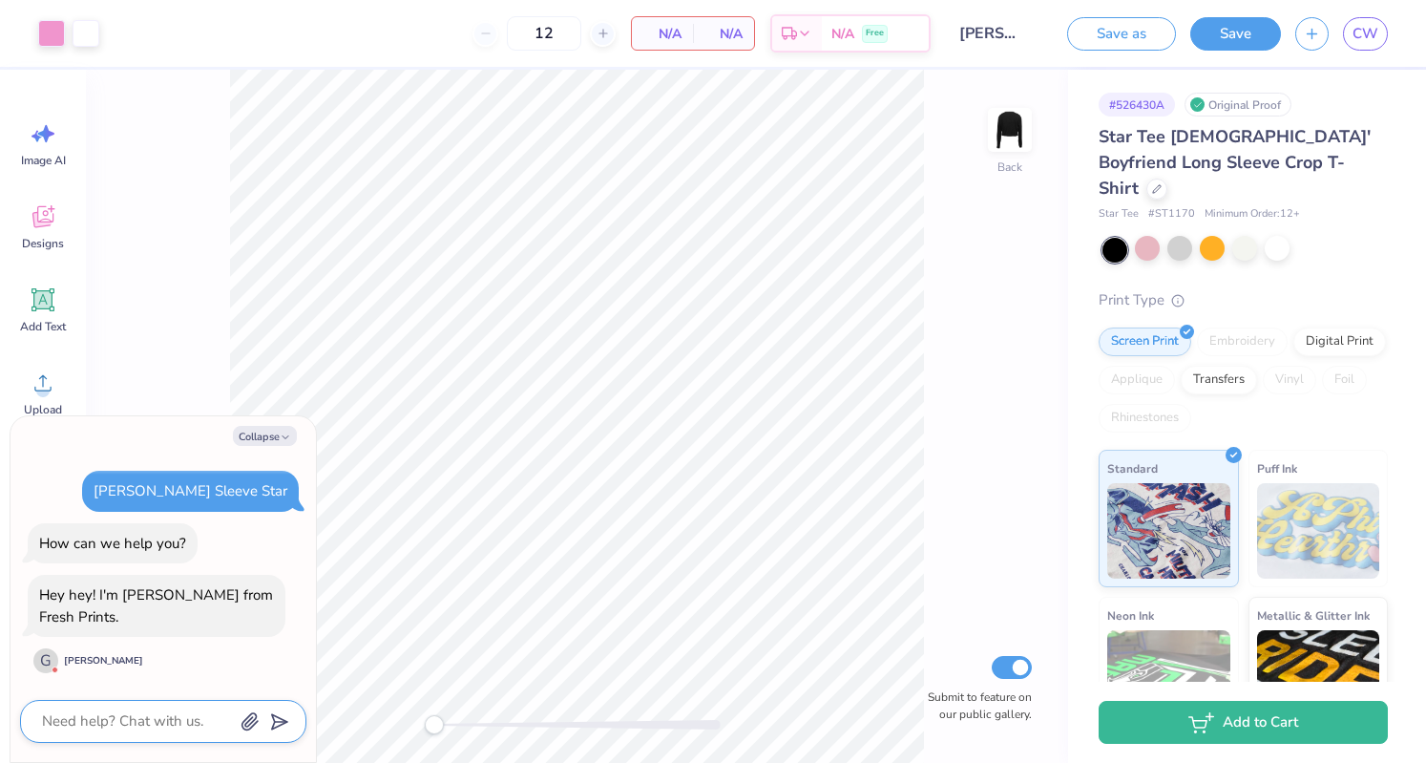
type textarea "x"
type textarea "HI"
type textarea "x"
type textarea "H"
type textarea "x"
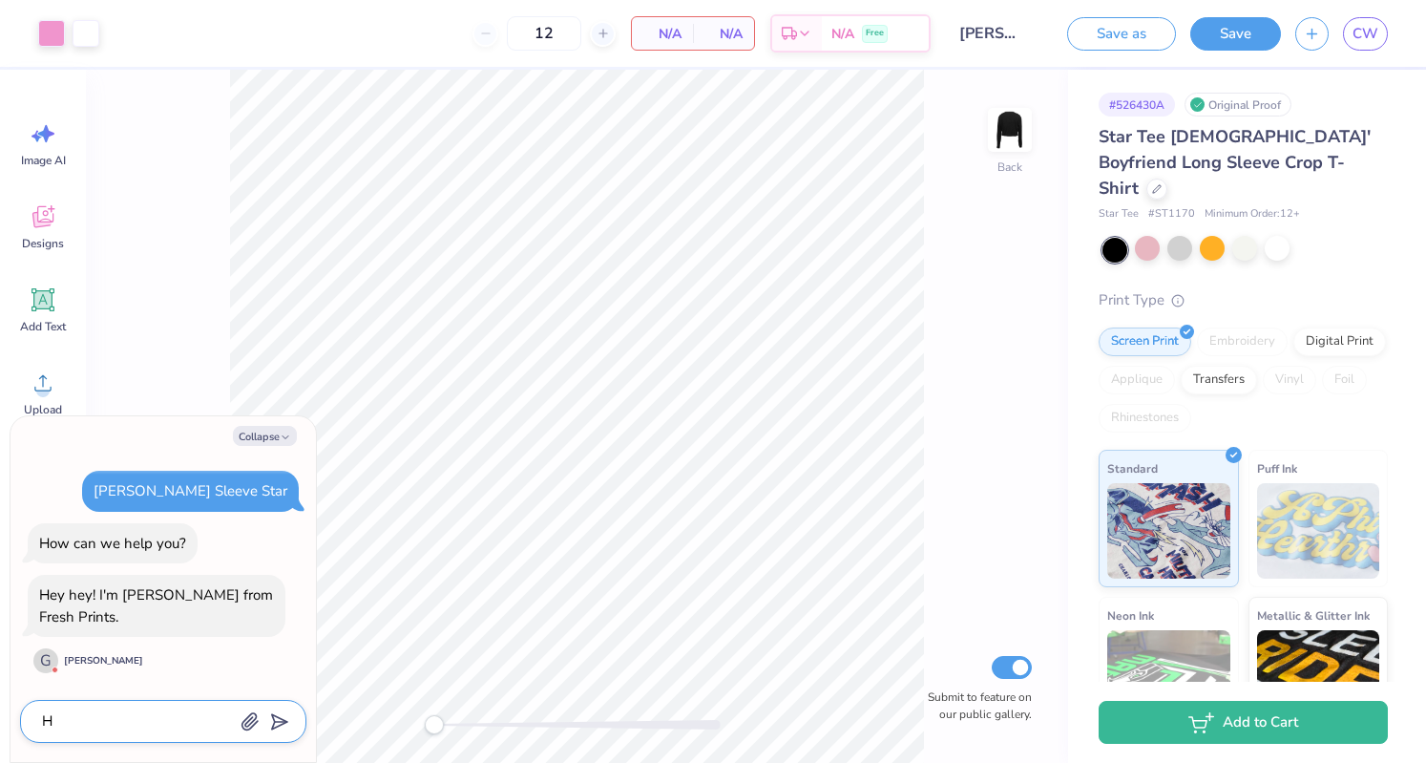
type textarea "Hi"
type textarea "x"
type textarea "H"
type textarea "x"
type textarea "He"
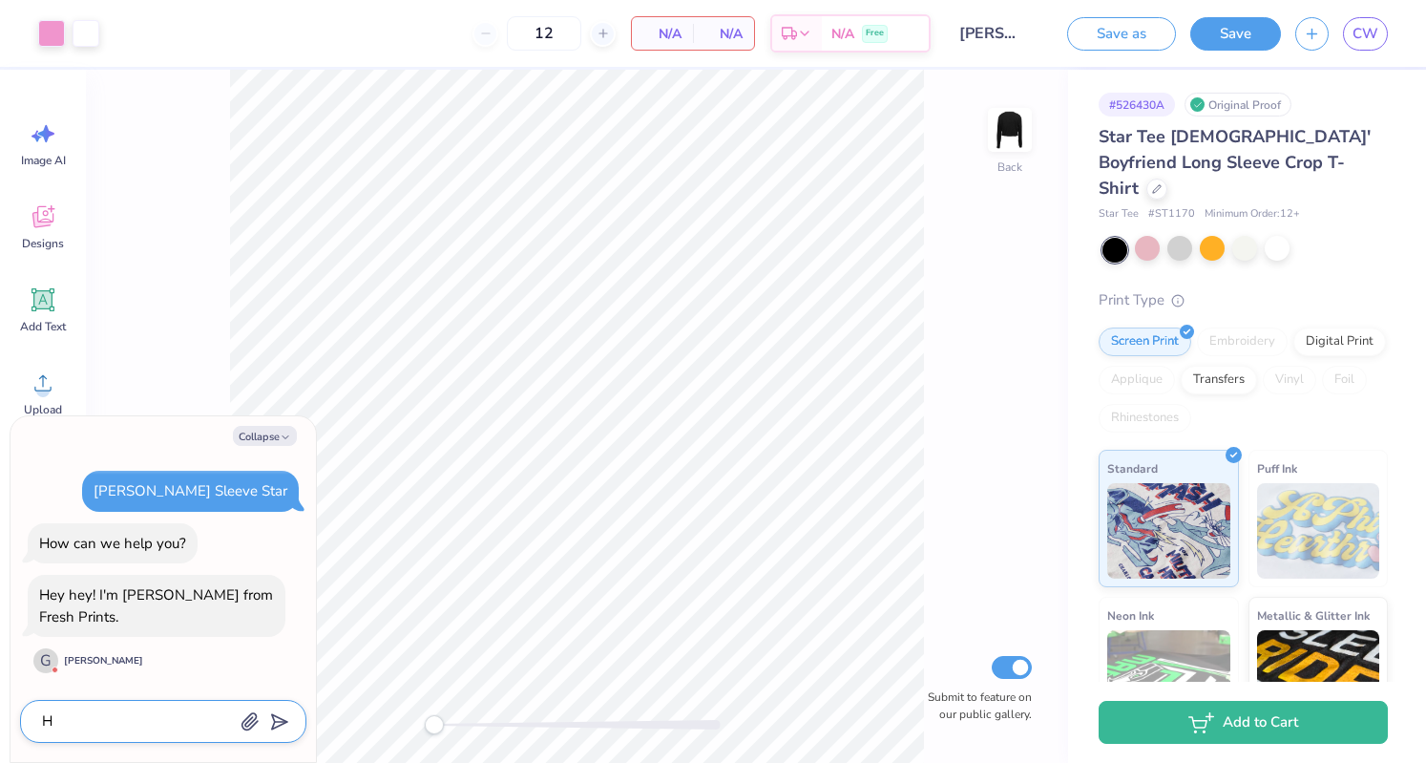
type textarea "x"
type textarea "Hey"
type textarea "x"
type textarea "Hey"
type textarea "x"
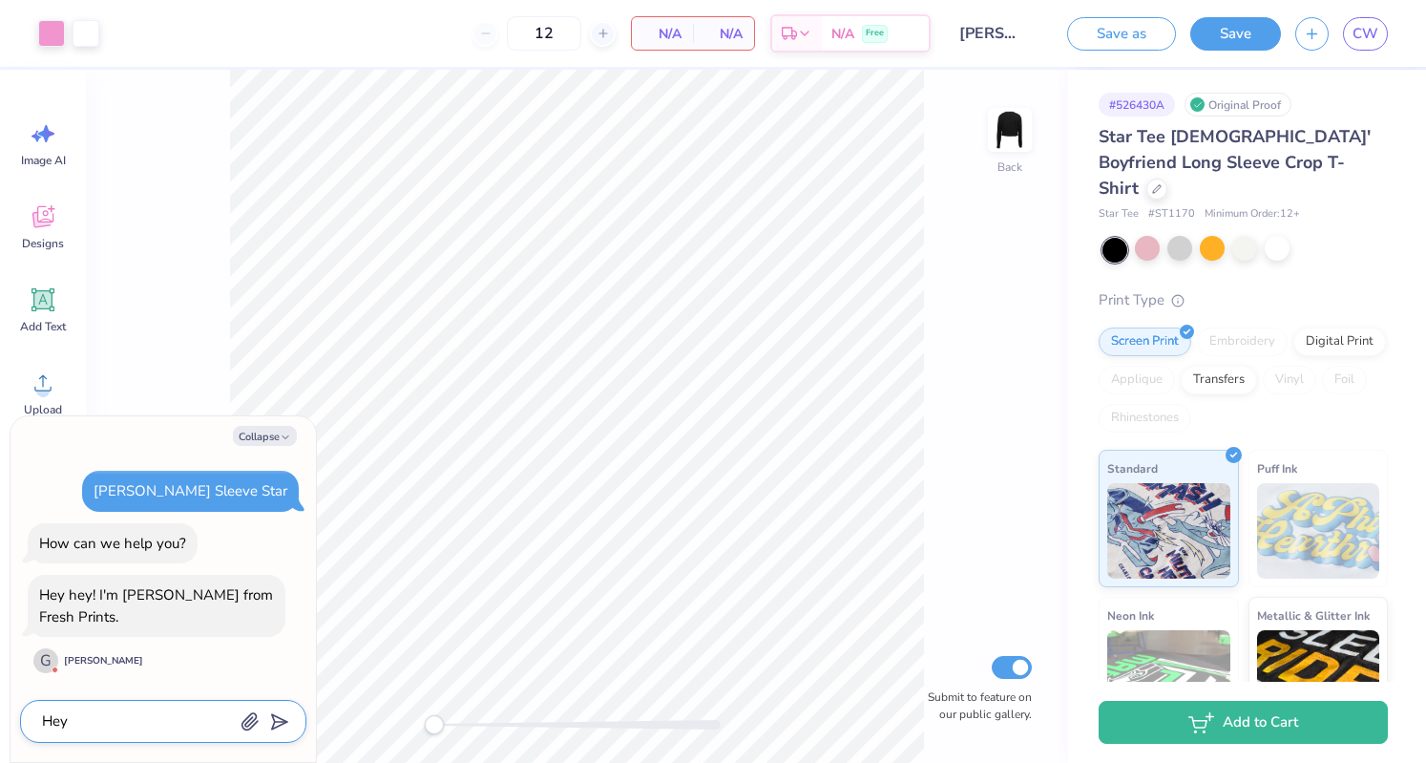
type textarea "Hey G"
type textarea "x"
type textarea "Hey"
type textarea "x"
type textarea "Hey"
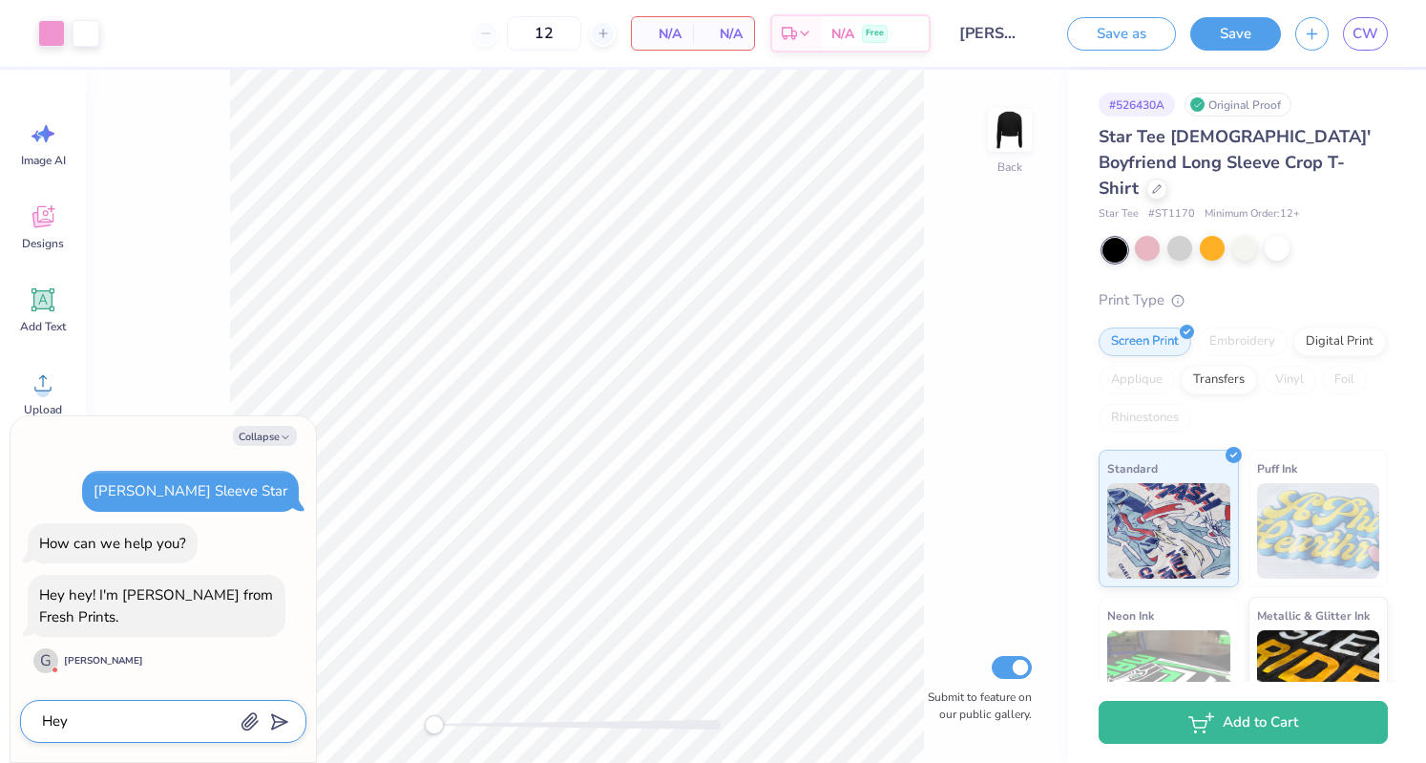
type textarea "x"
type textarea "Hey!"
type textarea "x"
type textarea "Hey!"
type textarea "x"
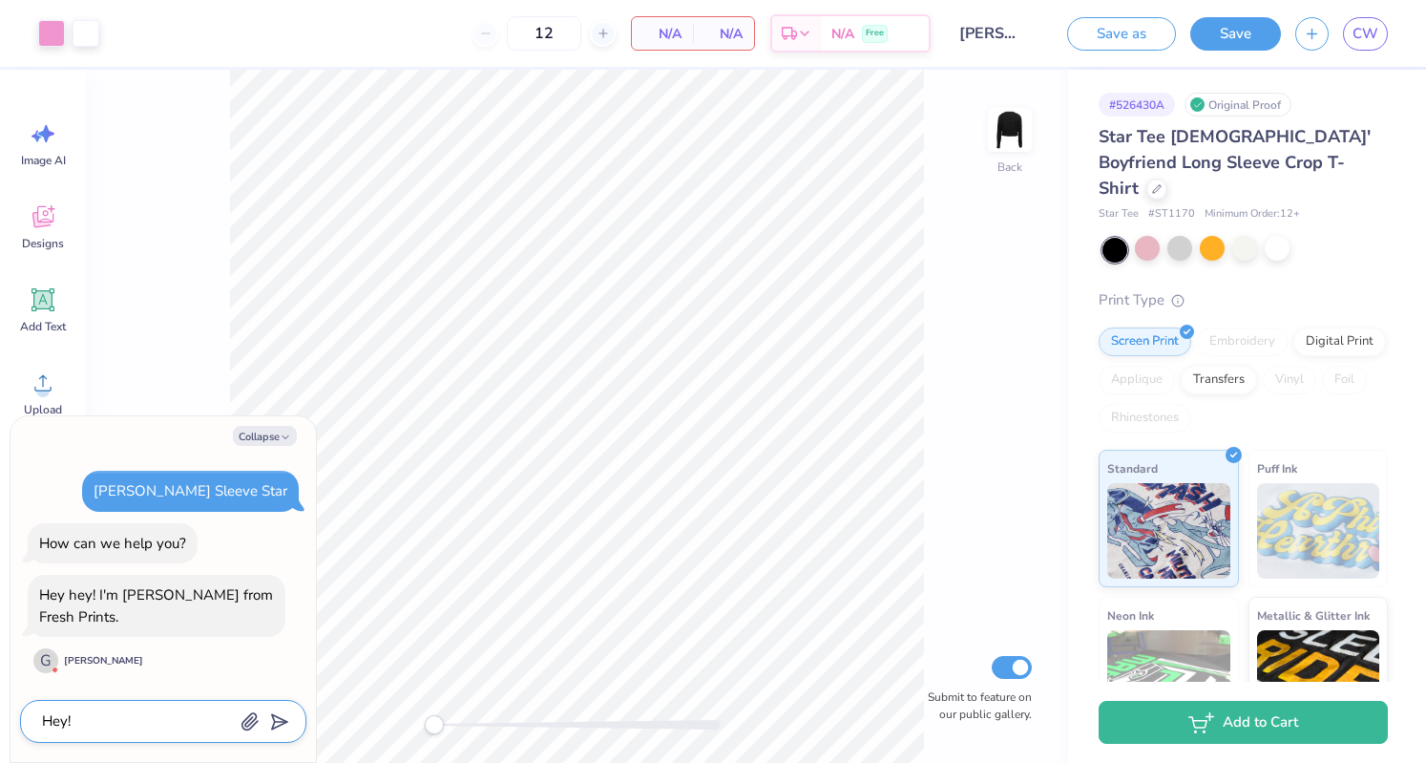
type textarea "Hey! I"
type textarea "x"
type textarea "Hey! I"
type textarea "x"
type textarea "Hey! I l"
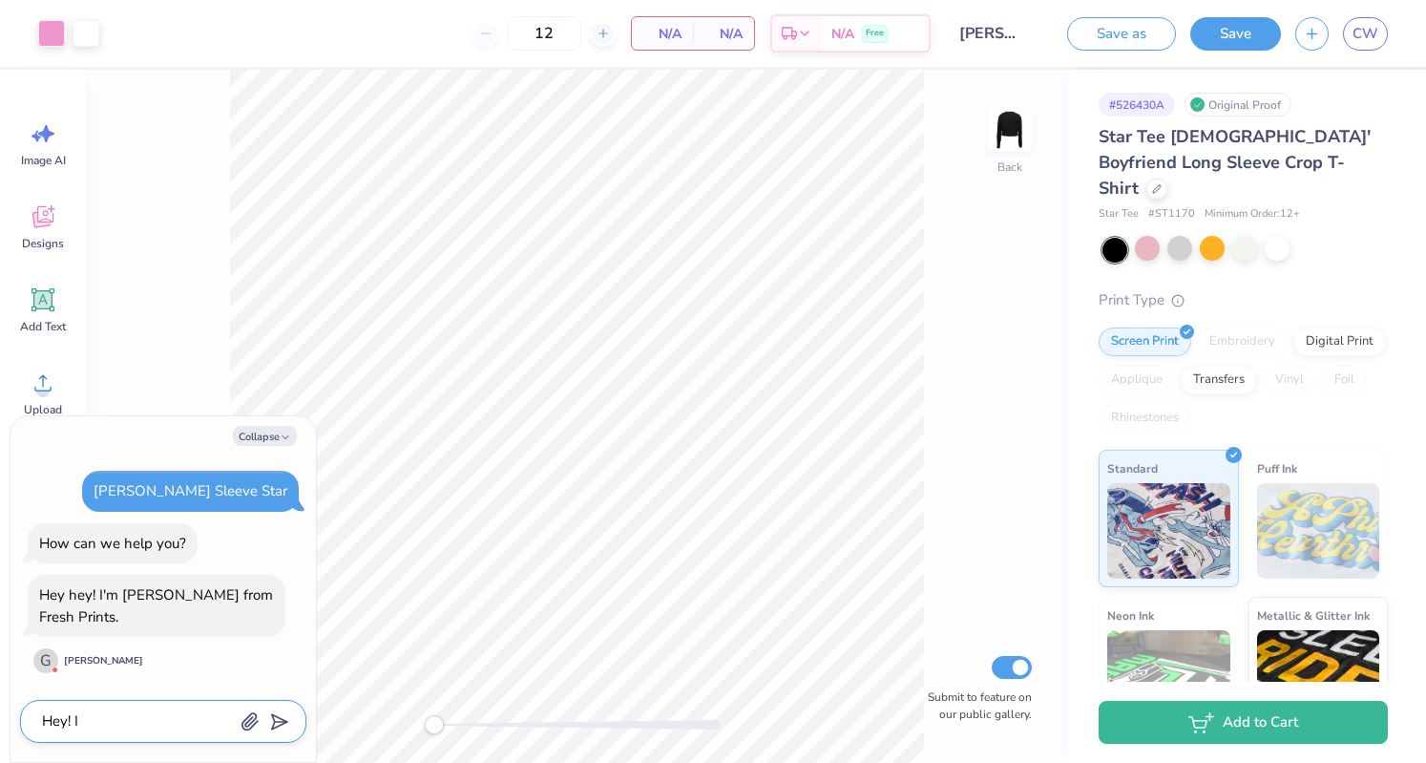
type textarea "x"
type textarea "Hey! I li"
type textarea "x"
type textarea "Hey! I lik"
type textarea "x"
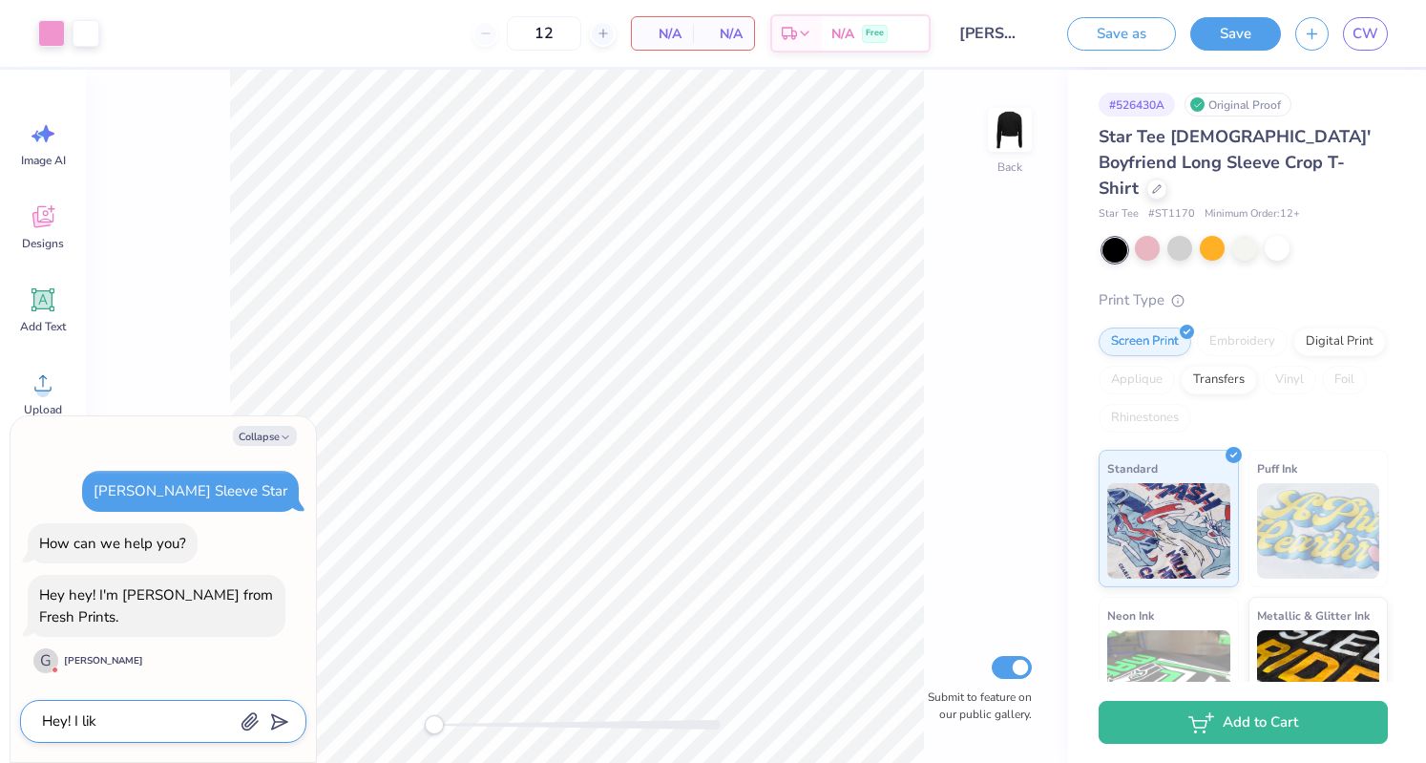
type textarea "Hey! I like"
type textarea "x"
type textarea "Hey! I like"
type textarea "x"
type textarea "Hey! I like t"
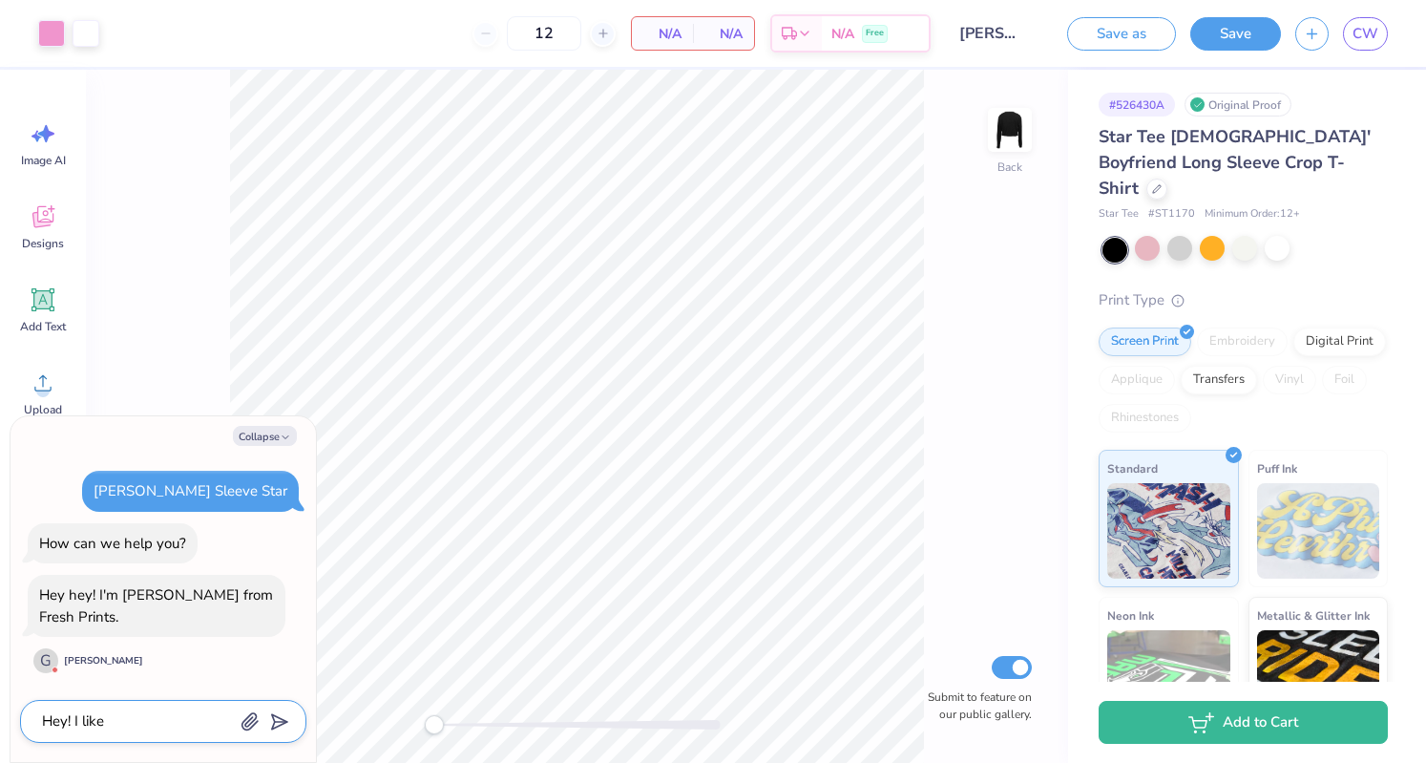
type textarea "x"
type textarea "Hey! I like th"
type textarea "x"
type textarea "Hey! I like thi"
type textarea "x"
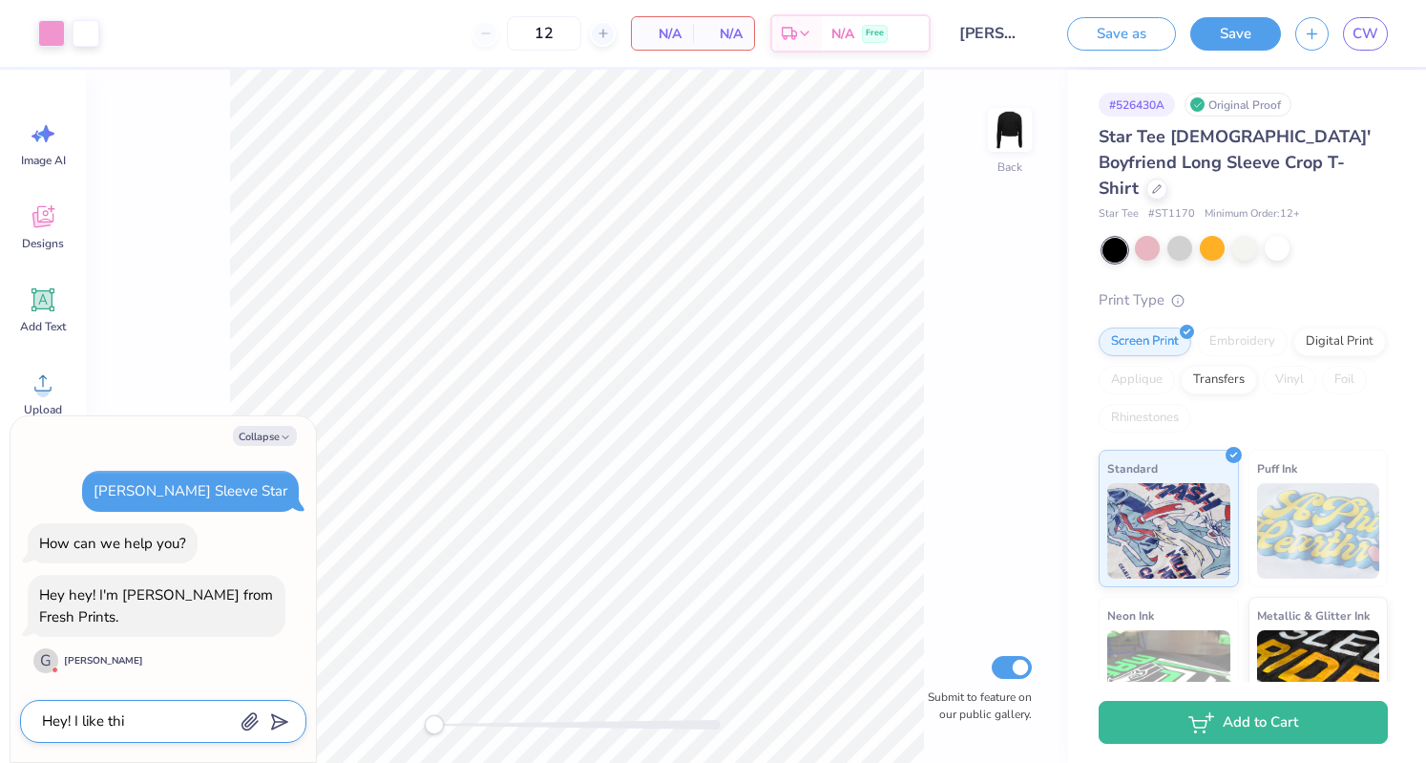
type textarea "Hey! I like this"
type textarea "x"
type textarea "Hey! I like this"
type textarea "x"
type textarea "Hey! I like this d"
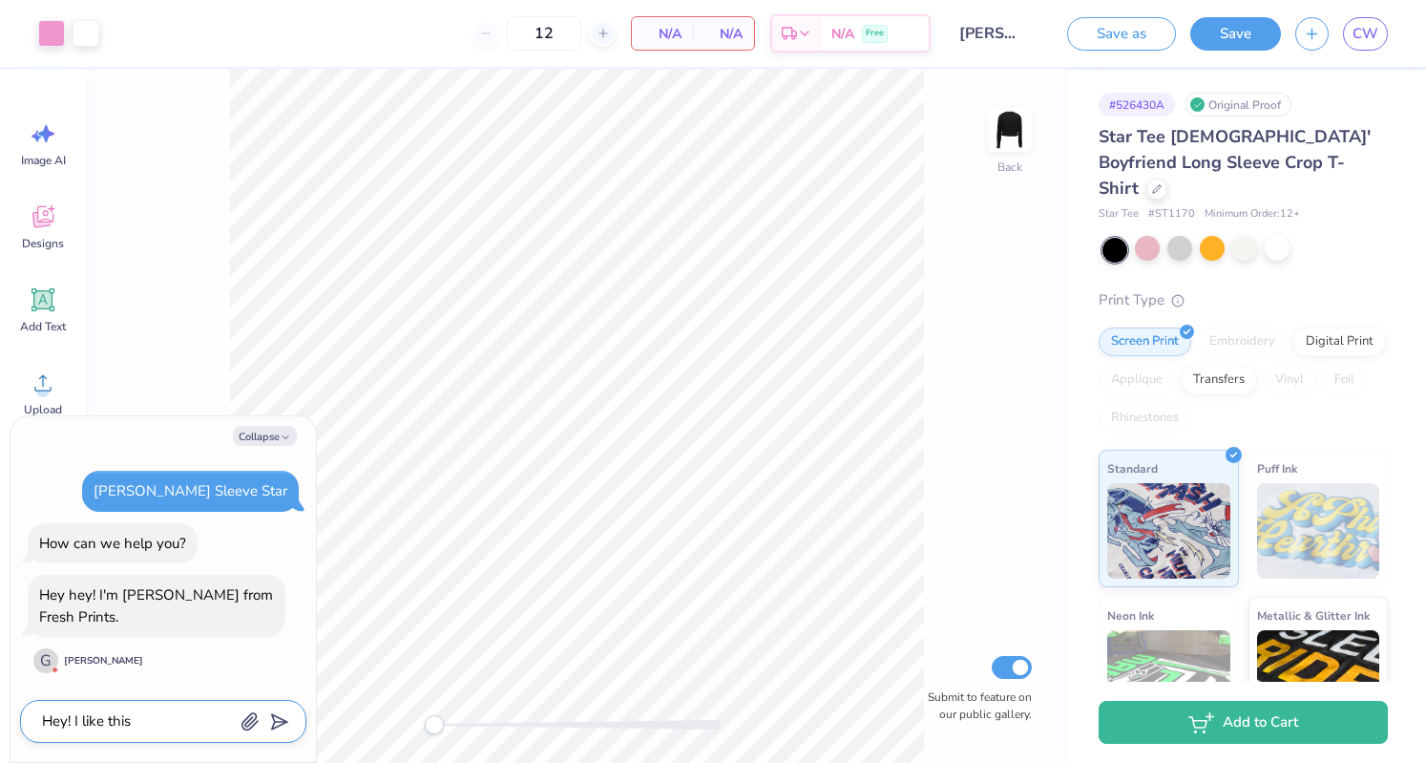
type textarea "x"
type textarea "Hey! I like this de"
type textarea "x"
type textarea "Hey! I like this des"
type textarea "x"
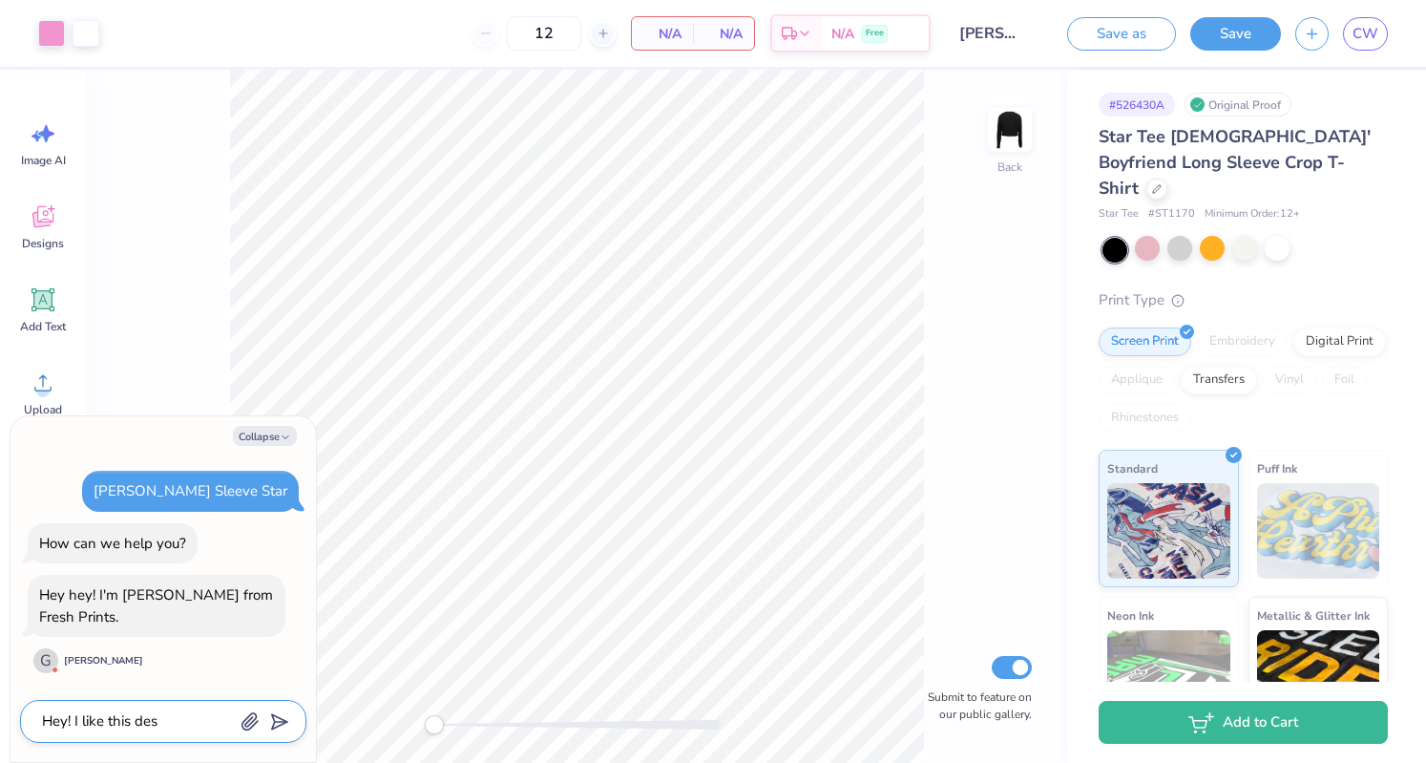
type textarea "Hey! I like this desi"
type textarea "x"
type textarea "Hey! I like this des"
type textarea "x"
type textarea "Hey! I like this de"
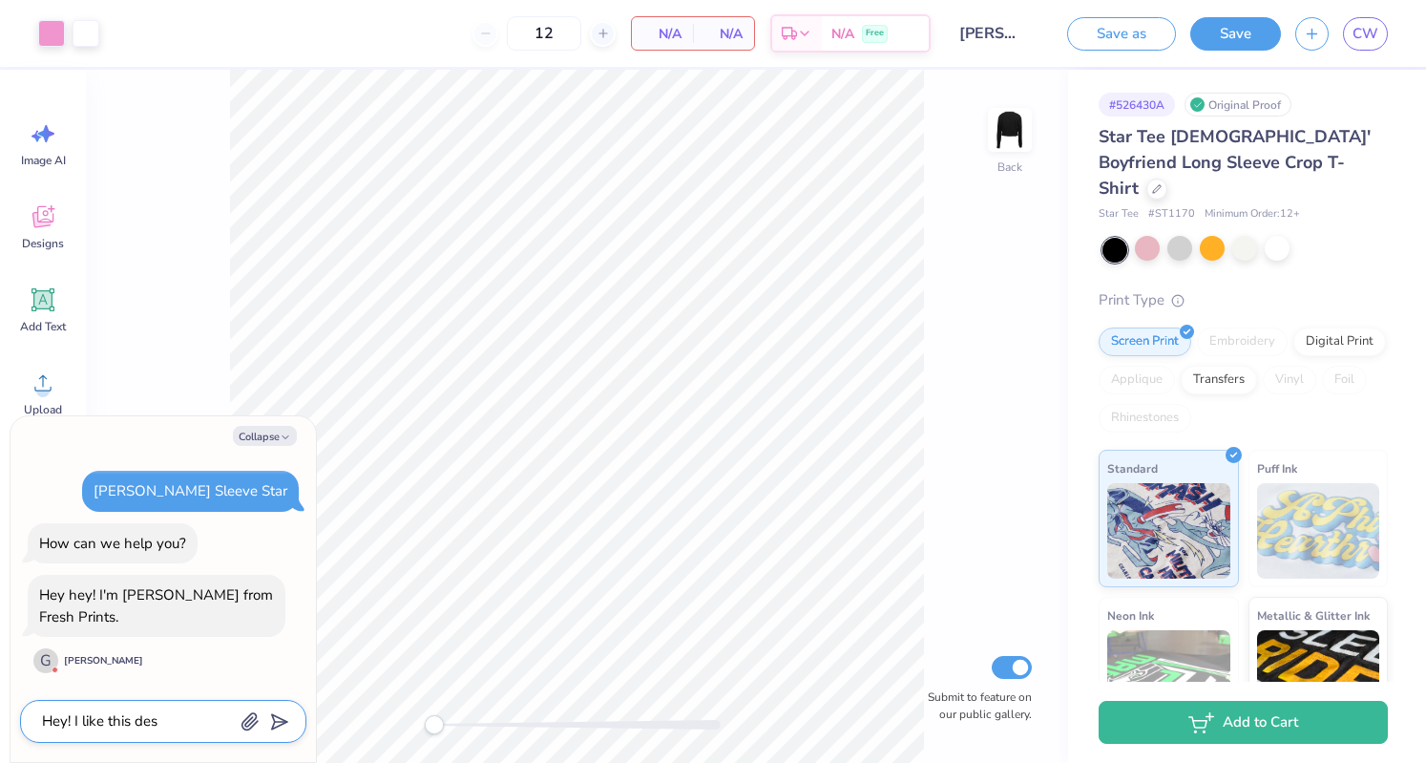
type textarea "x"
type textarea "Hey! I like this d"
type textarea "x"
type textarea "Hey! I like this"
type textarea "x"
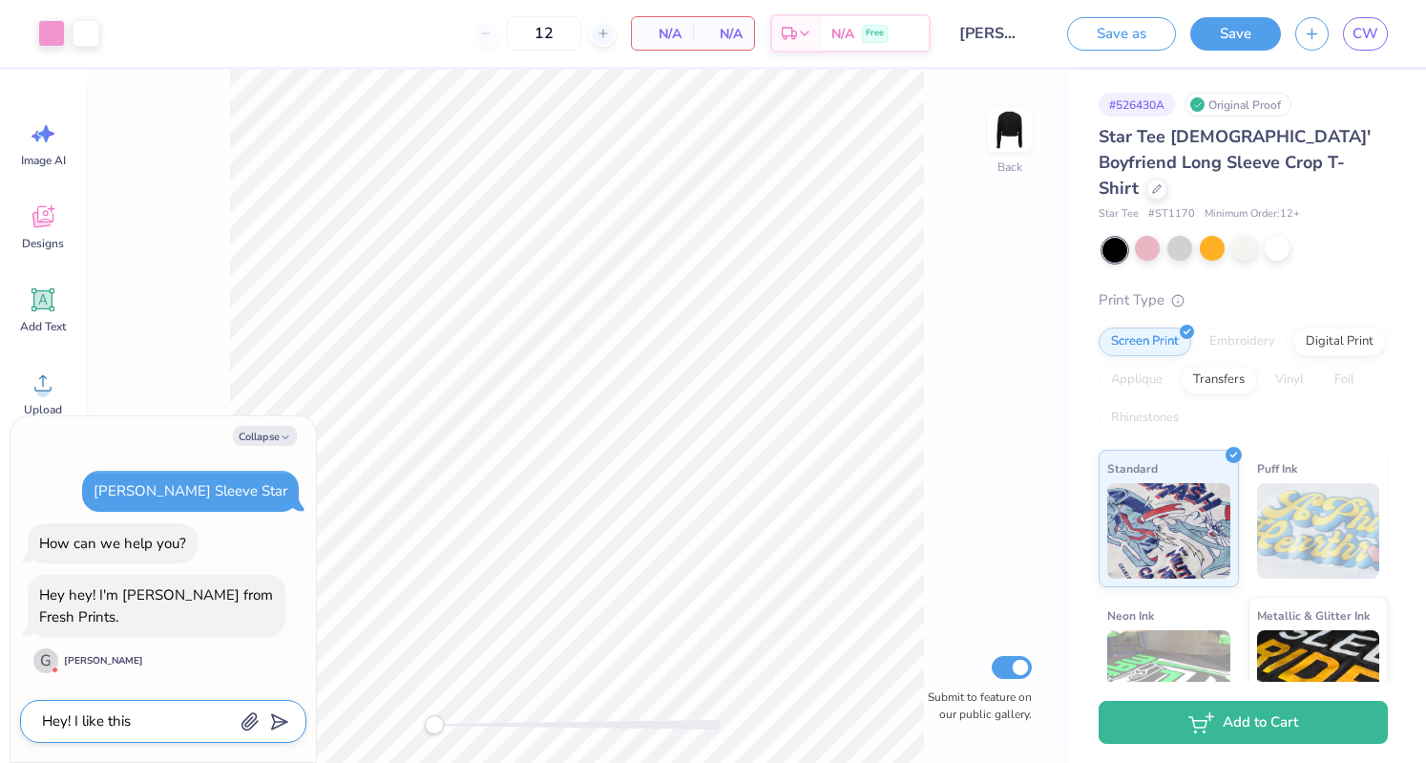
type textarea "Hey! I like this"
type textarea "x"
type textarea "Hey! I like thi"
type textarea "x"
type textarea "Hey! I like th"
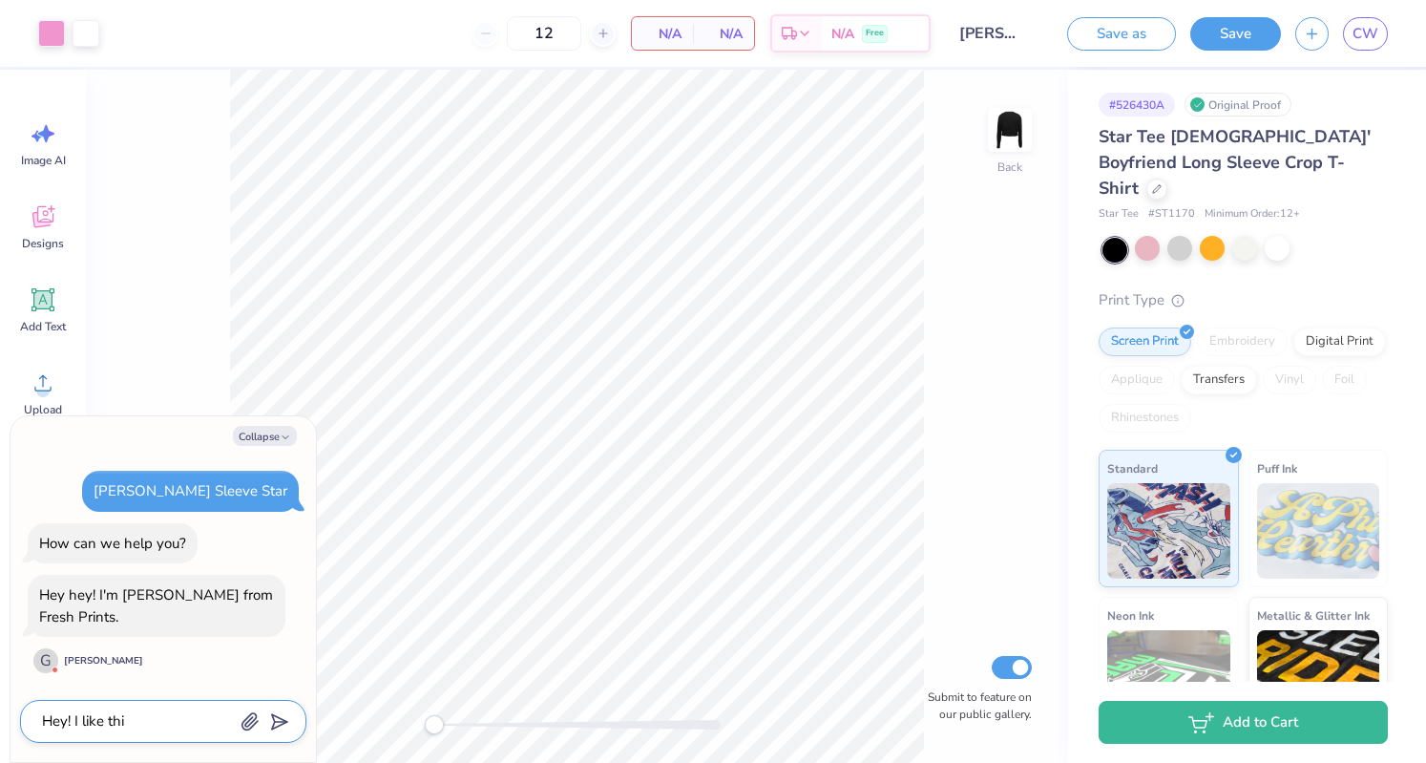
type textarea "x"
type textarea "Hey! I like t"
type textarea "x"
type textarea "Hey! I like"
type textarea "x"
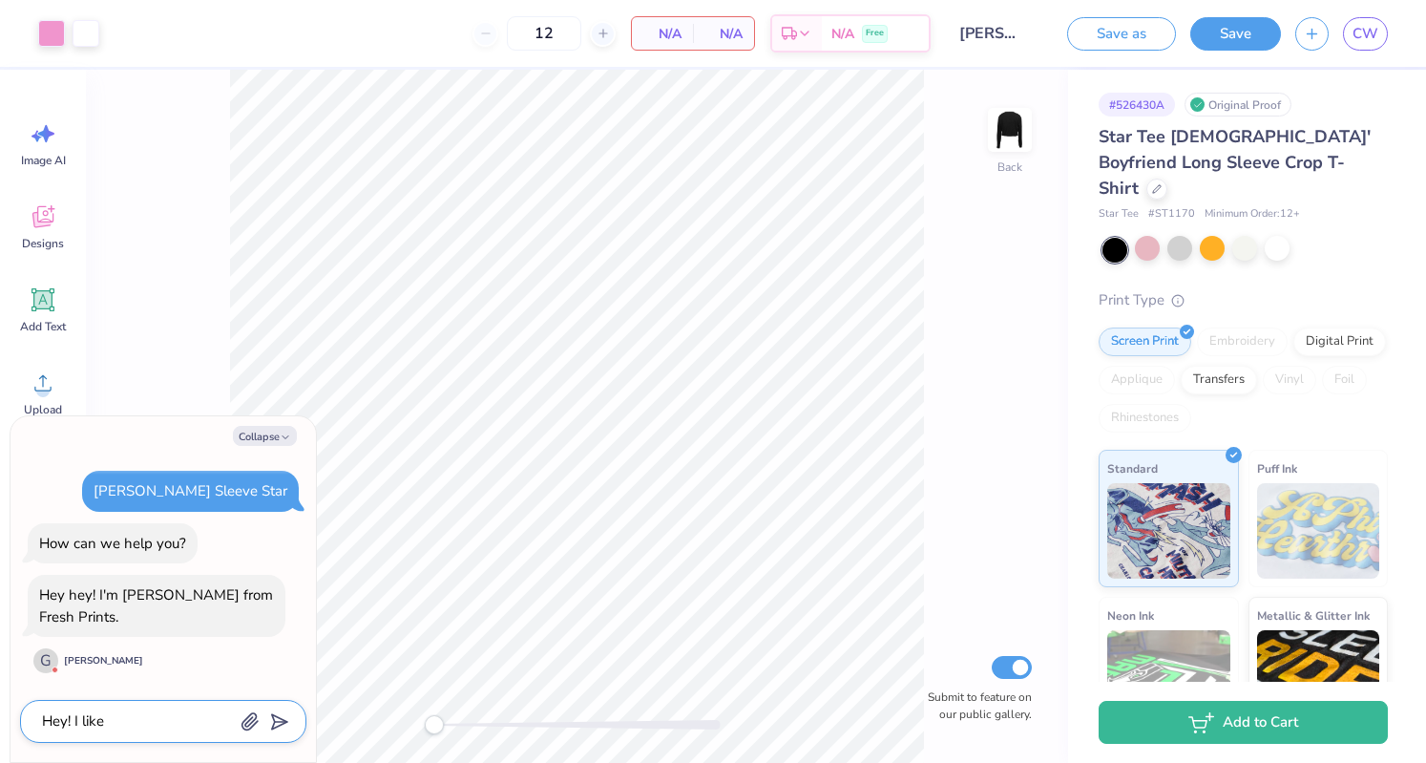
type textarea "Hey! I like"
type textarea "x"
type textarea "Hey! I lik"
type textarea "x"
type textarea "Hey! I li"
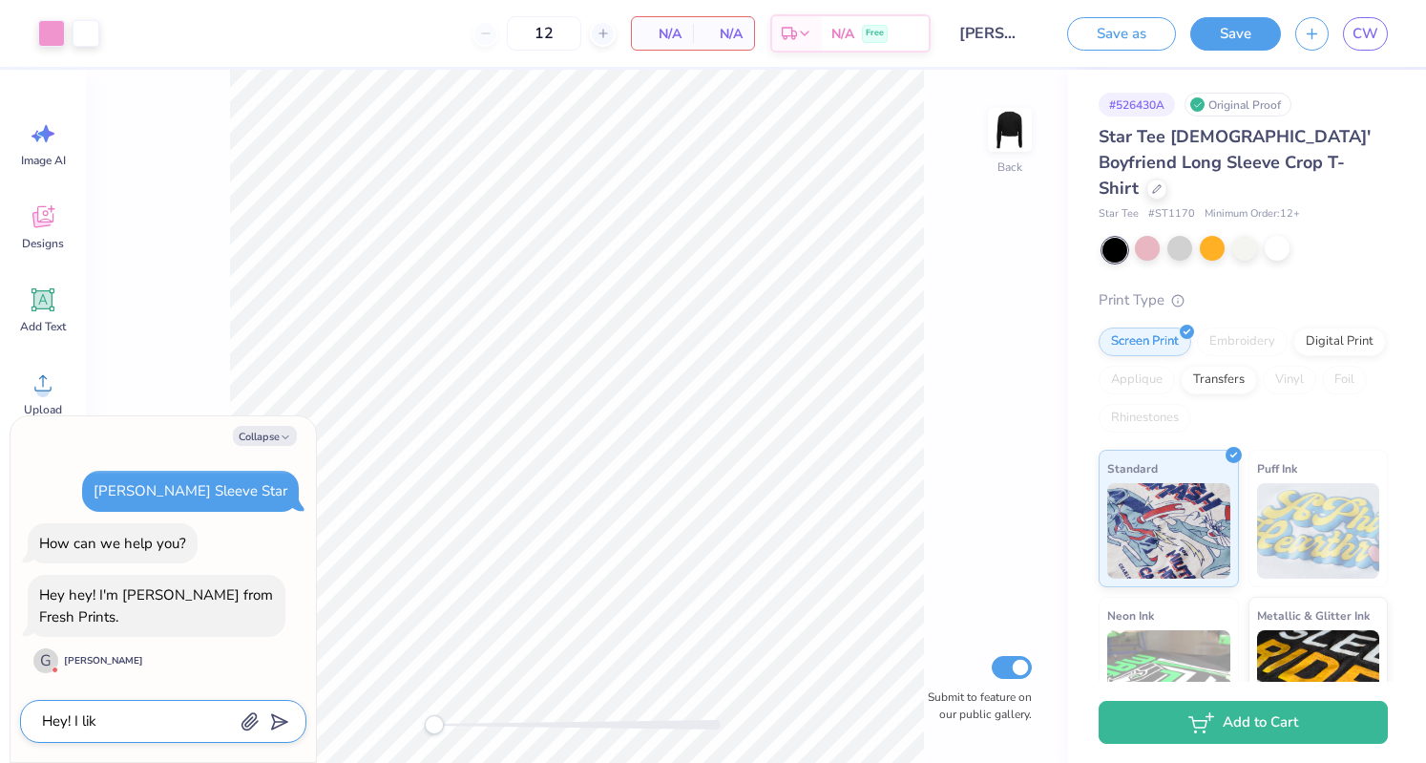
type textarea "x"
type textarea "Hey! I l"
type textarea "x"
type textarea "Hey! I"
type textarea "x"
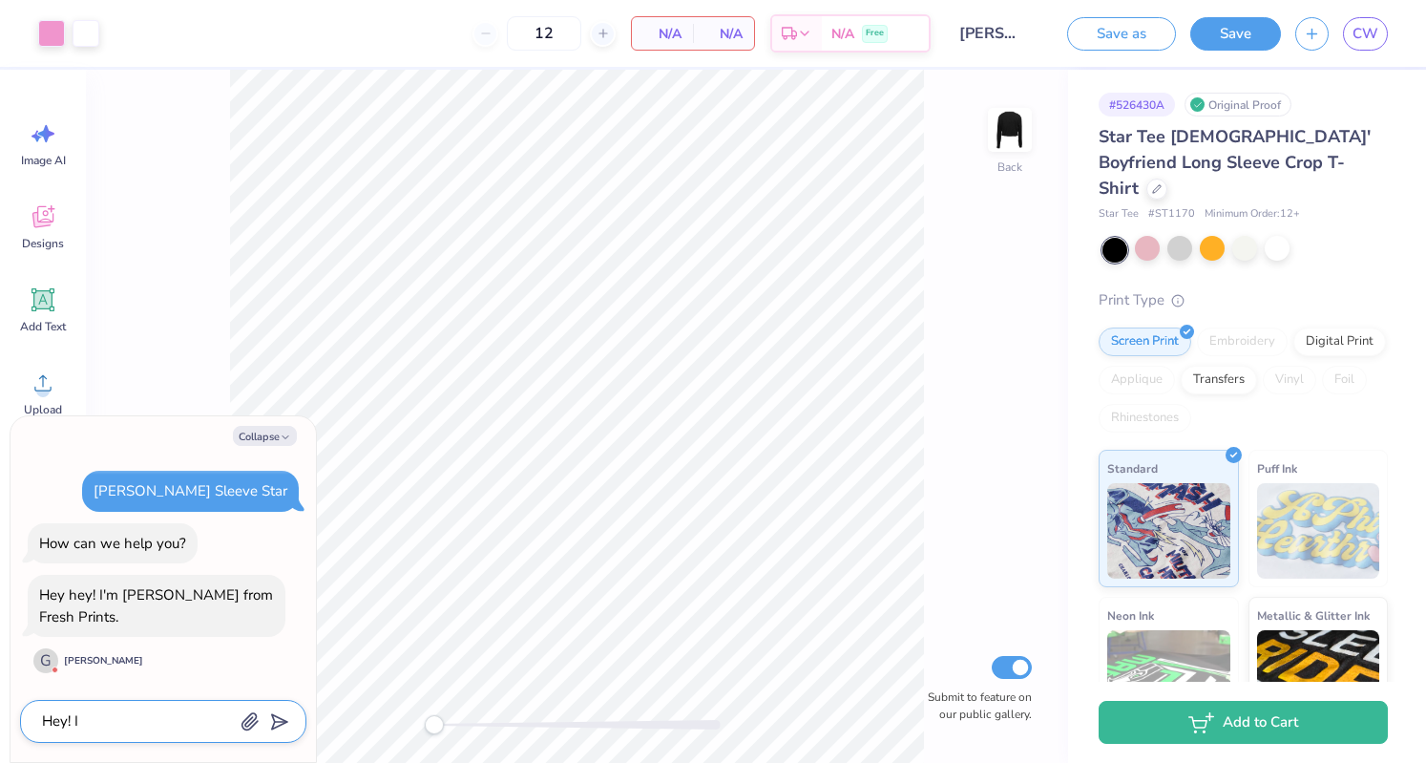
type textarea "Hey! I"
type textarea "x"
type textarea "Hey!"
type textarea "x"
type textarea "Hey!"
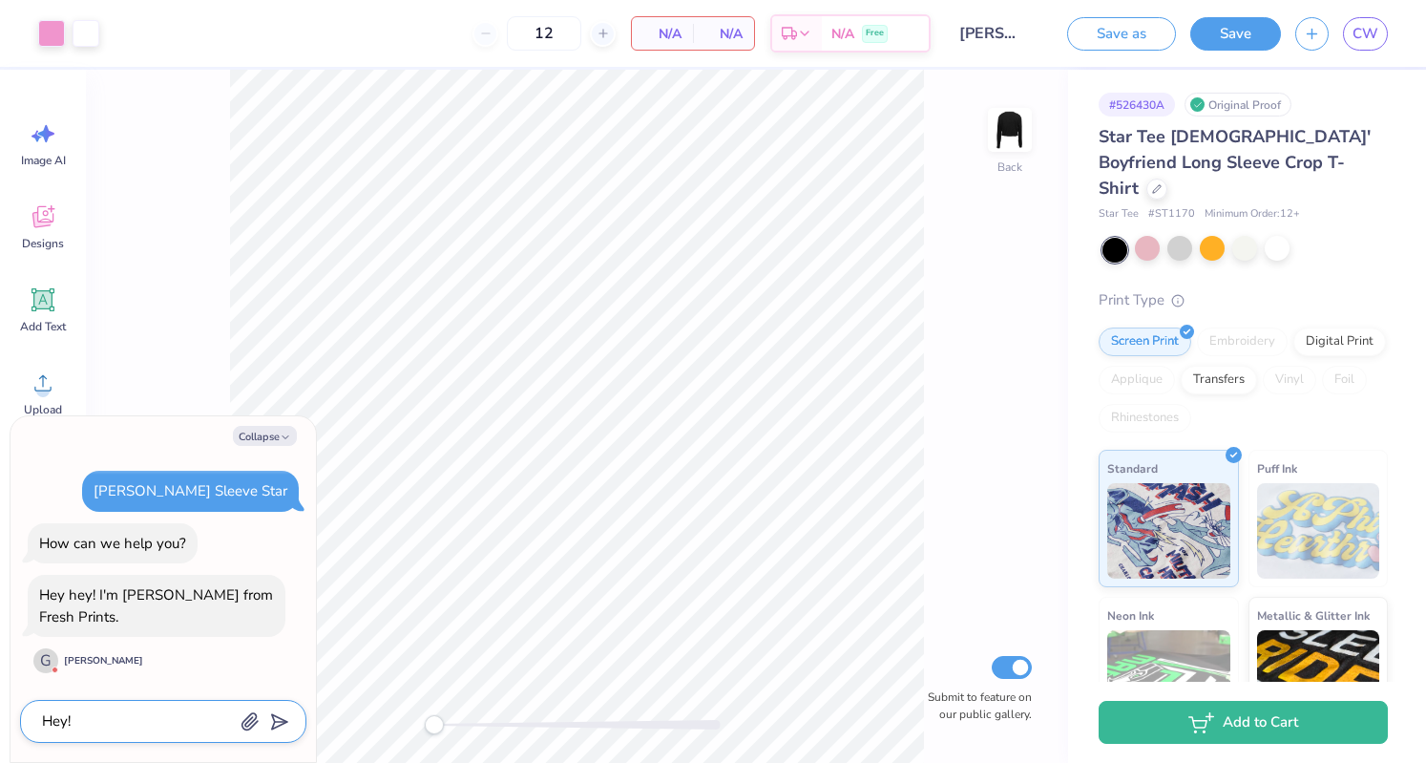
type textarea "x"
type textarea "Hey"
type textarea "x"
type textarea "He"
type textarea "x"
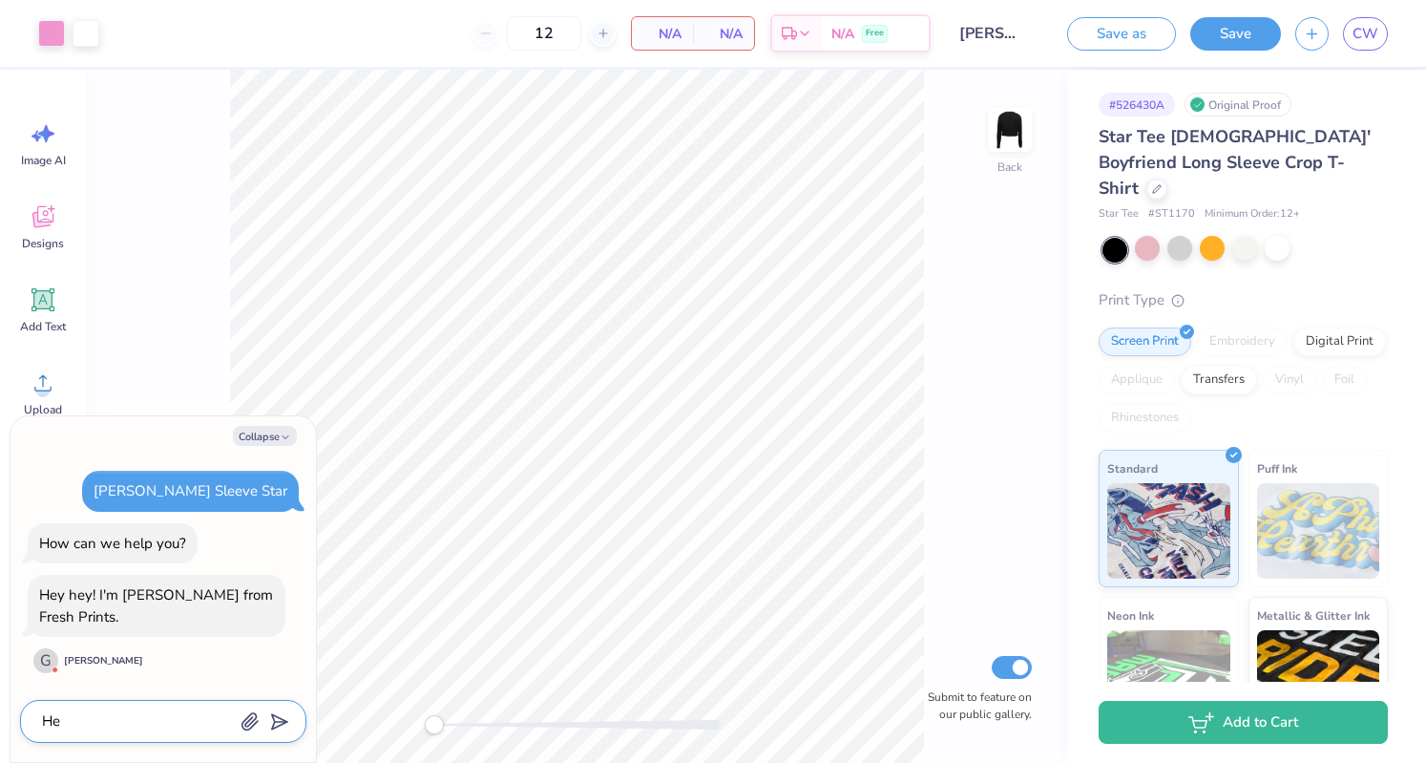
type textarea "H"
type textarea "x"
type textarea "I"
type textarea "x"
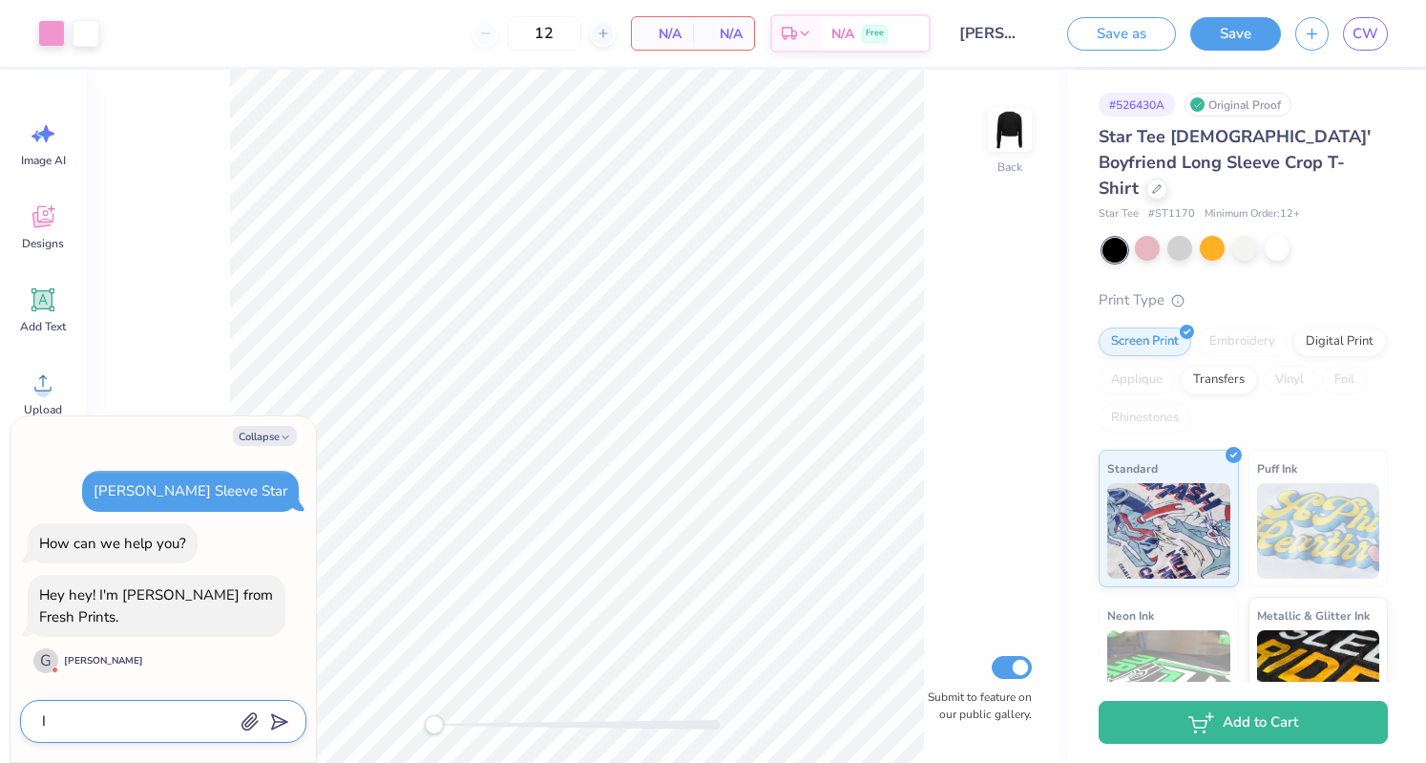
type textarea "I"
type textarea "x"
type textarea "I w"
type textarea "x"
type textarea "I wa"
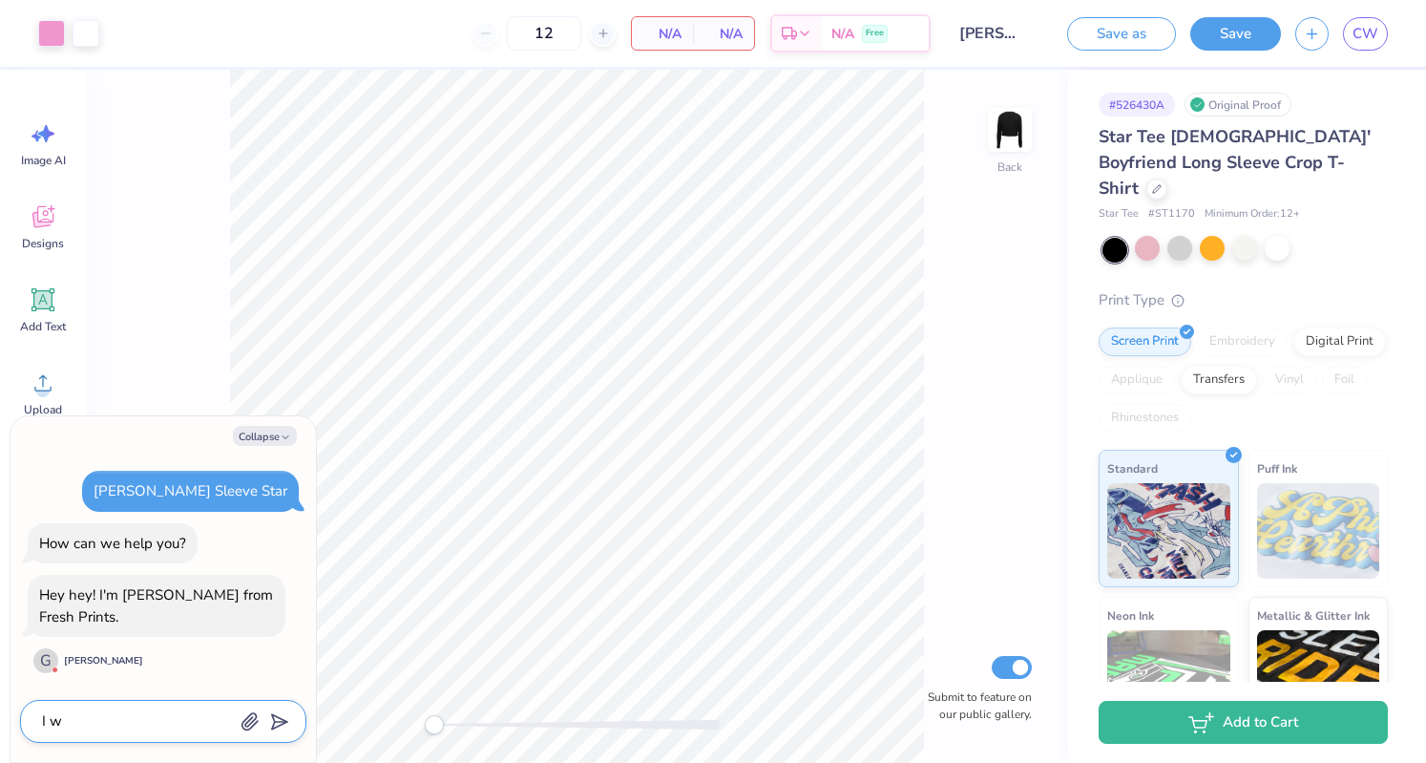
type textarea "x"
type textarea "I wan"
type textarea "x"
type textarea "I want"
type textarea "x"
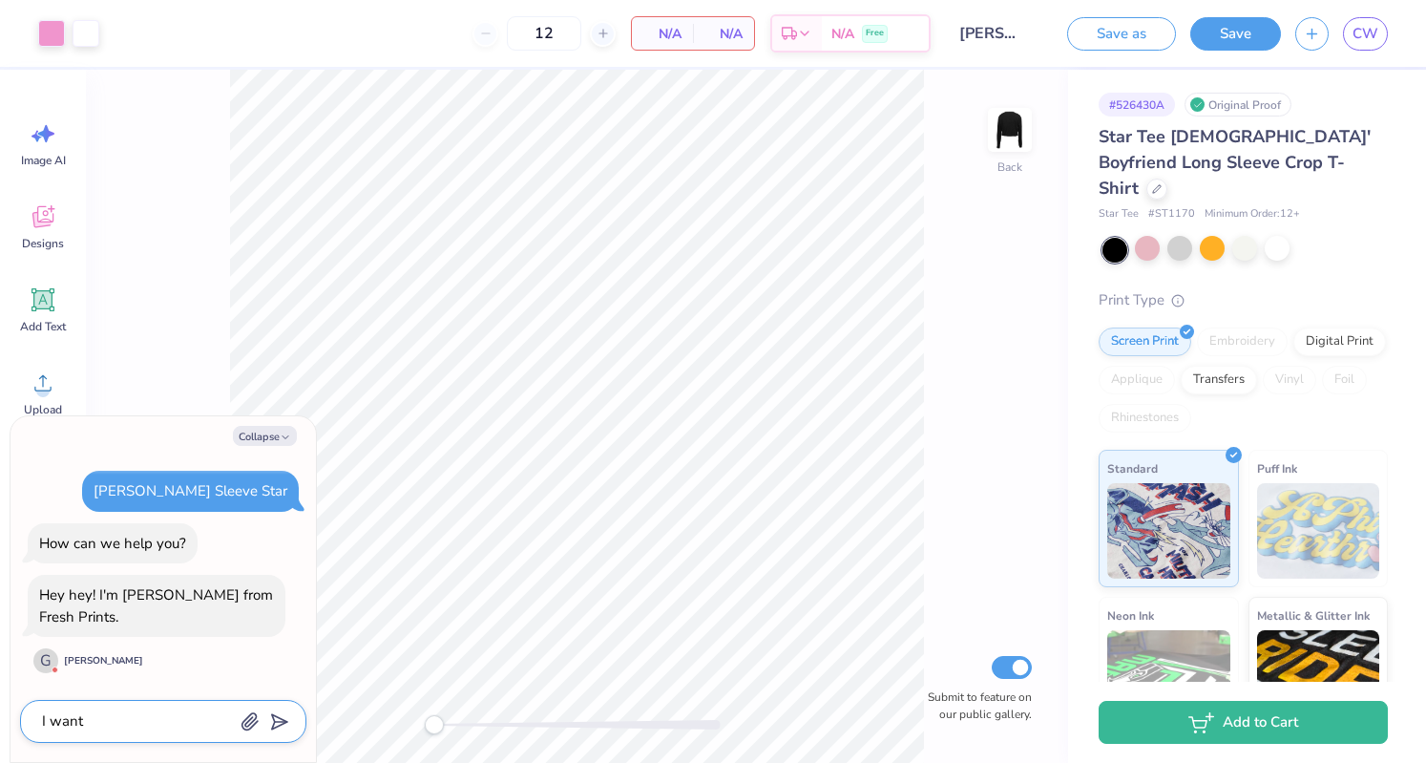
type textarea "I wante"
type textarea "x"
type textarea "I wanted"
type textarea "x"
type textarea "I wanted"
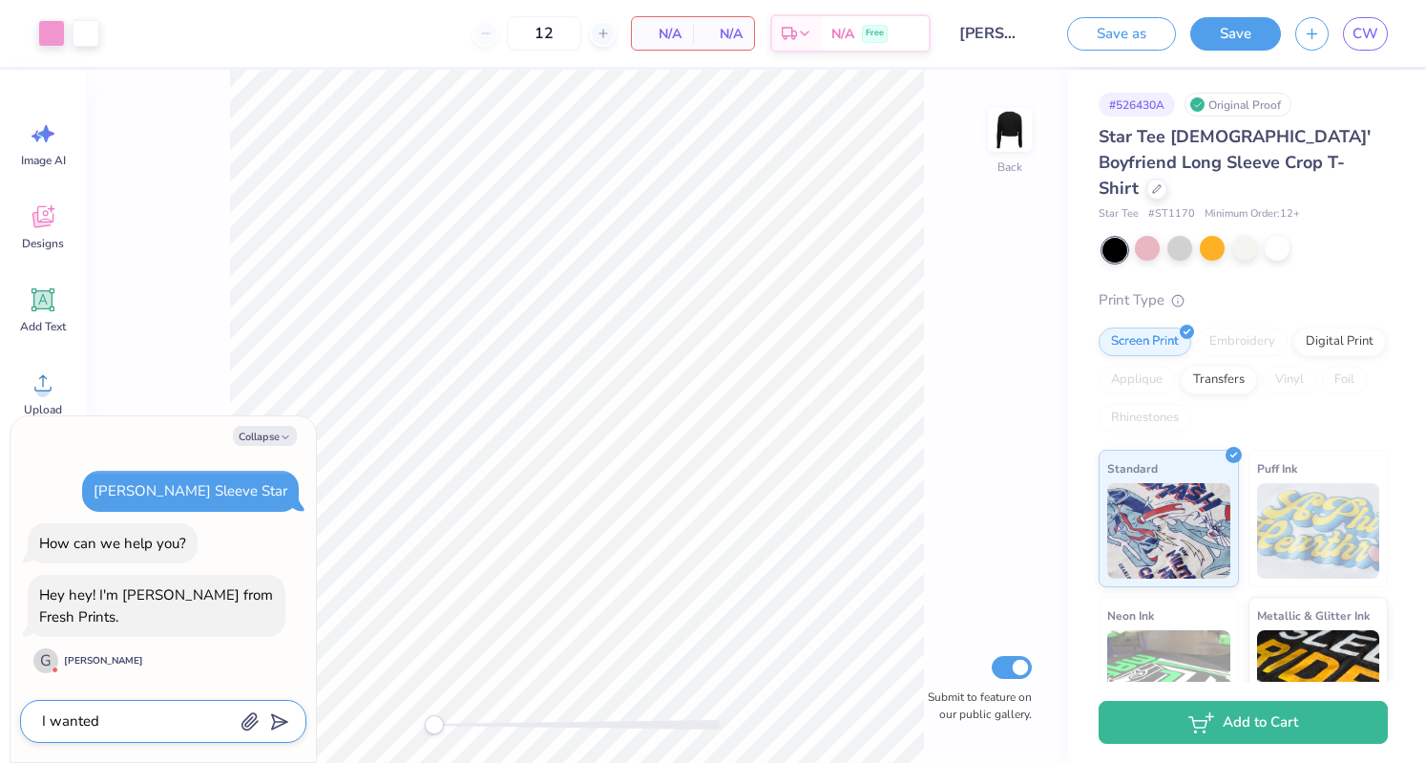
type textarea "x"
type textarea "I wanted t"
type textarea "x"
type textarea "I wanted to"
type textarea "x"
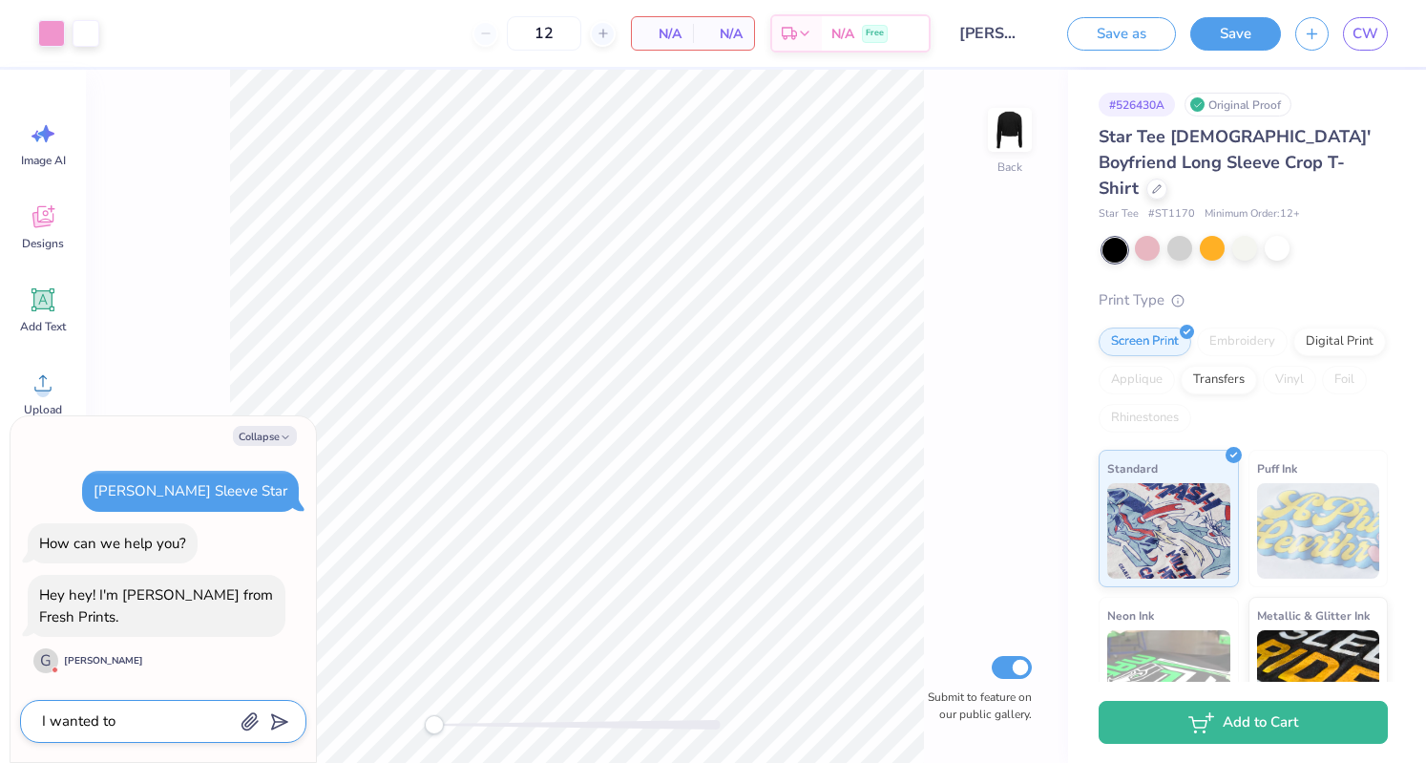
type textarea "I wanted to"
type textarea "x"
type textarea "I wanted to d"
type textarea "x"
type textarea "I wanted to de"
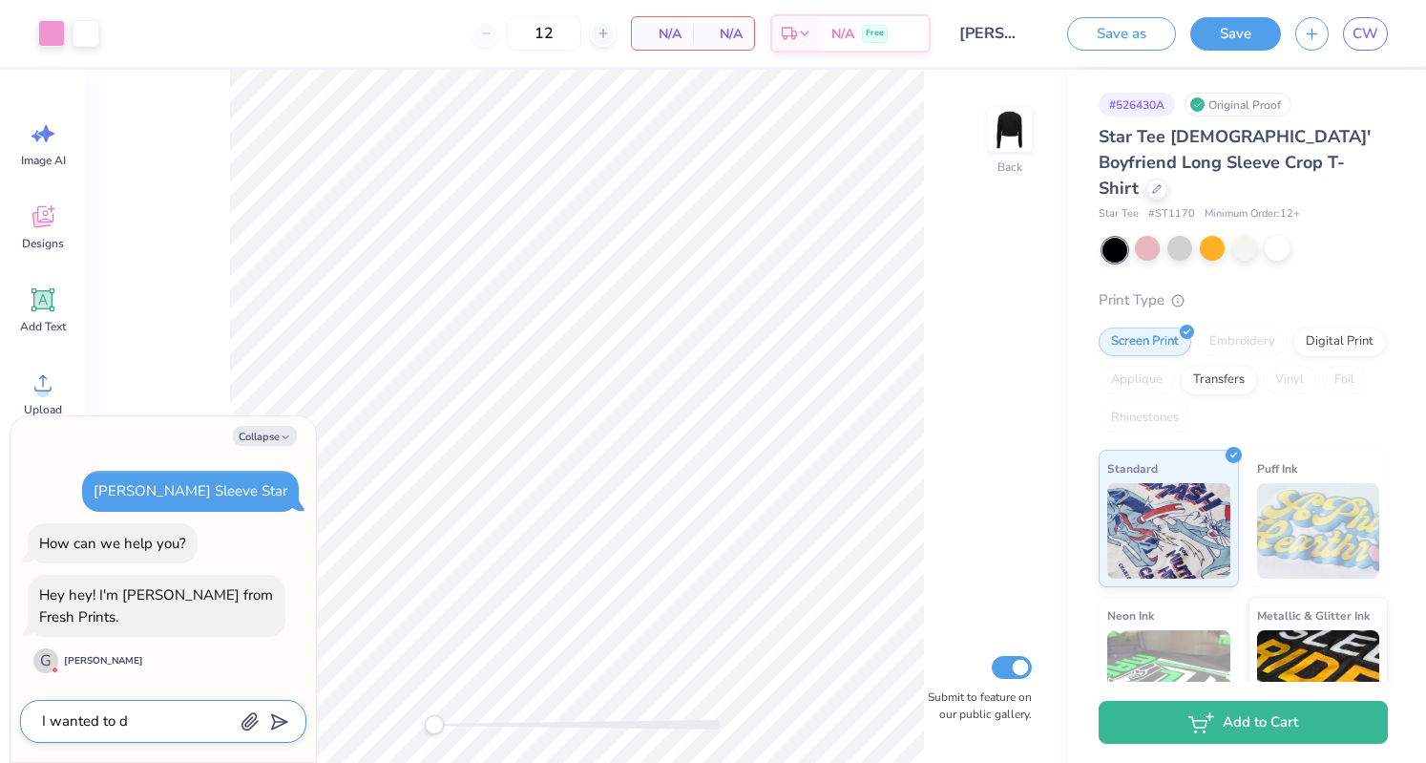
type textarea "x"
type textarea "I wanted to des"
type textarea "x"
type textarea "I wanted to desi"
type textarea "x"
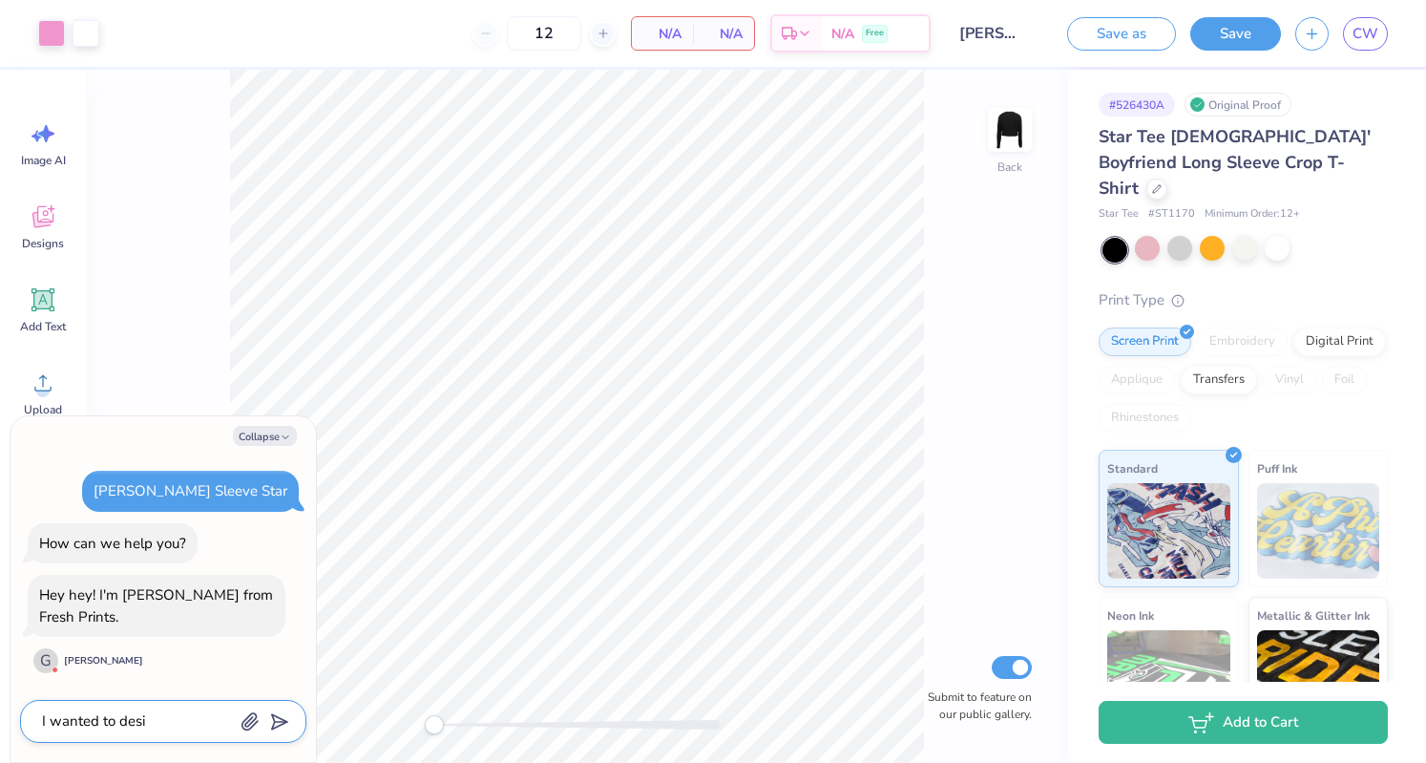
type textarea "I wanted to desig"
type textarea "x"
type textarea "I wanted to design"
type textarea "x"
type textarea "I wanted to design"
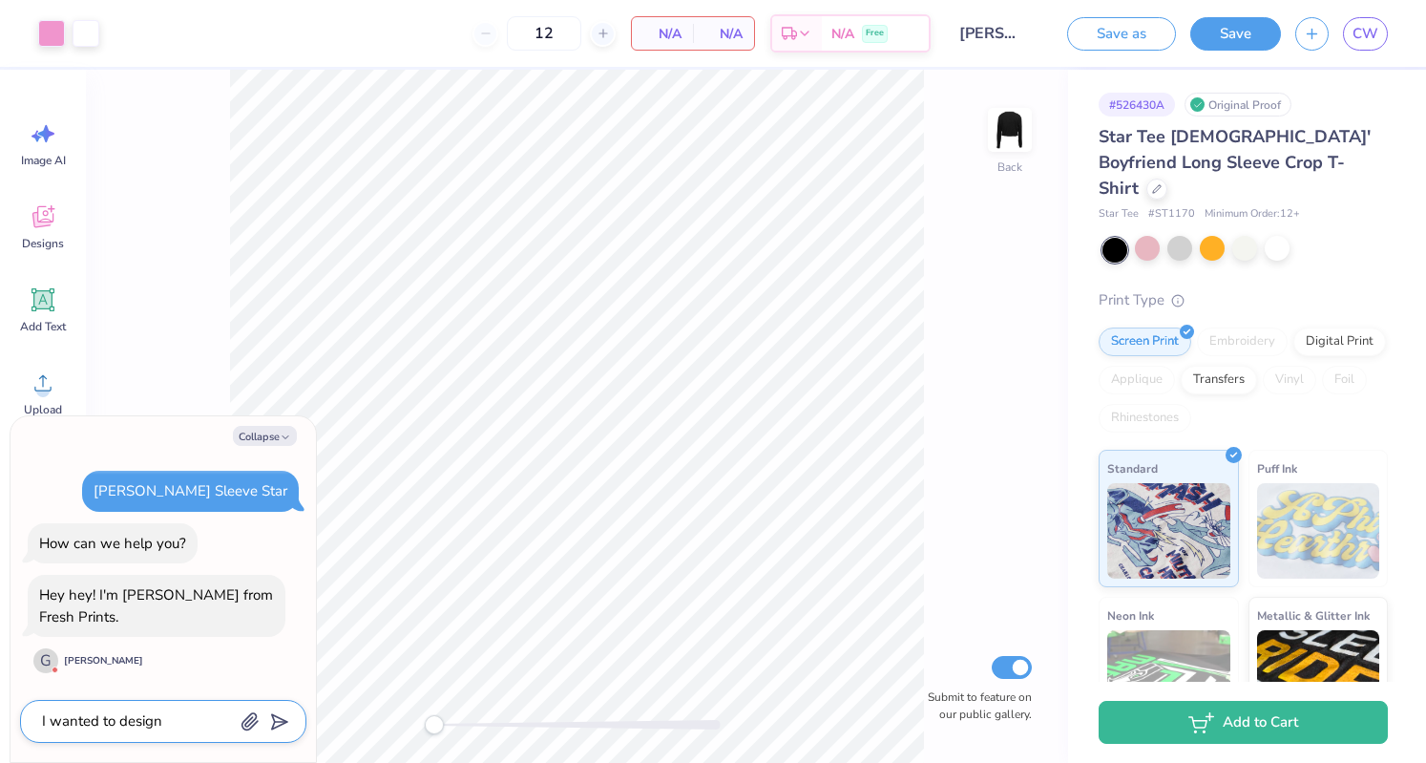
type textarea "x"
type textarea "I wanted to design s"
type textarea "x"
type textarea "I wanted to design so"
type textarea "x"
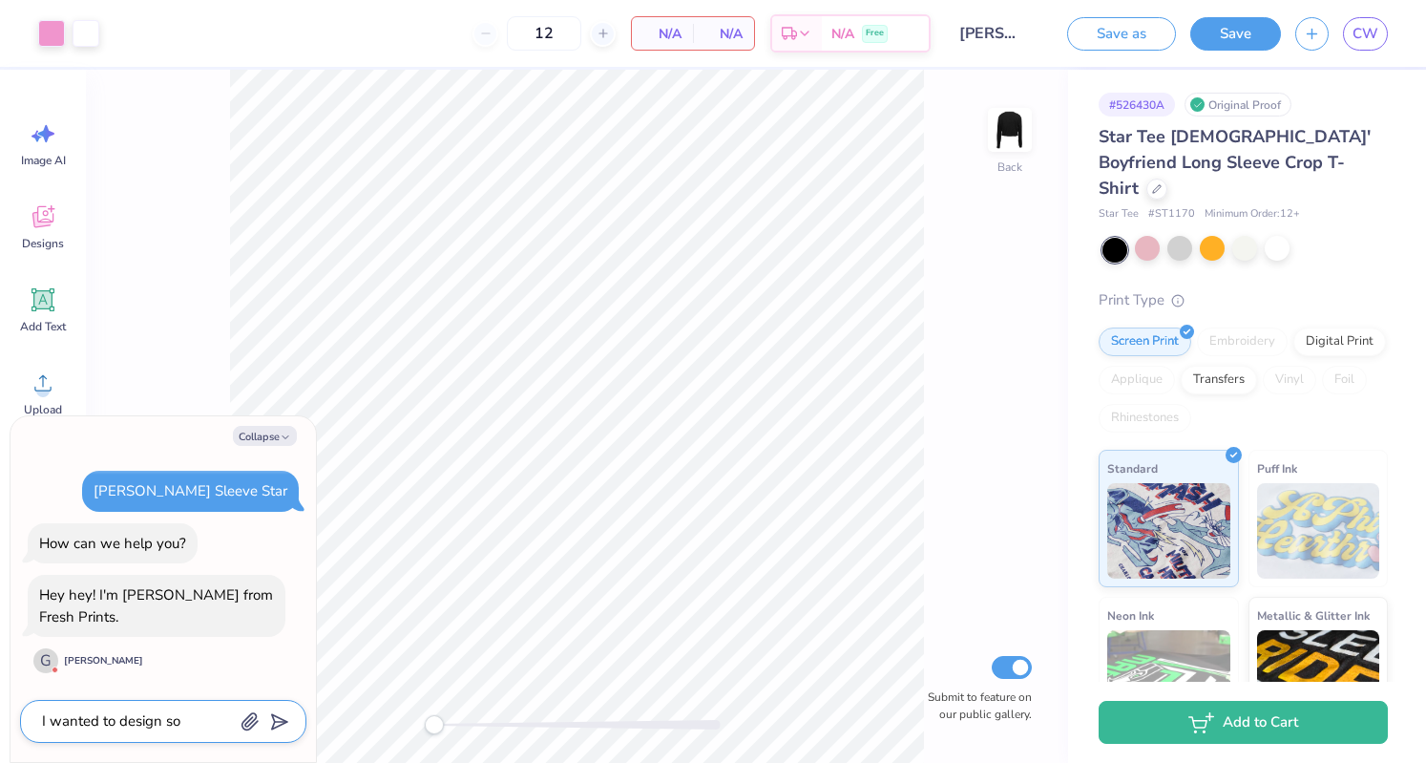
type textarea "I wanted to design som"
type textarea "x"
type textarea "I wanted to design some"
type textarea "x"
type textarea "I wanted to design somet"
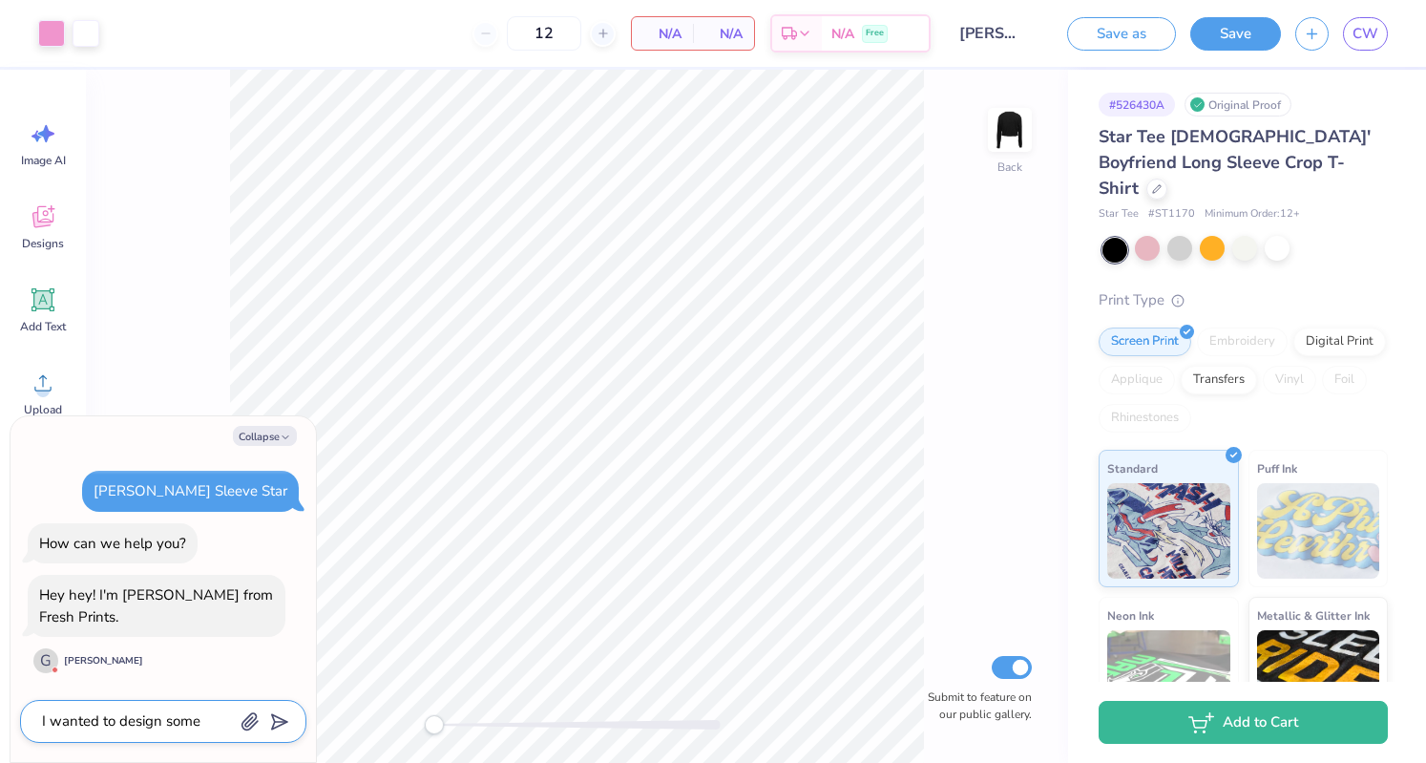
type textarea "x"
type textarea "I wanted to design someth"
type textarea "x"
type textarea "I wanted to design somethi"
type textarea "x"
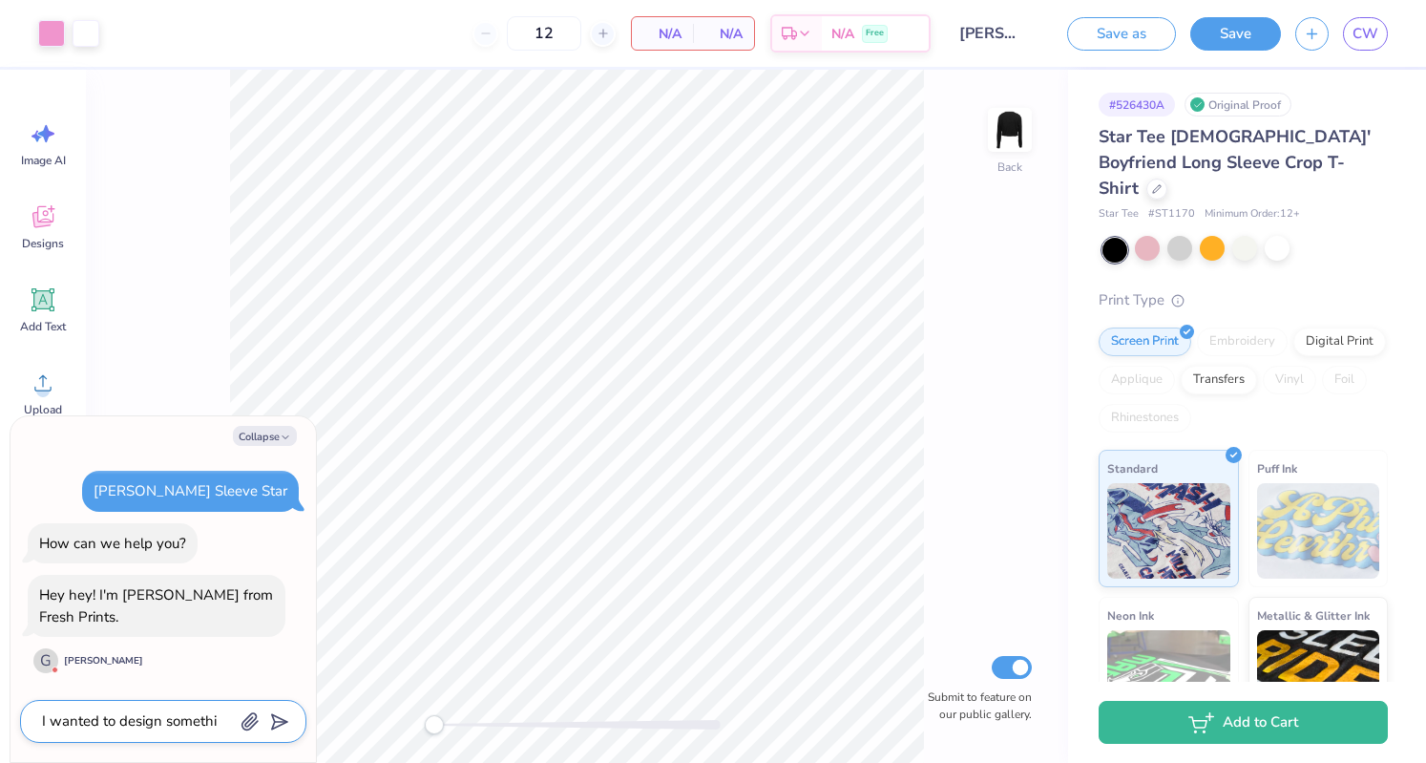
type textarea "I wanted to design somethin"
type textarea "x"
type textarea "I wanted to design something"
type textarea "x"
type textarea "I wanted to design something"
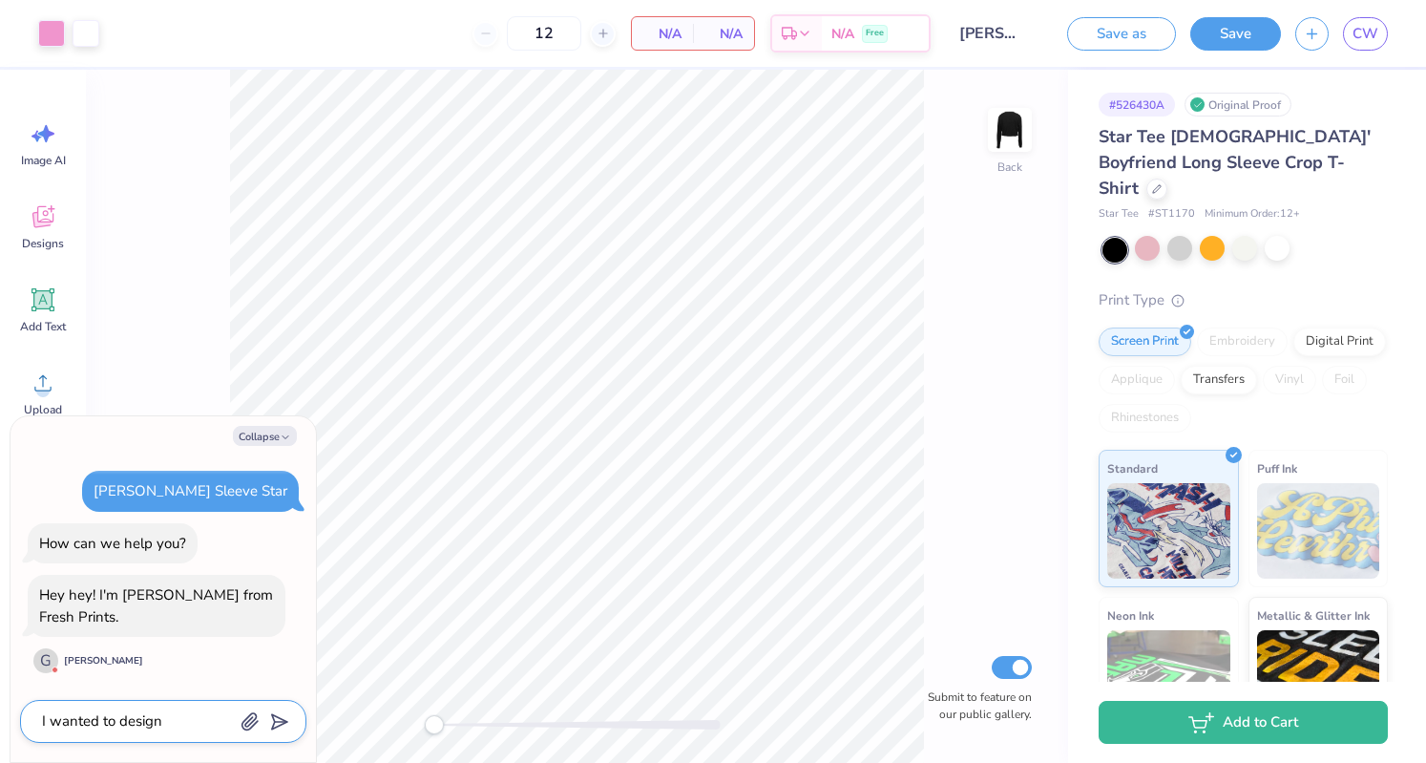
type textarea "x"
type textarea "I wanted to design something c"
type textarea "x"
type textarea "I wanted to design something cl"
type textarea "x"
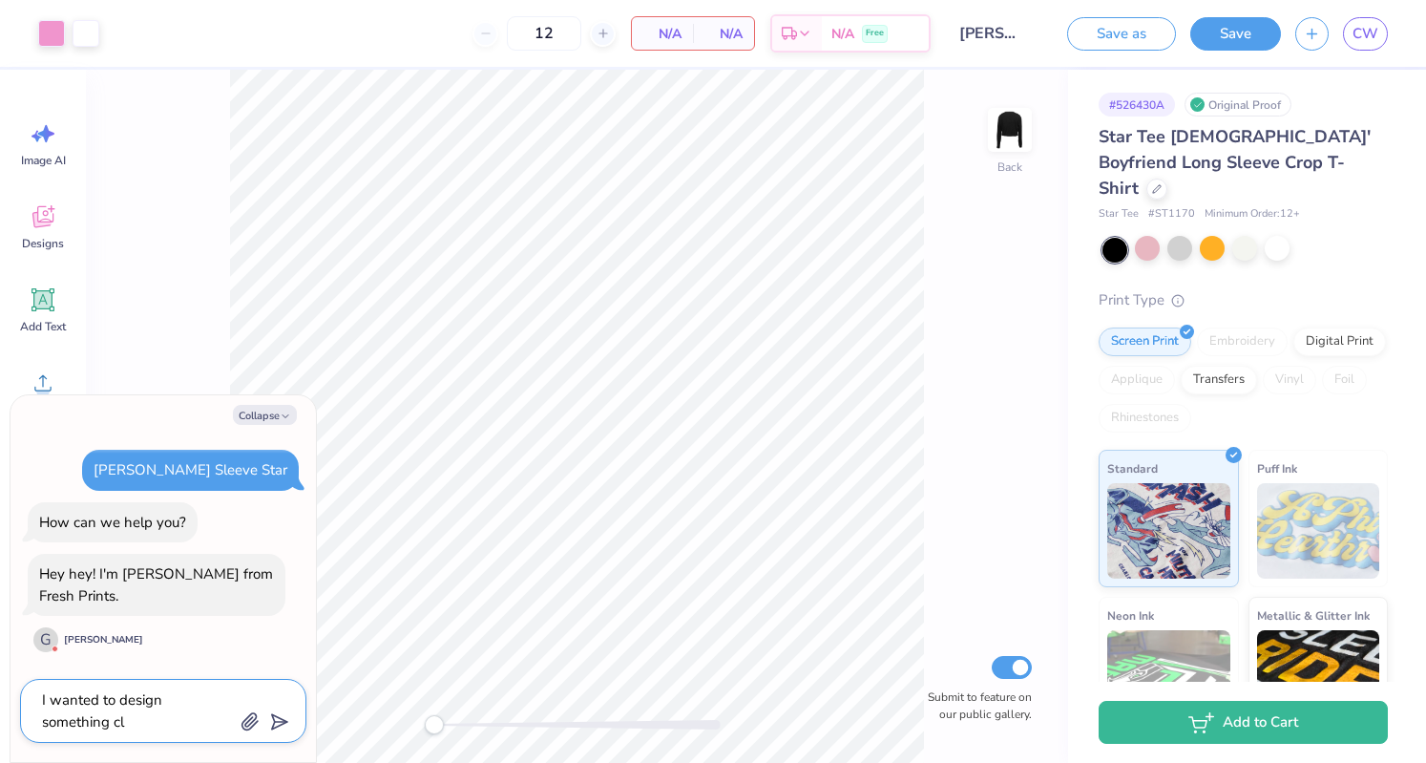
type textarea "I wanted to design something clo"
type textarea "x"
type textarea "I wanted to design something clos"
type textarea "x"
type textarea "I wanted to design something close"
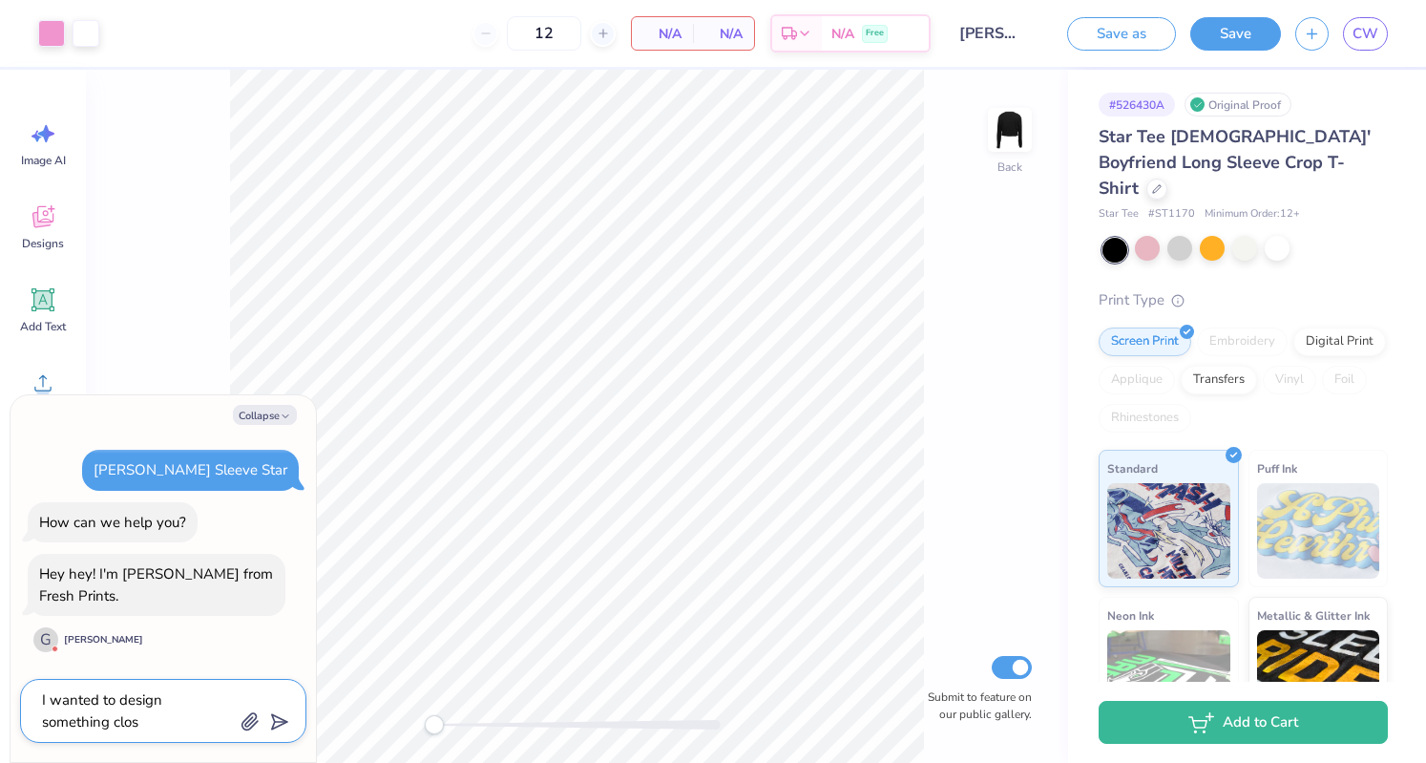
type textarea "x"
type textarea "I wanted to design something close"
type textarea "x"
type textarea "I wanted to design something close t"
type textarea "x"
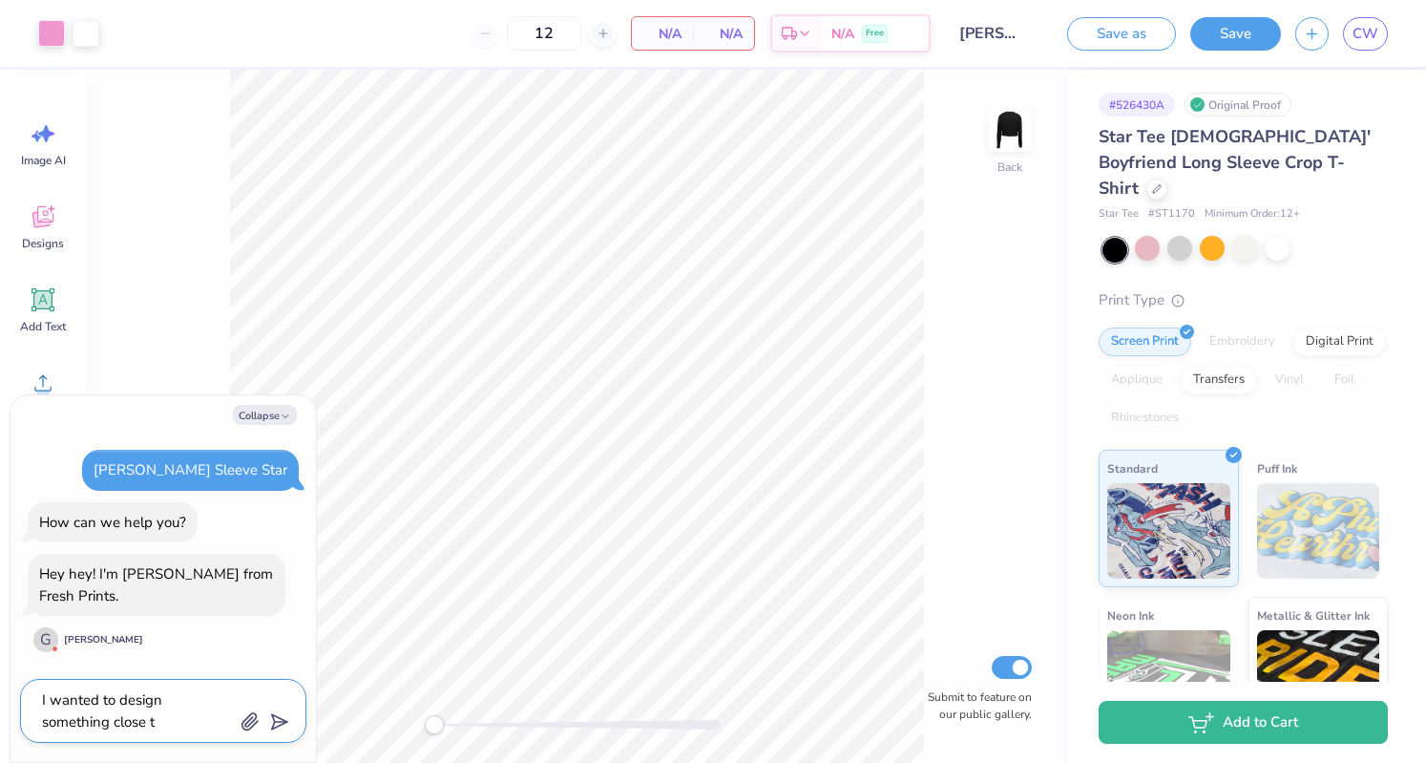
type textarea "I wanted to design something close to"
type textarea "x"
type textarea "I wanted to design something close to"
type textarea "x"
type textarea "I wanted to design something close to t"
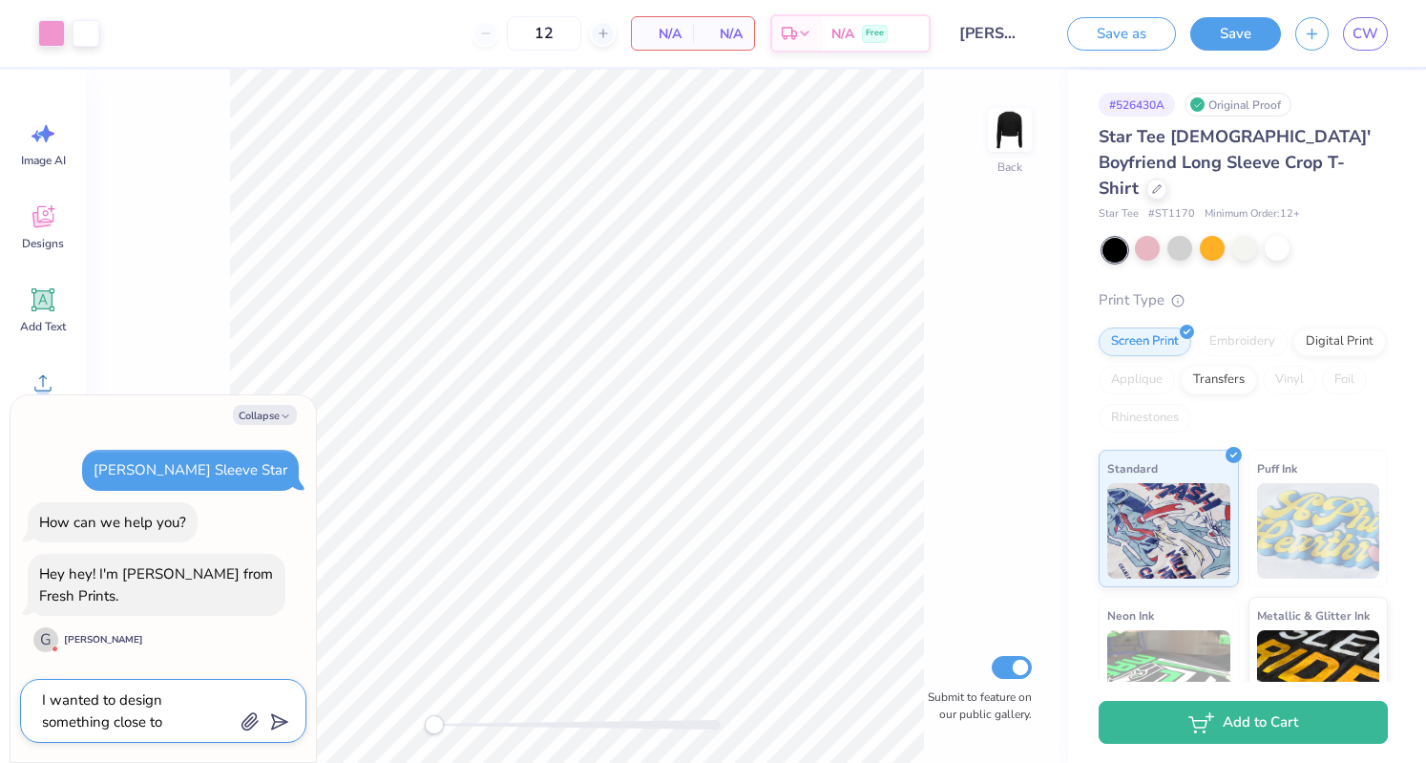
type textarea "x"
type textarea "I wanted to design something close to th"
type textarea "x"
type textarea "I wanted to design something close to thi"
type textarea "x"
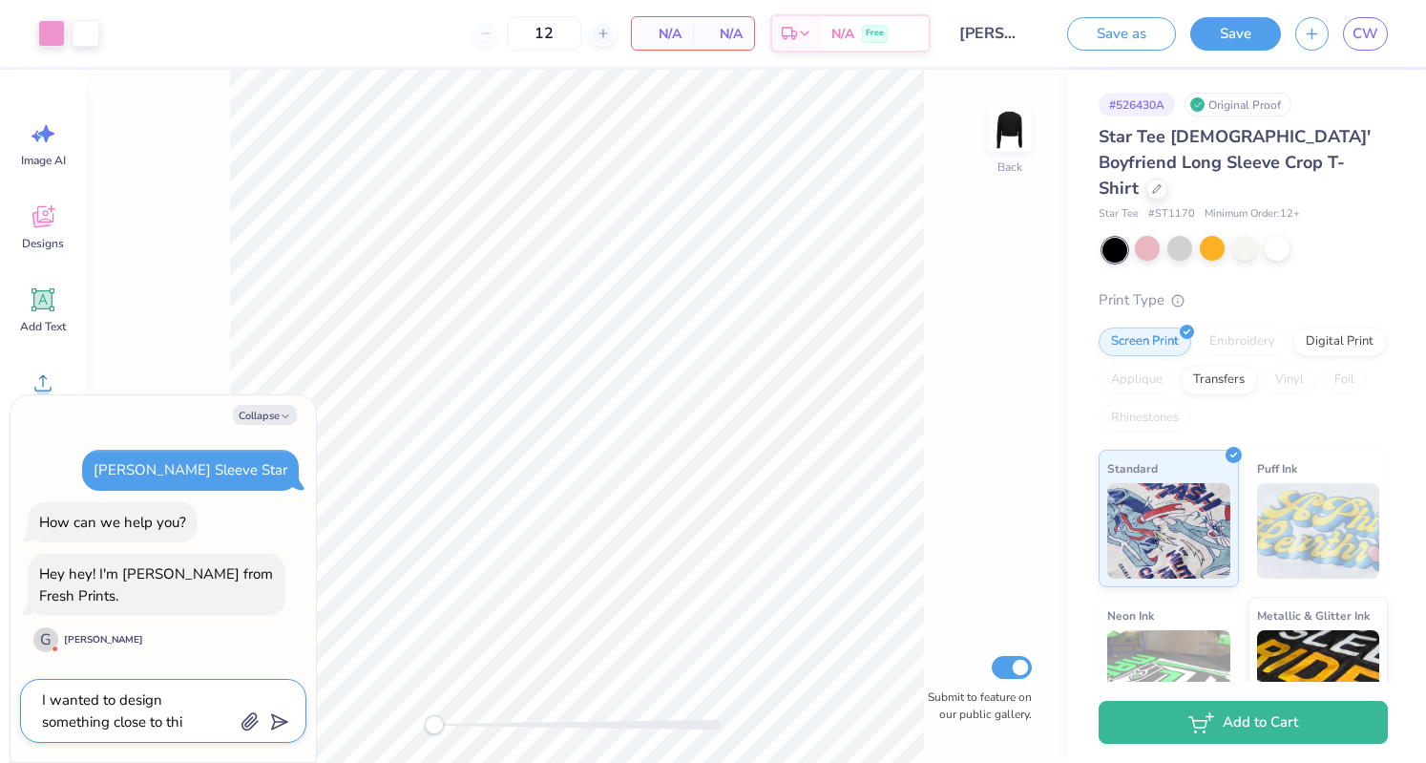
type textarea "I wanted to design something close to this"
type textarea "x"
type textarea "I wanted to design something close to this"
type textarea "x"
type textarea "I wanted to design something close to this p"
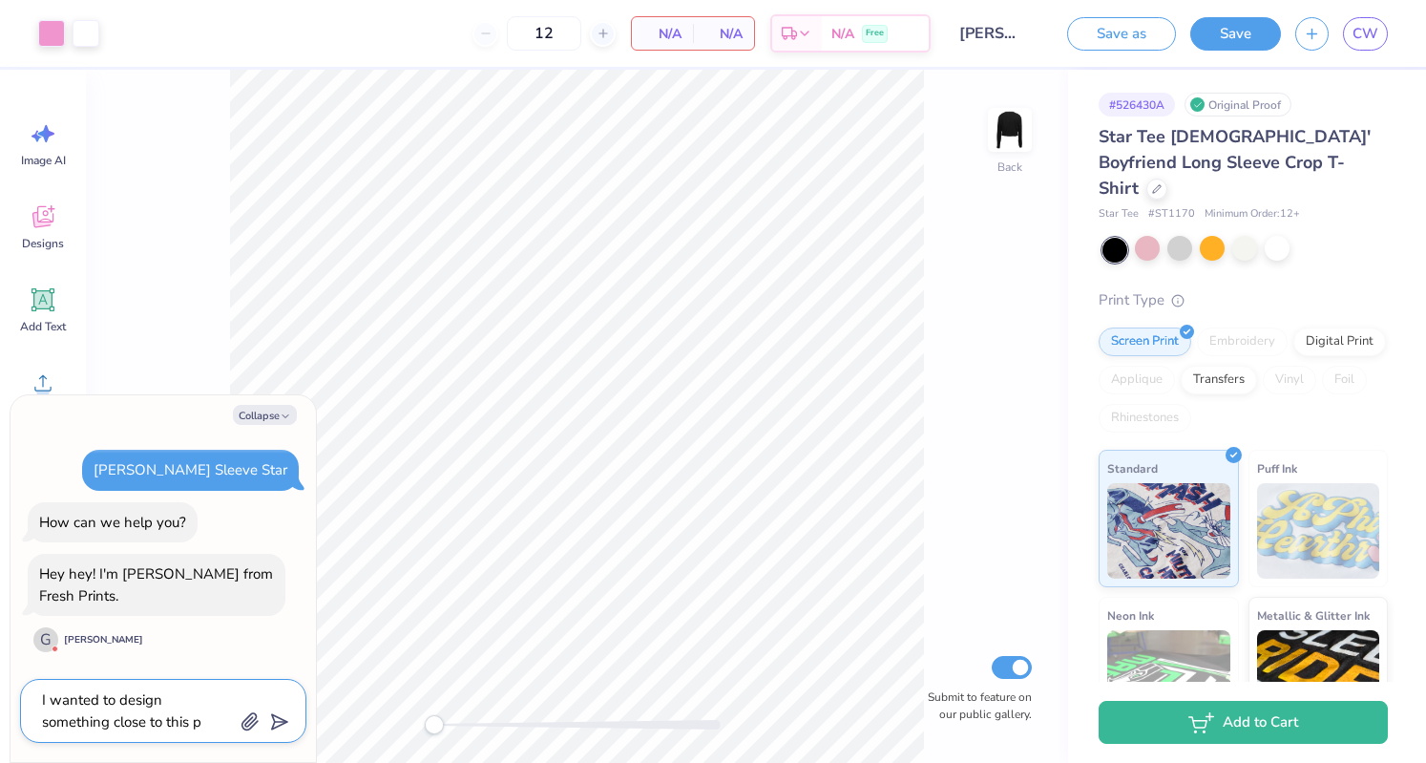
type textarea "x"
type textarea "I wanted to design something close to this ph"
type textarea "x"
type textarea "I wanted to design something close to this pho"
type textarea "x"
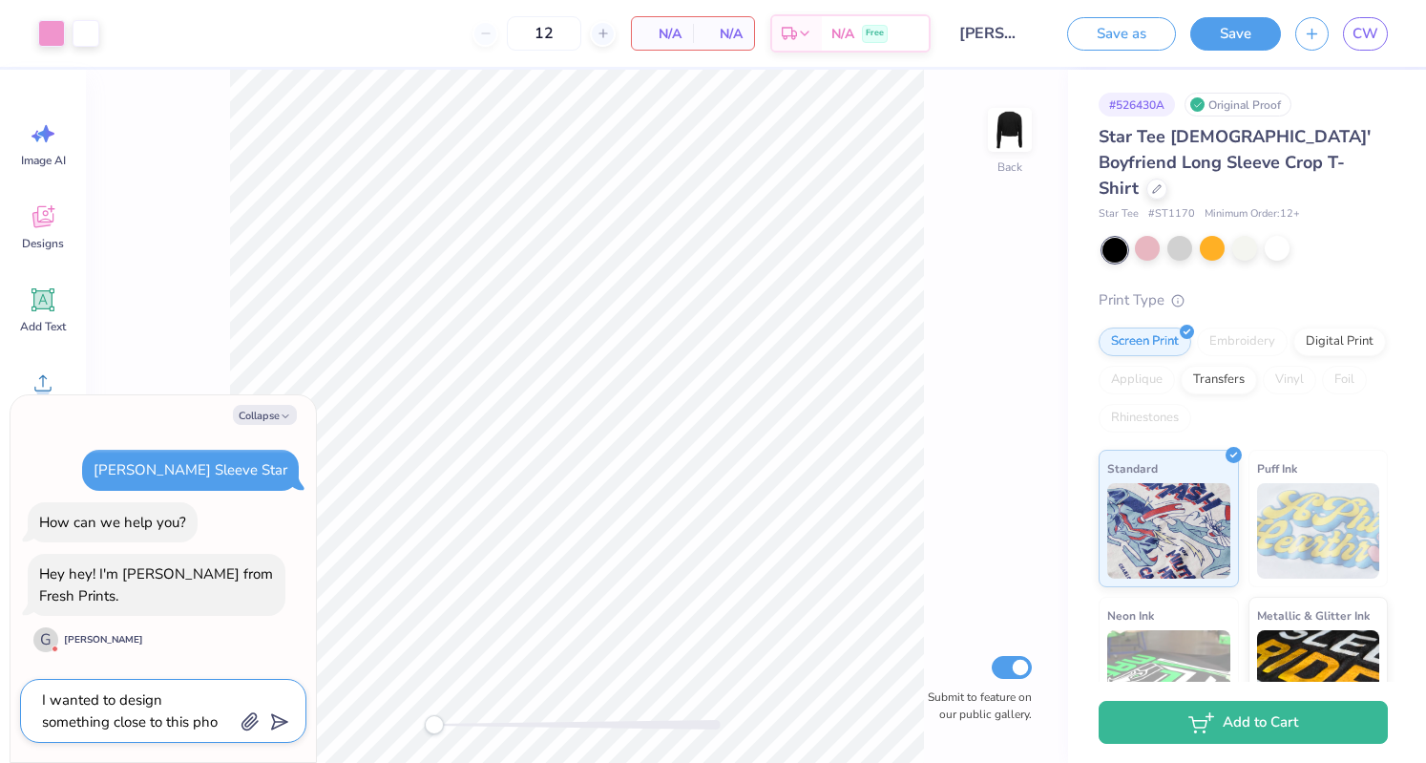
type textarea "I wanted to design something close to this phot"
type textarea "x"
type textarea "I wanted to design something close to this photo"
type textarea "x"
type textarea "I wanted to design something close to this photo"
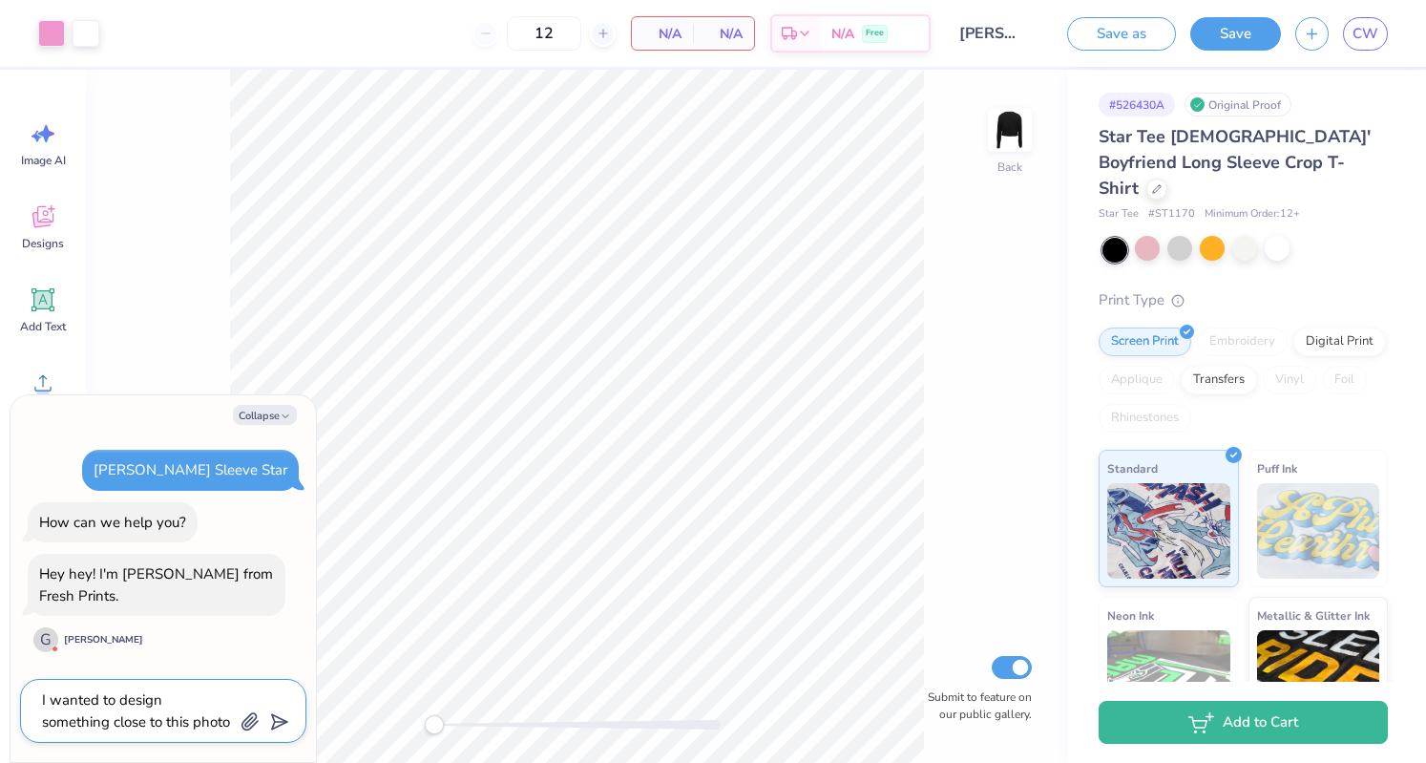
type textarea "x"
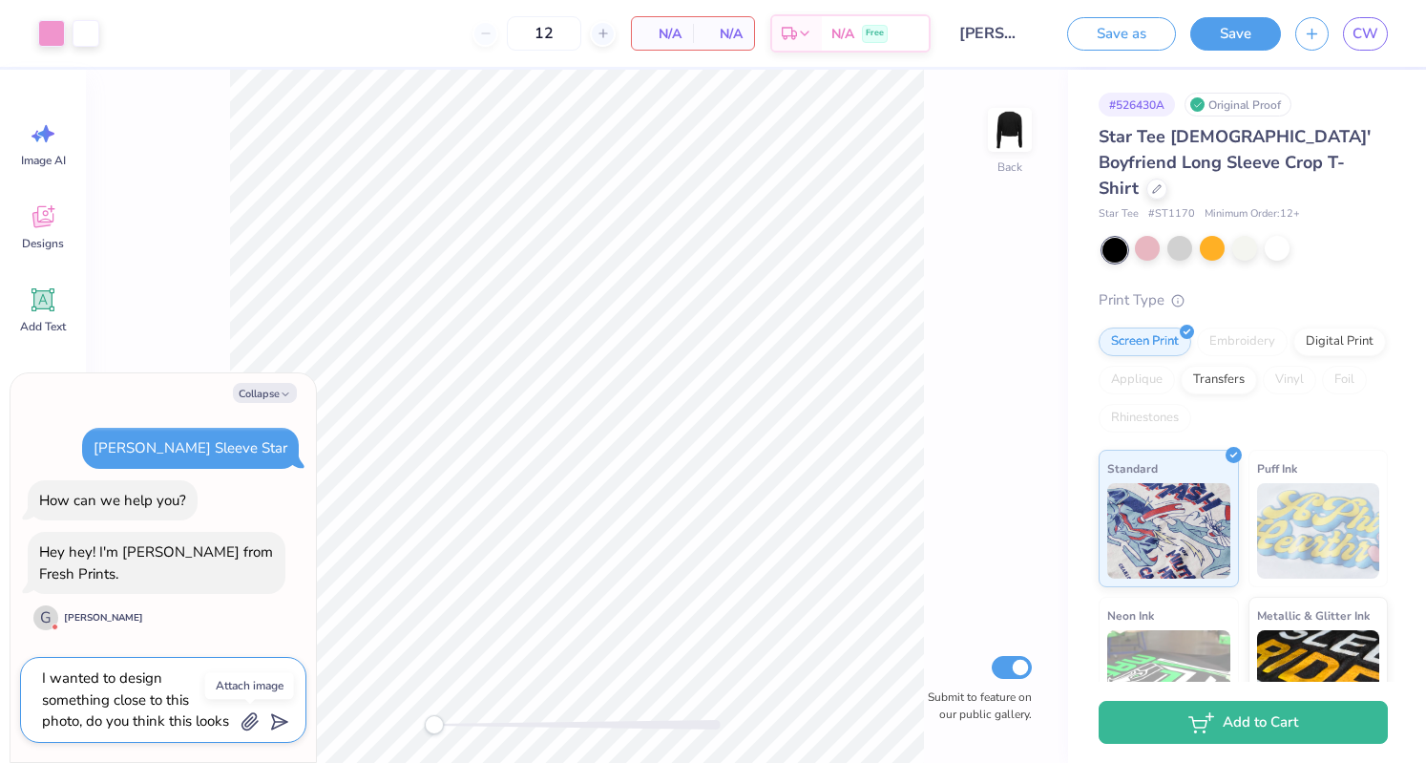
click at [242, 723] on icon "button" at bounding box center [249, 722] width 15 height 16
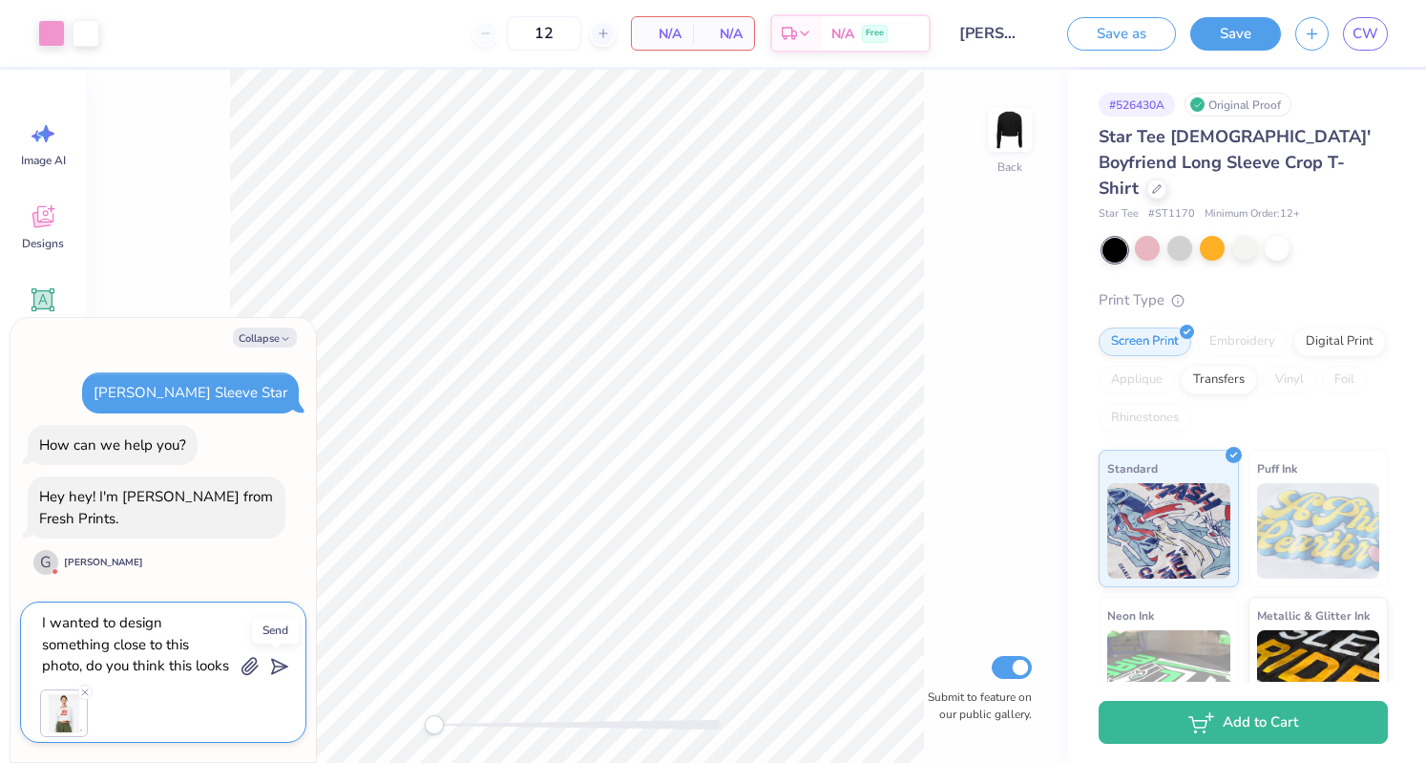
click at [280, 666] on line "submit" at bounding box center [281, 667] width 12 height 12
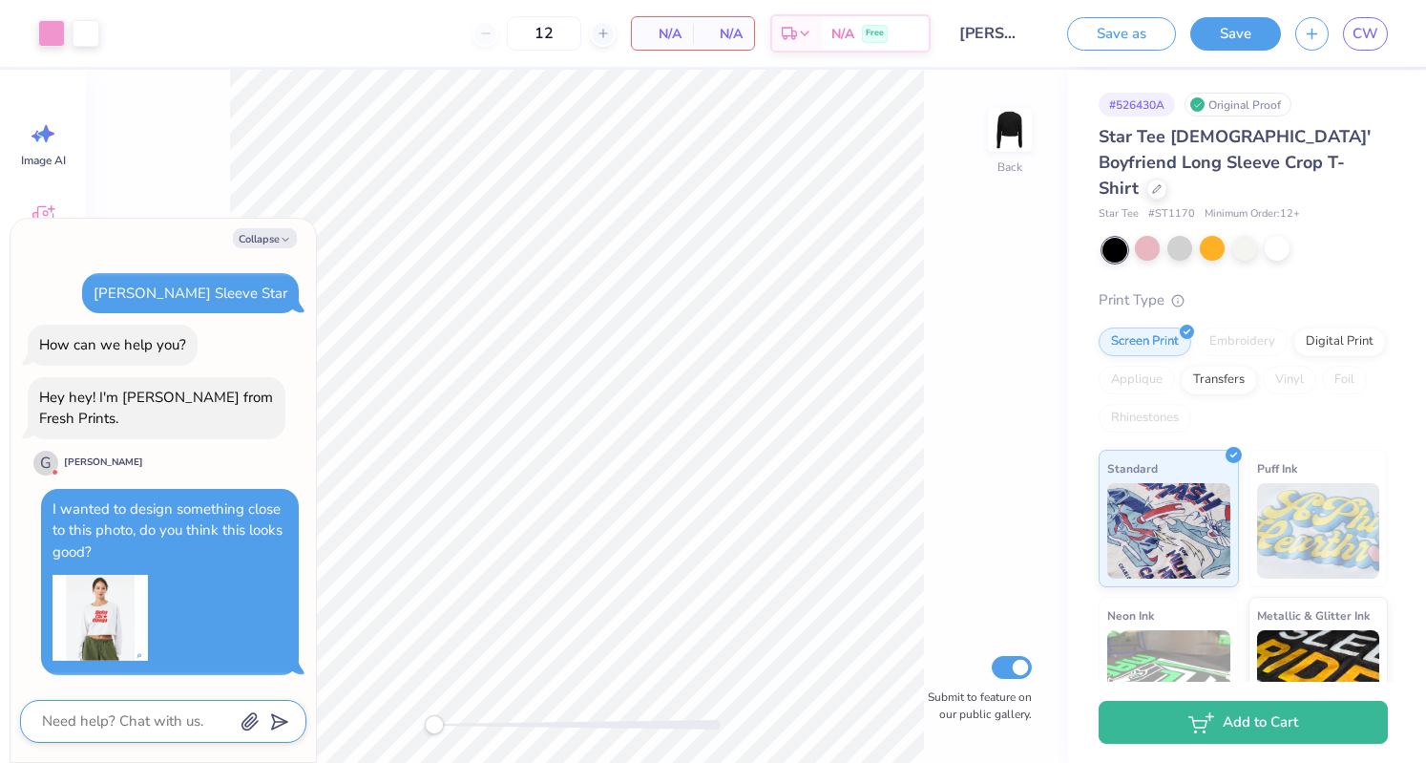
click at [52, 472] on div at bounding box center [55, 472] width 7 height 7
click at [267, 236] on button "Collapse" at bounding box center [265, 238] width 64 height 20
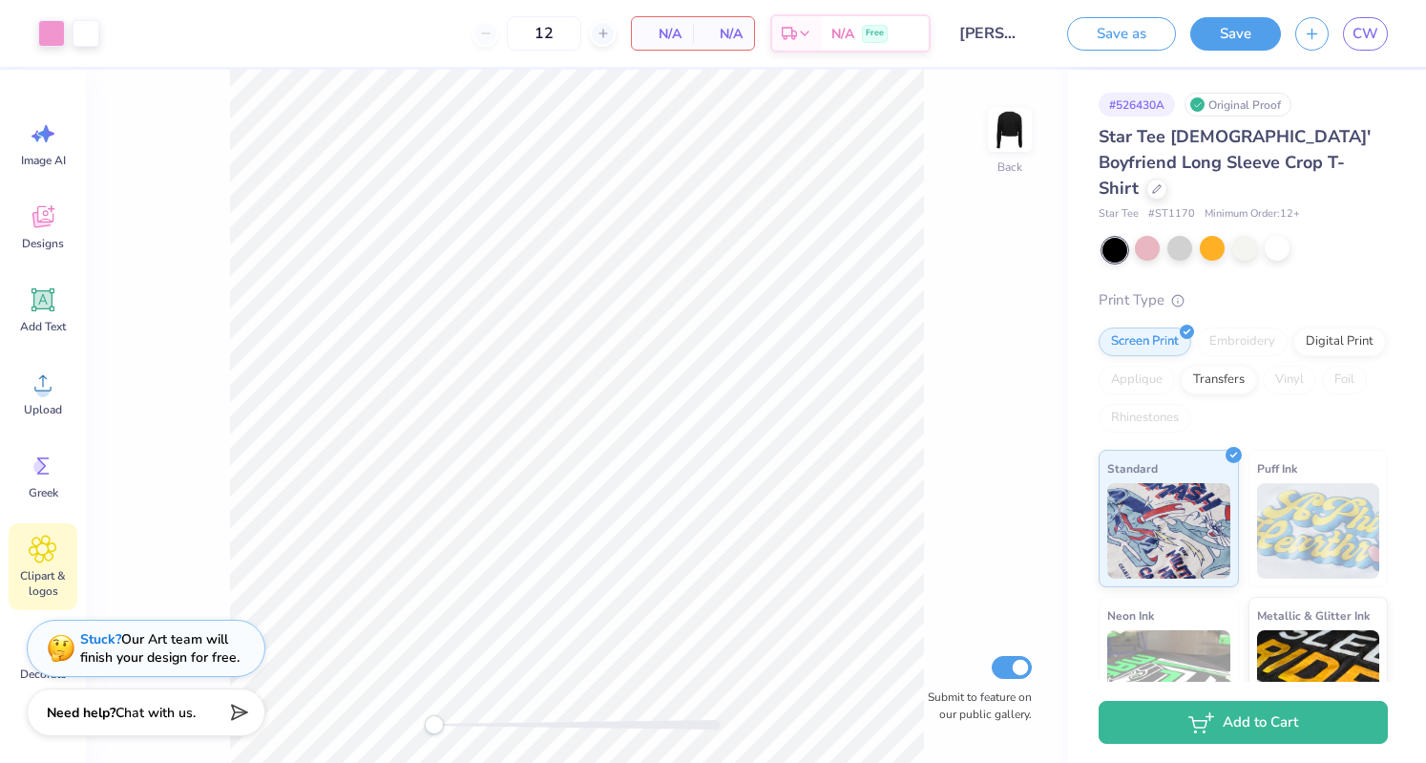
click at [31, 568] on span "Clipart & logos" at bounding box center [42, 583] width 63 height 31
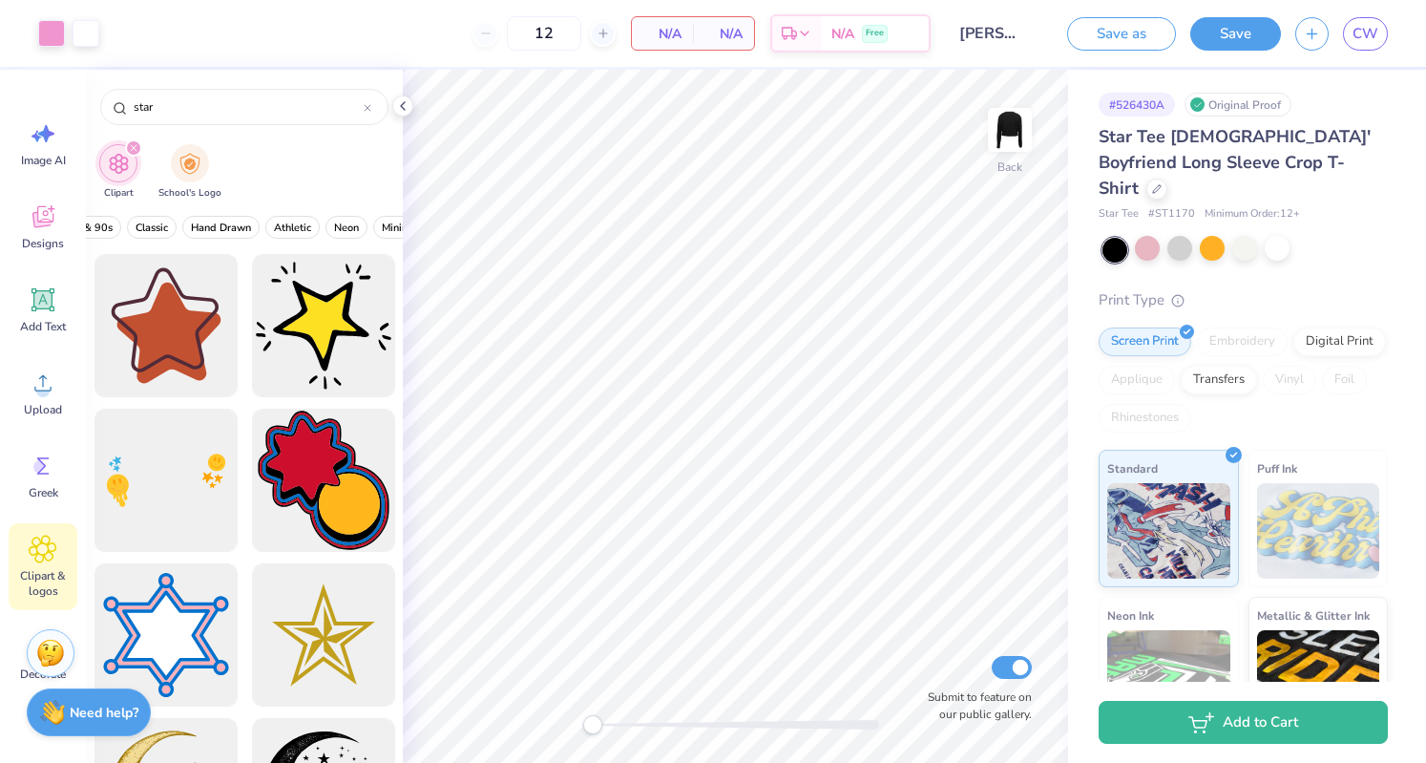
scroll to position [0, 591]
click at [152, 221] on span "Classic" at bounding box center [168, 228] width 32 height 14
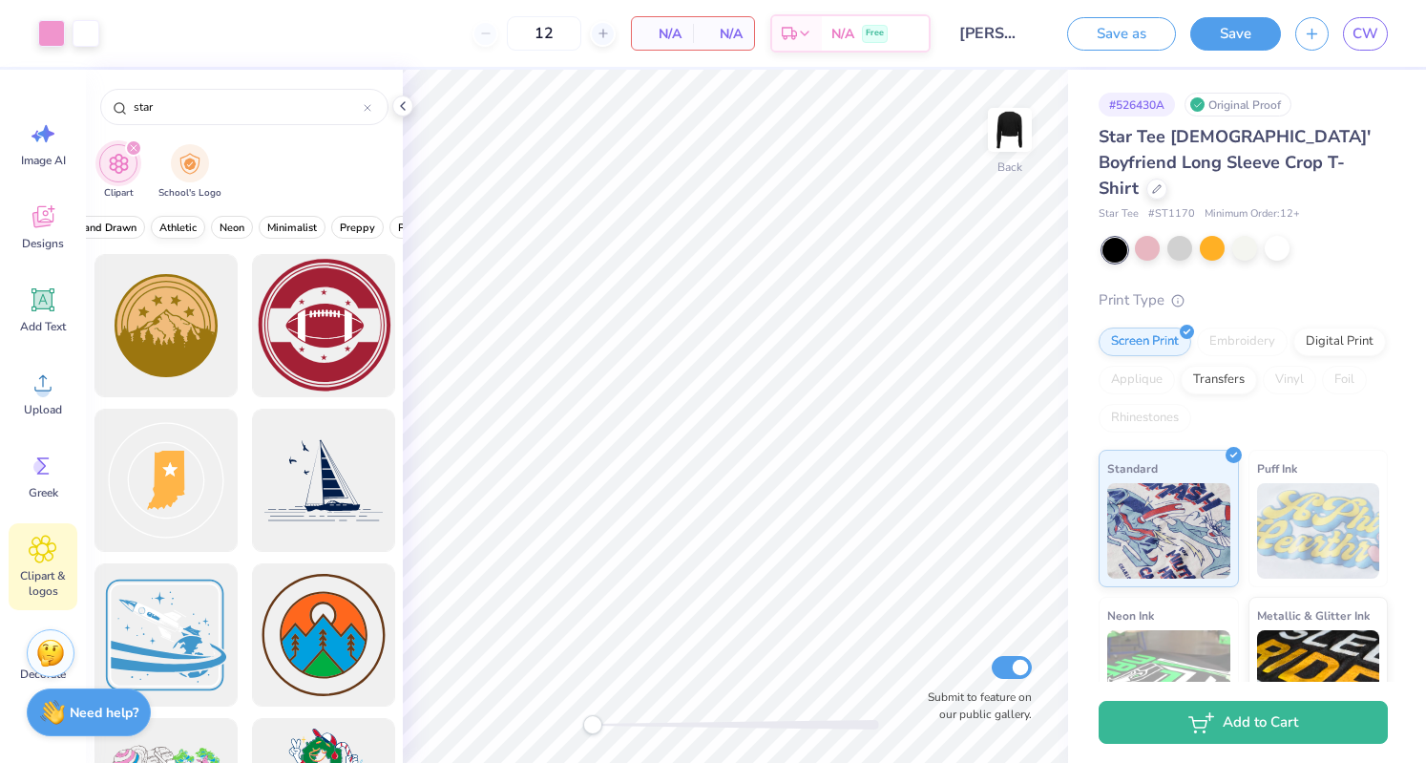
scroll to position [0, 728]
click at [274, 221] on span "Minimalist" at bounding box center [286, 228] width 50 height 14
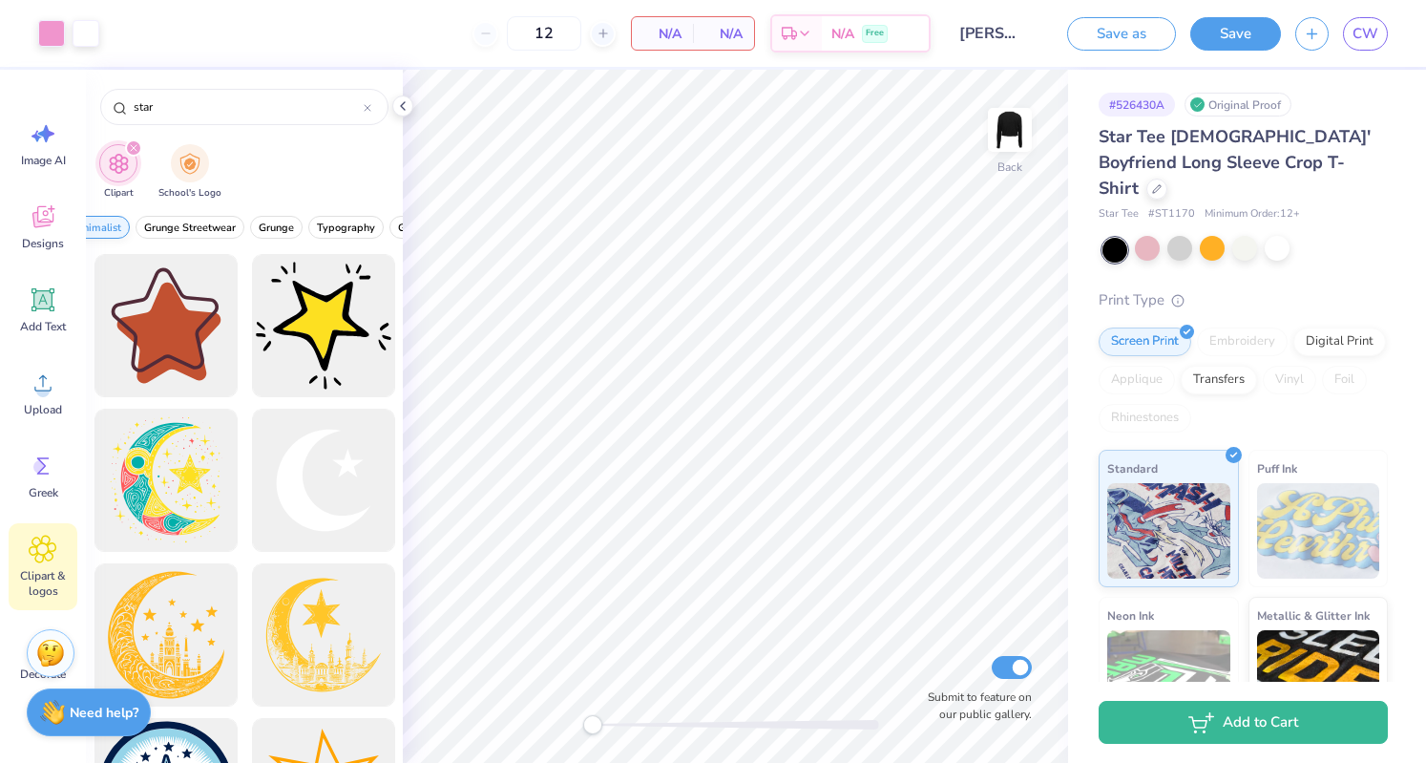
scroll to position [0, 0]
click at [190, 221] on span "Classic" at bounding box center [195, 228] width 32 height 14
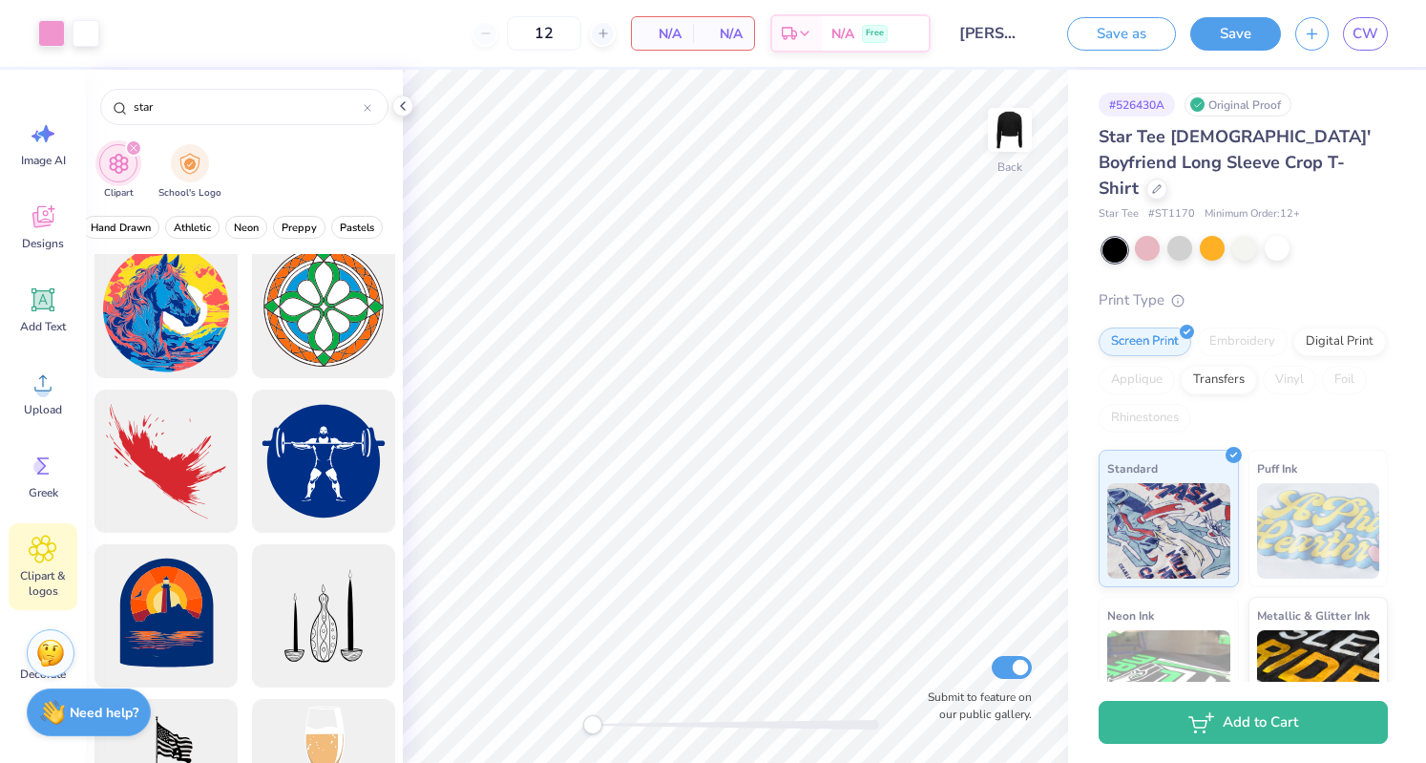
scroll to position [6315, 0]
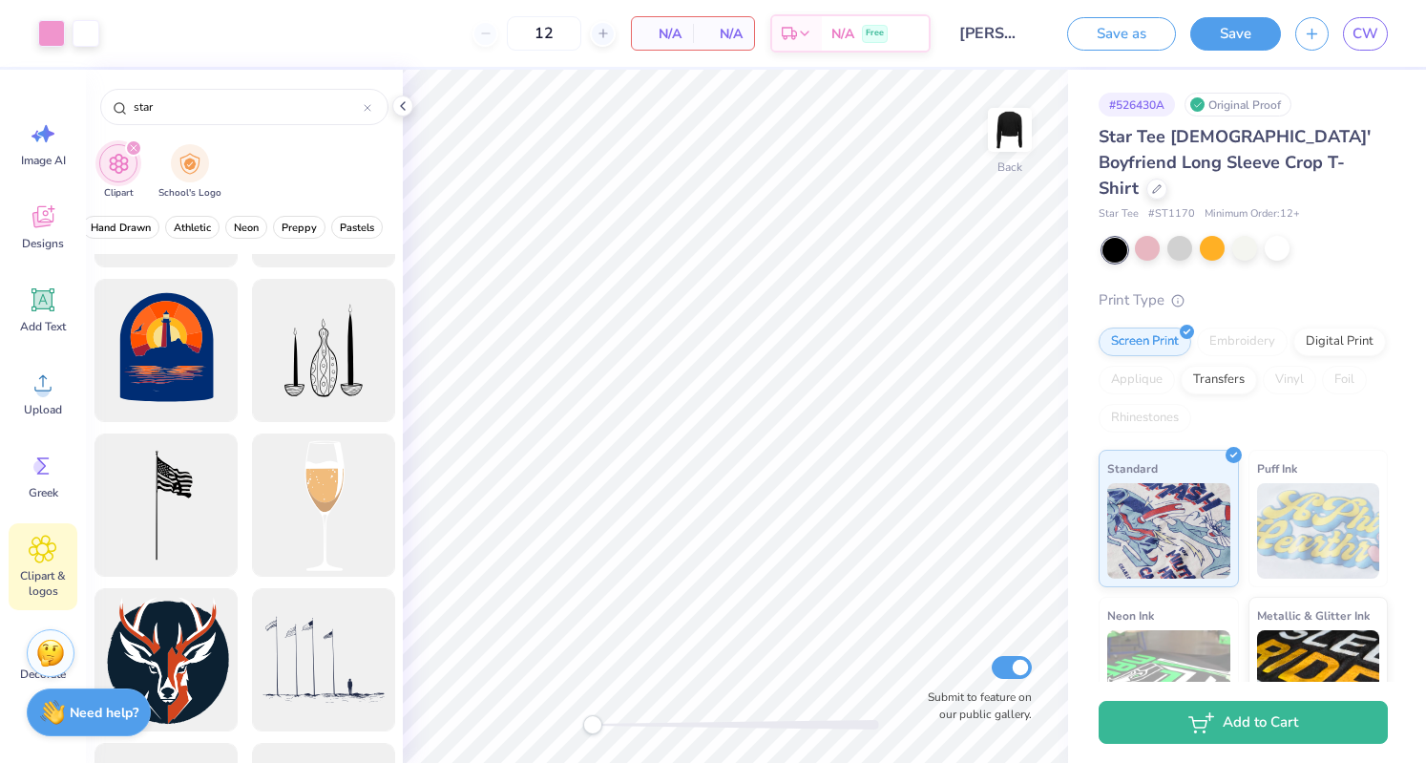
click at [252, 305] on div at bounding box center [323, 350] width 143 height 143
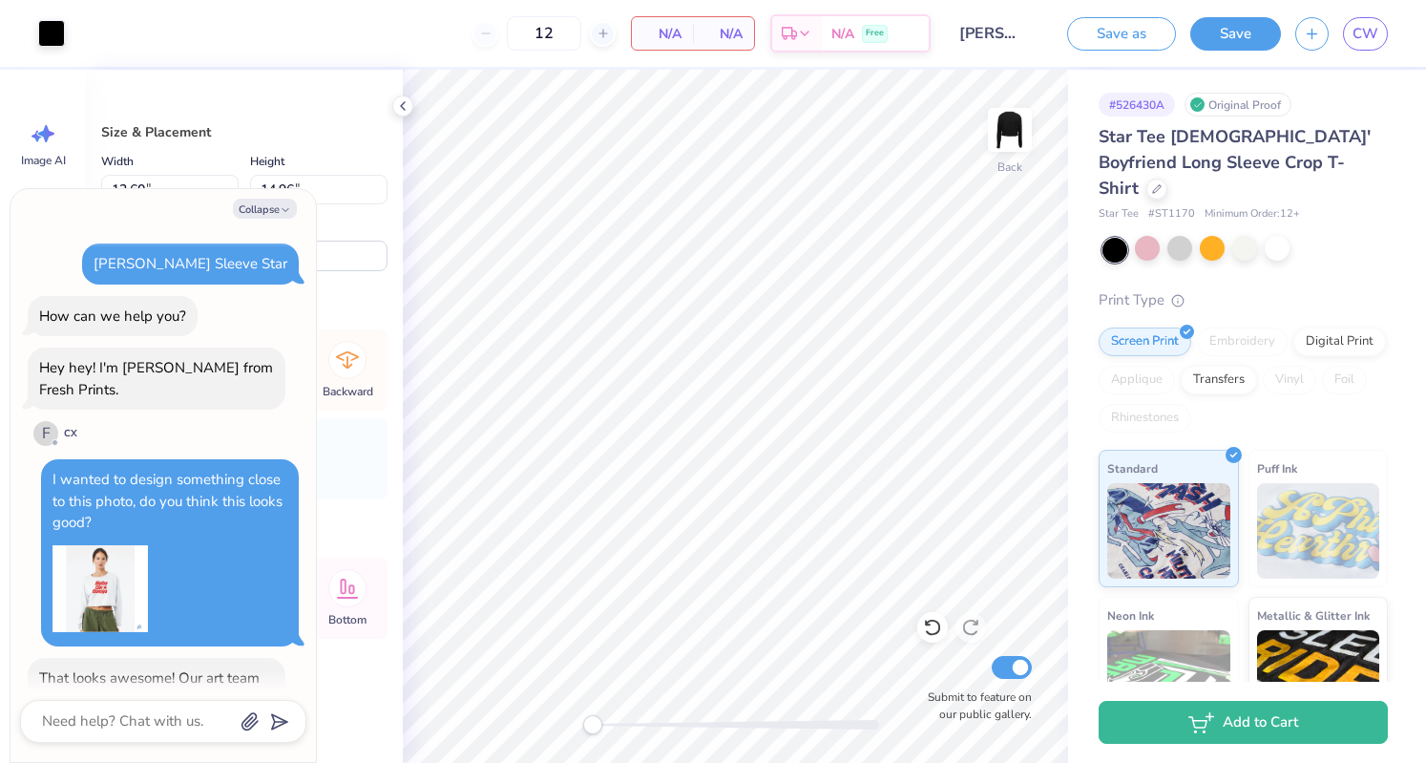
scroll to position [189, 0]
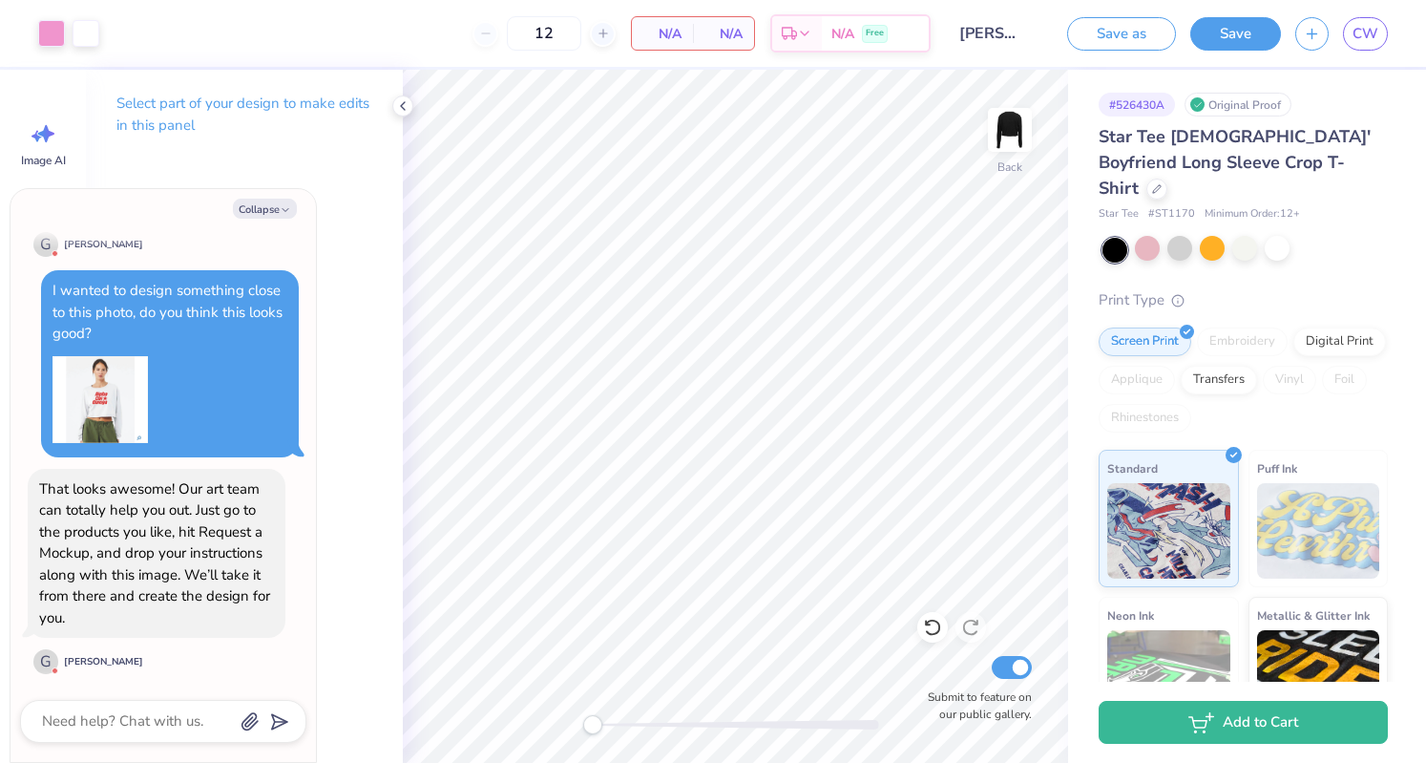
click at [111, 393] on img at bounding box center [100, 399] width 95 height 95
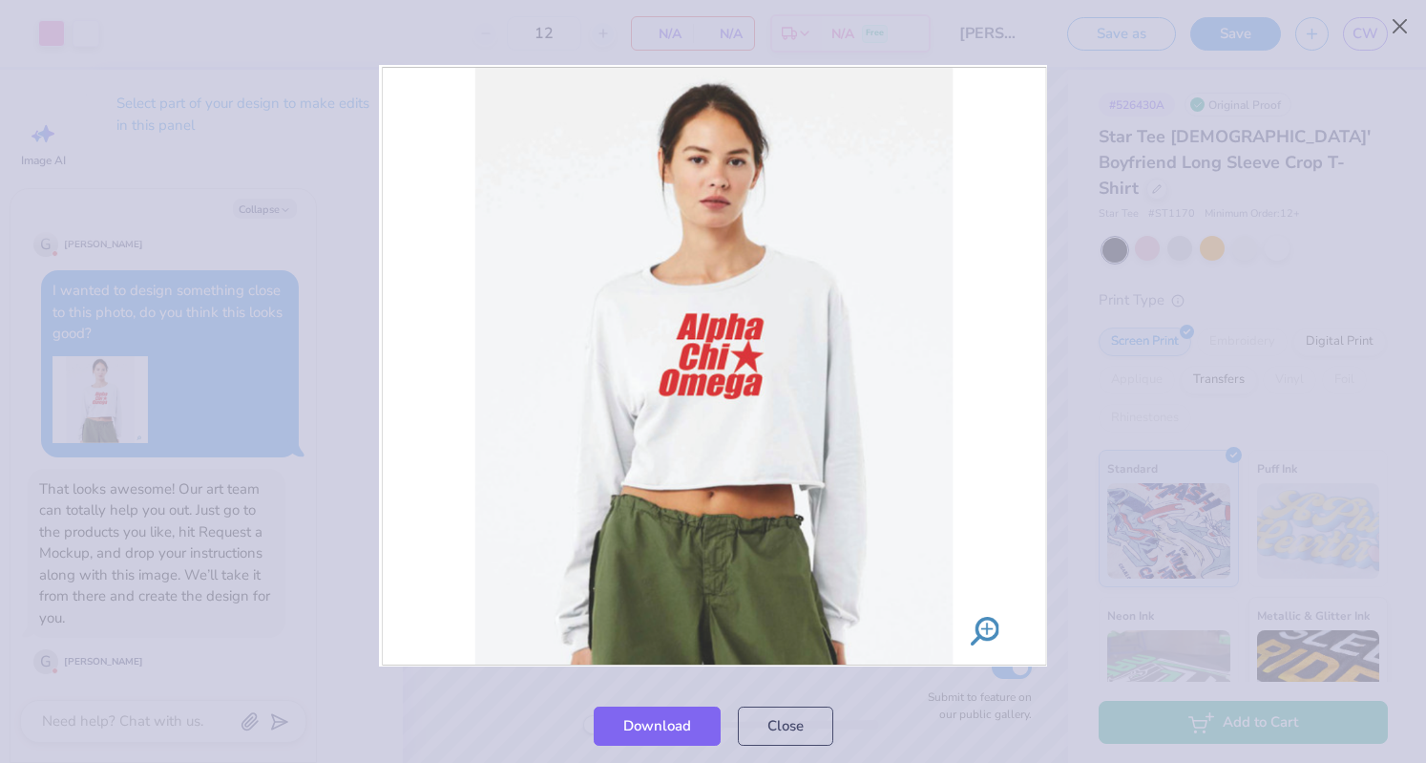
click at [1151, 171] on div at bounding box center [713, 365] width 1426 height 645
click at [808, 717] on button "Close" at bounding box center [785, 721] width 95 height 39
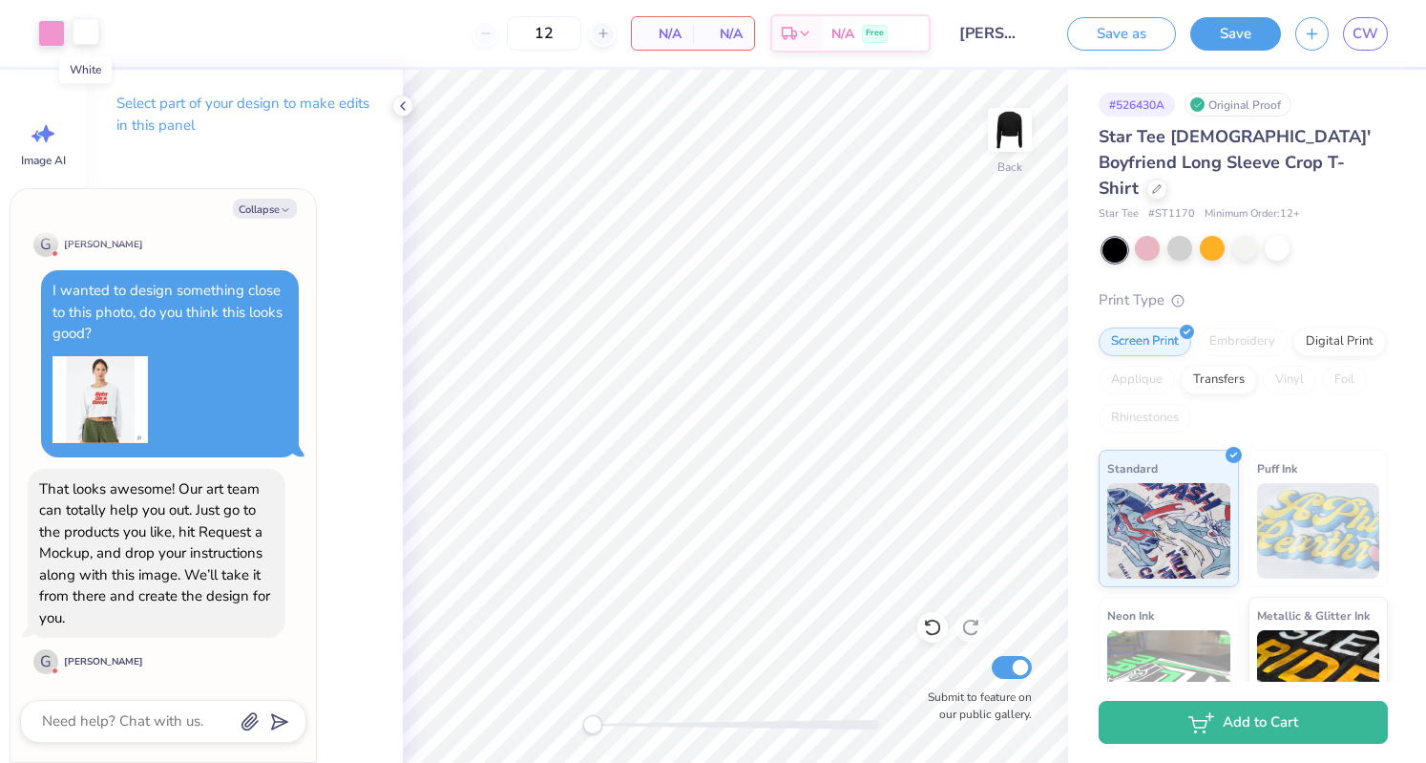
click at [82, 20] on div at bounding box center [86, 31] width 27 height 27
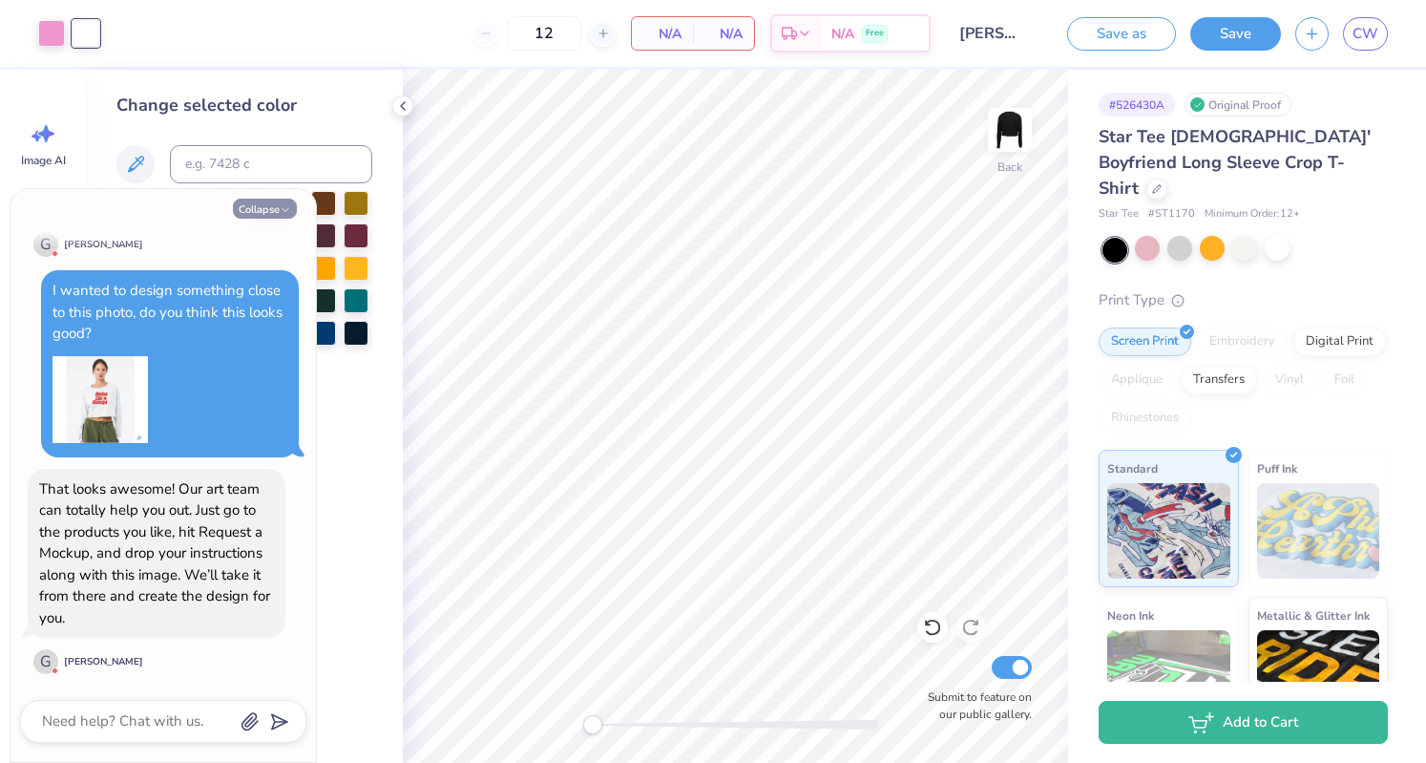
click at [279, 218] on button "Collapse" at bounding box center [265, 209] width 64 height 20
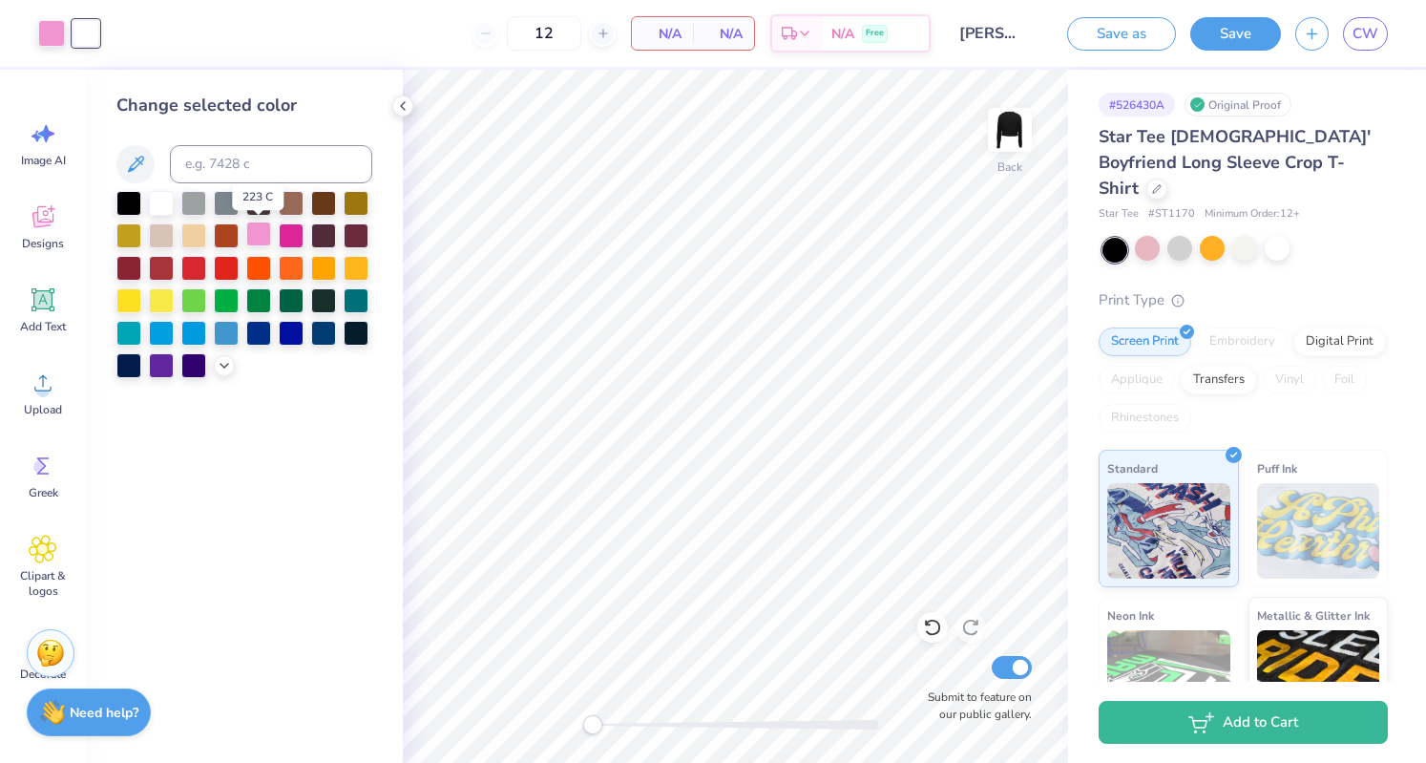
click at [264, 232] on div at bounding box center [258, 233] width 25 height 25
click at [167, 204] on div at bounding box center [161, 201] width 25 height 25
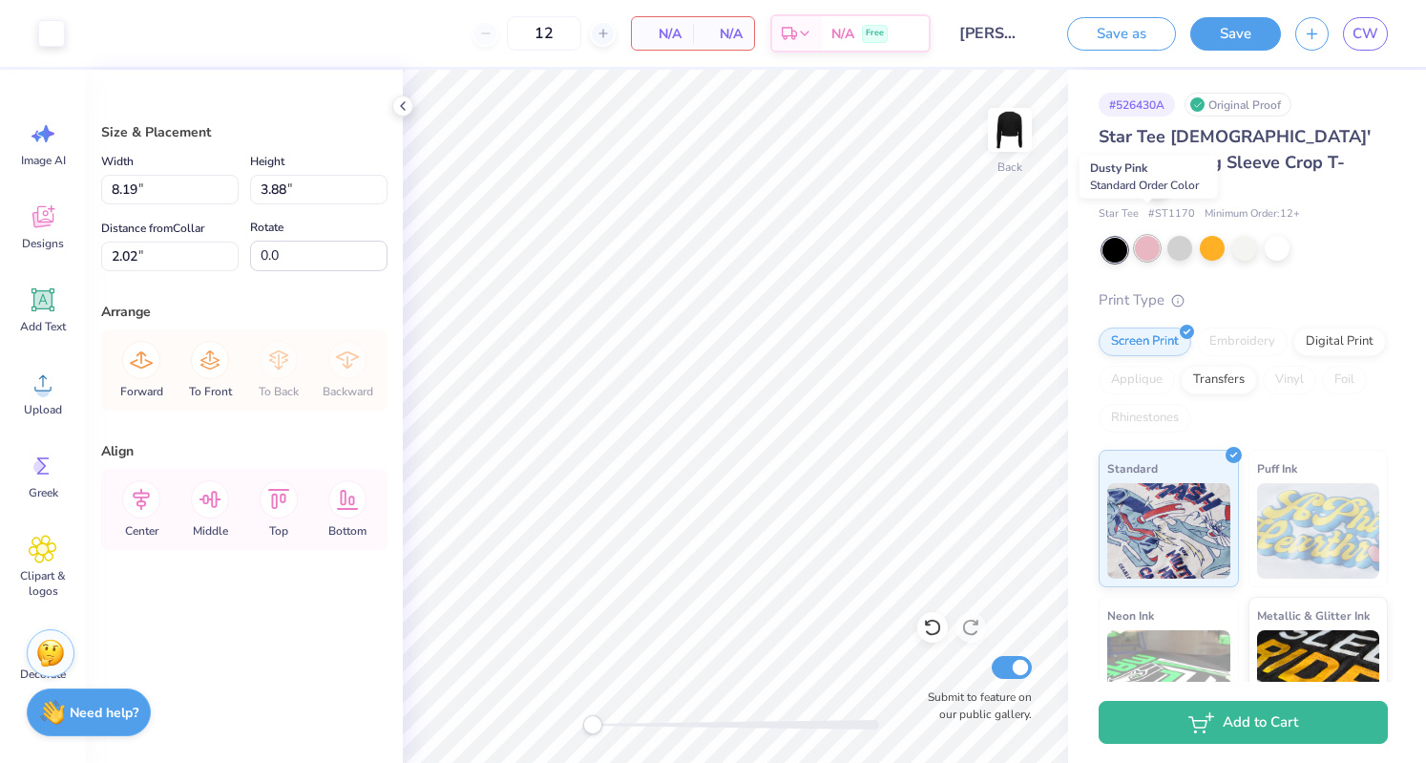
click at [1145, 236] on div at bounding box center [1147, 248] width 25 height 25
click at [1146, 236] on div at bounding box center [1147, 248] width 25 height 25
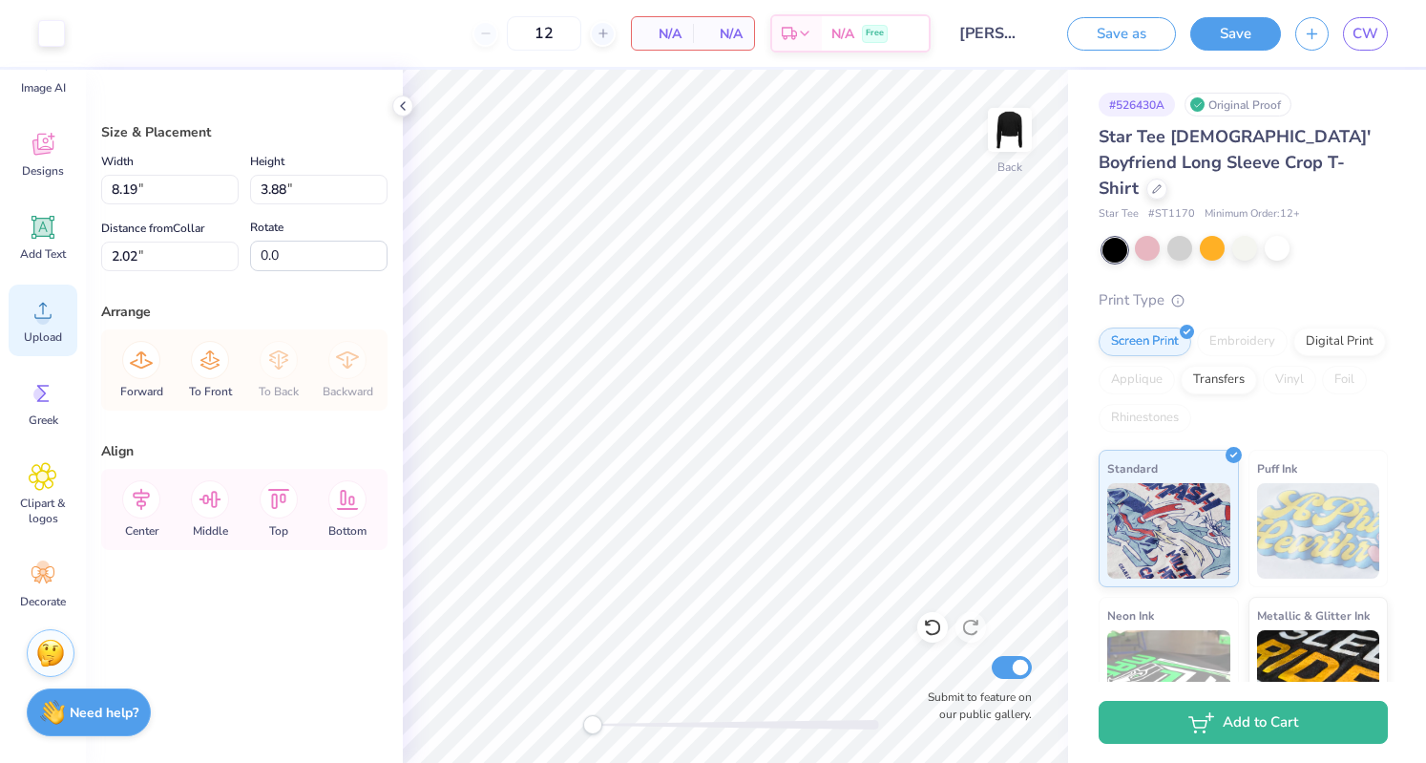
scroll to position [0, 0]
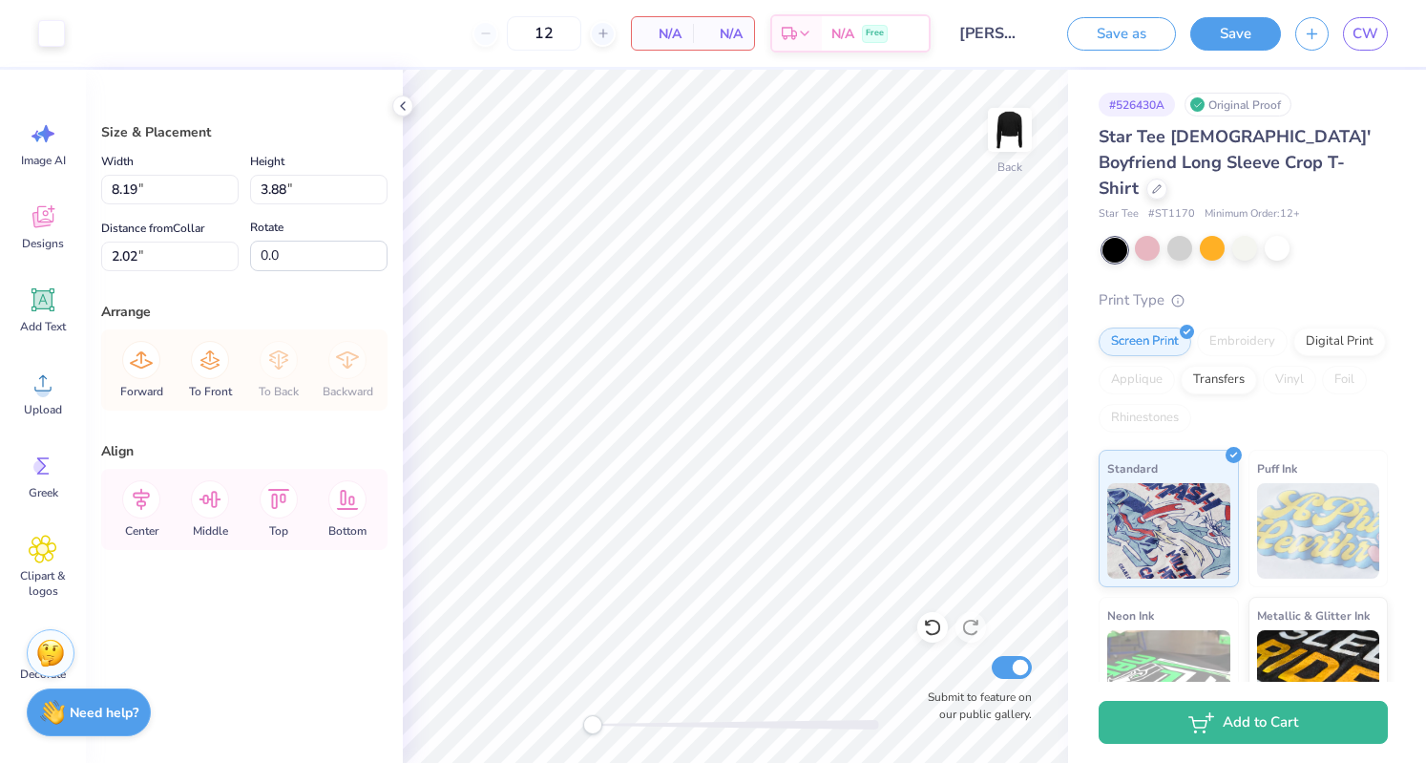
click at [31, 32] on div "Art colors" at bounding box center [32, 33] width 65 height 67
click at [54, 33] on div at bounding box center [51, 31] width 27 height 27
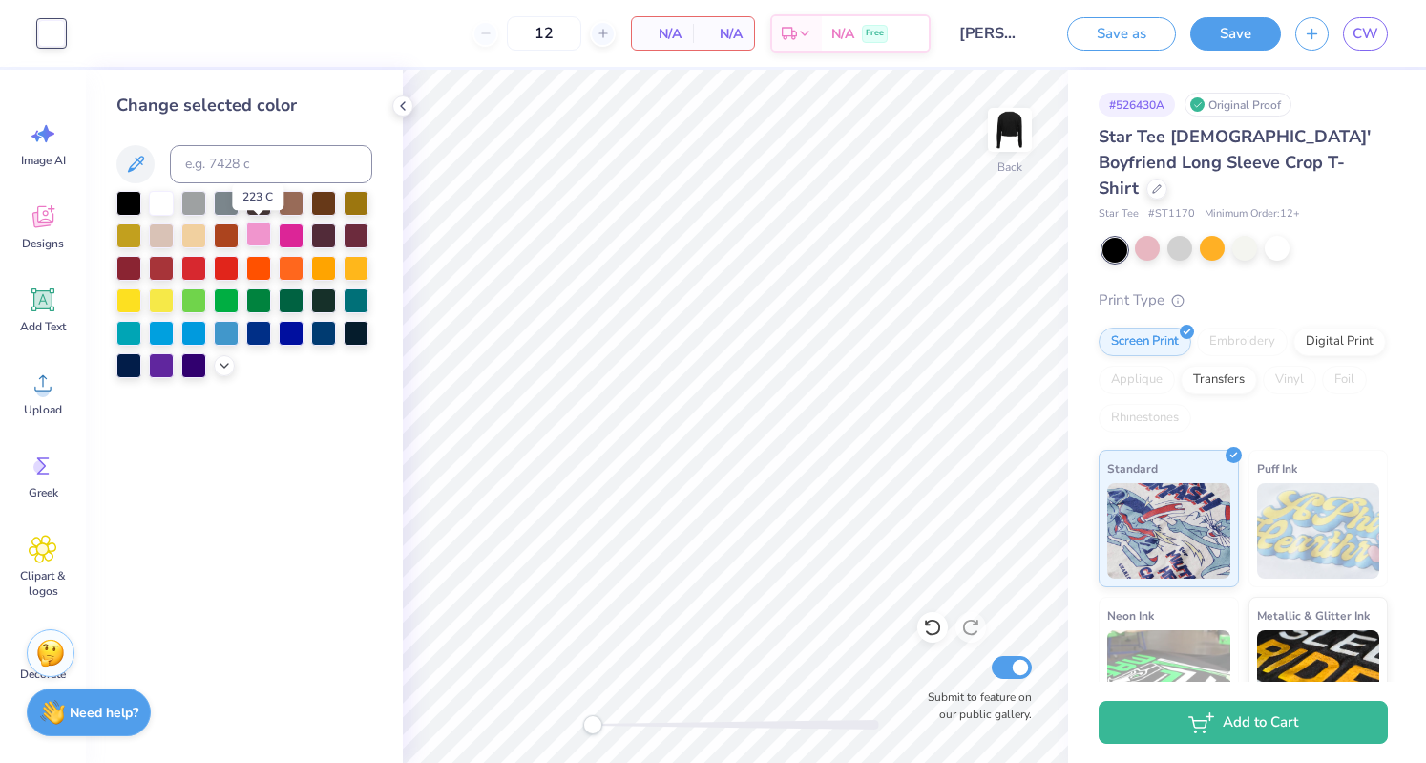
click at [265, 242] on div at bounding box center [258, 233] width 25 height 25
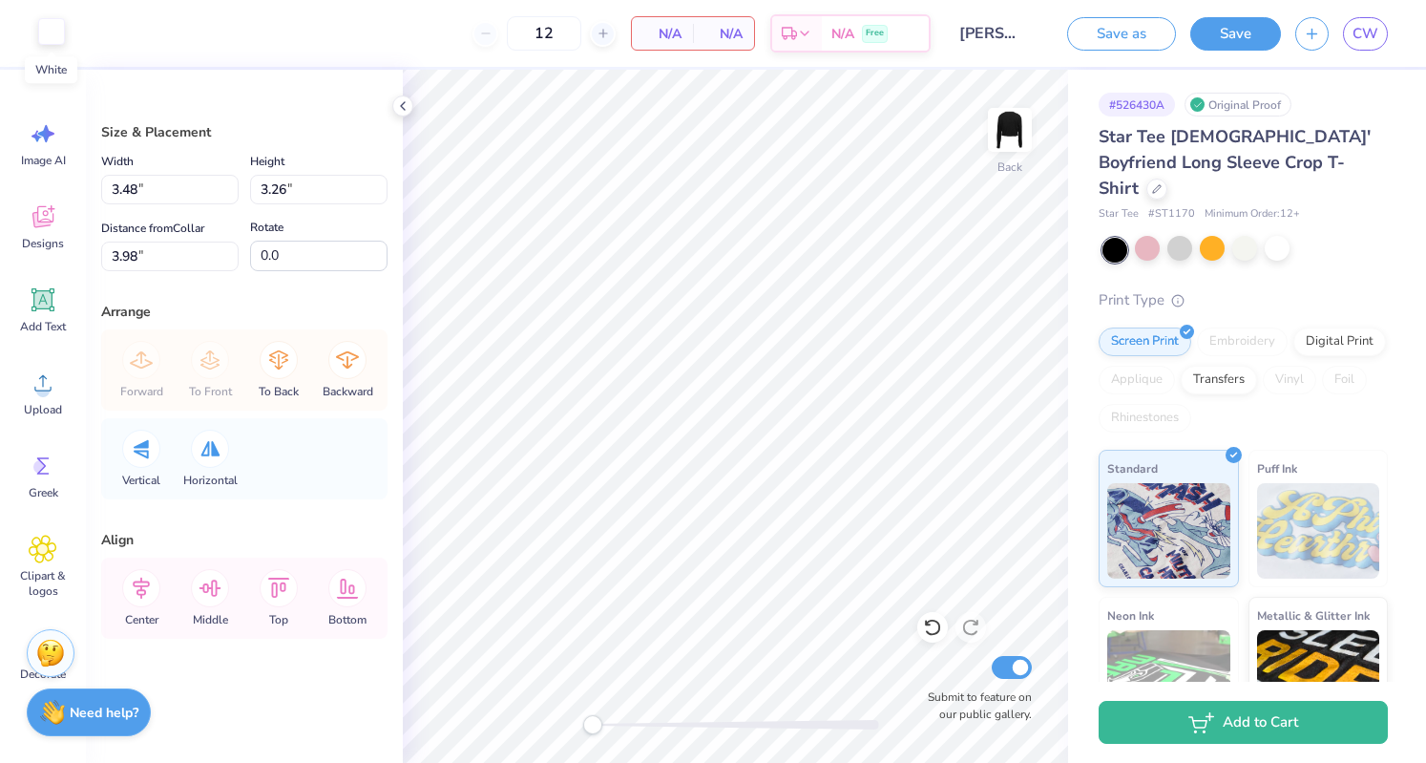
click at [46, 36] on div at bounding box center [51, 31] width 27 height 27
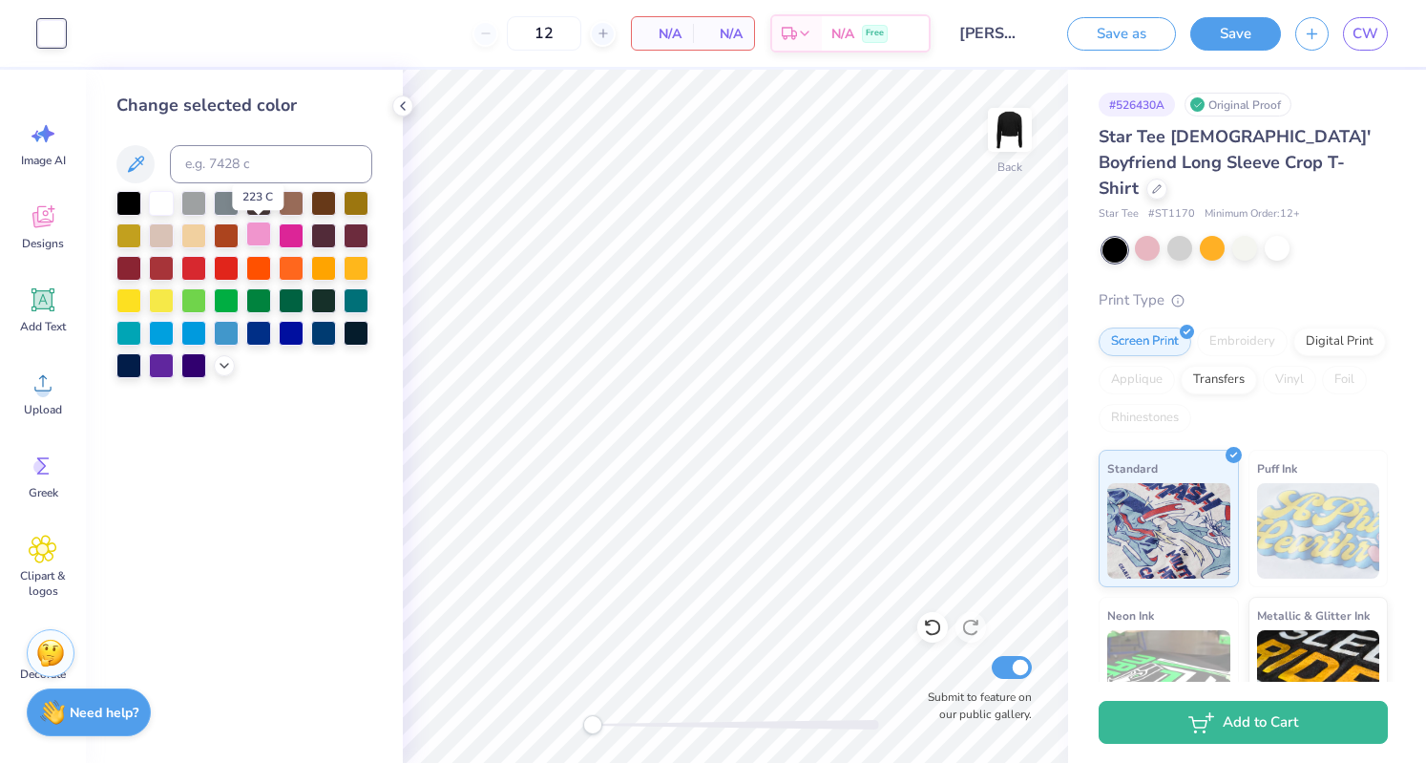
click at [251, 232] on div at bounding box center [258, 233] width 25 height 25
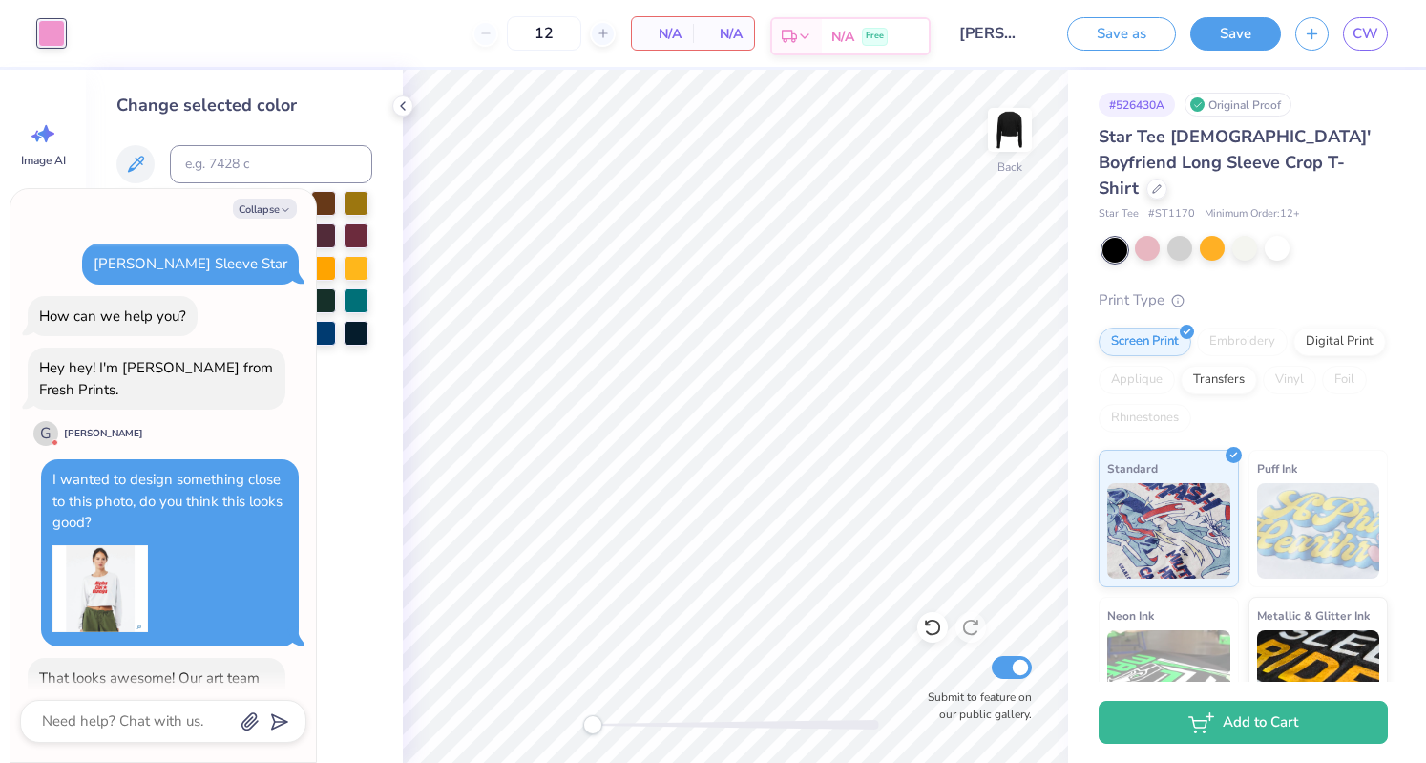
scroll to position [301, 0]
